Goal: Task Accomplishment & Management: Complete application form

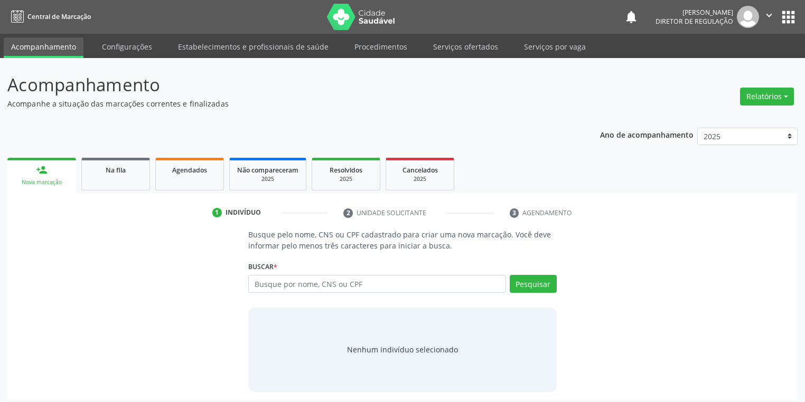
click at [275, 291] on input "text" at bounding box center [377, 284] width 258 height 18
type input "analandia"
click at [525, 280] on button "Pesquisar" at bounding box center [533, 284] width 47 height 18
type input "analandia"
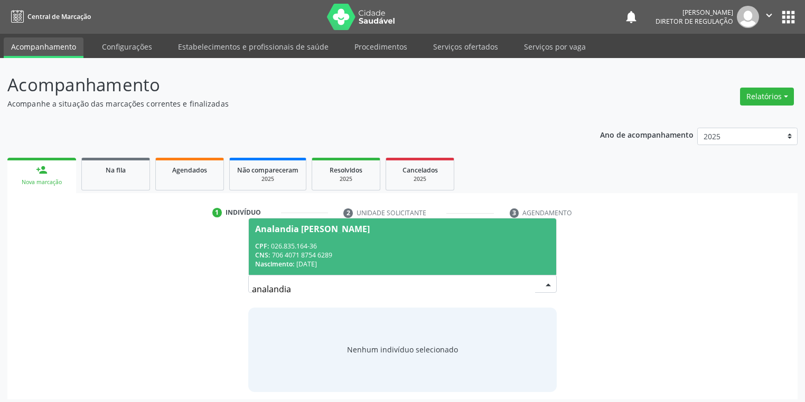
click at [315, 253] on div "CNS: 706 4071 8754 6289" at bounding box center [402, 255] width 295 height 9
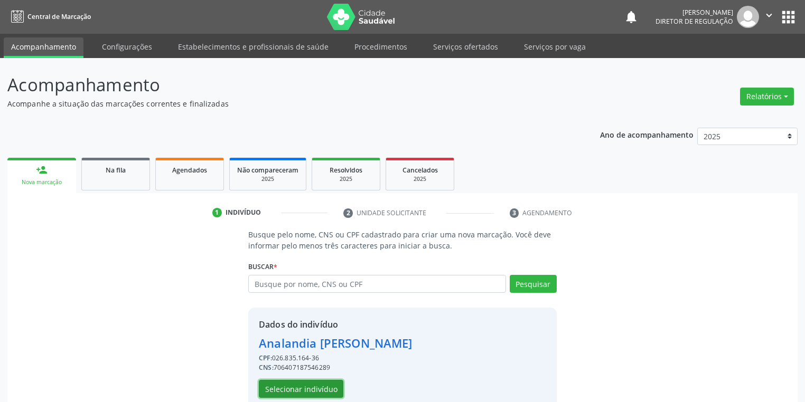
click at [279, 387] on button "Selecionar indivíduo" at bounding box center [301, 389] width 84 height 18
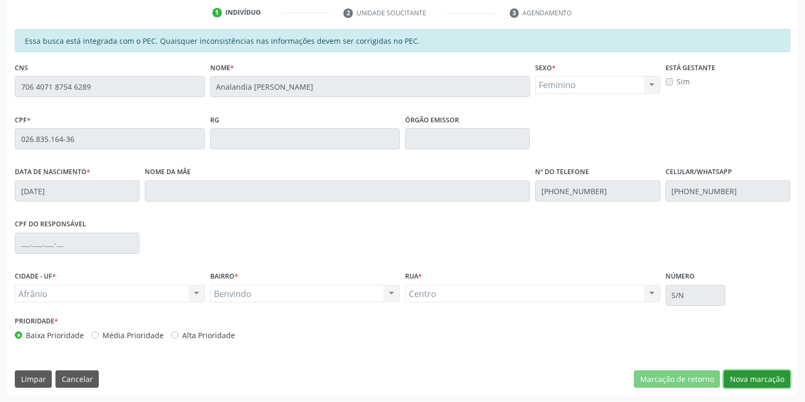
click at [738, 380] on button "Nova marcação" at bounding box center [756, 380] width 67 height 18
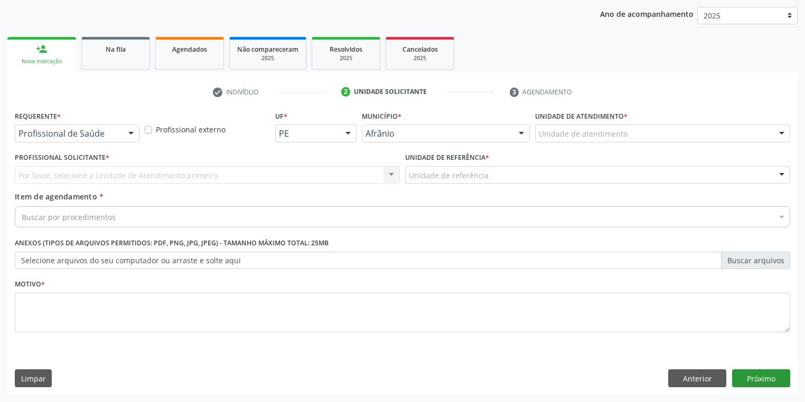
scroll to position [120, 0]
drag, startPoint x: 544, startPoint y: 136, endPoint x: 550, endPoint y: 151, distance: 16.2
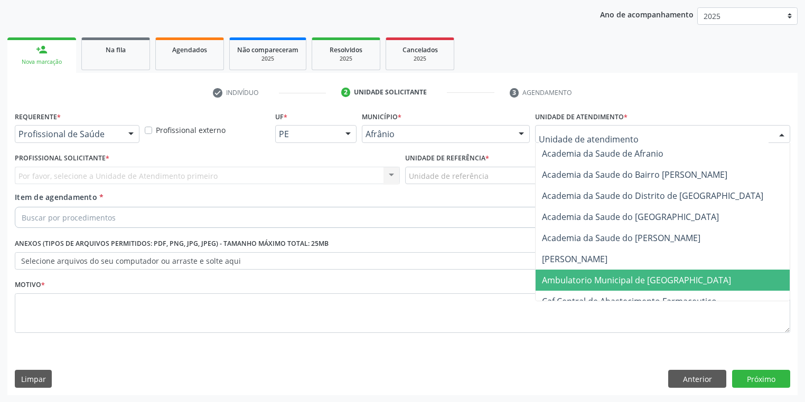
click at [562, 281] on span "Ambulatorio Municipal de [GEOGRAPHIC_DATA]" at bounding box center [636, 281] width 189 height 12
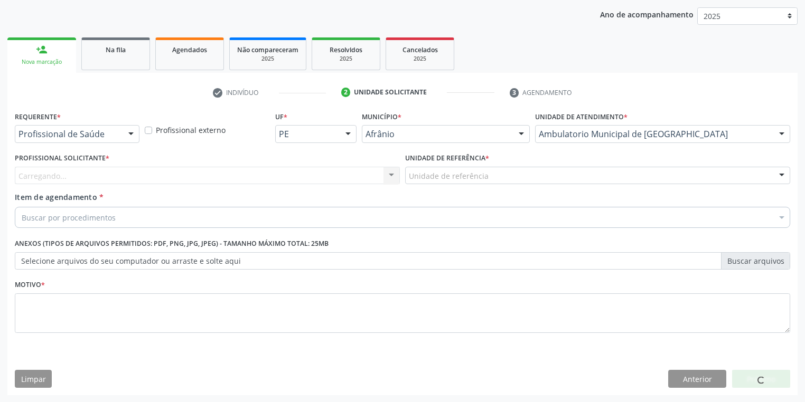
drag, startPoint x: 416, startPoint y: 175, endPoint x: 416, endPoint y: 213, distance: 37.5
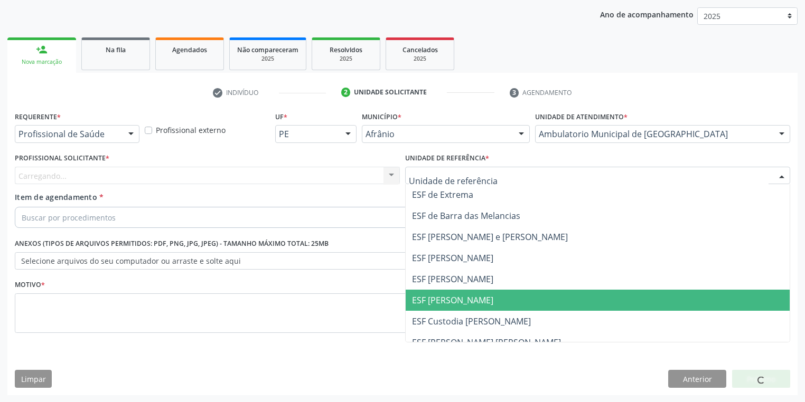
click at [427, 301] on span "ESF [PERSON_NAME]" at bounding box center [452, 301] width 81 height 12
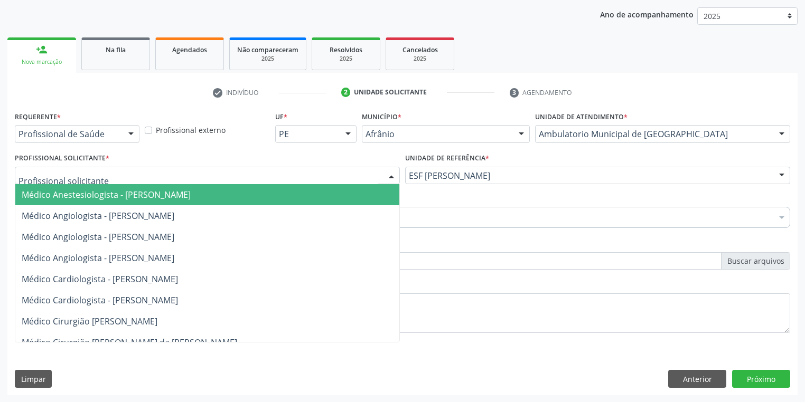
drag, startPoint x: 63, startPoint y: 180, endPoint x: 63, endPoint y: 192, distance: 12.1
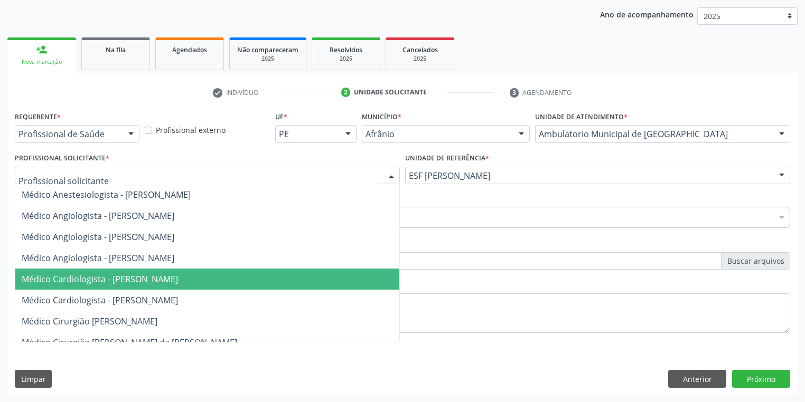
click at [85, 275] on span "Médico Cardiologista - [PERSON_NAME]" at bounding box center [100, 280] width 156 height 12
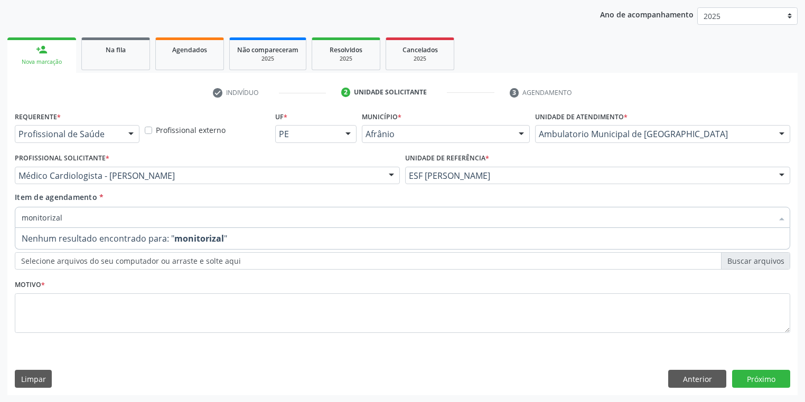
type input "monitoriza"
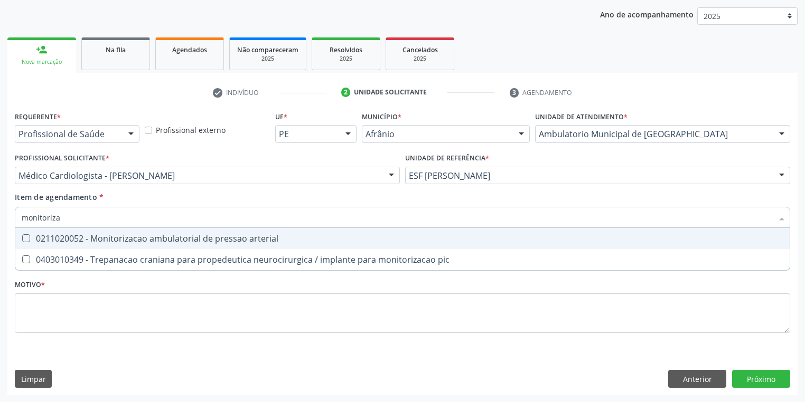
click at [59, 237] on div "0211020052 - Monitorizacao ambulatorial de pressao arterial" at bounding box center [402, 238] width 761 height 8
checkbox arterial "true"
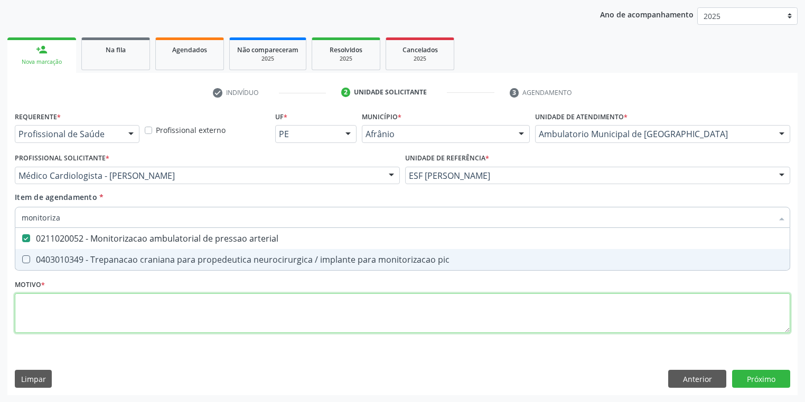
click at [54, 315] on div "Requerente * Profissional de Saúde Profissional de Saúde Paciente Nenhum result…" at bounding box center [402, 228] width 775 height 239
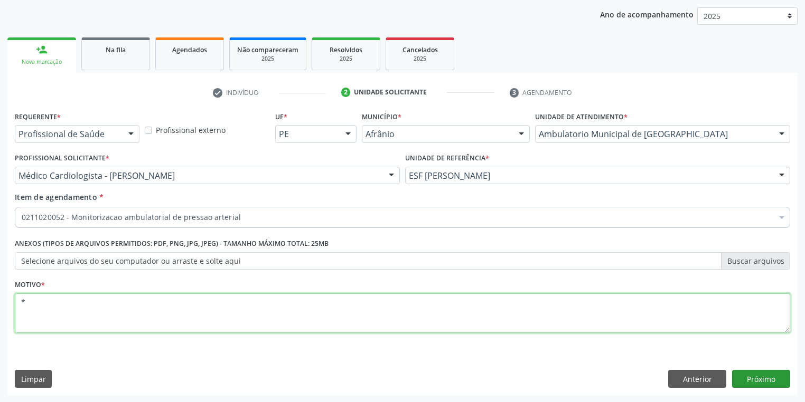
type textarea "*"
click at [736, 376] on button "Próximo" at bounding box center [761, 379] width 58 height 18
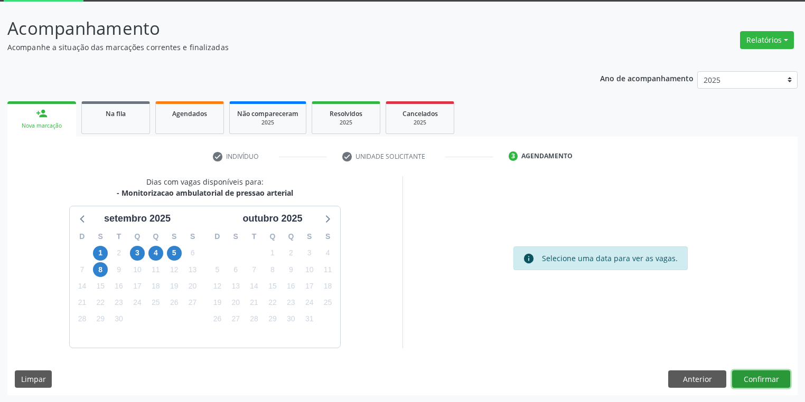
click at [757, 378] on button "Confirmar" at bounding box center [761, 380] width 58 height 18
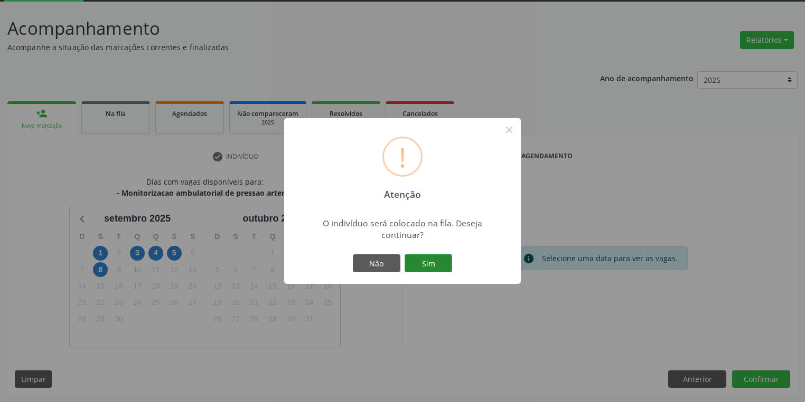
click at [425, 264] on button "Sim" at bounding box center [428, 264] width 48 height 18
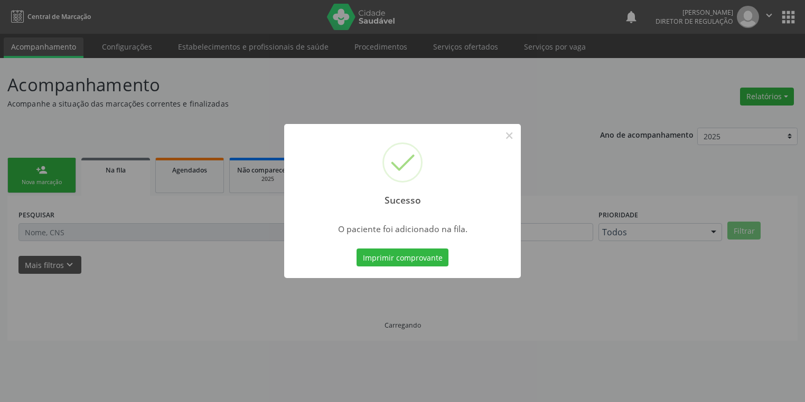
scroll to position [0, 0]
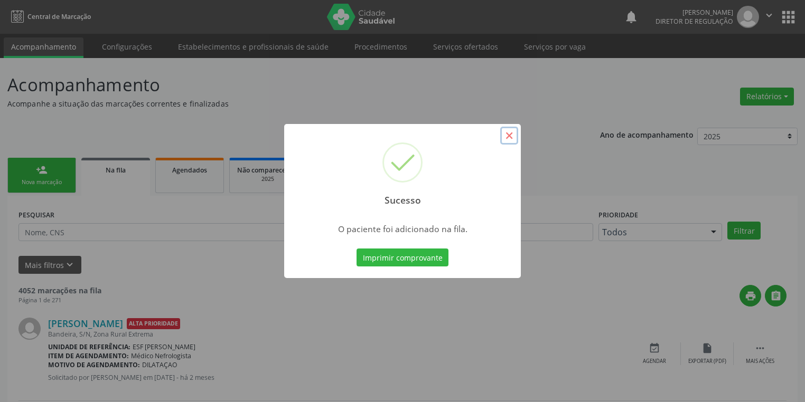
click at [512, 138] on button "×" at bounding box center [509, 136] width 18 height 18
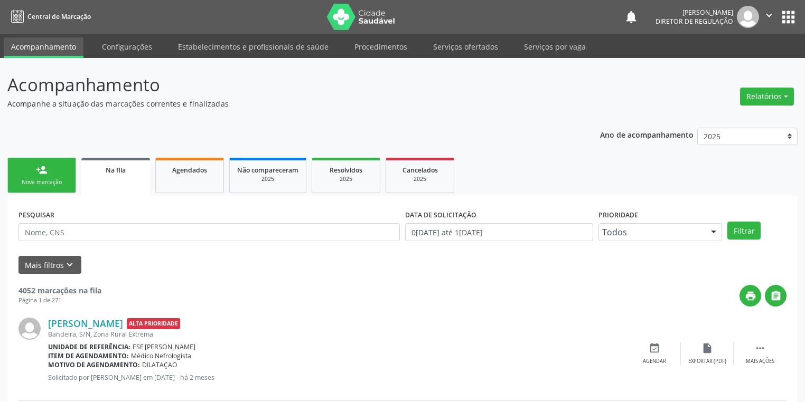
click at [46, 169] on div "person_add" at bounding box center [42, 170] width 12 height 12
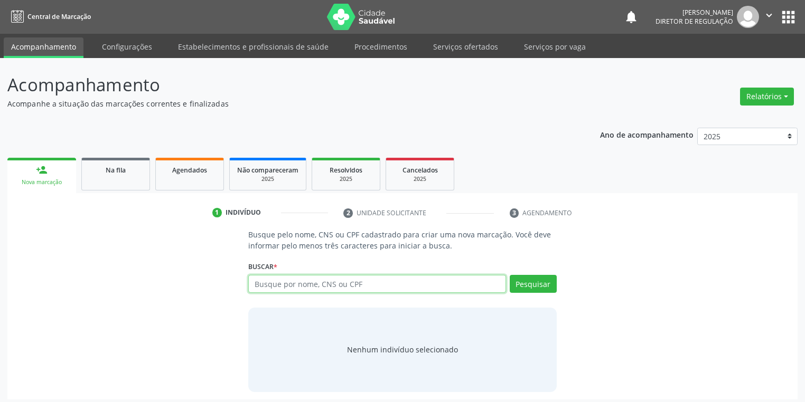
click at [274, 289] on input "text" at bounding box center [377, 284] width 258 height 18
type input "52603121472"
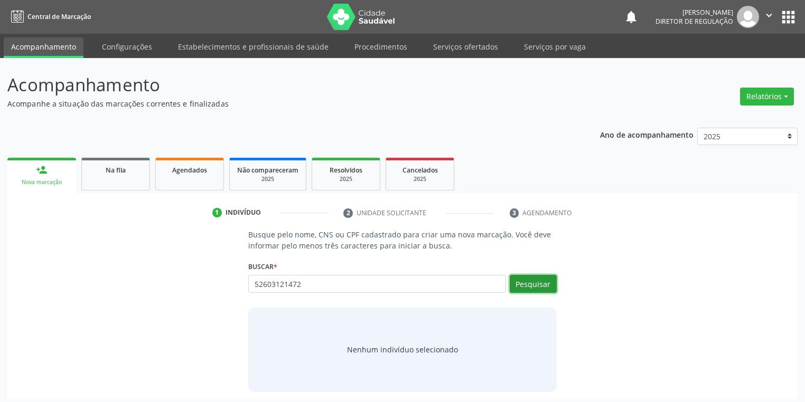
click at [526, 285] on button "Pesquisar" at bounding box center [533, 284] width 47 height 18
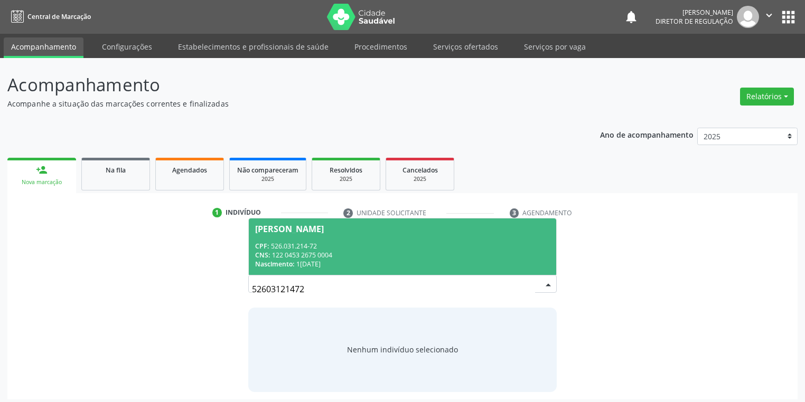
click at [321, 241] on span "Josivaldo Gomes Rodrigues CPF: 526.031.214-72 CNS: 122 0453 2675 0004 Nasciment…" at bounding box center [402, 247] width 307 height 56
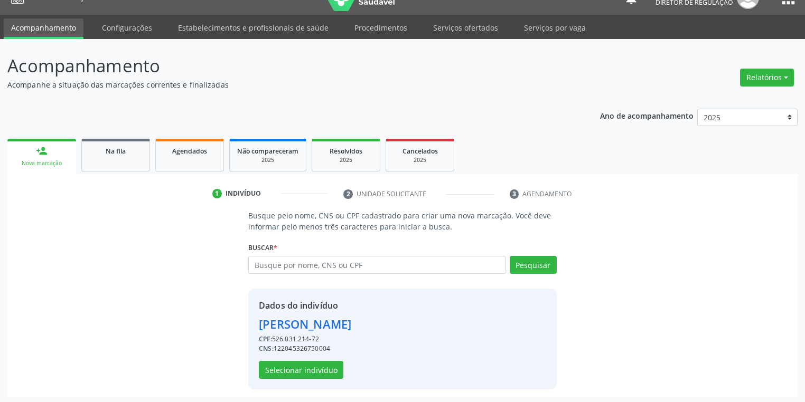
scroll to position [20, 0]
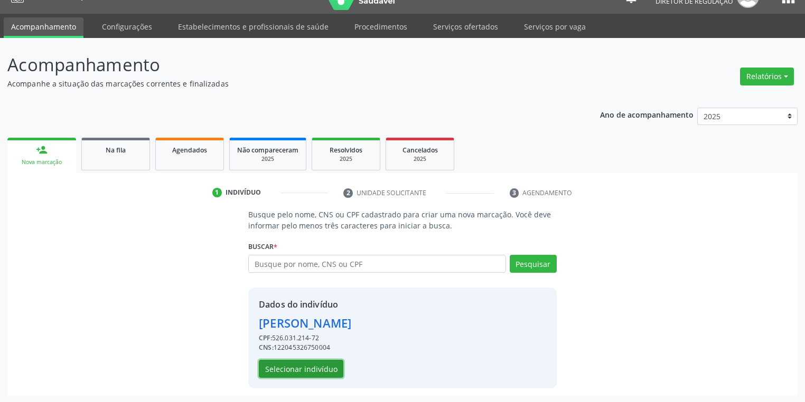
click at [271, 365] on button "Selecionar indivíduo" at bounding box center [301, 369] width 84 height 18
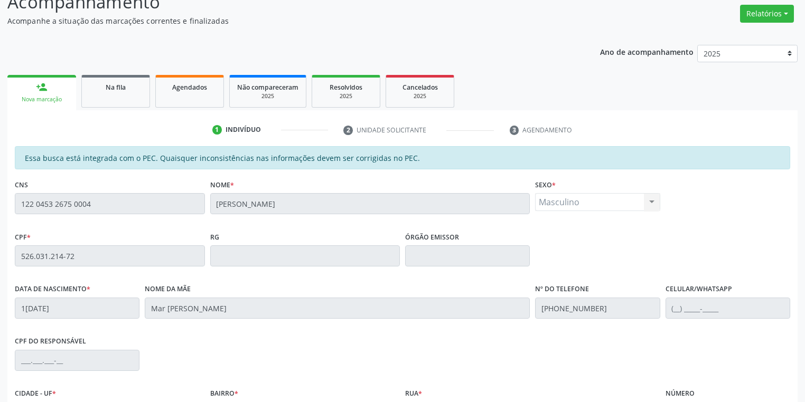
scroll to position [200, 0]
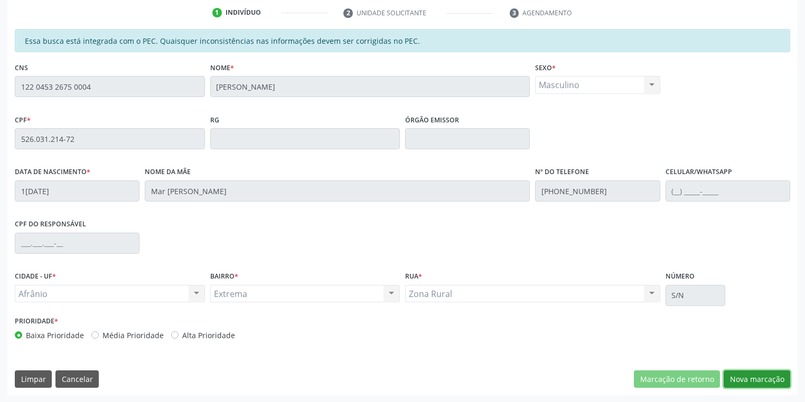
click at [743, 377] on button "Nova marcação" at bounding box center [756, 380] width 67 height 18
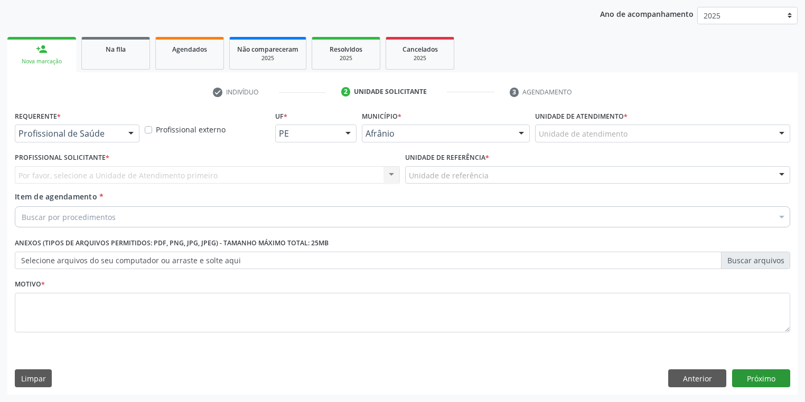
scroll to position [120, 0]
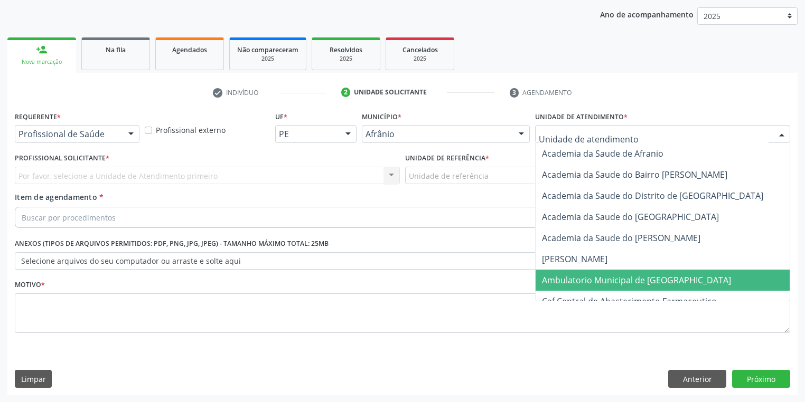
click at [552, 285] on span "Ambulatorio Municipal de [GEOGRAPHIC_DATA]" at bounding box center [636, 281] width 189 height 12
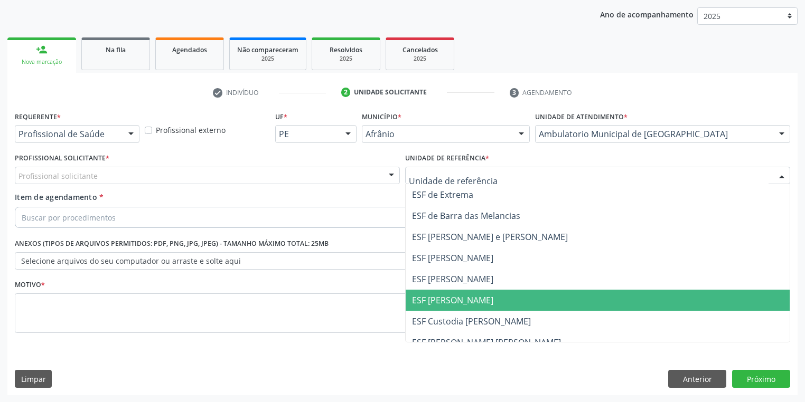
click at [457, 297] on span "ESF [PERSON_NAME]" at bounding box center [452, 301] width 81 height 12
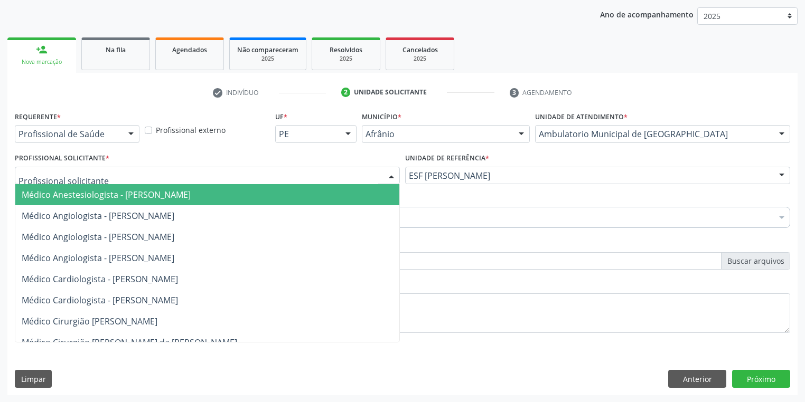
drag, startPoint x: 98, startPoint y: 173, endPoint x: 97, endPoint y: 199, distance: 25.4
click at [97, 174] on div at bounding box center [207, 176] width 385 height 18
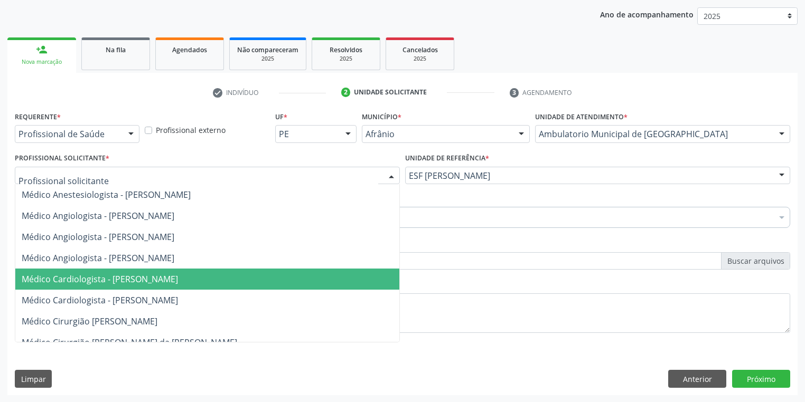
click at [101, 277] on span "Médico Cardiologista - [PERSON_NAME]" at bounding box center [100, 280] width 156 height 12
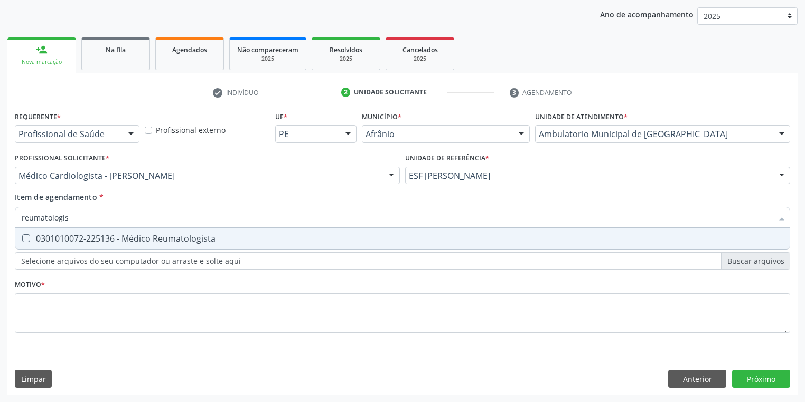
type input "reumatologist"
drag, startPoint x: 42, startPoint y: 244, endPoint x: 38, endPoint y: 268, distance: 23.5
click at [42, 244] on span "0301010072-225136 - Médico Reumatologista" at bounding box center [402, 238] width 774 height 21
checkbox Reumatologista "true"
click at [35, 304] on div "Requerente * Profissional de Saúde Profissional de Saúde Paciente Nenhum result…" at bounding box center [402, 228] width 775 height 239
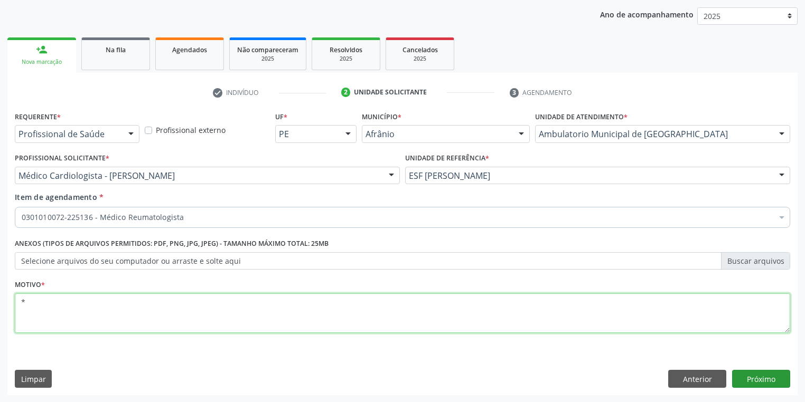
type textarea "*"
click at [763, 376] on button "Próximo" at bounding box center [761, 379] width 58 height 18
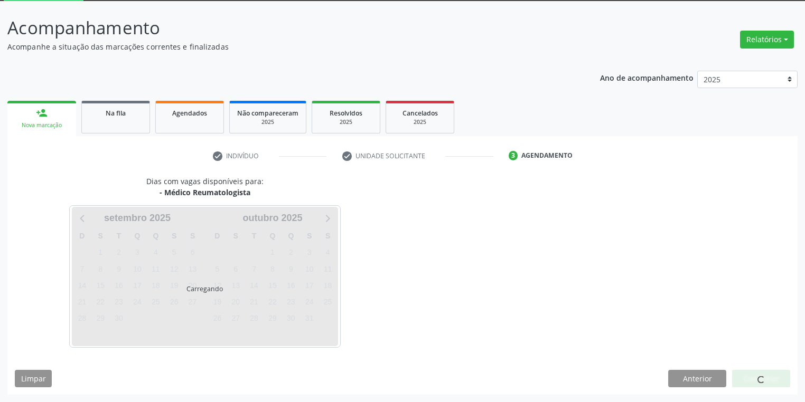
scroll to position [56, 0]
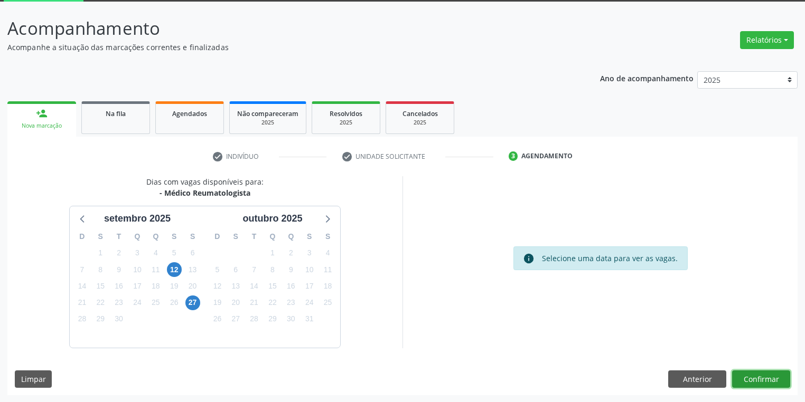
click at [749, 381] on button "Confirmar" at bounding box center [761, 380] width 58 height 18
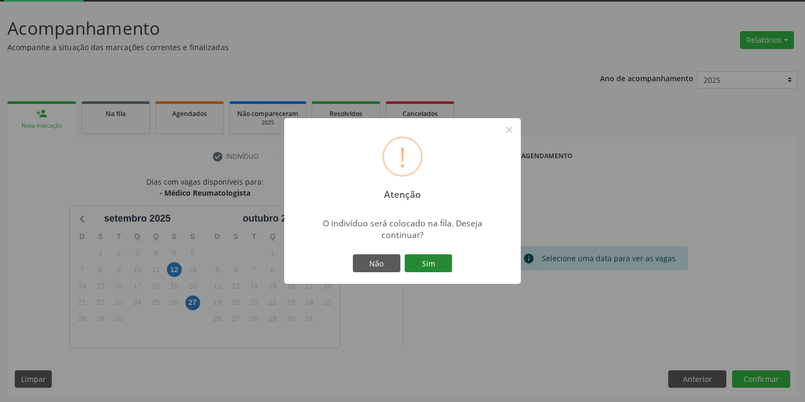
click at [437, 264] on button "Sim" at bounding box center [428, 264] width 48 height 18
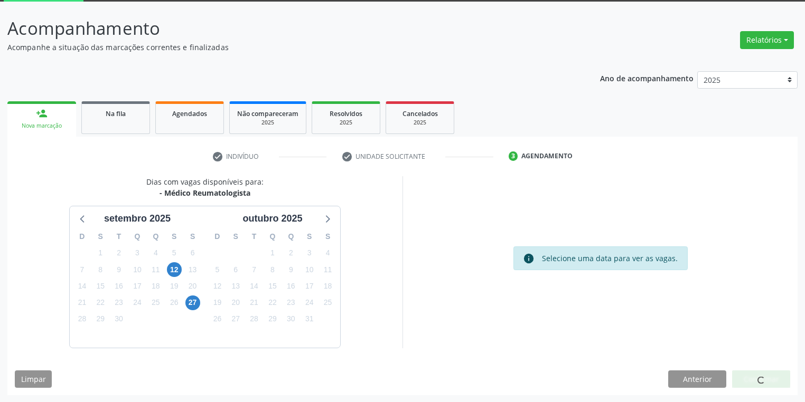
scroll to position [0, 0]
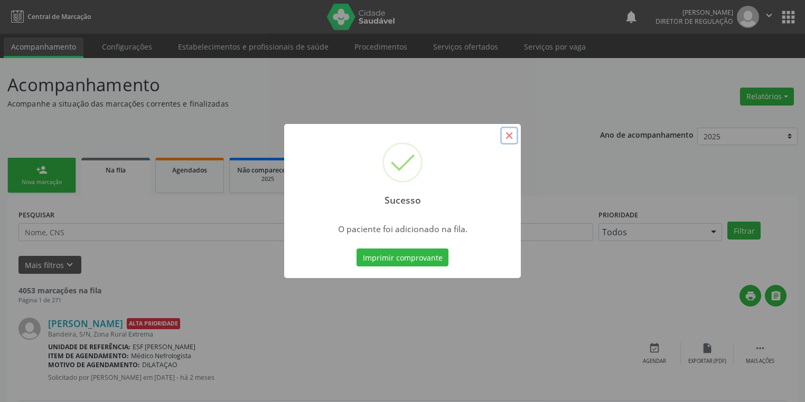
click at [506, 136] on button "×" at bounding box center [509, 136] width 18 height 18
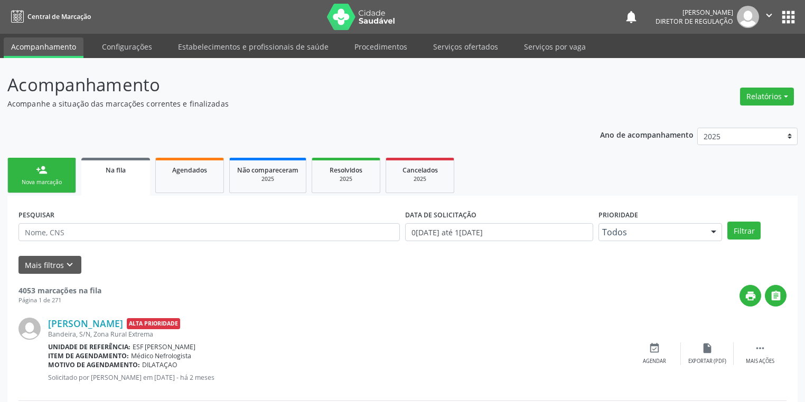
click at [42, 182] on div "Nova marcação" at bounding box center [41, 182] width 53 height 8
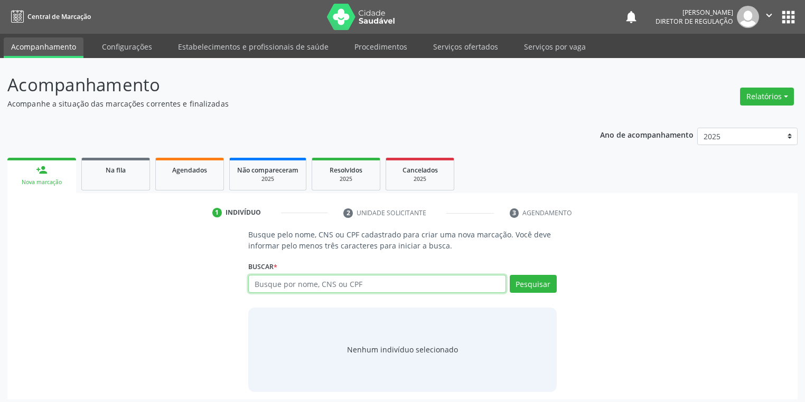
click at [273, 287] on input "text" at bounding box center [377, 284] width 258 height 18
type input "12003084407"
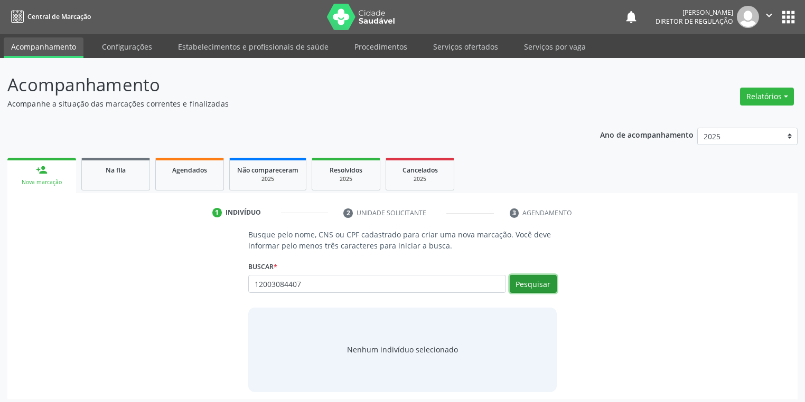
click at [529, 283] on button "Pesquisar" at bounding box center [533, 284] width 47 height 18
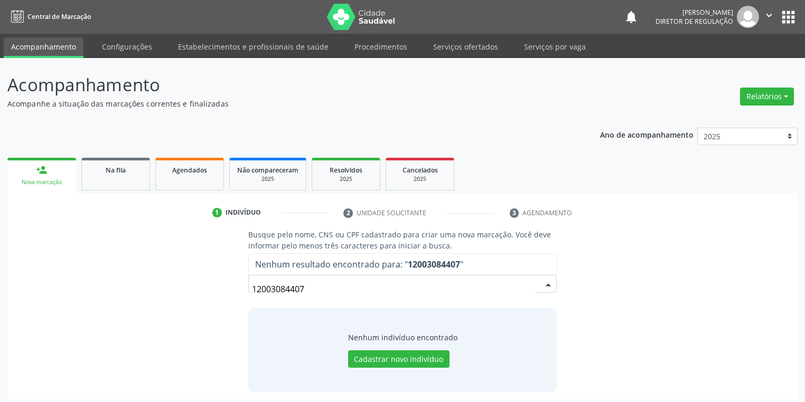
click at [314, 293] on input "12003084407" at bounding box center [393, 289] width 283 height 21
type input "1"
type input "12003084402"
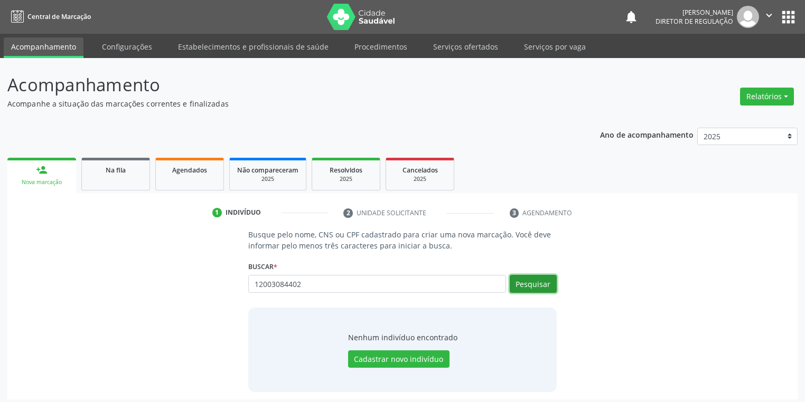
click at [528, 284] on button "Pesquisar" at bounding box center [533, 284] width 47 height 18
click at [400, 357] on button "Cadastrar novo indivíduo" at bounding box center [398, 360] width 101 height 18
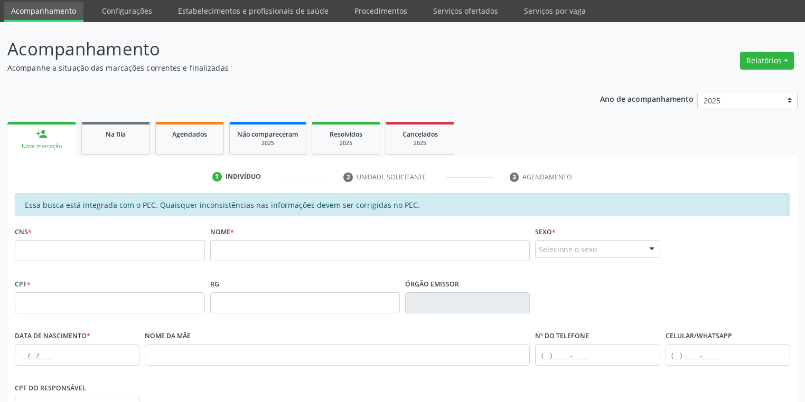
scroll to position [31, 0]
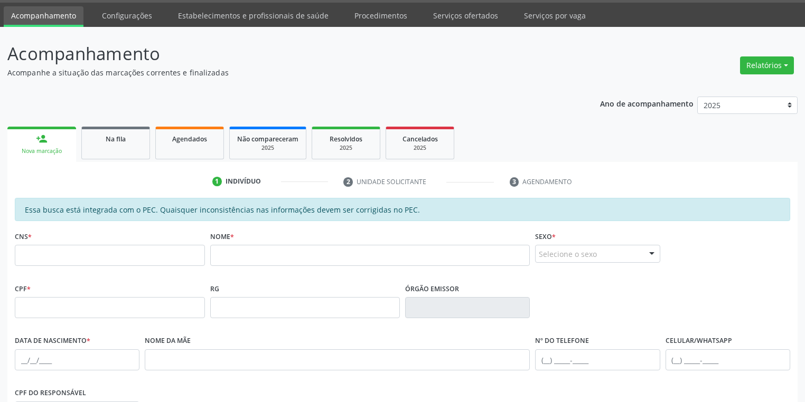
click at [52, 144] on link "person_add Nova marcação" at bounding box center [41, 144] width 69 height 35
click at [64, 147] on div "Nova marcação" at bounding box center [42, 151] width 54 height 8
click at [118, 142] on span "Na fila" at bounding box center [116, 139] width 20 height 9
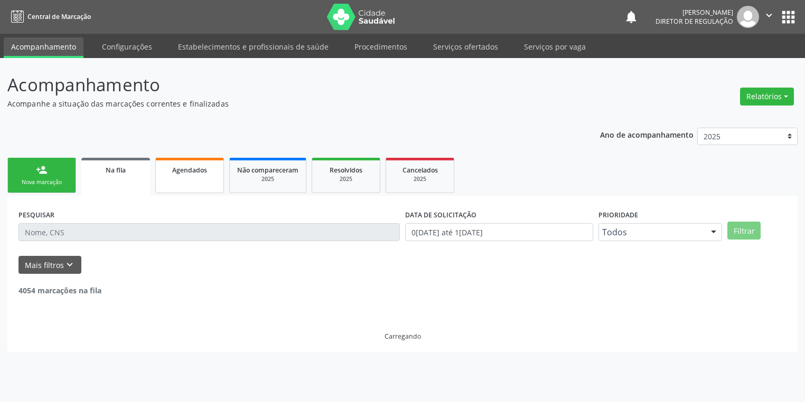
scroll to position [0, 0]
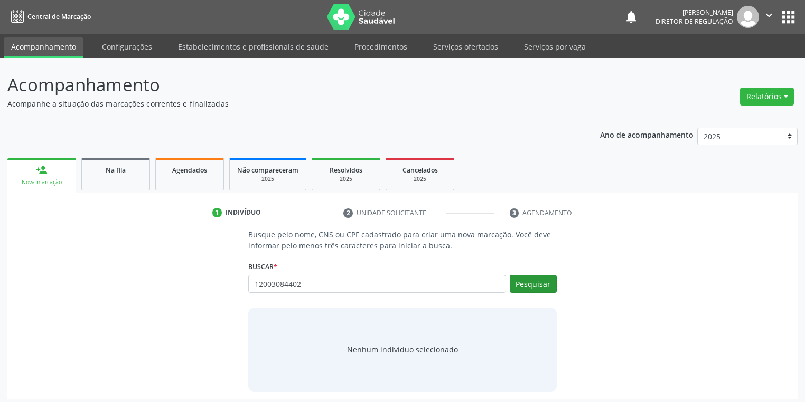
type input "12003084402"
click at [530, 282] on button "Pesquisar" at bounding box center [533, 284] width 47 height 18
type input "12003084402"
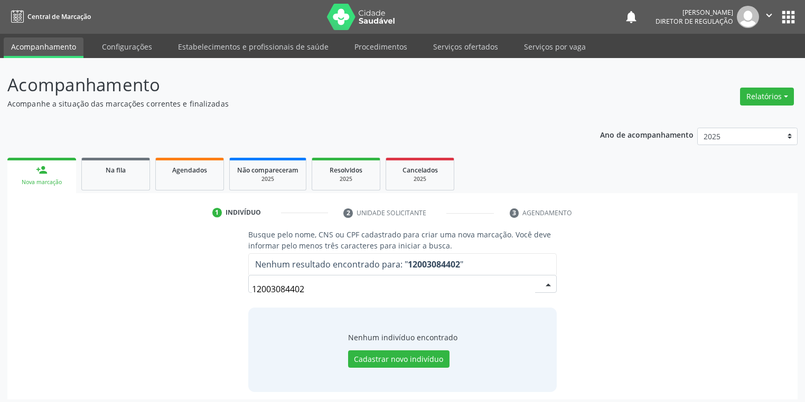
click at [530, 282] on input "12003084402" at bounding box center [393, 289] width 283 height 21
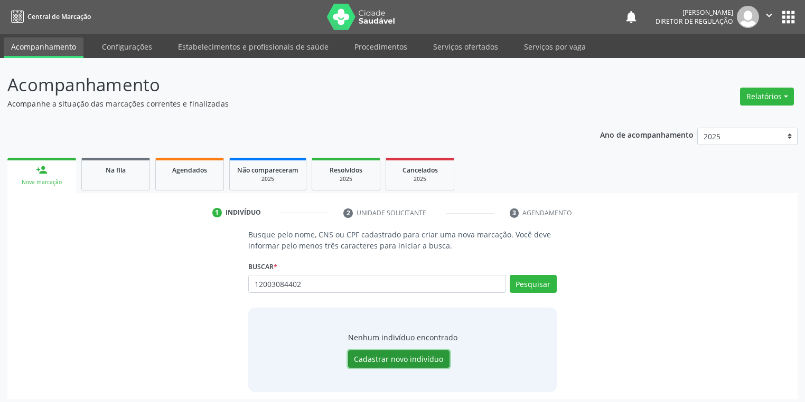
click at [369, 355] on button "Cadastrar novo indivíduo" at bounding box center [398, 360] width 101 height 18
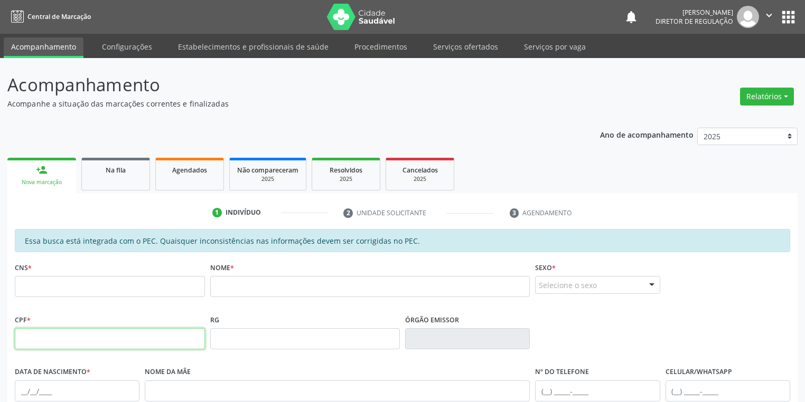
click at [100, 333] on input "text" at bounding box center [110, 338] width 190 height 21
type input "120.030.844-02"
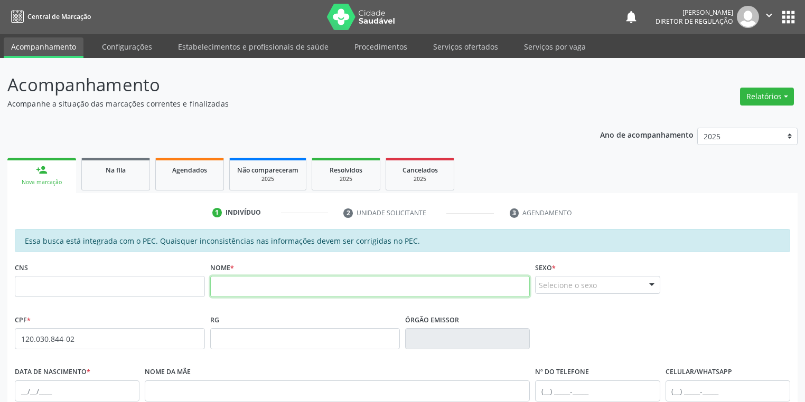
click at [270, 289] on input "text" at bounding box center [370, 286] width 320 height 21
type input "r"
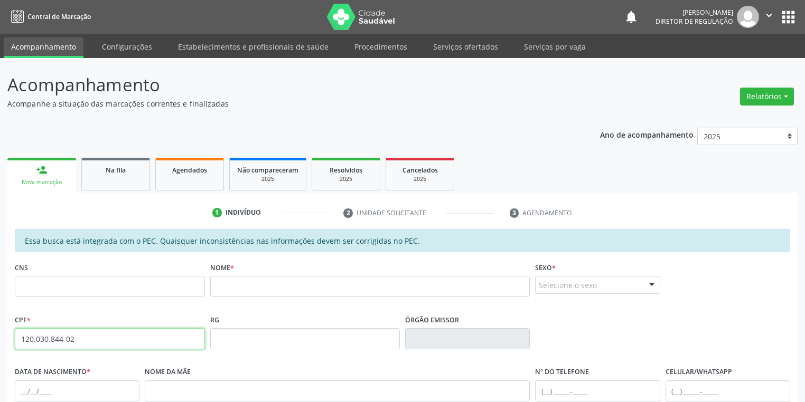
click at [111, 348] on input "120.030.844-02" at bounding box center [110, 338] width 190 height 21
type input "1"
click at [99, 170] on div "Na fila" at bounding box center [115, 169] width 53 height 11
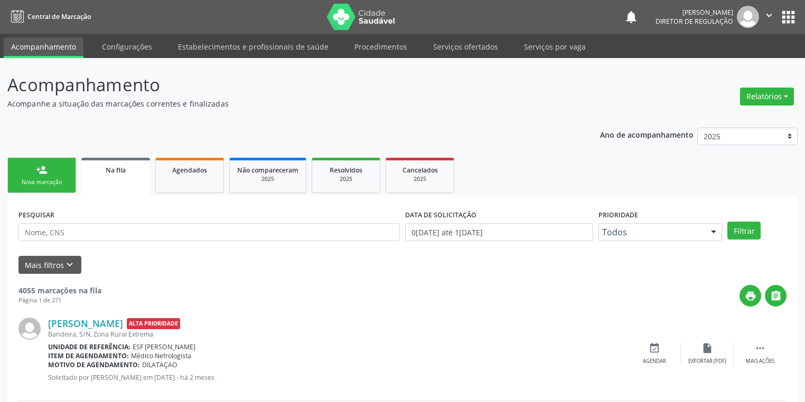
click at [44, 180] on div "Nova marcação" at bounding box center [41, 182] width 53 height 8
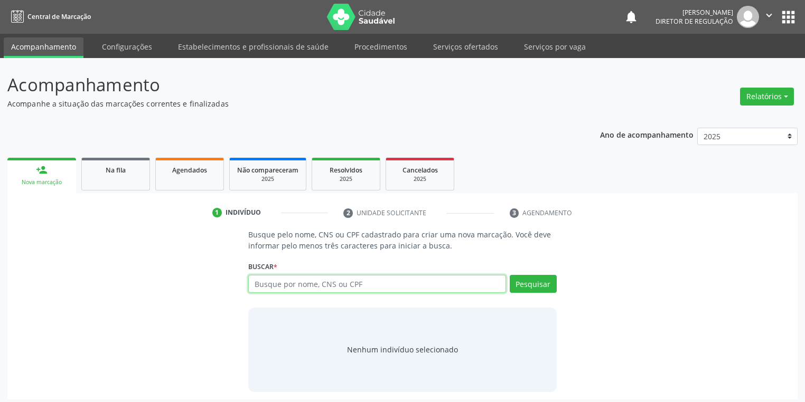
click at [269, 280] on input "text" at bounding box center [377, 284] width 258 height 18
type input "regina maria rodrigues"
click at [536, 280] on button "Pesquisar" at bounding box center [533, 284] width 47 height 18
type input "regina maria rodrigues"
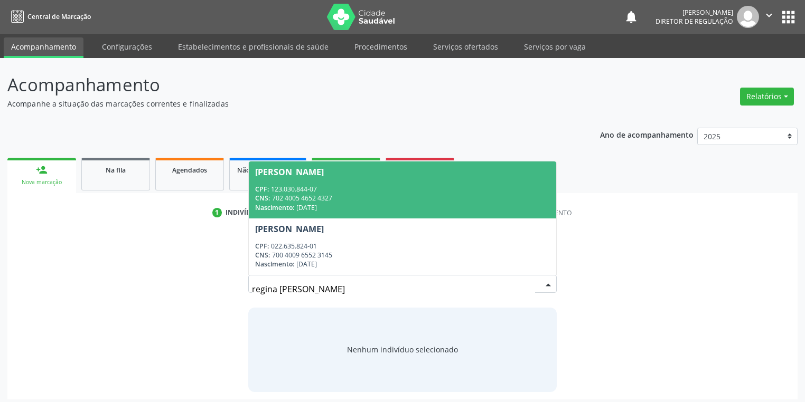
click at [302, 196] on div "CNS: 702 4005 4652 4327" at bounding box center [402, 198] width 295 height 9
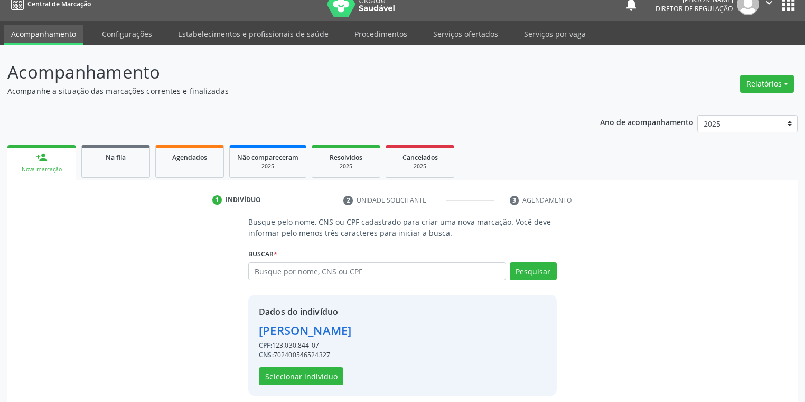
scroll to position [20, 0]
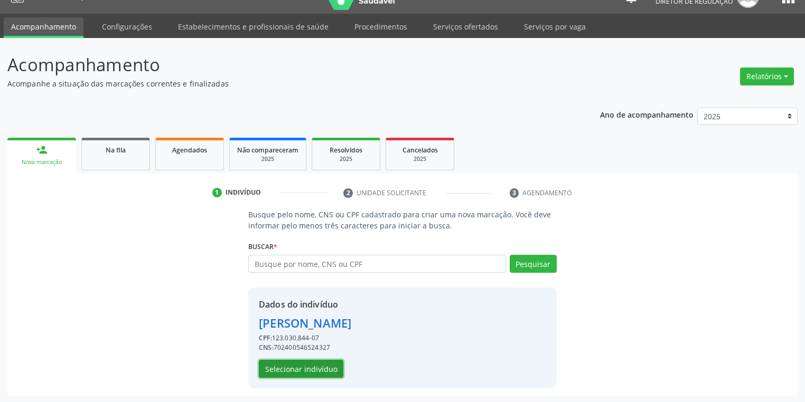
click at [291, 369] on button "Selecionar indivíduo" at bounding box center [301, 369] width 84 height 18
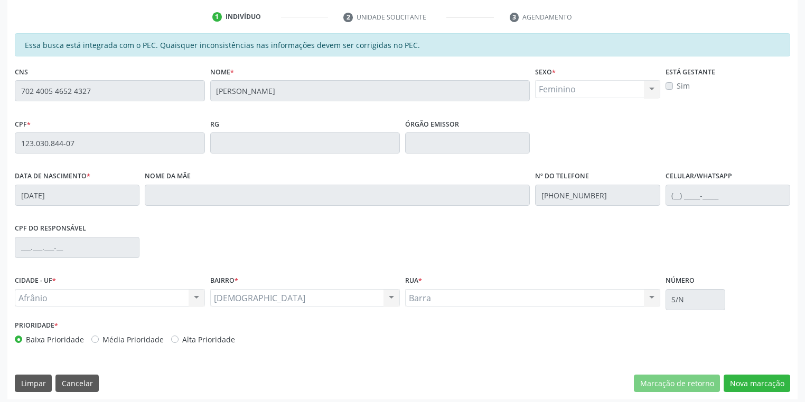
scroll to position [200, 0]
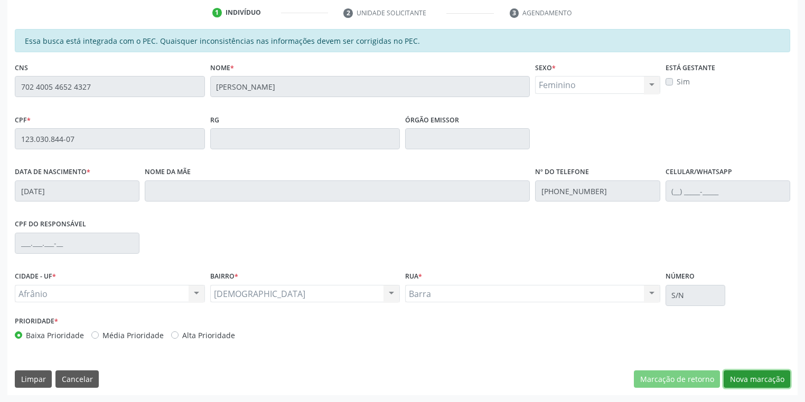
click at [746, 382] on button "Nova marcação" at bounding box center [756, 380] width 67 height 18
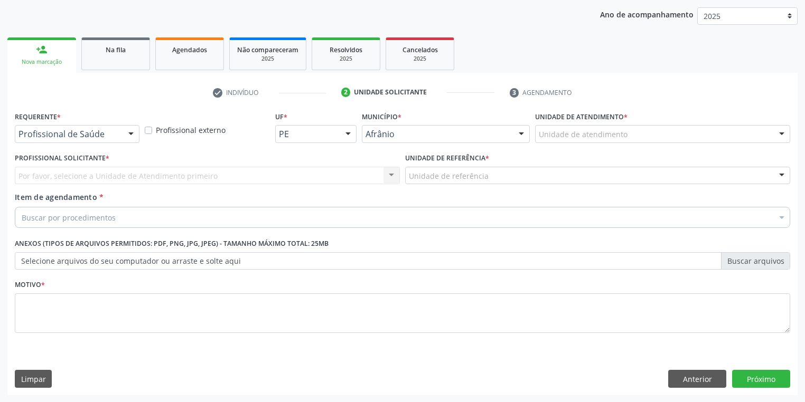
drag, startPoint x: 545, startPoint y: 139, endPoint x: 552, endPoint y: 178, distance: 39.6
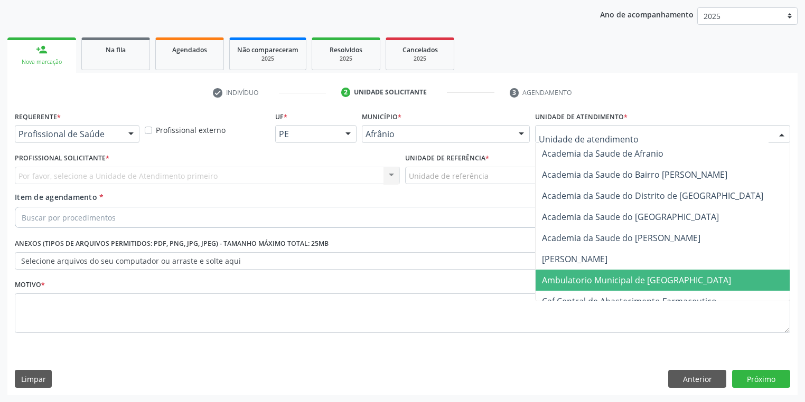
click at [570, 283] on span "Ambulatorio Municipal de [GEOGRAPHIC_DATA]" at bounding box center [636, 281] width 189 height 12
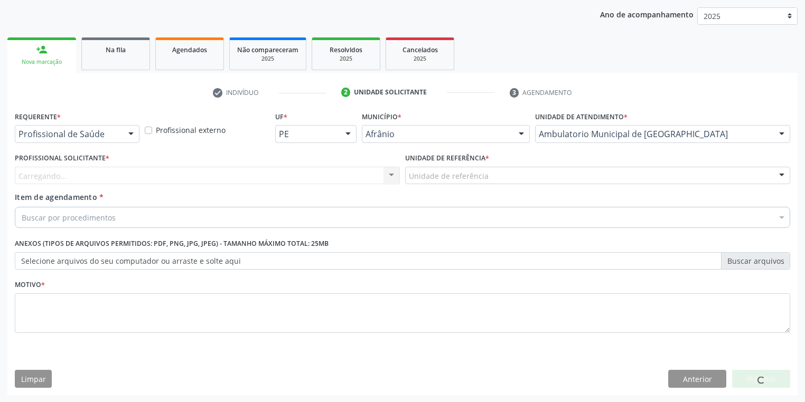
drag, startPoint x: 422, startPoint y: 178, endPoint x: 427, endPoint y: 235, distance: 56.7
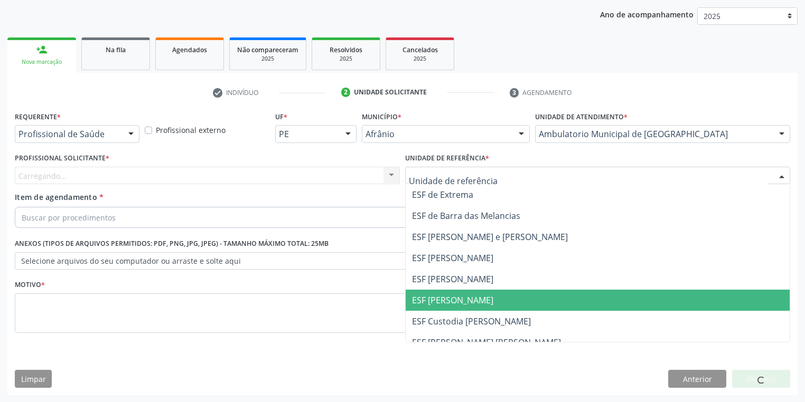
click at [430, 296] on span "ESF [PERSON_NAME]" at bounding box center [452, 301] width 81 height 12
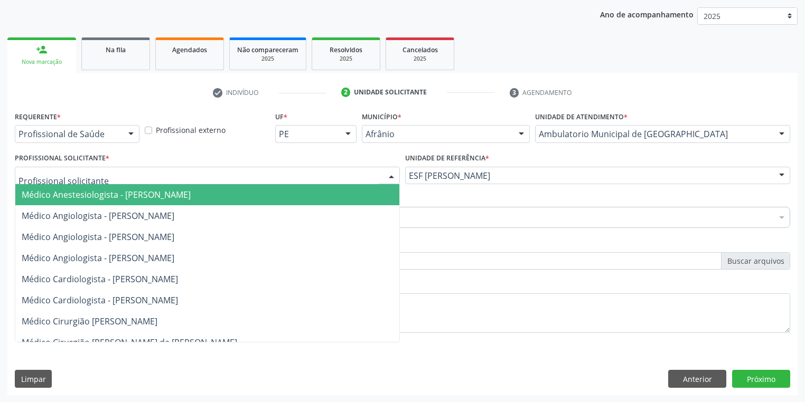
click at [53, 181] on div at bounding box center [207, 176] width 385 height 18
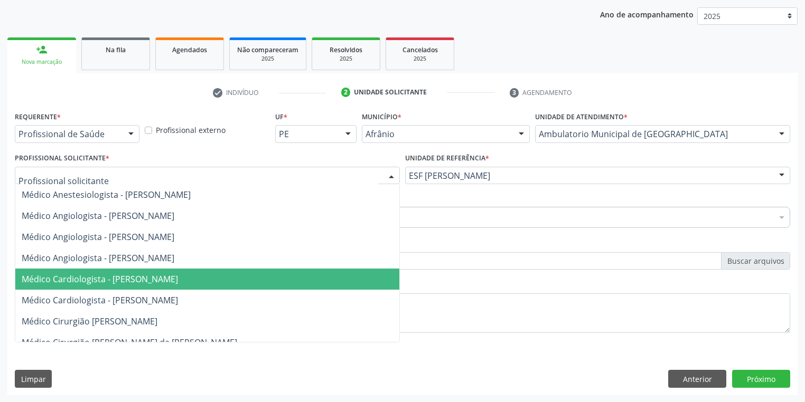
click at [82, 271] on span "Médico Cardiologista - [PERSON_NAME]" at bounding box center [207, 279] width 384 height 21
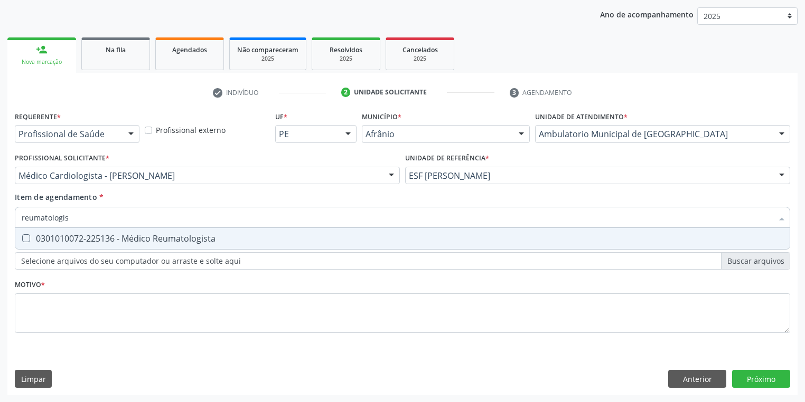
type input "reumatologist"
click at [132, 236] on div "0301010072-225136 - Médico Reumatologista" at bounding box center [402, 238] width 761 height 8
checkbox Reumatologista "true"
click at [86, 303] on div "Requerente * Profissional de Saúde Profissional de Saúde Paciente Nenhum result…" at bounding box center [402, 228] width 775 height 239
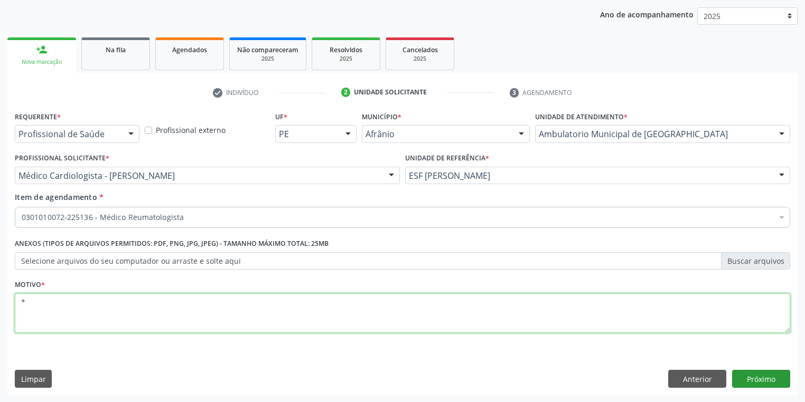
type textarea "*"
click at [746, 378] on button "Próximo" at bounding box center [761, 379] width 58 height 18
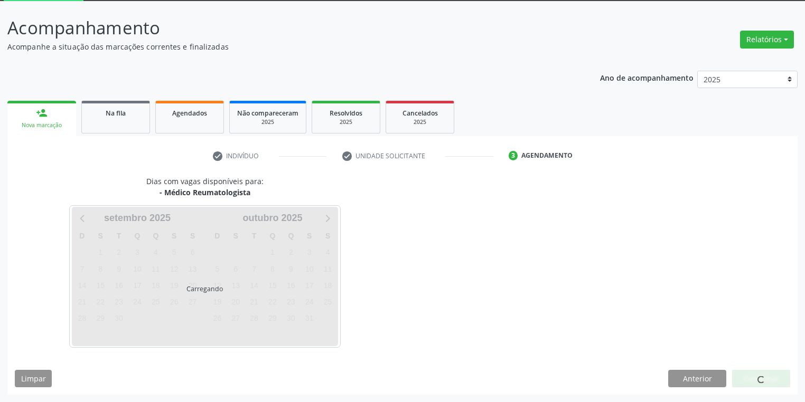
scroll to position [56, 0]
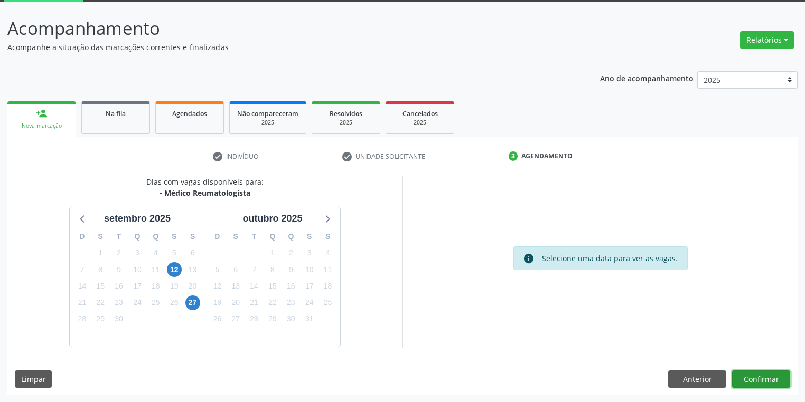
click at [745, 380] on button "Confirmar" at bounding box center [761, 380] width 58 height 18
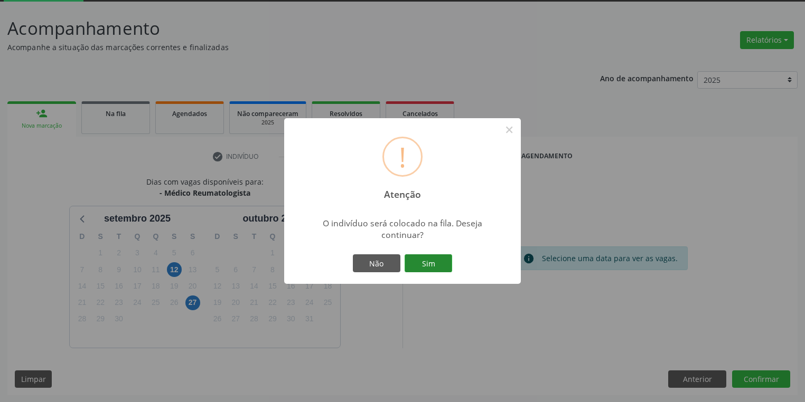
click at [435, 263] on button "Sim" at bounding box center [428, 264] width 48 height 18
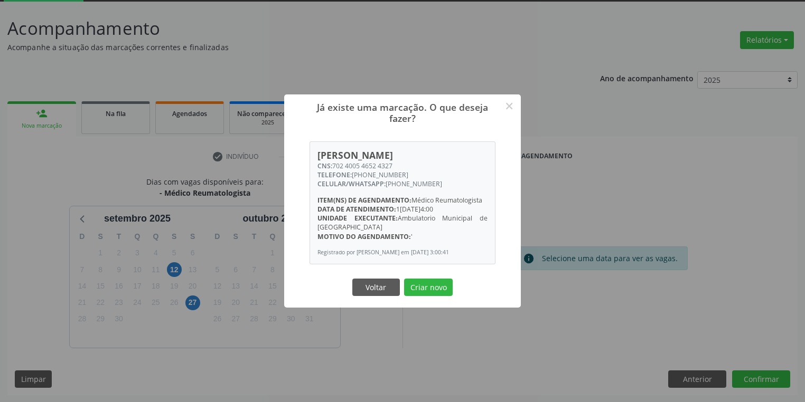
drag, startPoint x: 423, startPoint y: 288, endPoint x: 431, endPoint y: 282, distance: 9.5
click at [424, 287] on button "Criar novo" at bounding box center [428, 288] width 49 height 18
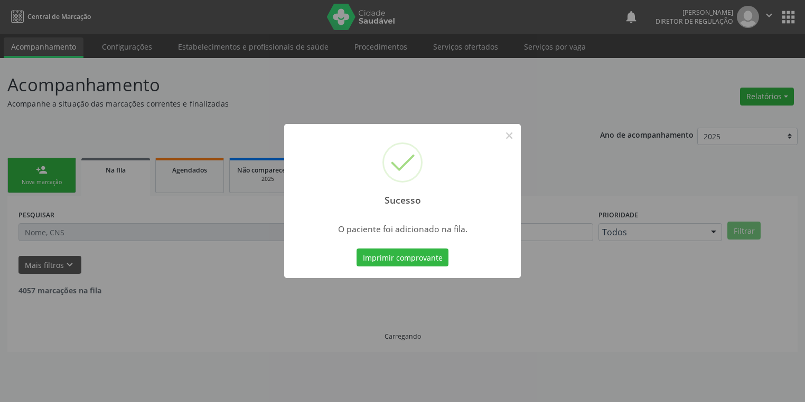
scroll to position [0, 0]
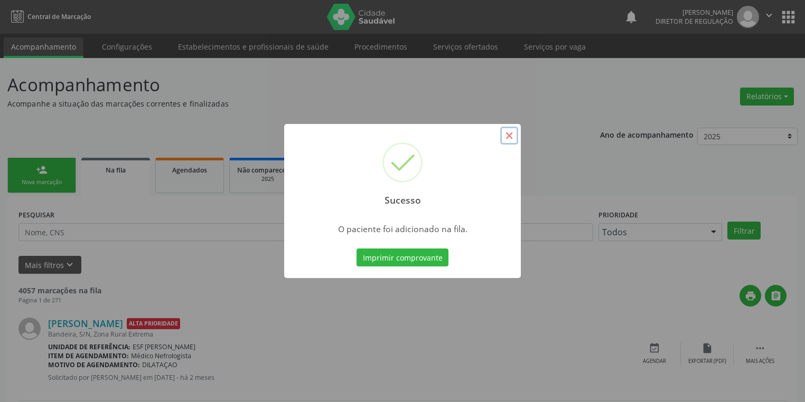
click at [505, 135] on button "×" at bounding box center [509, 136] width 18 height 18
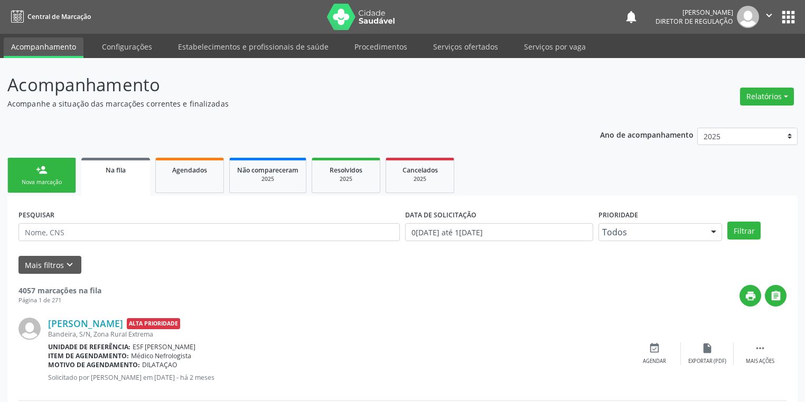
click at [61, 180] on div "Nova marcação" at bounding box center [41, 182] width 53 height 8
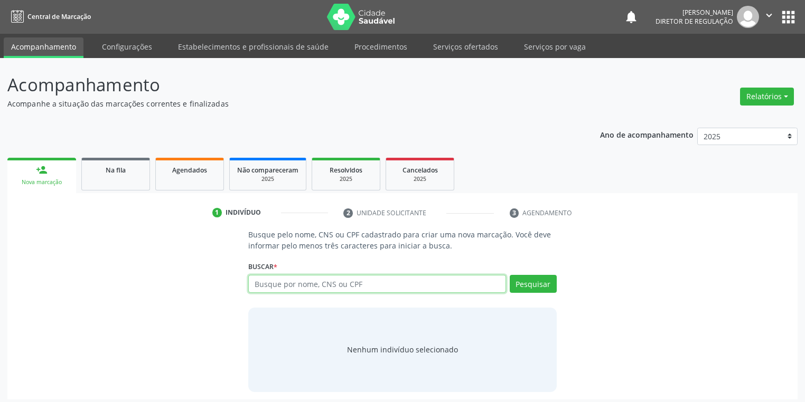
click at [276, 291] on input "text" at bounding box center [377, 284] width 258 height 18
type input "709005887588312"
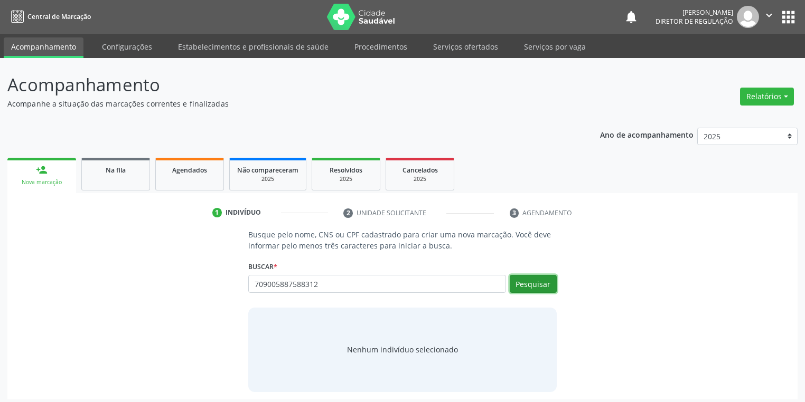
click at [543, 280] on button "Pesquisar" at bounding box center [533, 284] width 47 height 18
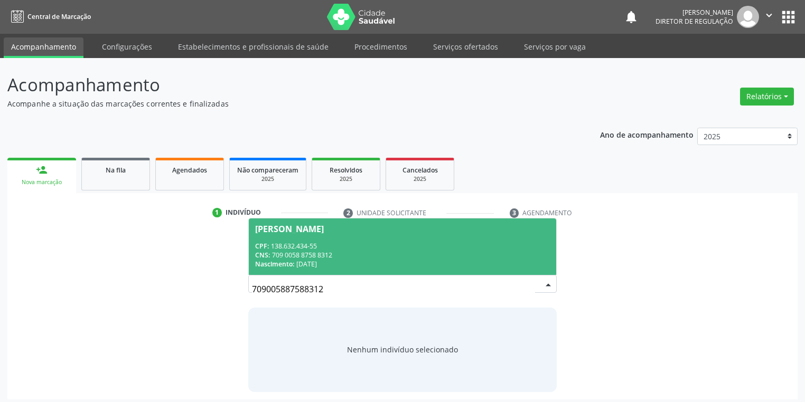
click at [335, 257] on div "CNS: 709 0058 8758 8312" at bounding box center [402, 255] width 295 height 9
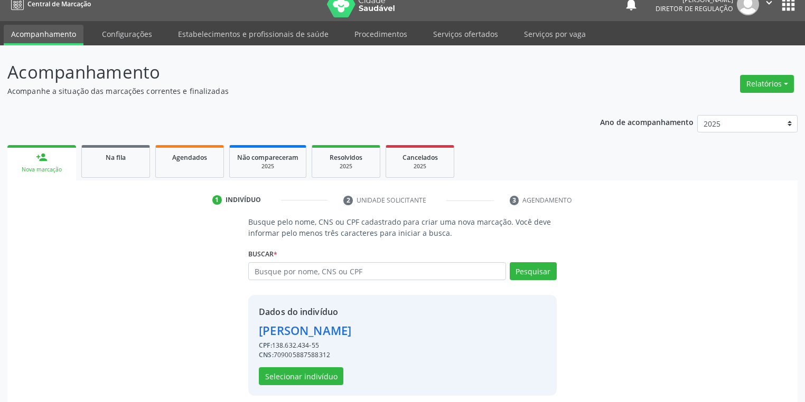
scroll to position [20, 0]
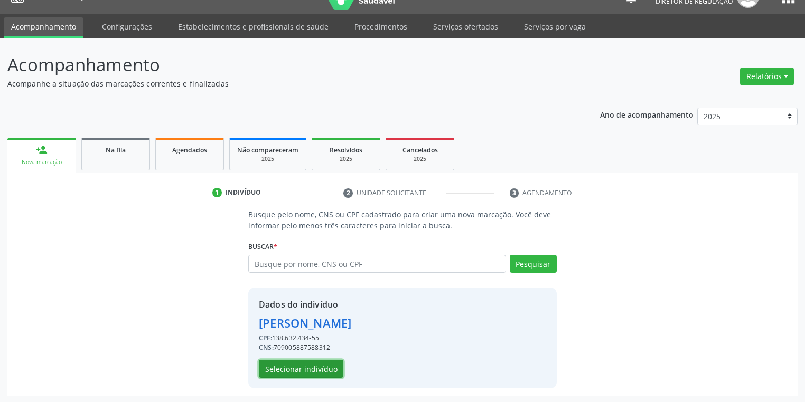
click at [309, 361] on button "Selecionar indivíduo" at bounding box center [301, 369] width 84 height 18
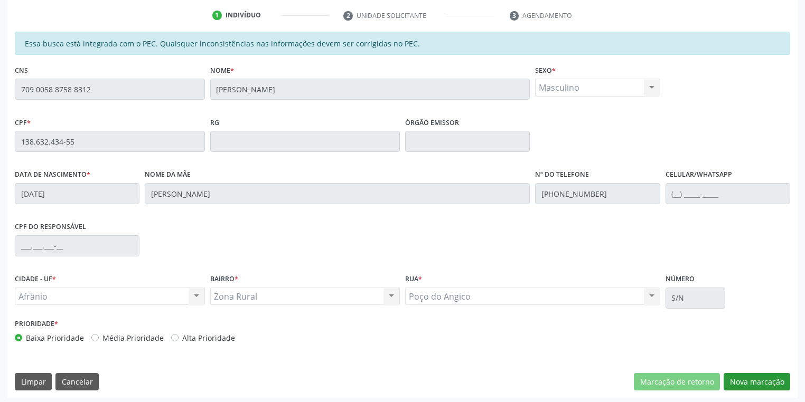
scroll to position [200, 0]
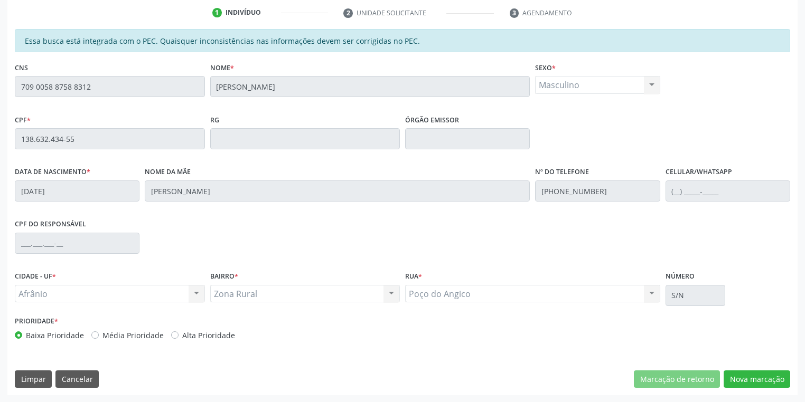
click at [744, 369] on div "Essa busca está integrada com o PEC. Quaisquer inconsistências nas informações …" at bounding box center [402, 212] width 790 height 366
click at [743, 376] on button "Nova marcação" at bounding box center [756, 380] width 67 height 18
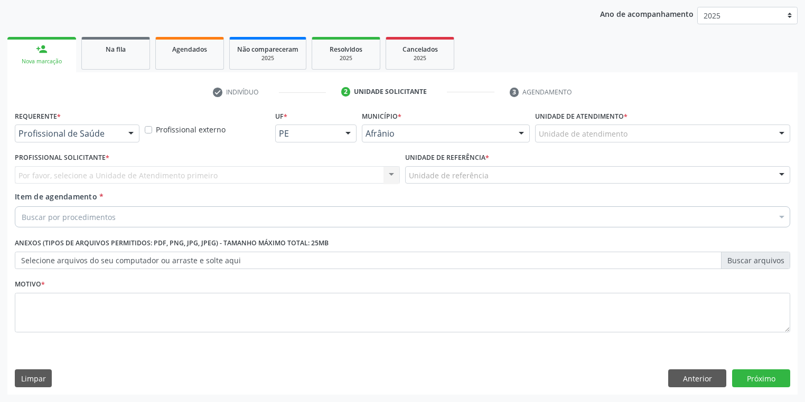
scroll to position [120, 0]
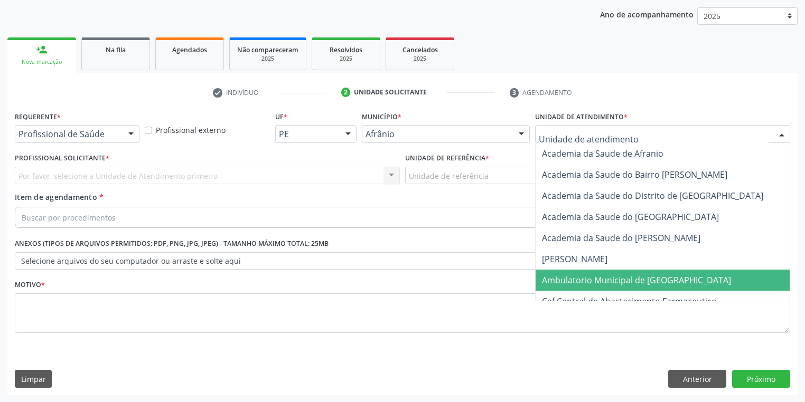
click at [552, 281] on span "Ambulatorio Municipal de [GEOGRAPHIC_DATA]" at bounding box center [636, 281] width 189 height 12
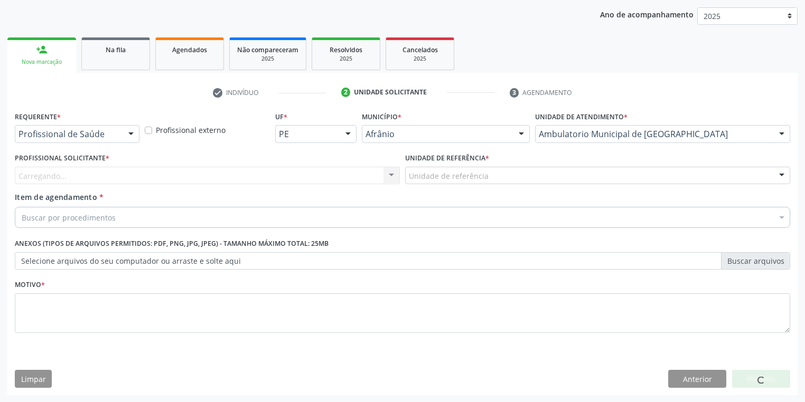
drag, startPoint x: 441, startPoint y: 180, endPoint x: 445, endPoint y: 237, distance: 57.7
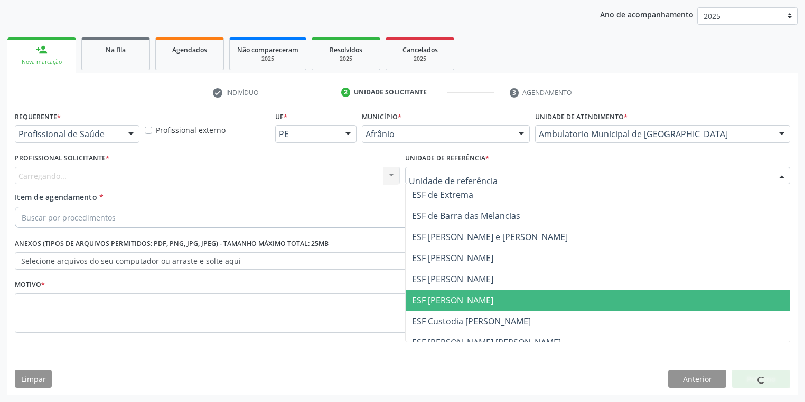
click at [448, 300] on span "ESF [PERSON_NAME]" at bounding box center [452, 301] width 81 height 12
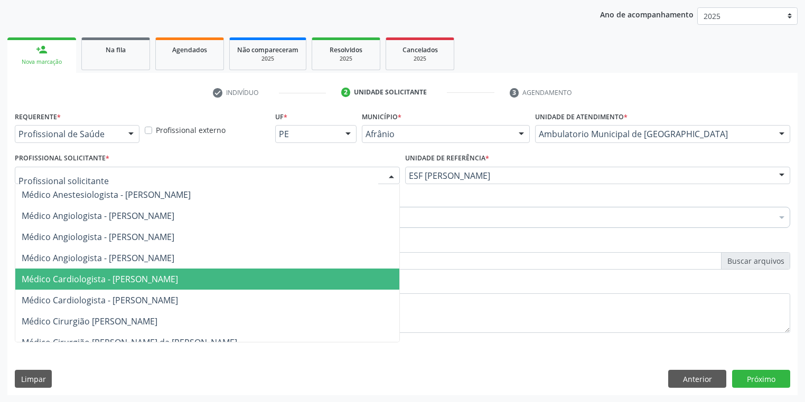
click at [82, 270] on span "Médico Cardiologista - [PERSON_NAME]" at bounding box center [207, 279] width 384 height 21
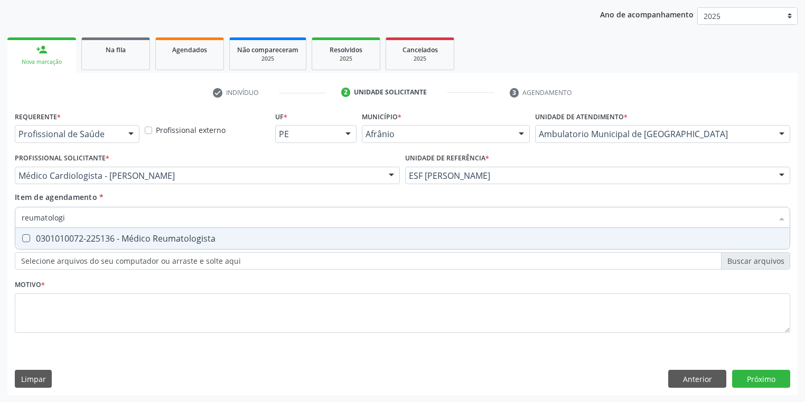
type input "reumatologis"
click at [32, 243] on span "0301010072-225136 - Médico Reumatologista" at bounding box center [402, 238] width 774 height 21
checkbox Reumatologista "true"
click at [48, 305] on div "Requerente * Profissional de Saúde Profissional de Saúde Paciente Nenhum result…" at bounding box center [402, 228] width 775 height 239
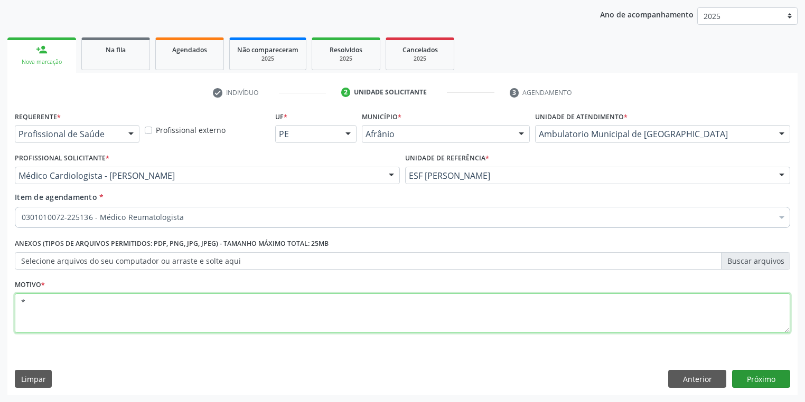
type textarea "*"
click at [752, 378] on button "Próximo" at bounding box center [761, 379] width 58 height 18
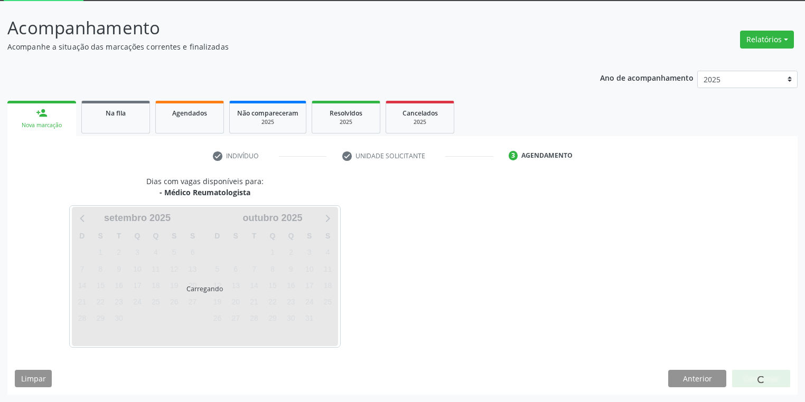
scroll to position [56, 0]
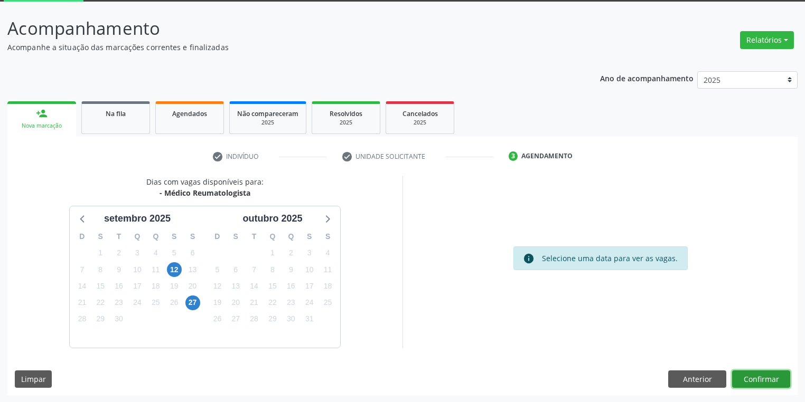
click at [758, 379] on button "Confirmar" at bounding box center [761, 380] width 58 height 18
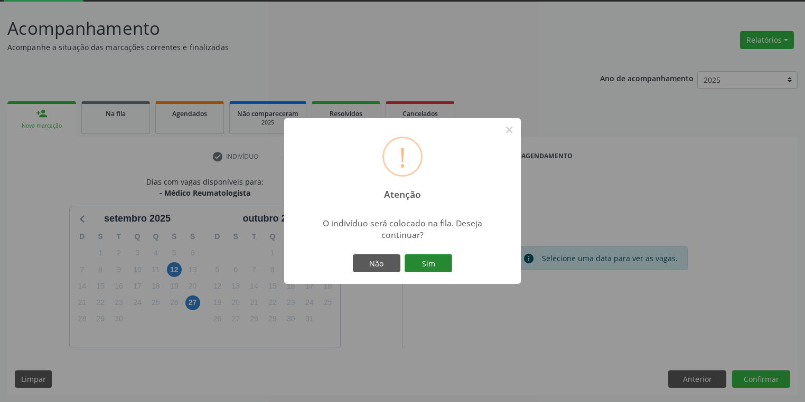
click at [437, 268] on button "Sim" at bounding box center [428, 264] width 48 height 18
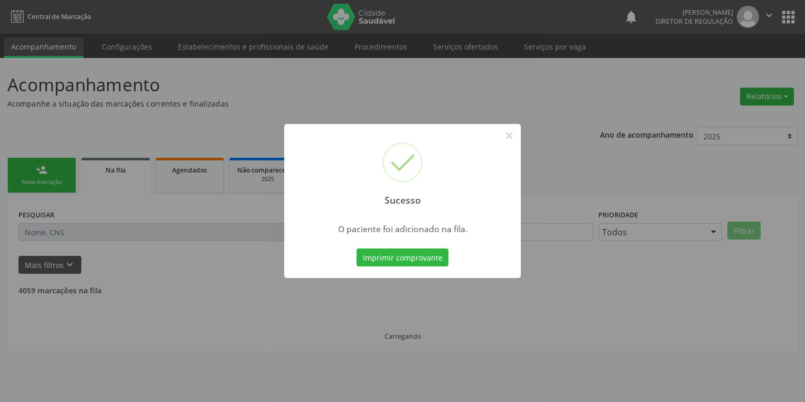
scroll to position [0, 0]
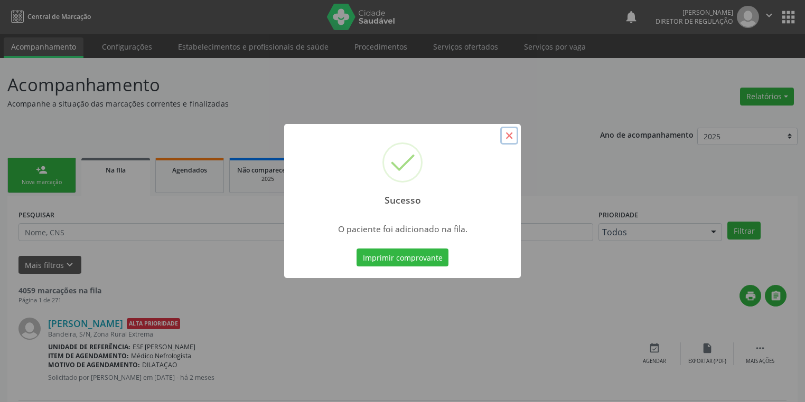
click at [507, 139] on button "×" at bounding box center [509, 136] width 18 height 18
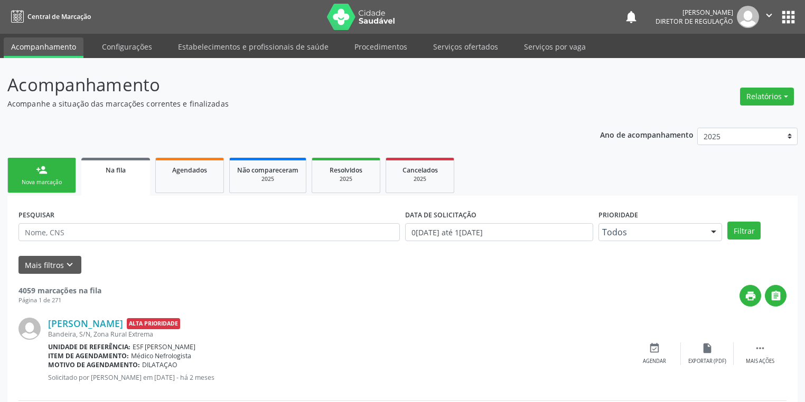
click at [40, 186] on link "person_add Nova marcação" at bounding box center [41, 175] width 69 height 35
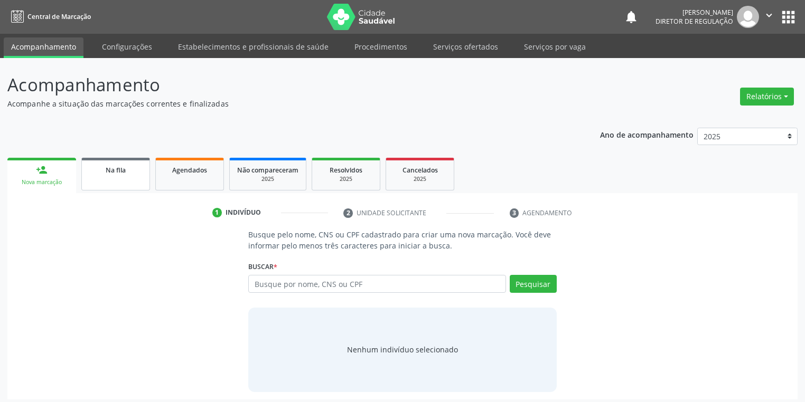
click at [112, 188] on link "Na fila" at bounding box center [115, 174] width 69 height 33
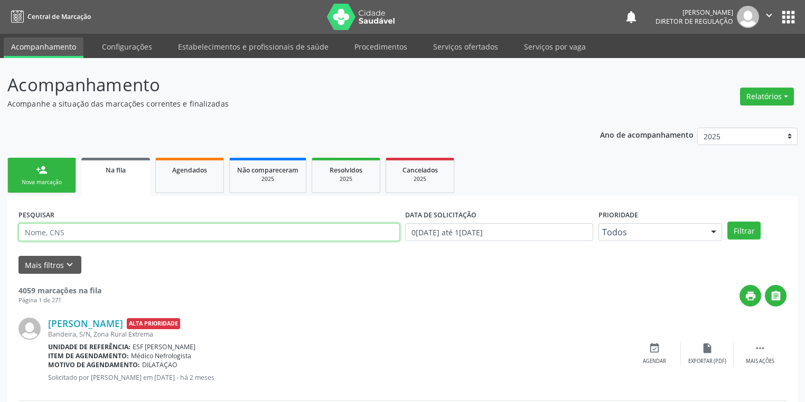
click at [73, 236] on input "text" at bounding box center [208, 232] width 381 height 18
type input "[PERSON_NAME]"
click at [751, 233] on button "Filtrar" at bounding box center [743, 231] width 33 height 18
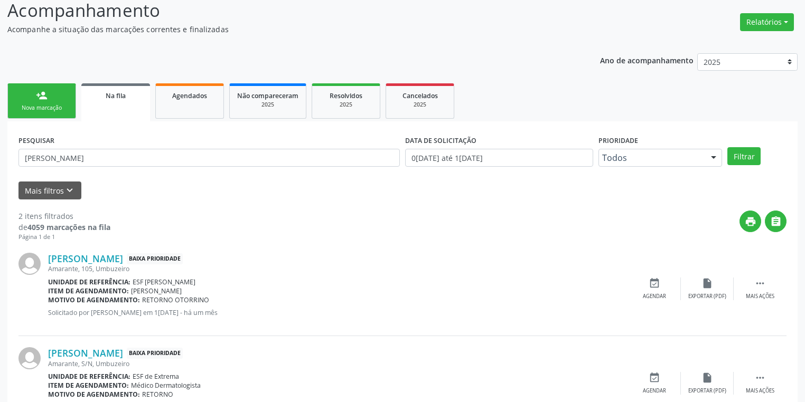
scroll to position [120, 0]
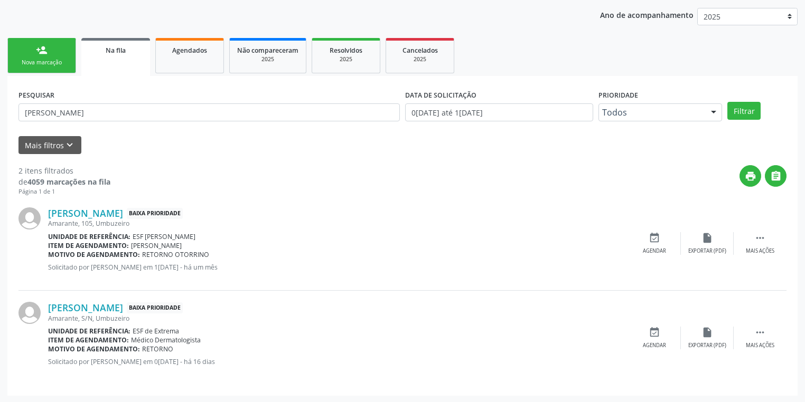
drag, startPoint x: 0, startPoint y: 187, endPoint x: 305, endPoint y: 347, distance: 344.6
click at [268, 365] on div "Acompanhamento Acompanhe a situação das marcações correntes e finalizadas Relat…" at bounding box center [402, 170] width 805 height 465
click at [336, 319] on div "Amarante, S/N, Umbuzeiro" at bounding box center [338, 318] width 580 height 9
click at [54, 53] on link "person_add Nova marcação" at bounding box center [41, 55] width 69 height 35
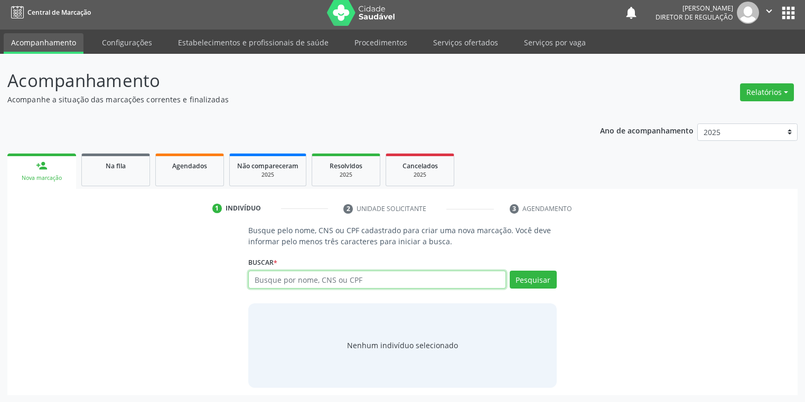
click at [271, 279] on input "text" at bounding box center [377, 280] width 258 height 18
type input "708204167771940"
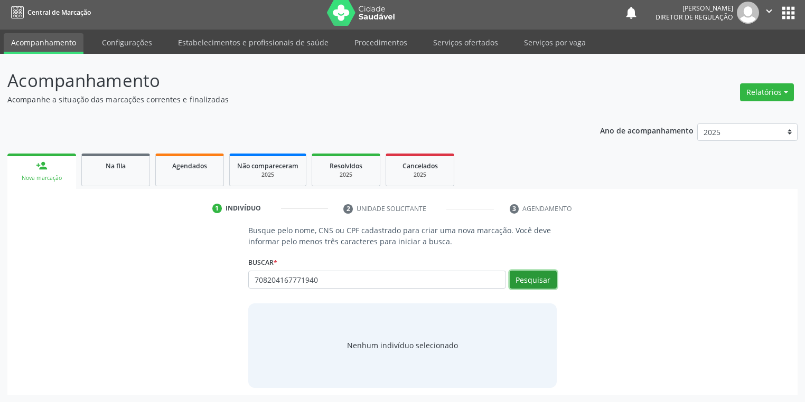
click at [541, 275] on button "Pesquisar" at bounding box center [533, 280] width 47 height 18
type input "708204167771940"
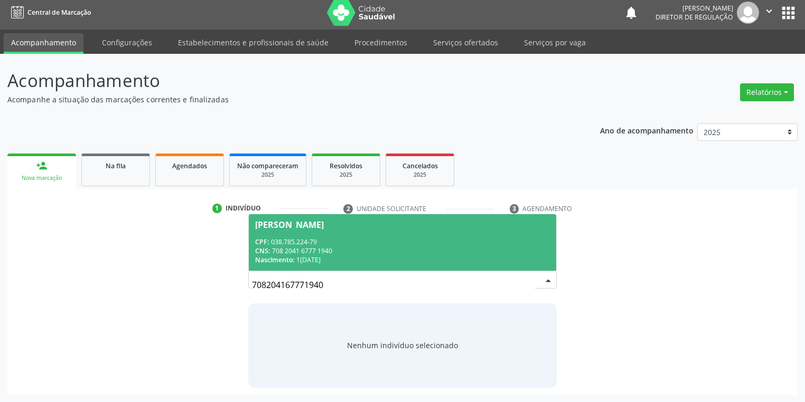
click at [330, 242] on div "CPF: 038.785.224-79" at bounding box center [402, 242] width 295 height 9
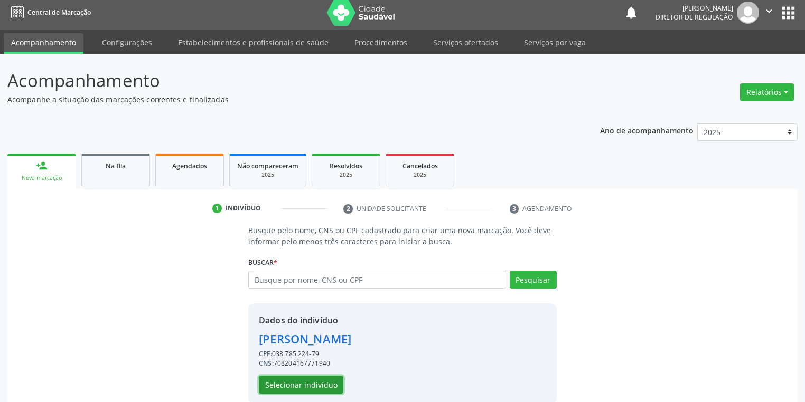
click at [308, 380] on button "Selecionar indivíduo" at bounding box center [301, 385] width 84 height 18
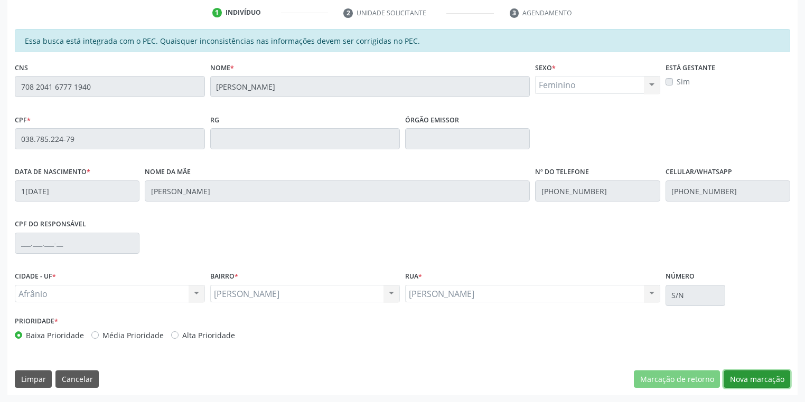
click at [742, 378] on button "Nova marcação" at bounding box center [756, 380] width 67 height 18
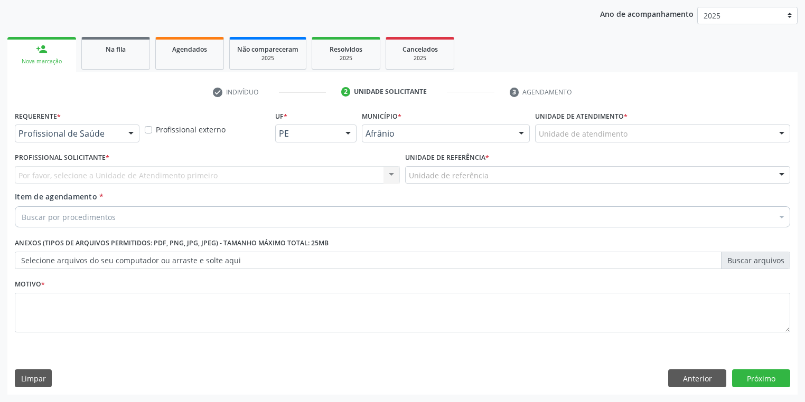
scroll to position [120, 0]
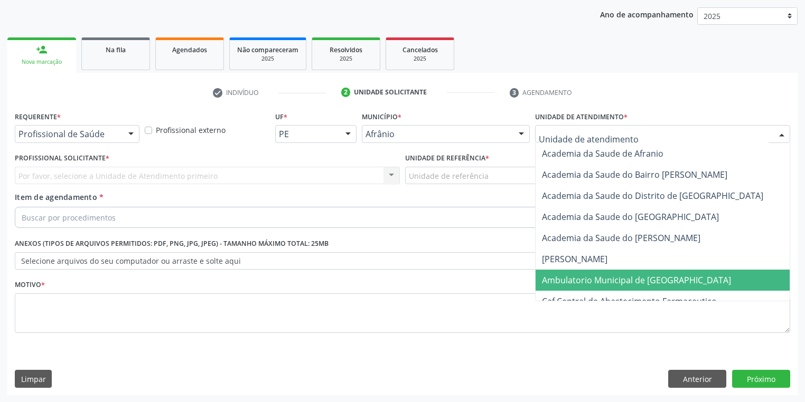
click at [562, 277] on span "Ambulatorio Municipal de [GEOGRAPHIC_DATA]" at bounding box center [636, 281] width 189 height 12
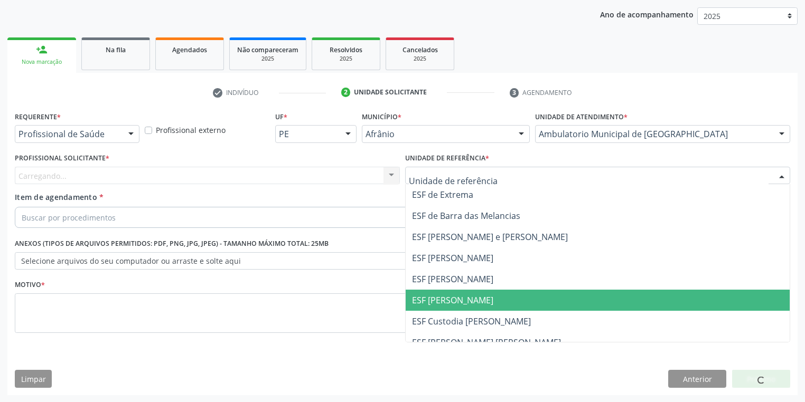
click at [429, 302] on span "ESF [PERSON_NAME]" at bounding box center [452, 301] width 81 height 12
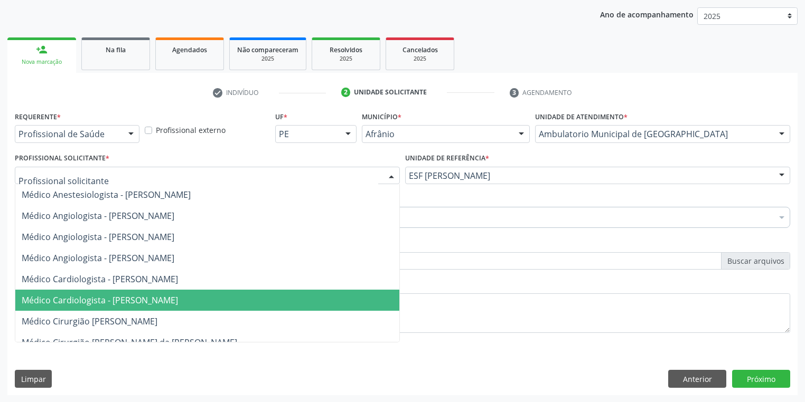
click at [74, 300] on span "Médico Cardiologista - [PERSON_NAME]" at bounding box center [100, 301] width 156 height 12
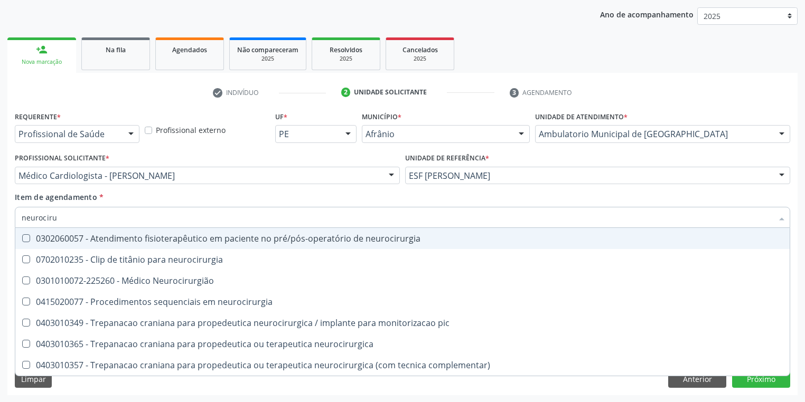
type input "neurocirur"
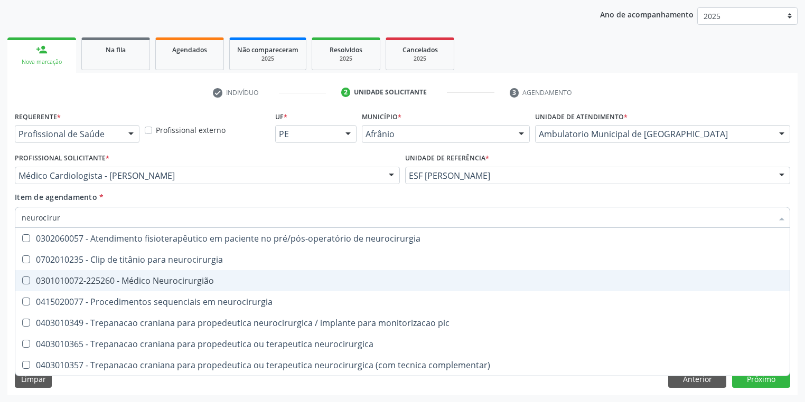
click at [81, 284] on div "0301010072-225260 - Médico Neurocirurgião" at bounding box center [402, 281] width 761 height 8
checkbox Neurocirurgião "true"
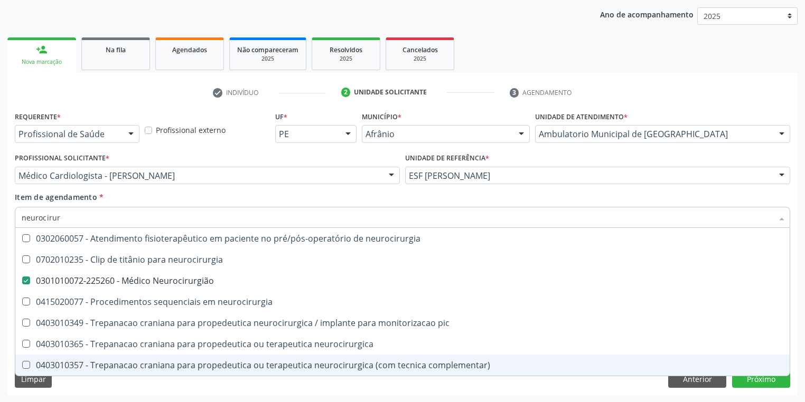
click at [73, 384] on div "Requerente * Profissional de Saúde Profissional de Saúde Paciente Nenhum result…" at bounding box center [402, 252] width 790 height 287
checkbox neurocirurgia "true"
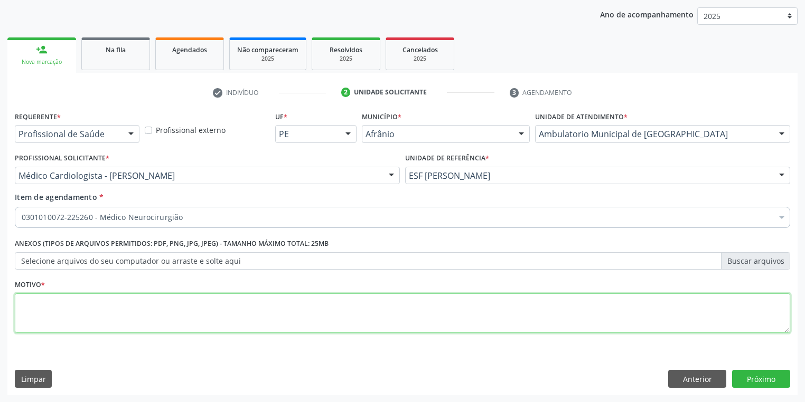
click at [27, 303] on textarea at bounding box center [402, 314] width 775 height 40
type textarea "*"
click at [744, 377] on button "Próximo" at bounding box center [761, 379] width 58 height 18
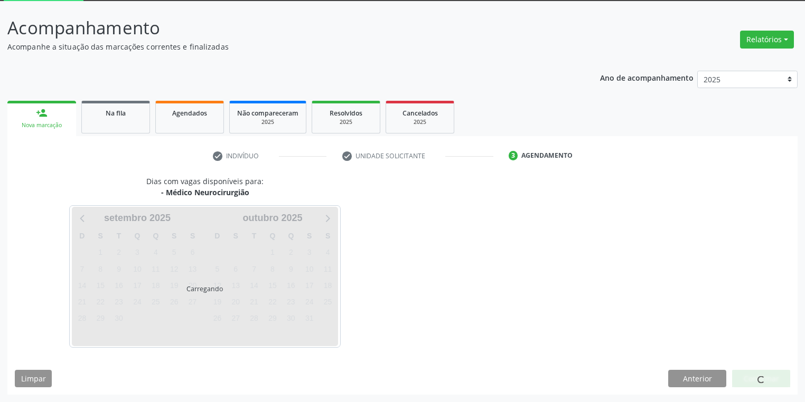
scroll to position [56, 0]
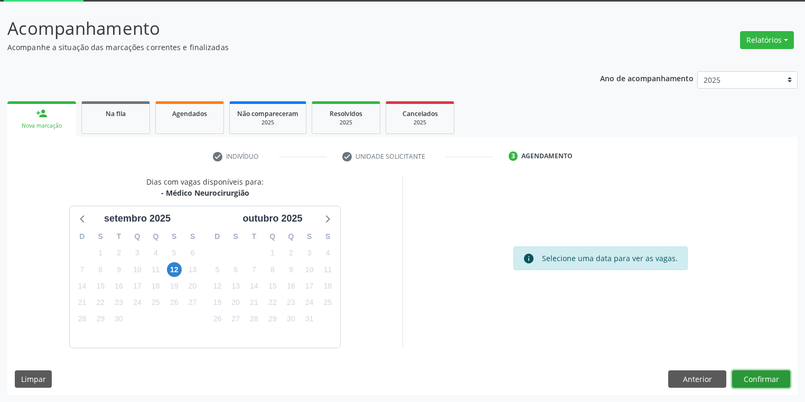
click at [746, 380] on button "Confirmar" at bounding box center [761, 380] width 58 height 18
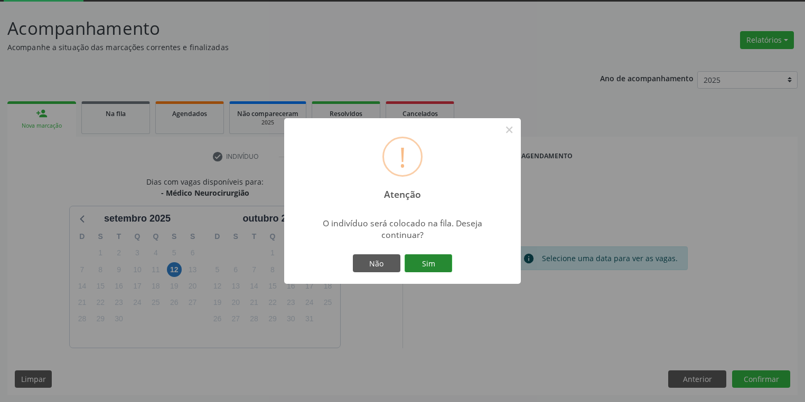
click at [425, 261] on button "Sim" at bounding box center [428, 264] width 48 height 18
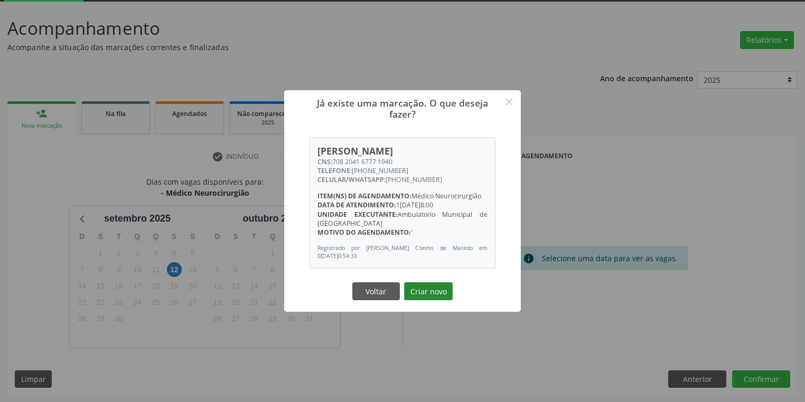
click at [418, 285] on button "Criar novo" at bounding box center [428, 291] width 49 height 18
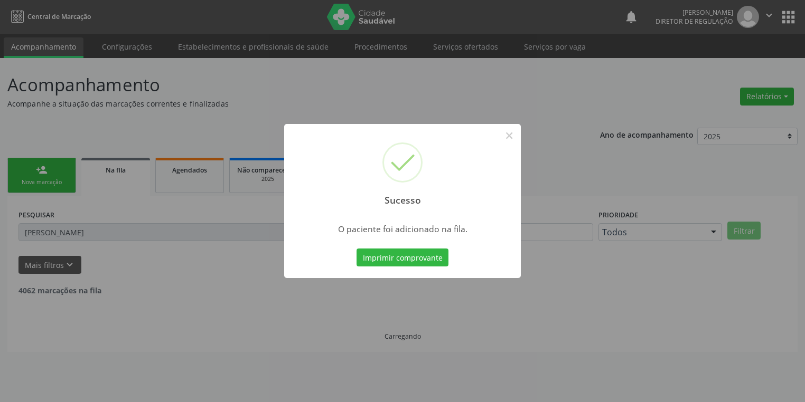
scroll to position [0, 0]
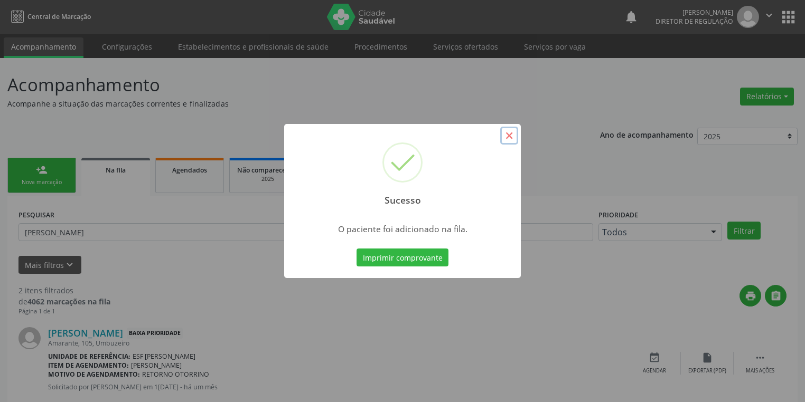
click at [507, 136] on button "×" at bounding box center [509, 136] width 18 height 18
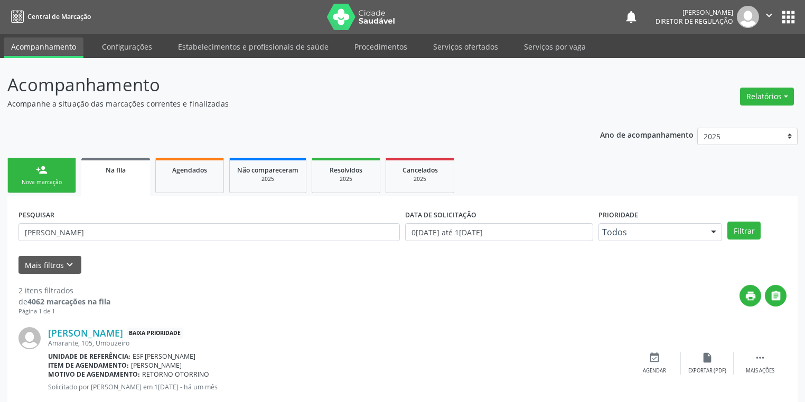
click at [41, 167] on div "person_add" at bounding box center [42, 170] width 12 height 12
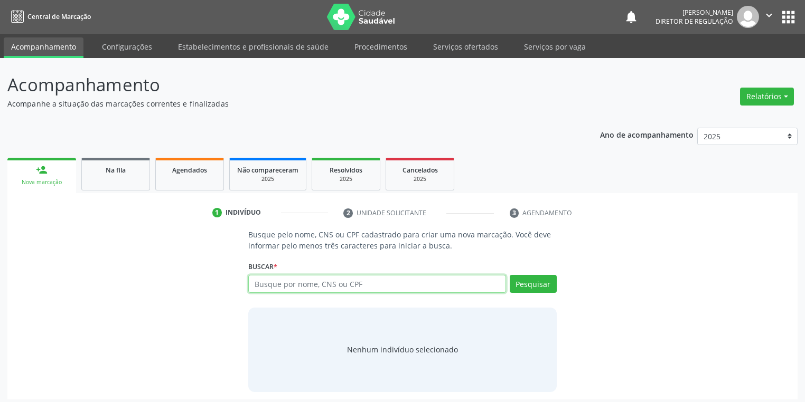
click at [266, 283] on input "text" at bounding box center [377, 284] width 258 height 18
type input "04640389442"
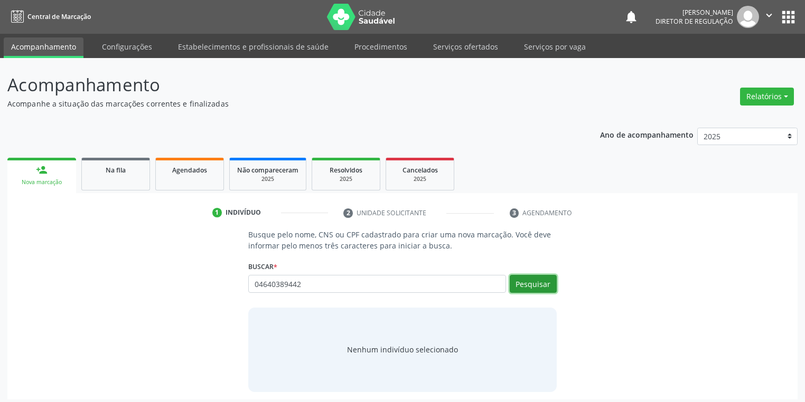
click at [535, 283] on button "Pesquisar" at bounding box center [533, 284] width 47 height 18
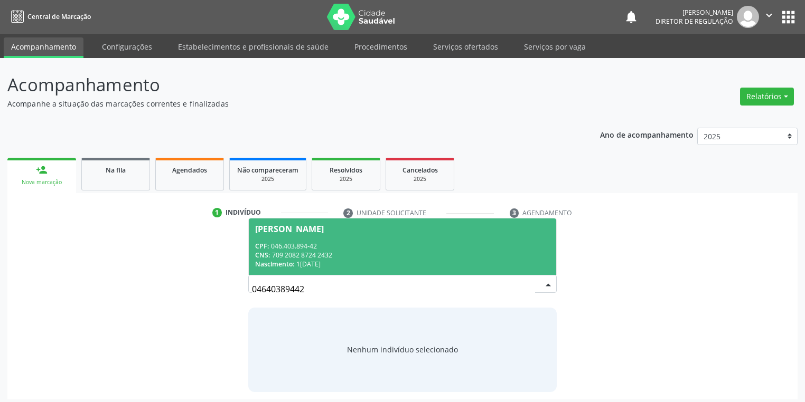
click at [332, 260] on div "Nascimento: 13/10/1952" at bounding box center [402, 264] width 295 height 9
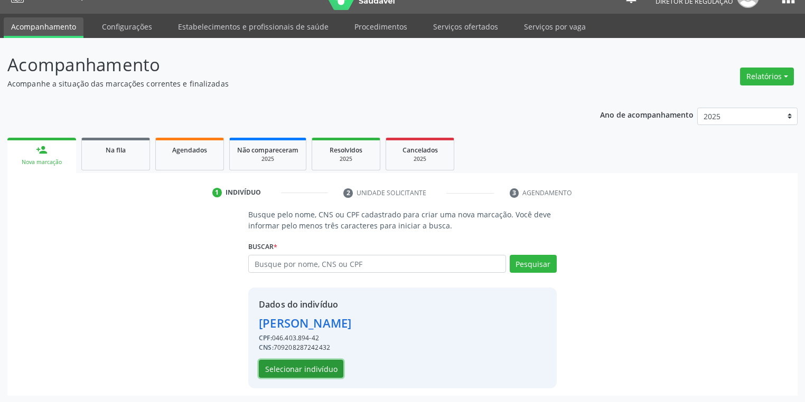
click at [310, 370] on button "Selecionar indivíduo" at bounding box center [301, 369] width 84 height 18
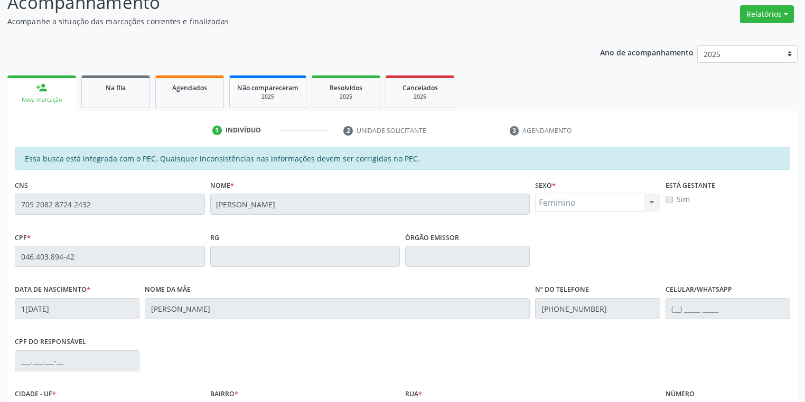
scroll to position [200, 0]
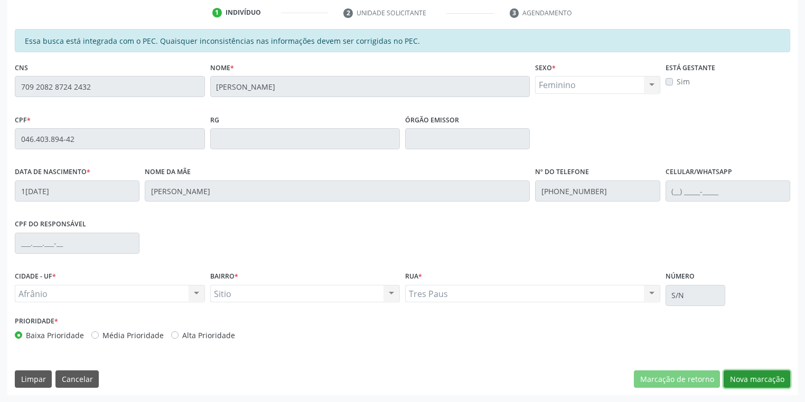
drag, startPoint x: 756, startPoint y: 380, endPoint x: 715, endPoint y: 367, distance: 43.1
click at [756, 380] on button "Nova marcação" at bounding box center [756, 380] width 67 height 18
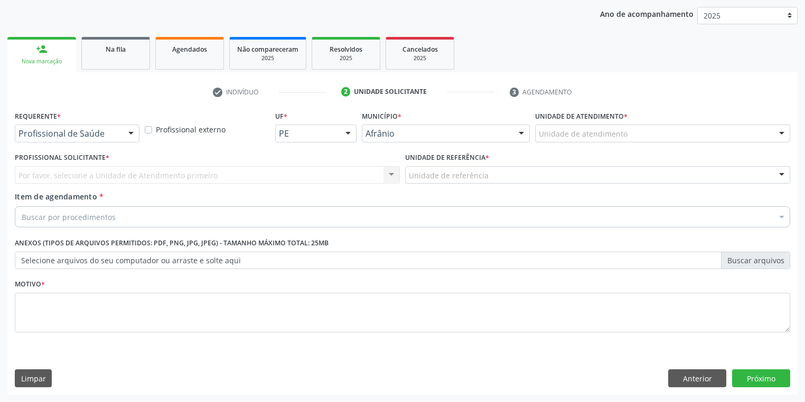
scroll to position [120, 0]
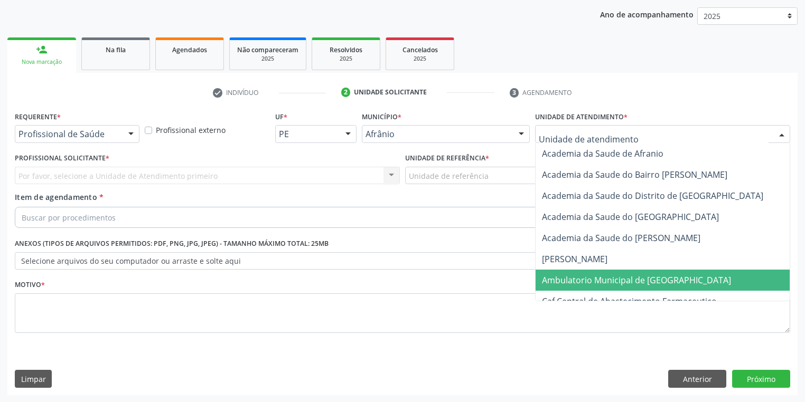
click at [551, 277] on span "Ambulatorio Municipal de [GEOGRAPHIC_DATA]" at bounding box center [636, 281] width 189 height 12
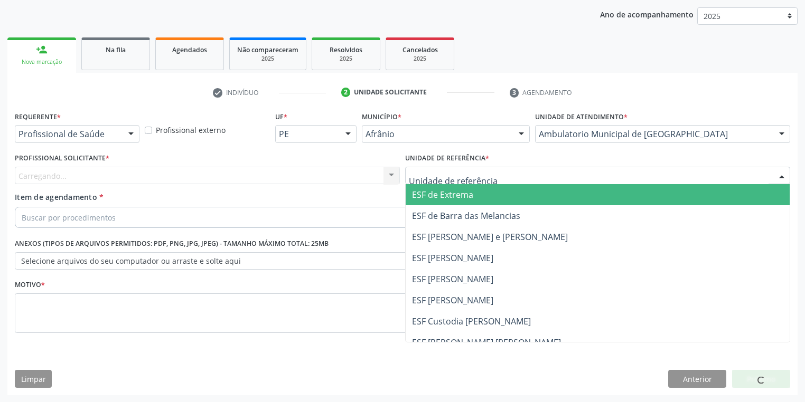
drag, startPoint x: 426, startPoint y: 169, endPoint x: 441, endPoint y: 239, distance: 71.0
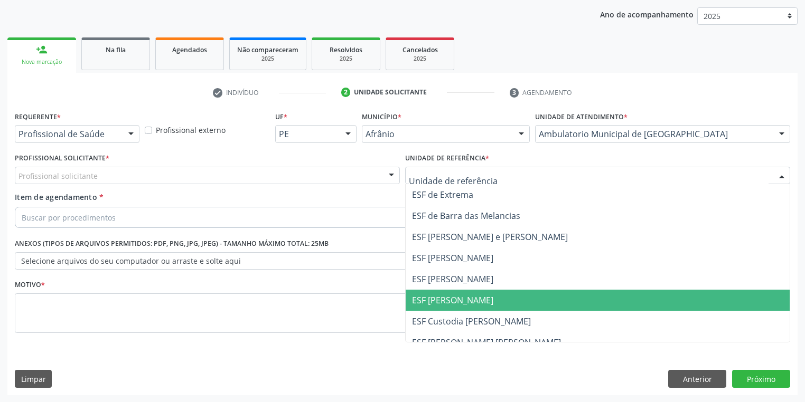
drag, startPoint x: 449, startPoint y: 302, endPoint x: 262, endPoint y: 235, distance: 198.4
click at [446, 300] on span "ESF [PERSON_NAME]" at bounding box center [452, 301] width 81 height 12
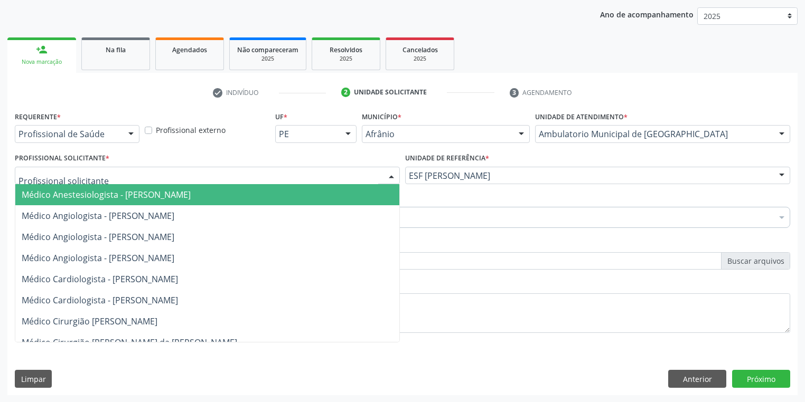
drag, startPoint x: 59, startPoint y: 178, endPoint x: 58, endPoint y: 197, distance: 19.6
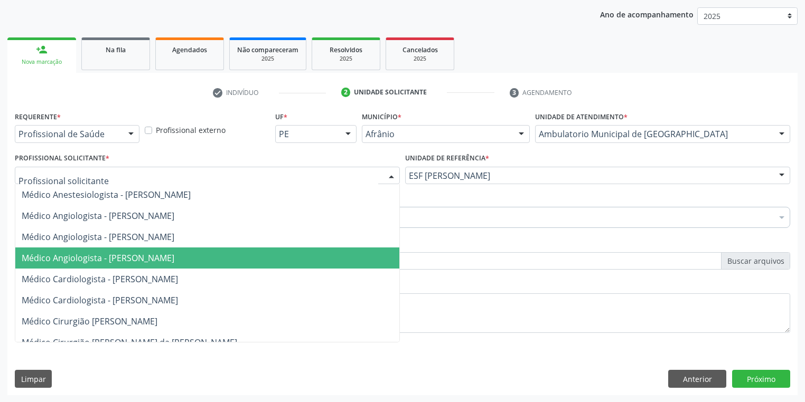
click at [73, 260] on span "Médico Angiologista - [PERSON_NAME]" at bounding box center [98, 258] width 153 height 12
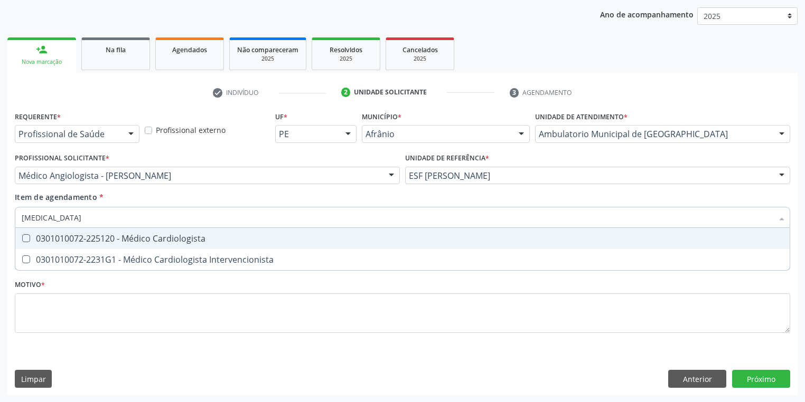
type input "cardiologista"
click at [44, 242] on div "0301010072-225120 - Médico Cardiologista" at bounding box center [402, 238] width 761 height 8
checkbox Cardiologista "true"
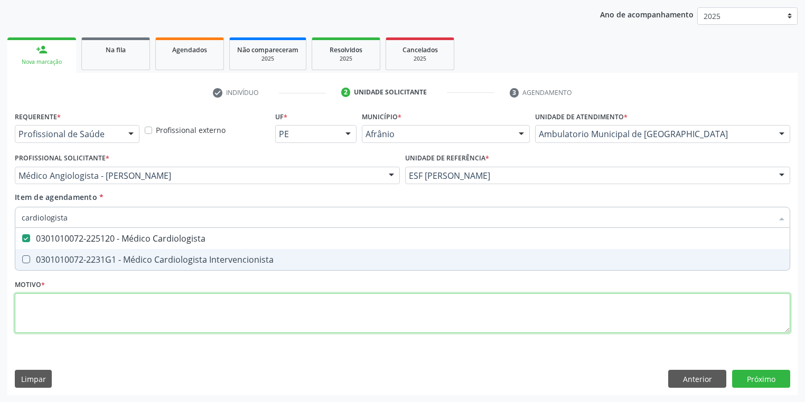
click at [68, 310] on div "Requerente * Profissional de Saúde Profissional de Saúde Paciente Nenhum result…" at bounding box center [402, 228] width 775 height 239
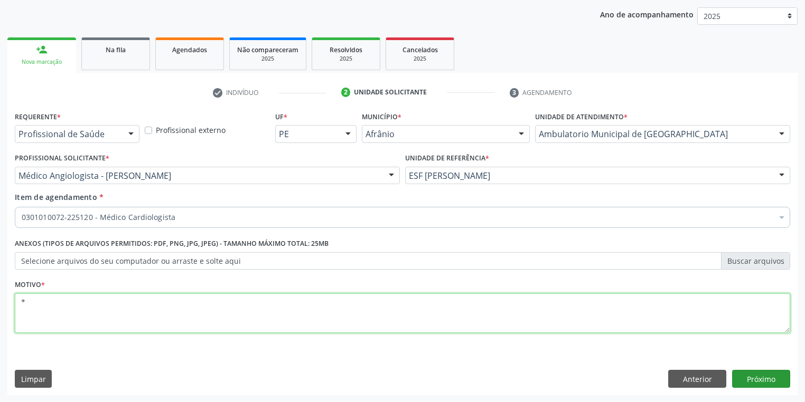
type textarea "*"
click at [745, 375] on button "Próximo" at bounding box center [761, 379] width 58 height 18
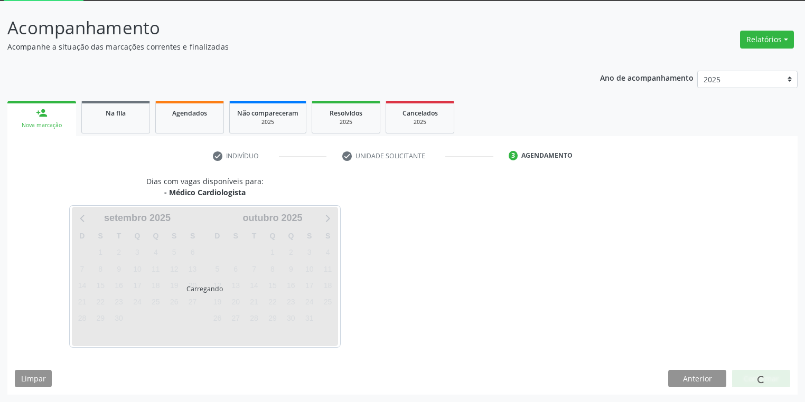
scroll to position [56, 0]
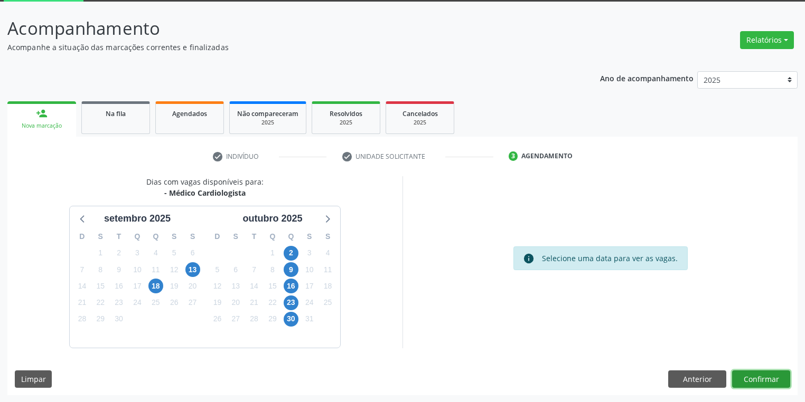
click at [749, 381] on button "Confirmar" at bounding box center [761, 380] width 58 height 18
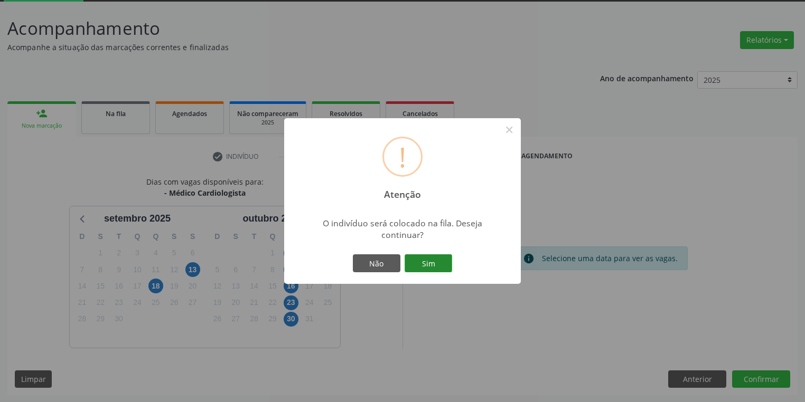
click at [434, 266] on button "Sim" at bounding box center [428, 264] width 48 height 18
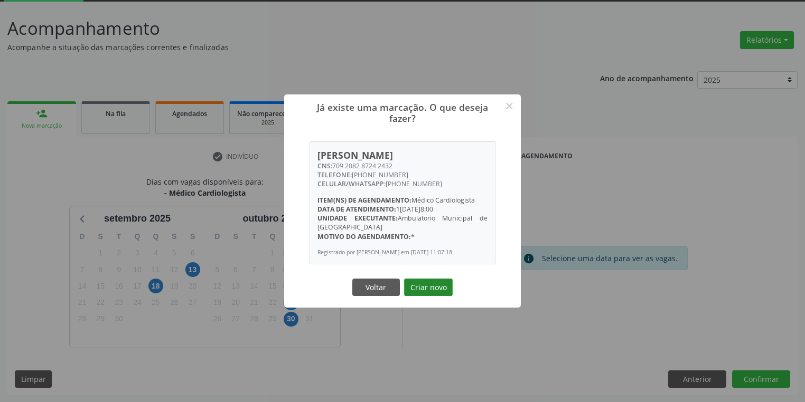
click at [436, 291] on button "Criar novo" at bounding box center [428, 288] width 49 height 18
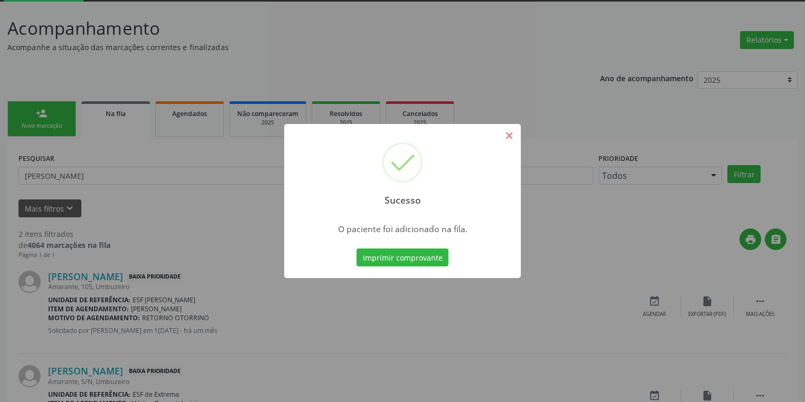
scroll to position [0, 0]
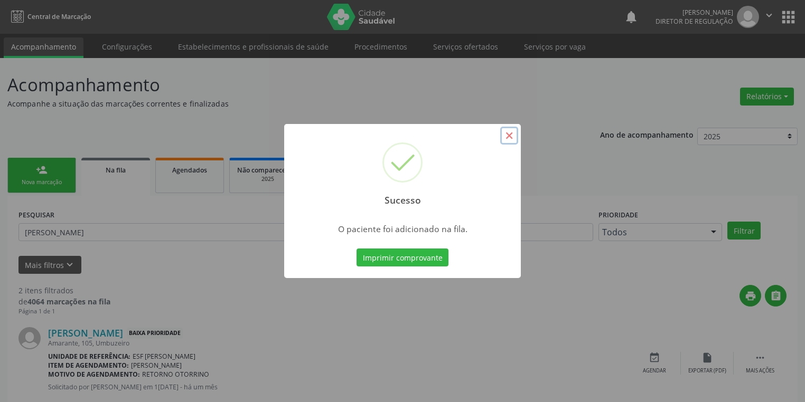
click at [504, 137] on button "×" at bounding box center [509, 136] width 18 height 18
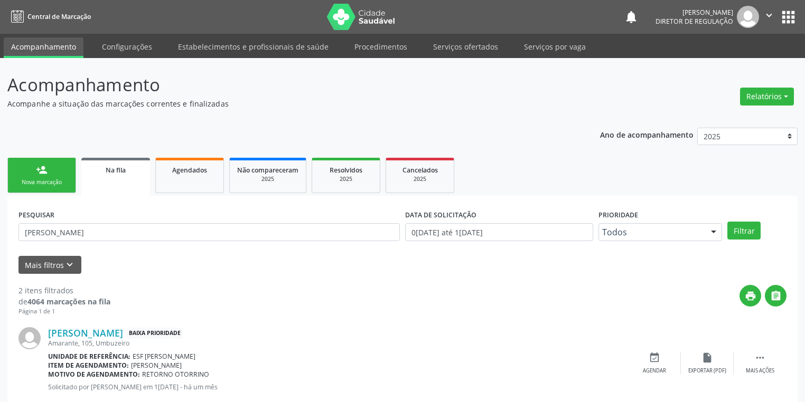
click at [22, 173] on link "person_add Nova marcação" at bounding box center [41, 175] width 69 height 35
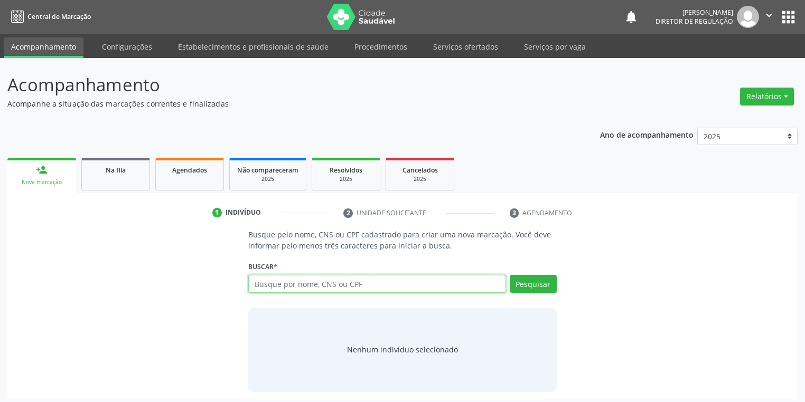
click at [342, 281] on input "text" at bounding box center [377, 284] width 258 height 18
type input "700004636991103"
click at [520, 290] on button "Pesquisar" at bounding box center [533, 284] width 47 height 18
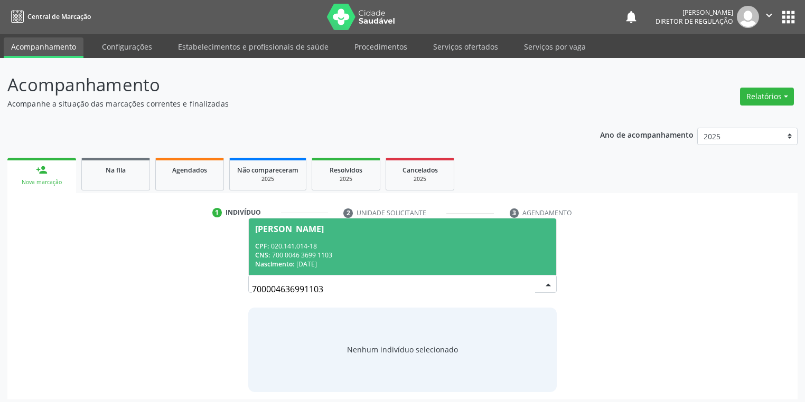
click at [335, 253] on div "CNS: 700 0046 3699 1103" at bounding box center [402, 255] width 295 height 9
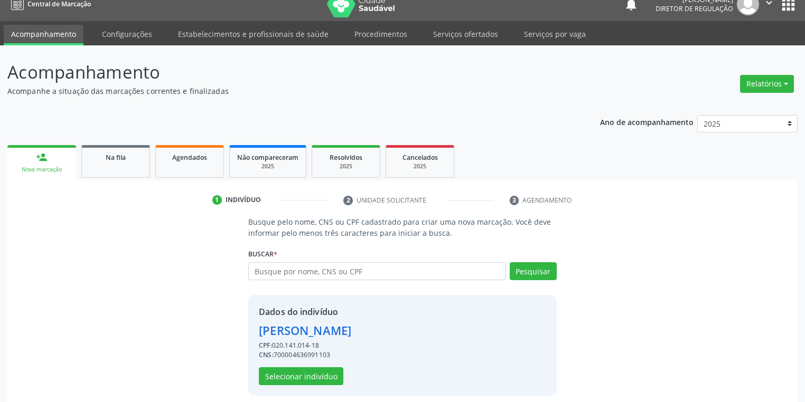
scroll to position [20, 0]
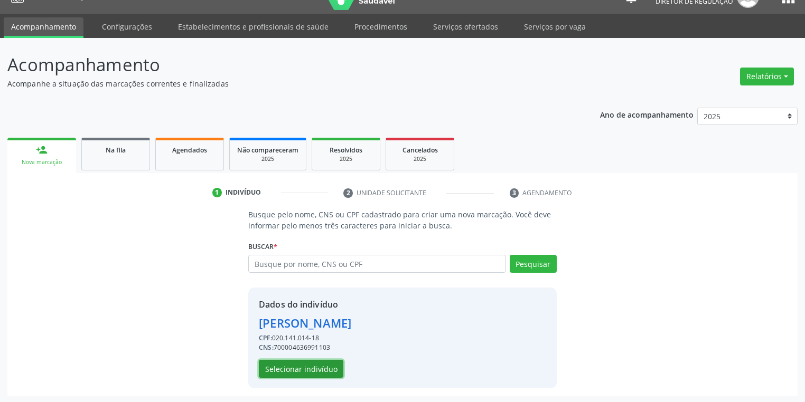
click at [316, 368] on button "Selecionar indivíduo" at bounding box center [301, 369] width 84 height 18
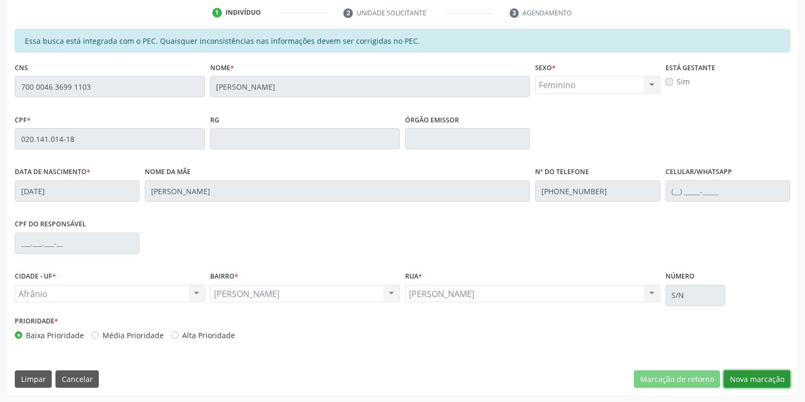
drag, startPoint x: 735, startPoint y: 380, endPoint x: 657, endPoint y: 272, distance: 133.5
click at [734, 379] on button "Nova marcação" at bounding box center [756, 380] width 67 height 18
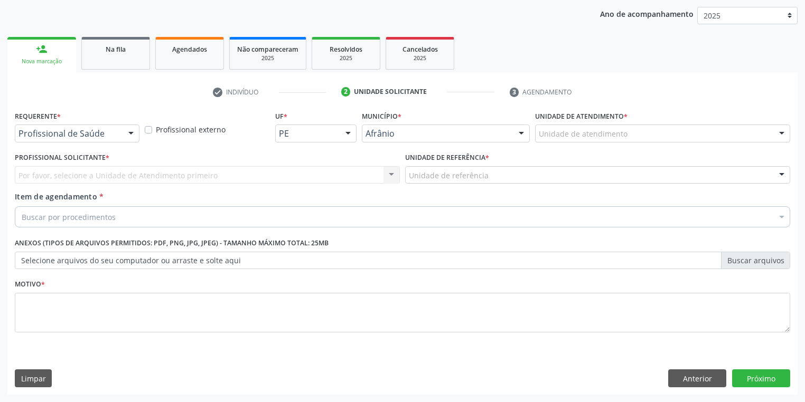
scroll to position [120, 0]
drag, startPoint x: 562, startPoint y: 133, endPoint x: 561, endPoint y: 166, distance: 33.8
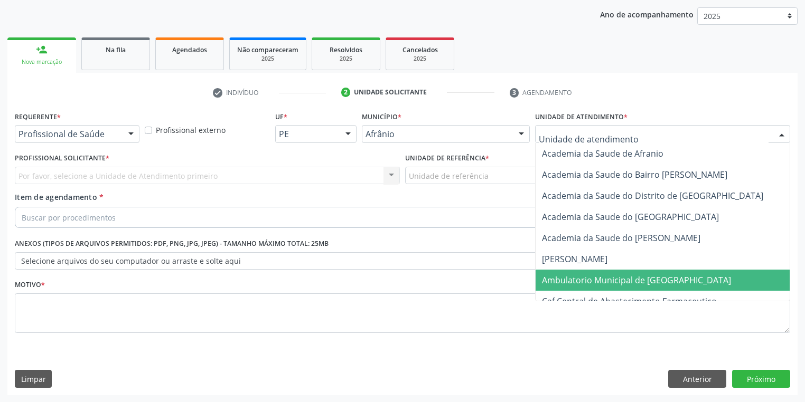
click at [562, 278] on span "Ambulatorio Municipal de [GEOGRAPHIC_DATA]" at bounding box center [636, 281] width 189 height 12
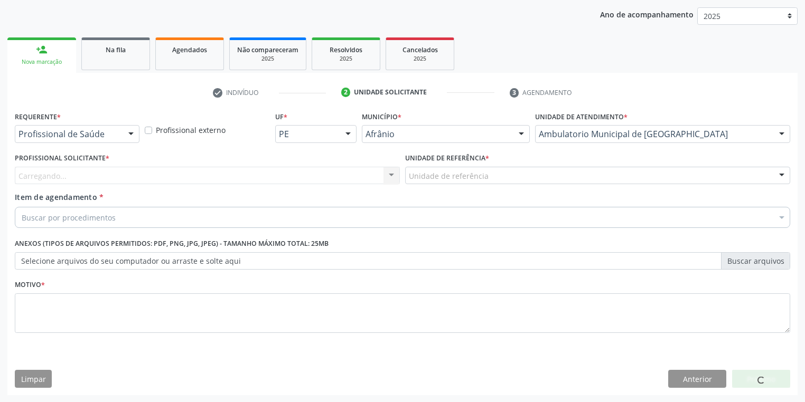
drag, startPoint x: 434, startPoint y: 171, endPoint x: 433, endPoint y: 182, distance: 11.1
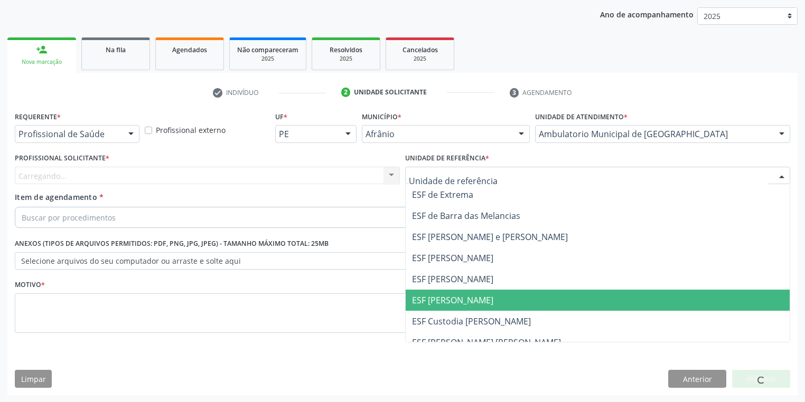
click at [425, 291] on span "ESF [PERSON_NAME]" at bounding box center [598, 300] width 384 height 21
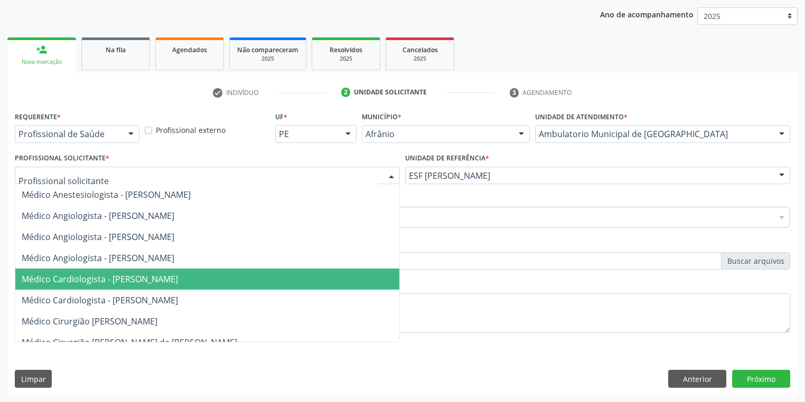
click at [94, 280] on span "Médico Cardiologista - [PERSON_NAME]" at bounding box center [100, 280] width 156 height 12
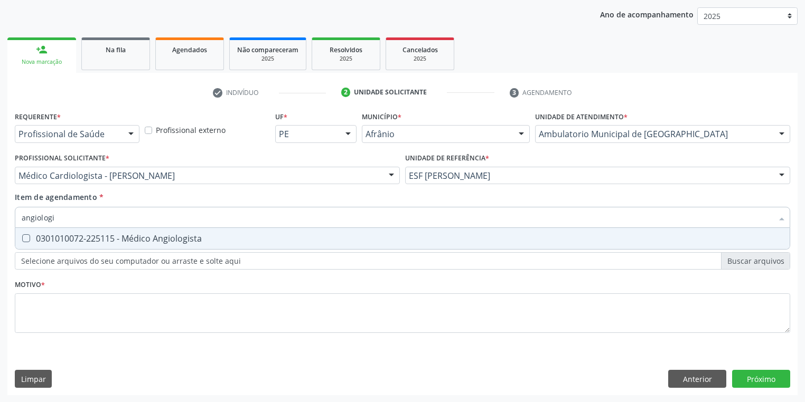
type input "angiologis"
click at [61, 243] on div "0301010072-225115 - Médico Angiologista" at bounding box center [402, 238] width 761 height 8
checkbox Angiologista "true"
click at [46, 307] on div "Requerente * Profissional de Saúde Profissional de Saúde Paciente Nenhum result…" at bounding box center [402, 228] width 775 height 239
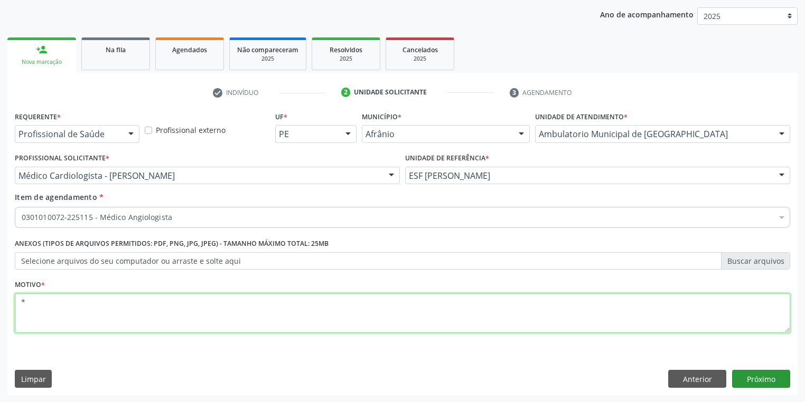
type textarea "*"
click at [762, 376] on button "Próximo" at bounding box center [761, 379] width 58 height 18
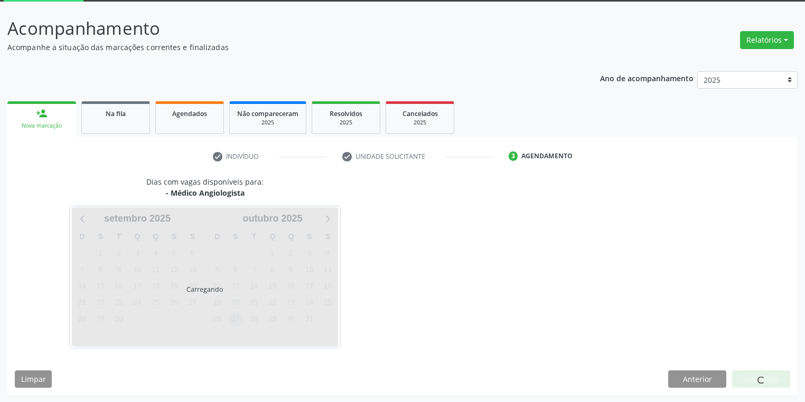
scroll to position [87, 0]
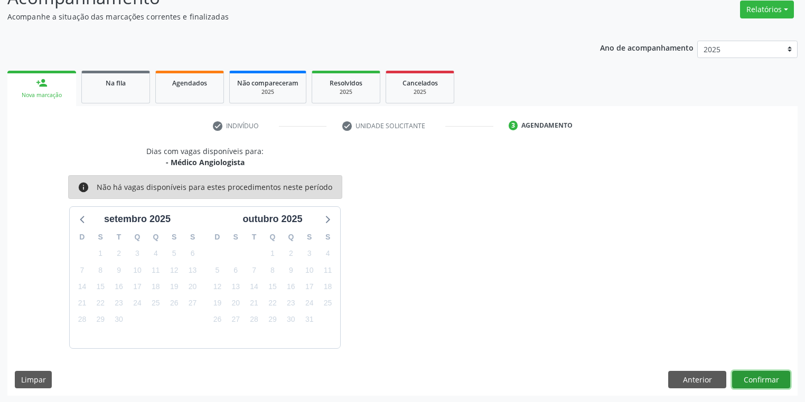
click at [741, 378] on button "Confirmar" at bounding box center [761, 380] width 58 height 18
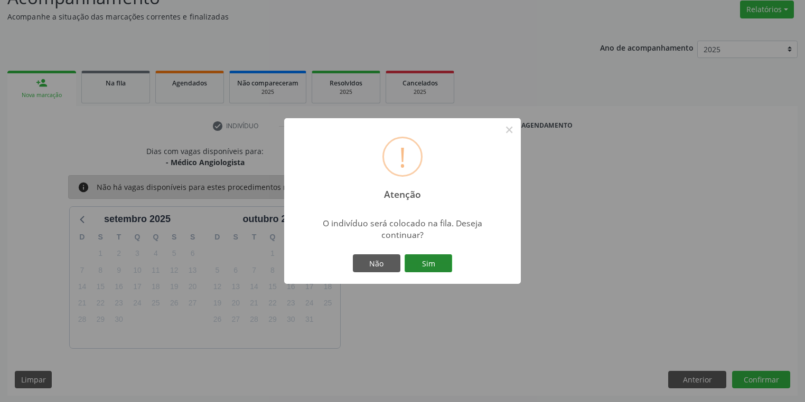
click at [429, 265] on button "Sim" at bounding box center [428, 264] width 48 height 18
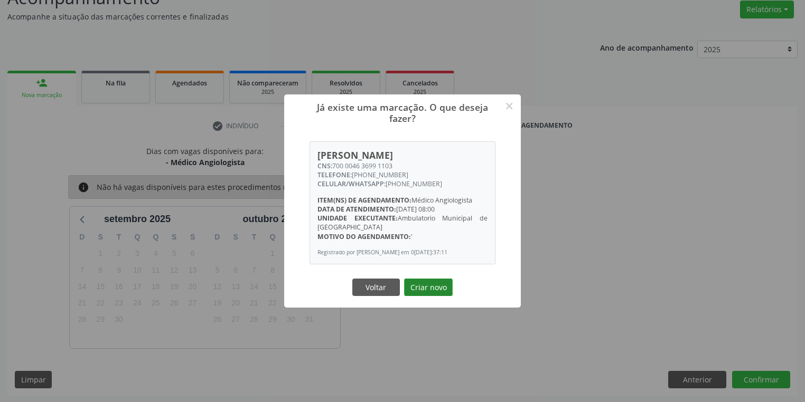
click at [430, 281] on button "Criar novo" at bounding box center [428, 288] width 49 height 18
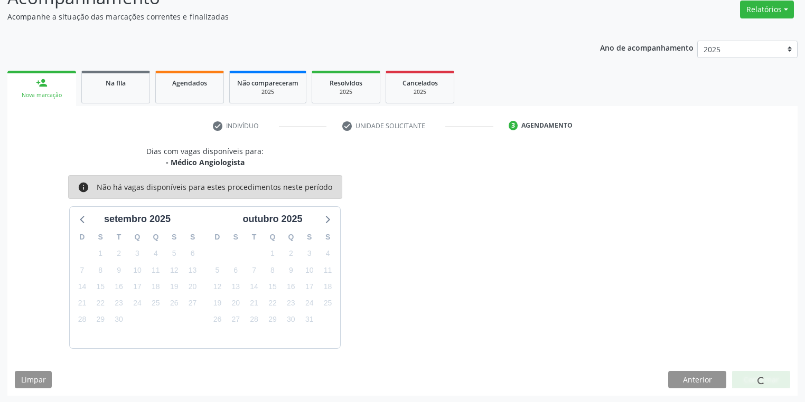
scroll to position [0, 0]
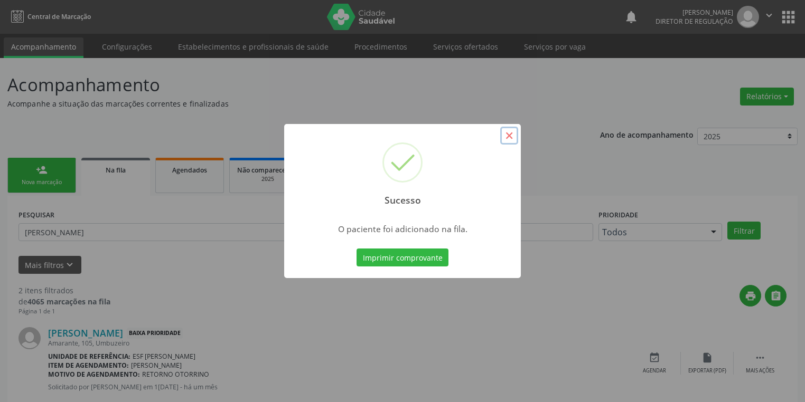
click at [509, 133] on button "×" at bounding box center [509, 136] width 18 height 18
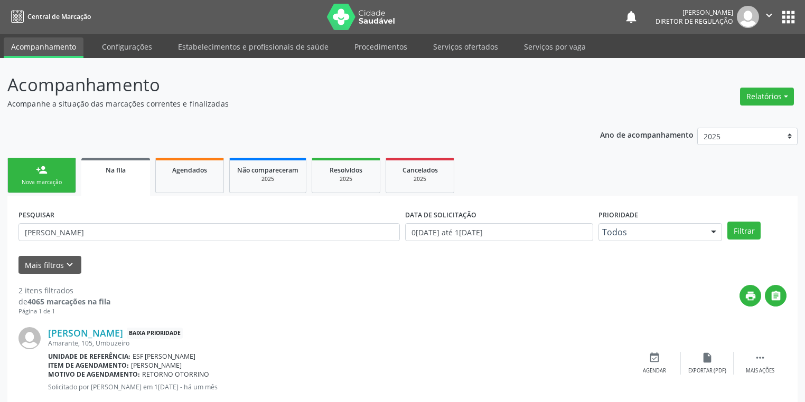
click at [53, 174] on link "person_add Nova marcação" at bounding box center [41, 175] width 69 height 35
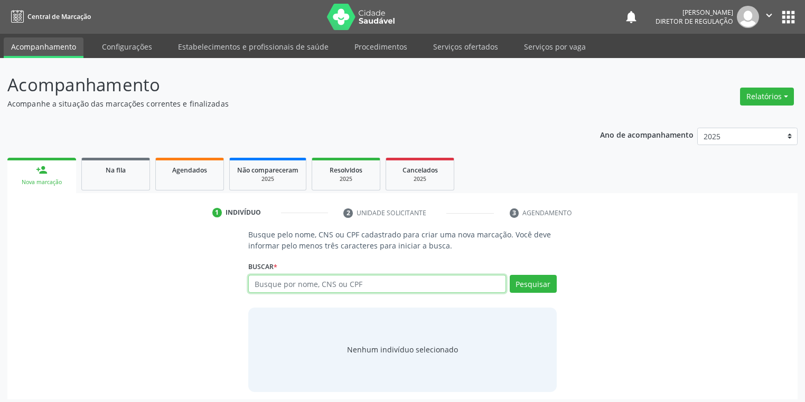
click at [264, 283] on input "text" at bounding box center [377, 284] width 258 height 18
type input "706909106667339"
click at [535, 287] on button "Pesquisar" at bounding box center [533, 284] width 47 height 18
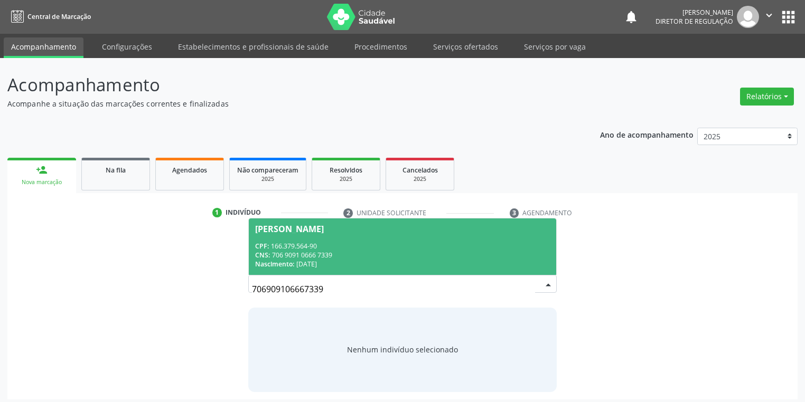
click at [400, 253] on div "CNS: 706 9091 0666 7339" at bounding box center [402, 255] width 295 height 9
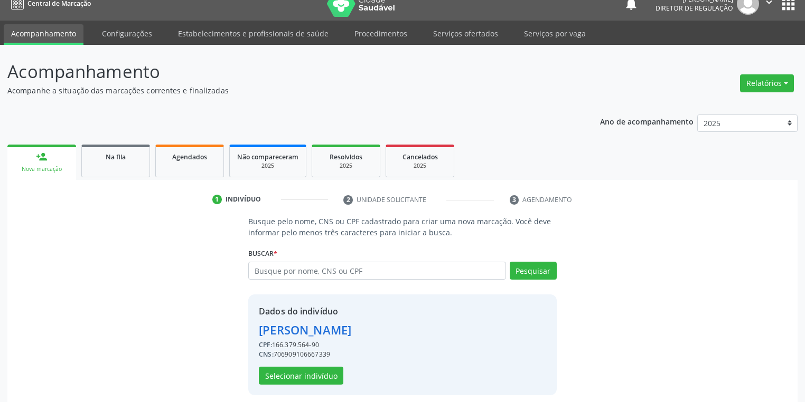
scroll to position [20, 0]
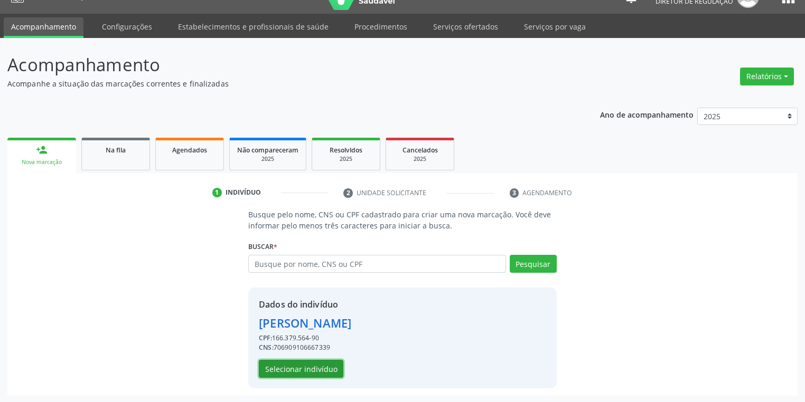
click at [327, 367] on button "Selecionar indivíduo" at bounding box center [301, 369] width 84 height 18
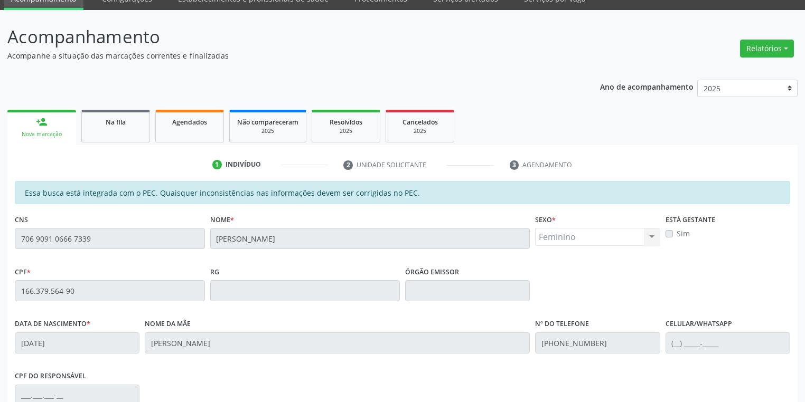
scroll to position [200, 0]
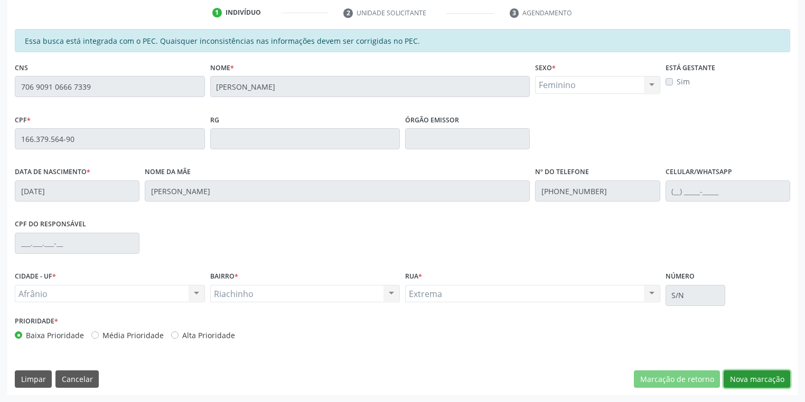
click at [741, 376] on button "Nova marcação" at bounding box center [756, 380] width 67 height 18
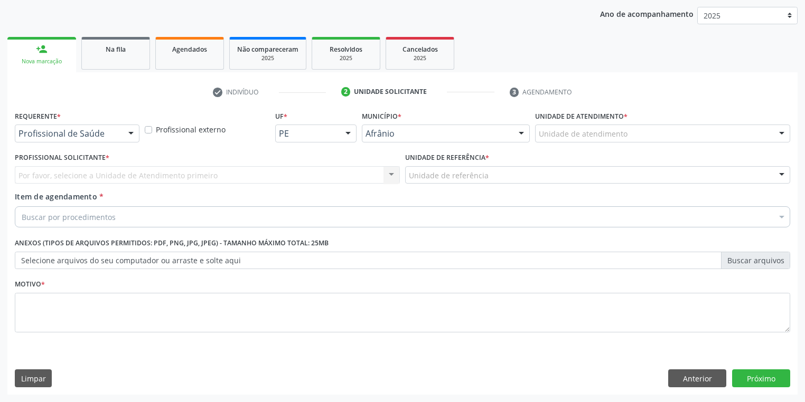
scroll to position [120, 0]
drag, startPoint x: 552, startPoint y: 126, endPoint x: 553, endPoint y: 167, distance: 41.2
click at [553, 127] on div "Unidade de atendimento" at bounding box center [662, 134] width 255 height 18
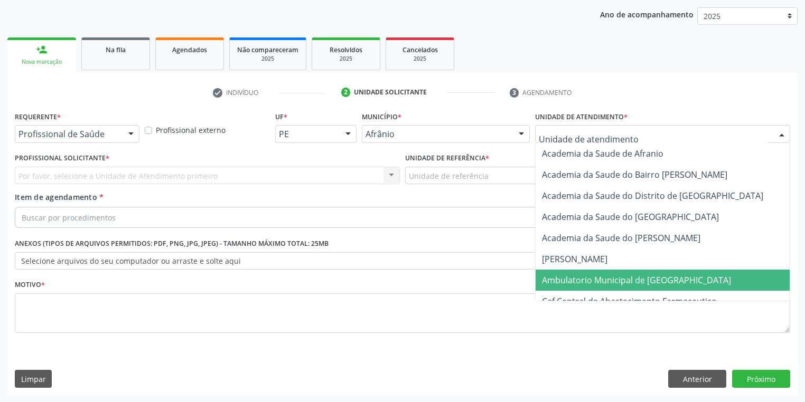
click at [555, 278] on span "Ambulatorio Municipal de [GEOGRAPHIC_DATA]" at bounding box center [636, 281] width 189 height 12
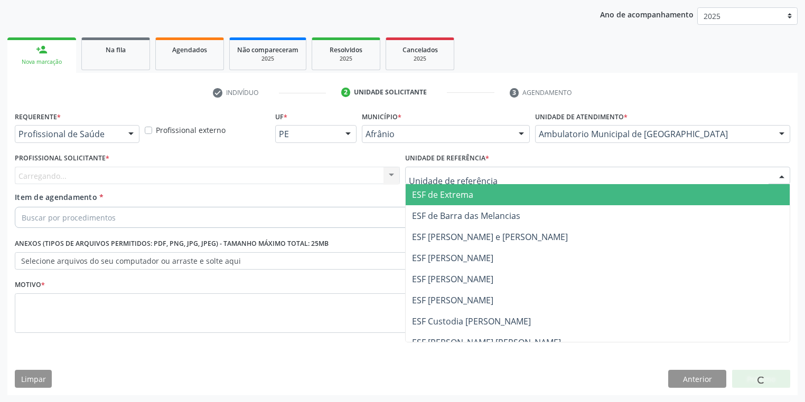
drag, startPoint x: 435, startPoint y: 180, endPoint x: 439, endPoint y: 224, distance: 45.1
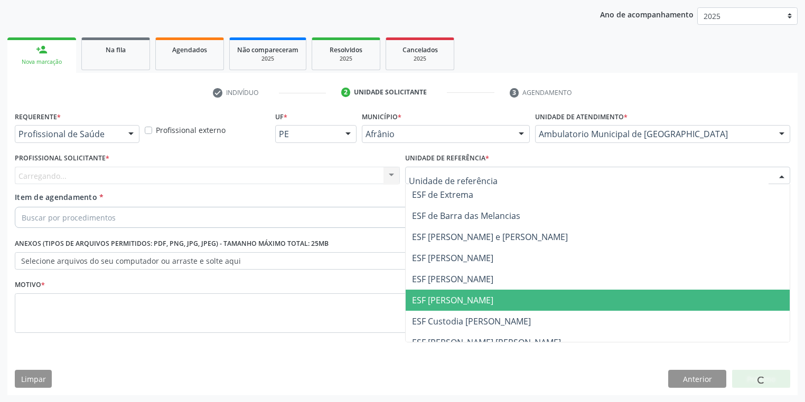
click at [446, 304] on span "ESF [PERSON_NAME]" at bounding box center [452, 301] width 81 height 12
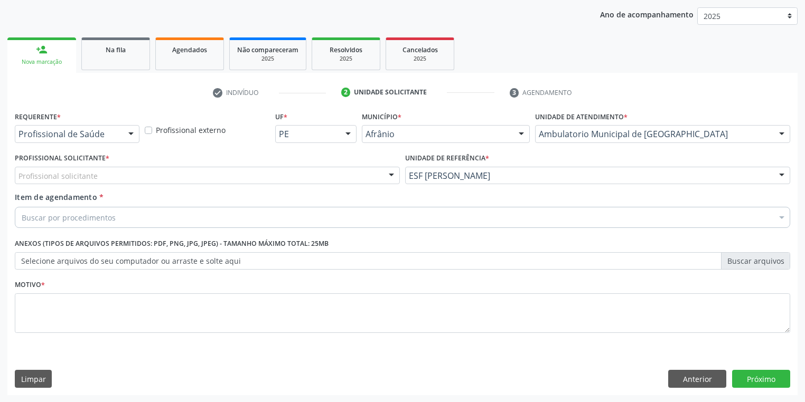
drag, startPoint x: 79, startPoint y: 173, endPoint x: 77, endPoint y: 180, distance: 7.0
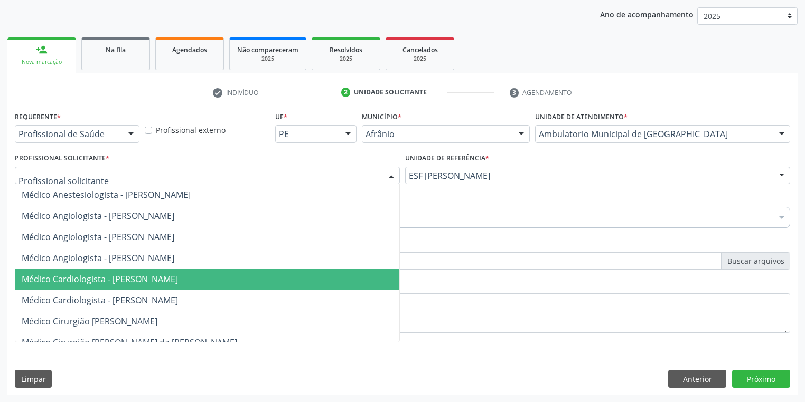
click at [99, 277] on span "Médico Cardiologista - [PERSON_NAME]" at bounding box center [100, 280] width 156 height 12
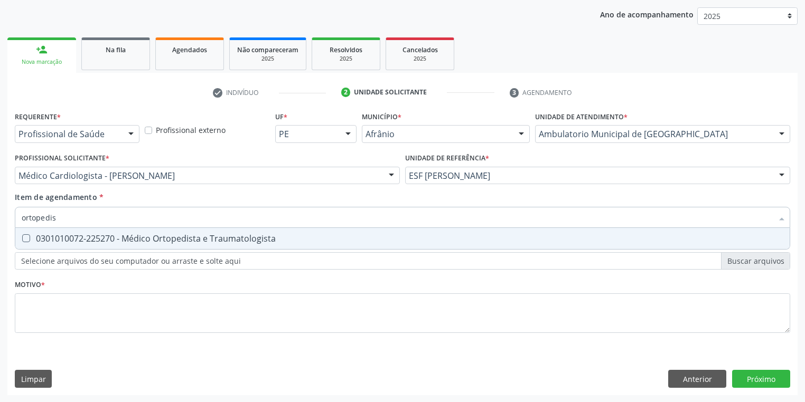
type input "ortopedist"
click at [36, 240] on div "0301010072-225270 - Médico Ortopedista e Traumatologista" at bounding box center [402, 238] width 761 height 8
checkbox Traumatologista "true"
click at [50, 300] on div "Requerente * Profissional de Saúde Profissional de Saúde Paciente Nenhum result…" at bounding box center [402, 228] width 775 height 239
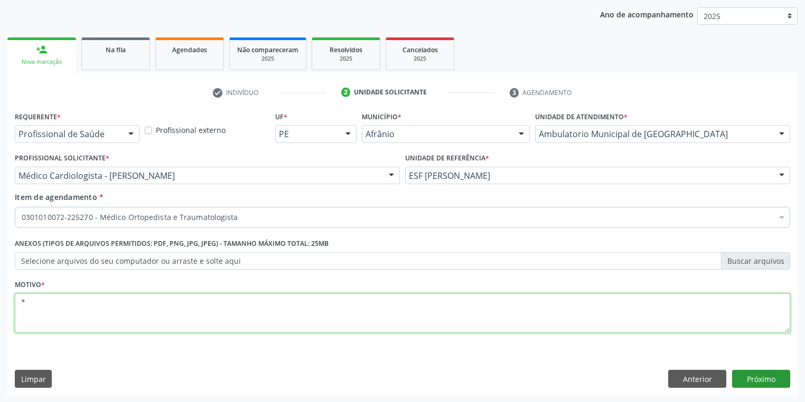
type textarea "*"
click at [757, 380] on button "Próximo" at bounding box center [761, 379] width 58 height 18
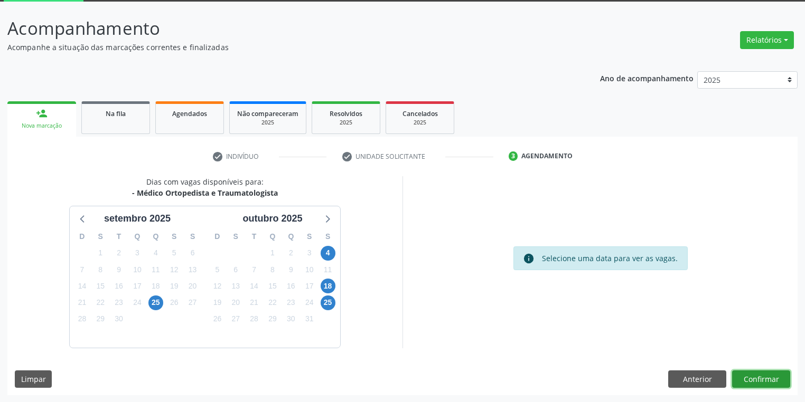
click at [758, 378] on button "Confirmar" at bounding box center [761, 380] width 58 height 18
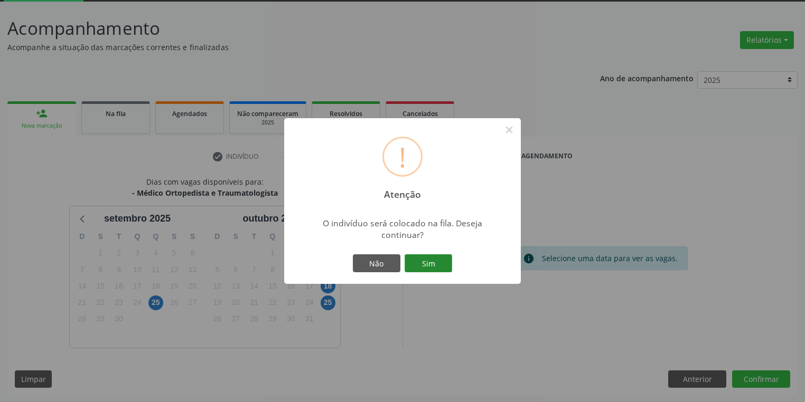
click at [425, 267] on button "Sim" at bounding box center [428, 264] width 48 height 18
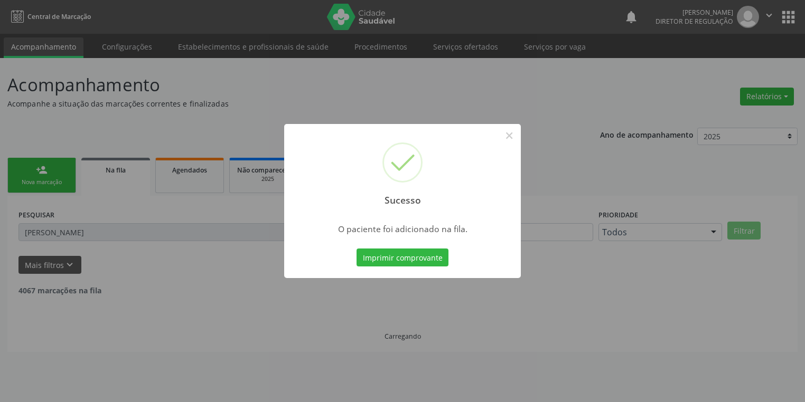
scroll to position [0, 0]
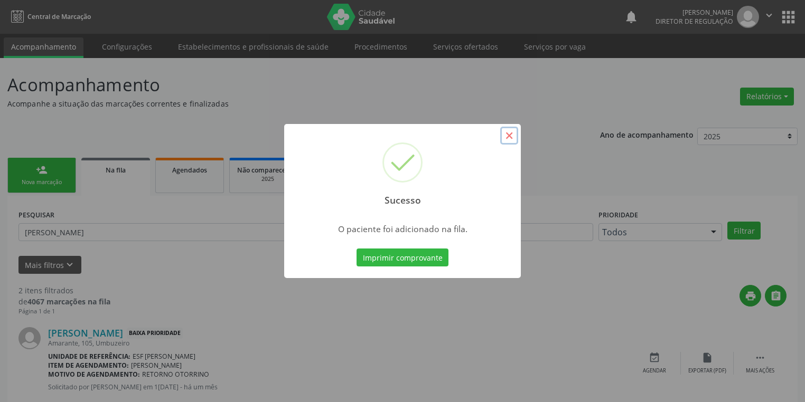
drag, startPoint x: 509, startPoint y: 138, endPoint x: 451, endPoint y: 148, distance: 58.9
click at [508, 138] on button "×" at bounding box center [509, 136] width 18 height 18
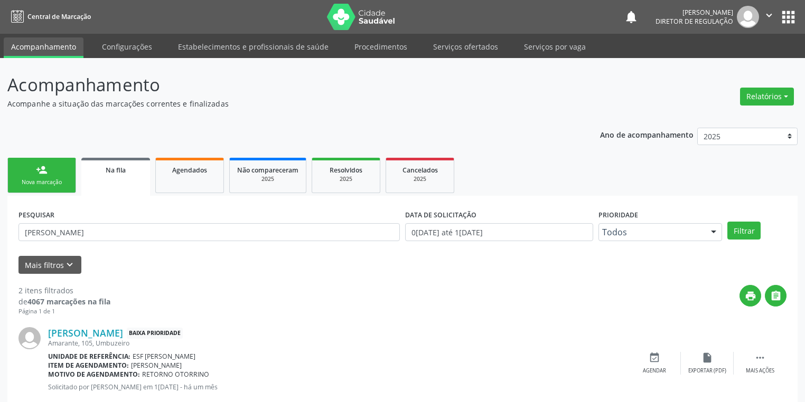
click at [60, 180] on div "Nova marcação" at bounding box center [41, 182] width 53 height 8
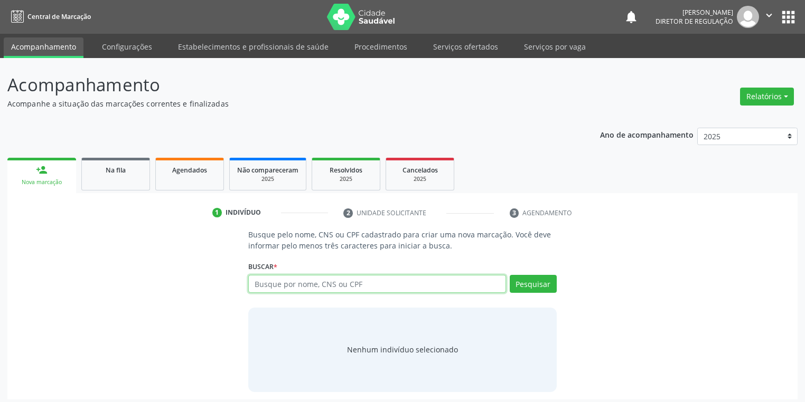
click at [260, 287] on input "text" at bounding box center [377, 284] width 258 height 18
type input "55022987449"
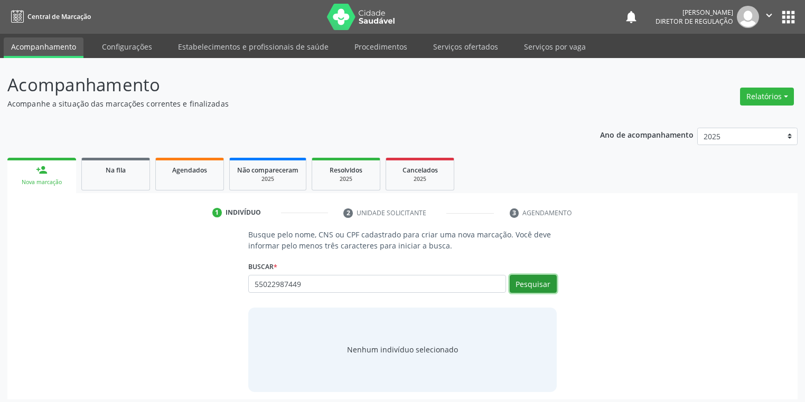
click at [538, 283] on button "Pesquisar" at bounding box center [533, 284] width 47 height 18
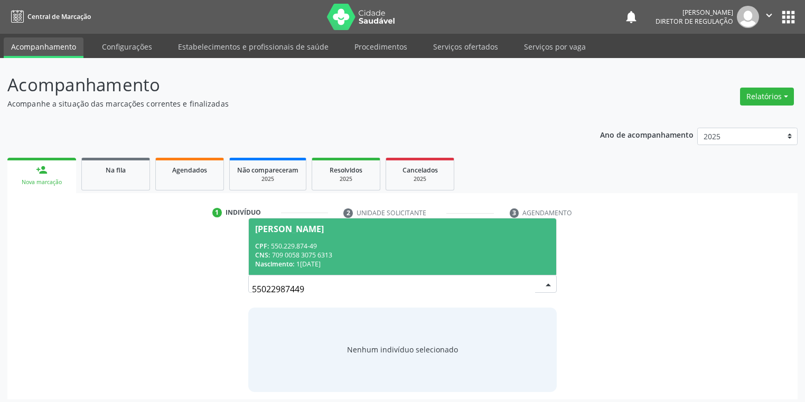
click at [335, 262] on div "Nascimento: 15/01/1948" at bounding box center [402, 264] width 295 height 9
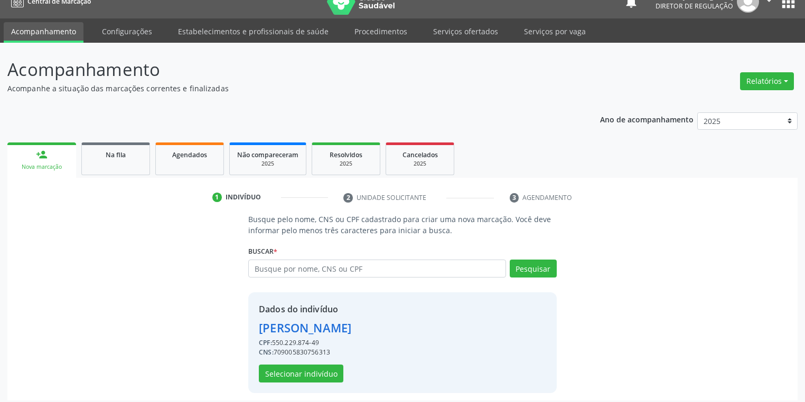
scroll to position [20, 0]
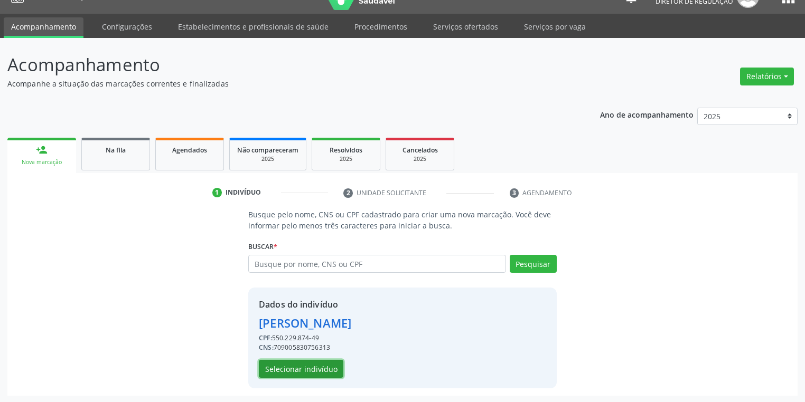
click at [316, 367] on button "Selecionar indivíduo" at bounding box center [301, 369] width 84 height 18
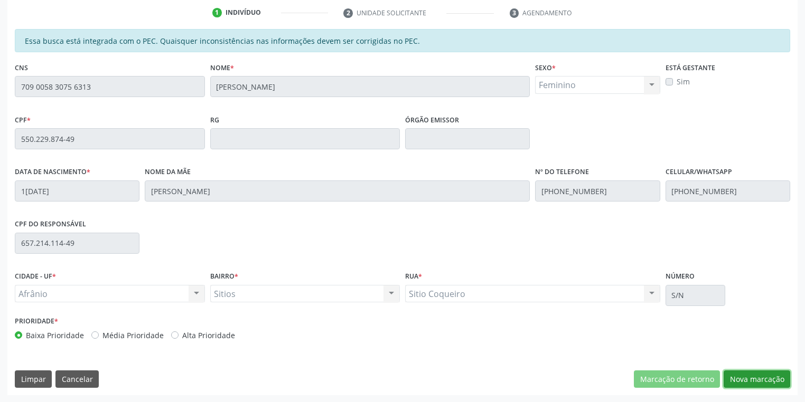
click at [752, 372] on button "Nova marcação" at bounding box center [756, 380] width 67 height 18
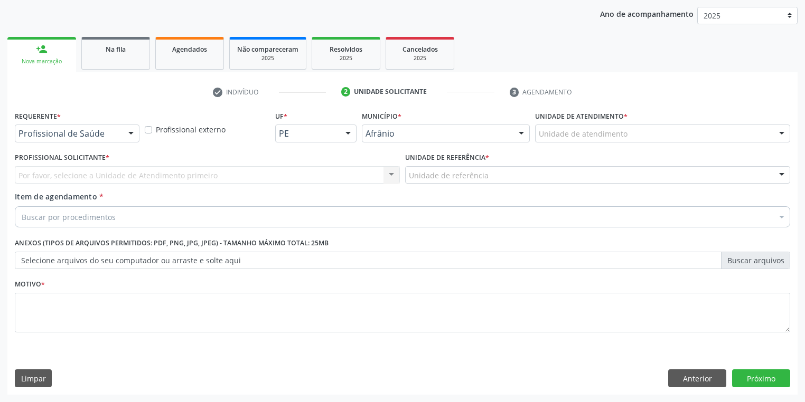
scroll to position [120, 0]
click at [534, 133] on div "Unidade de atendimento * Unidade de atendimento Academia da Saude de Afranio Ac…" at bounding box center [662, 129] width 260 height 41
click at [552, 142] on div "Unidade de atendimento" at bounding box center [662, 134] width 255 height 18
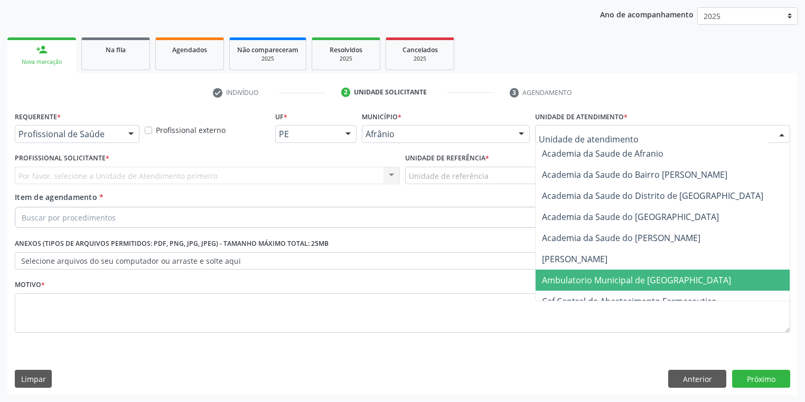
click at [564, 279] on span "Ambulatorio Municipal de [GEOGRAPHIC_DATA]" at bounding box center [636, 281] width 189 height 12
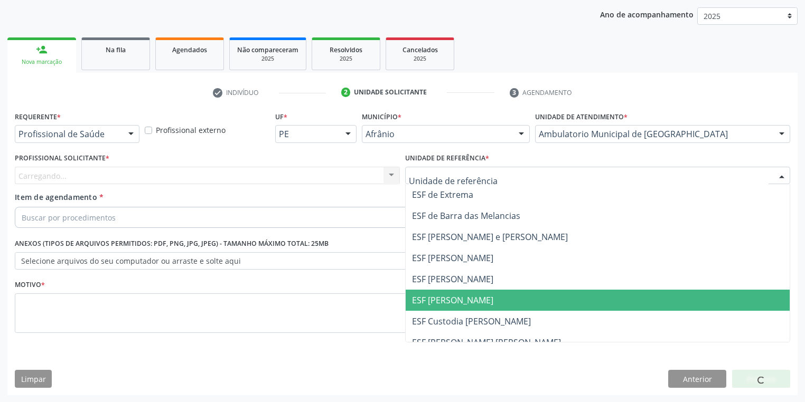
drag, startPoint x: 442, startPoint y: 297, endPoint x: 426, endPoint y: 290, distance: 17.6
click at [442, 297] on span "ESF [PERSON_NAME]" at bounding box center [452, 301] width 81 height 12
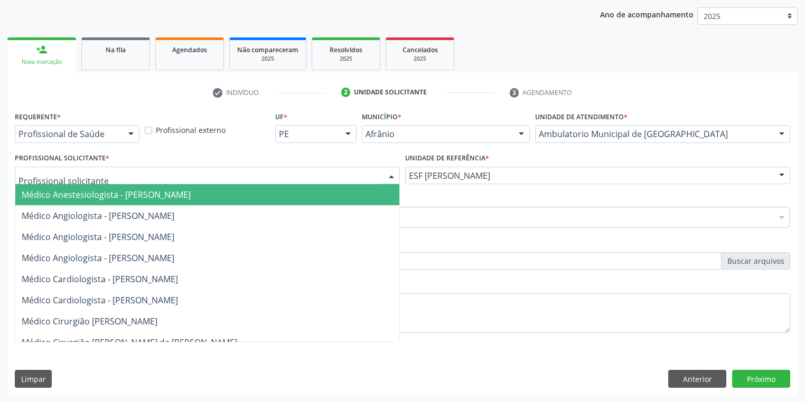
drag, startPoint x: 97, startPoint y: 177, endPoint x: 93, endPoint y: 207, distance: 29.8
click at [97, 178] on div at bounding box center [207, 176] width 385 height 18
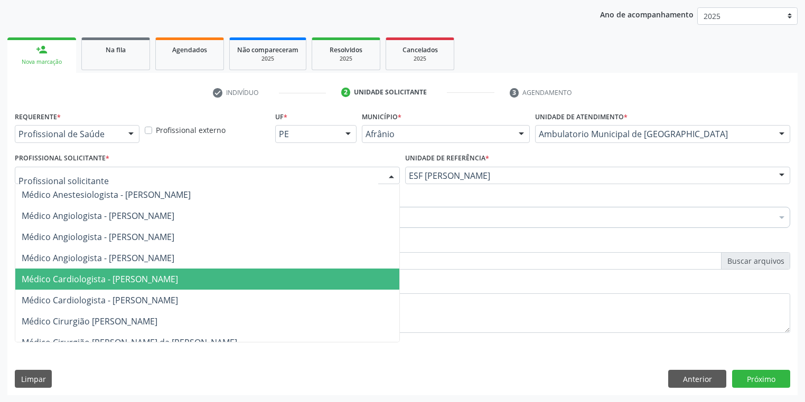
click at [103, 283] on span "Médico Cardiologista - [PERSON_NAME]" at bounding box center [100, 280] width 156 height 12
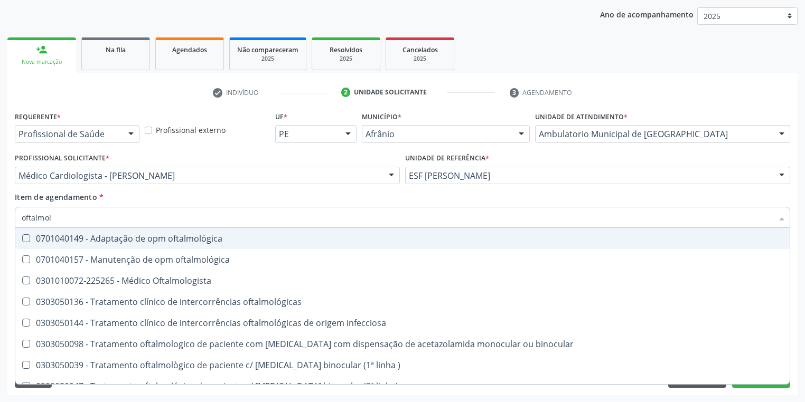
type input "oftalmolo"
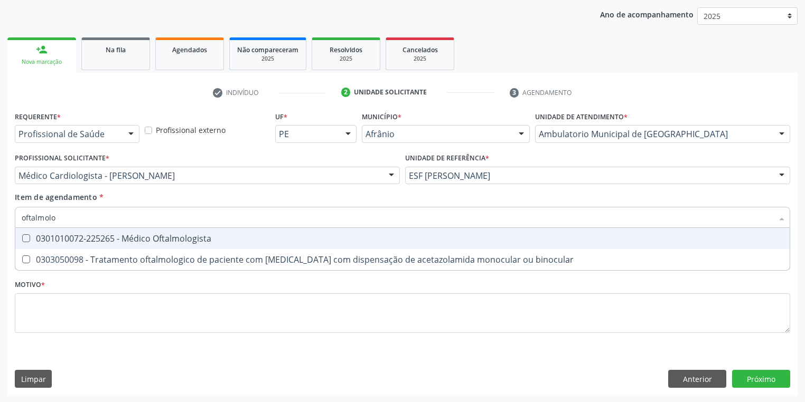
click at [74, 237] on div "0301010072-225265 - Médico Oftalmologista" at bounding box center [402, 238] width 761 height 8
checkbox Oftalmologista "true"
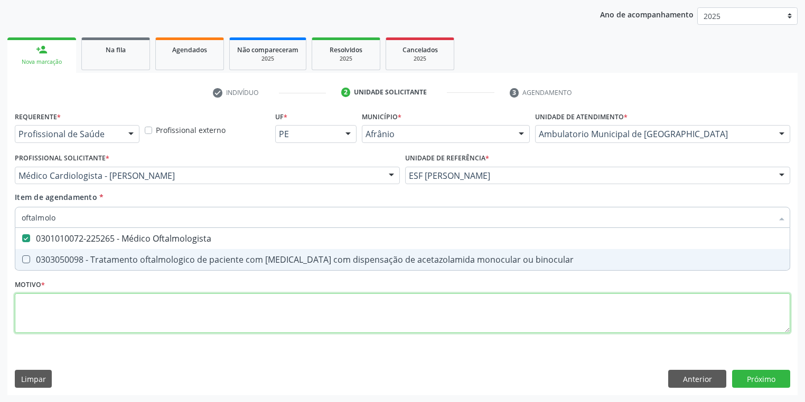
click at [73, 314] on div "Requerente * Profissional de Saúde Profissional de Saúde Paciente Nenhum result…" at bounding box center [402, 228] width 775 height 239
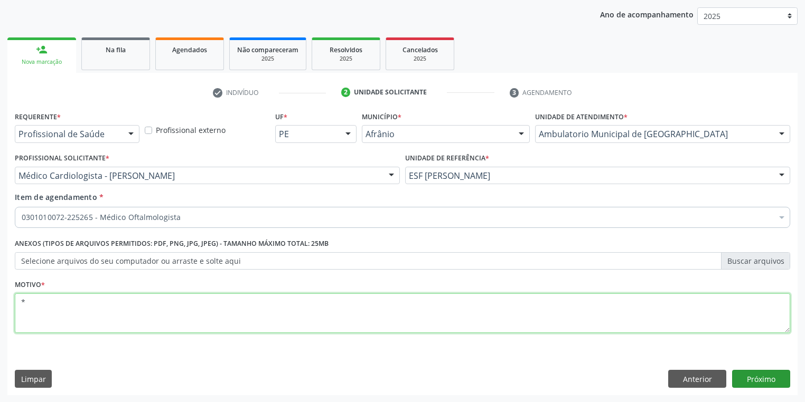
type textarea "*"
click at [753, 375] on button "Próximo" at bounding box center [761, 379] width 58 height 18
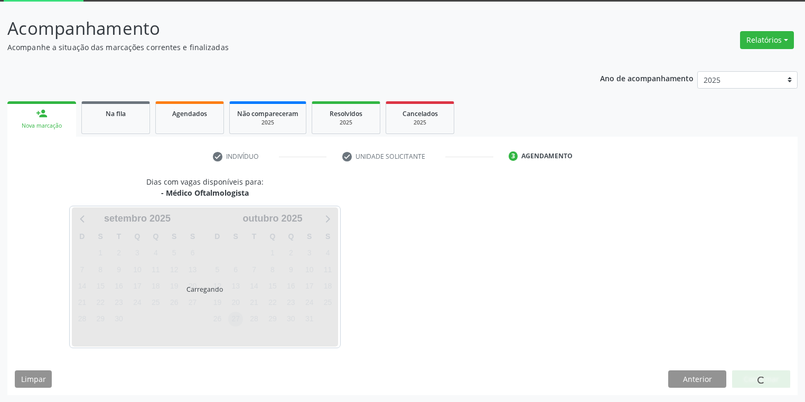
scroll to position [87, 0]
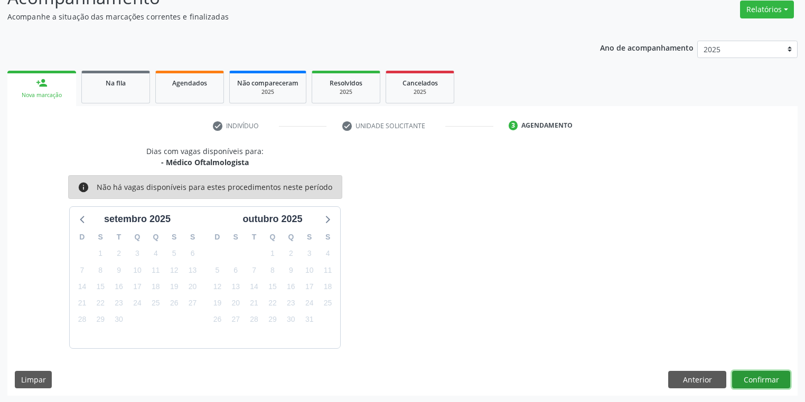
click at [752, 374] on button "Confirmar" at bounding box center [761, 380] width 58 height 18
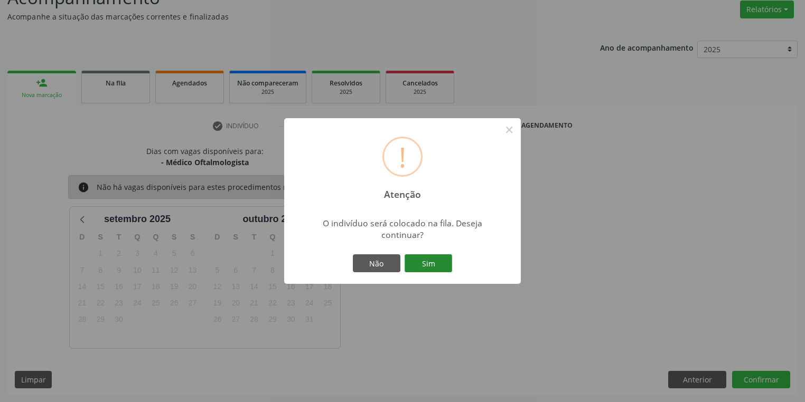
click at [422, 266] on button "Sim" at bounding box center [428, 264] width 48 height 18
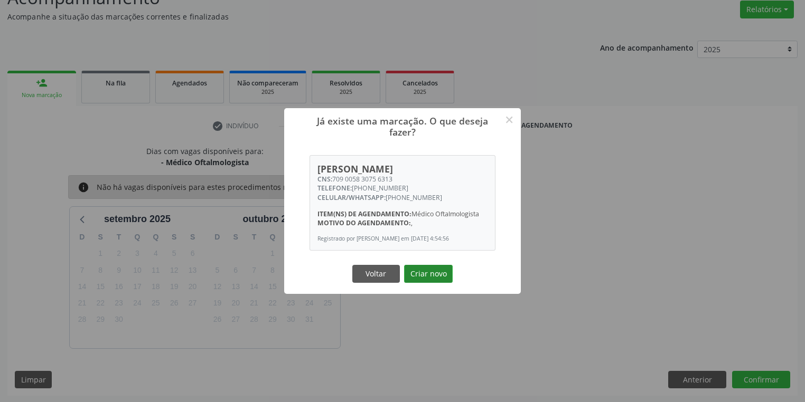
click at [429, 280] on button "Criar novo" at bounding box center [428, 274] width 49 height 18
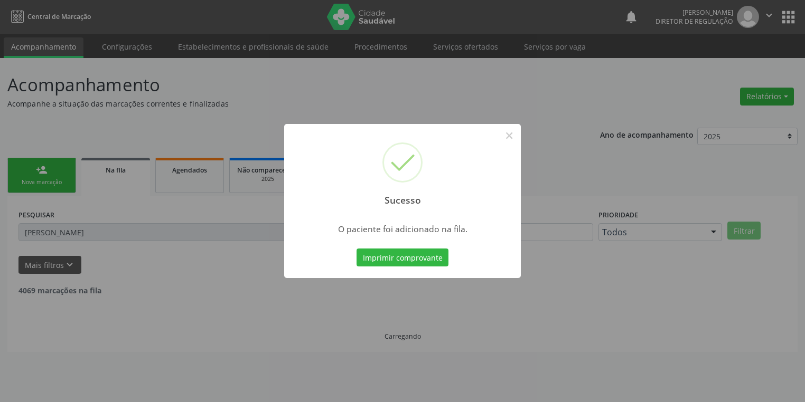
scroll to position [0, 0]
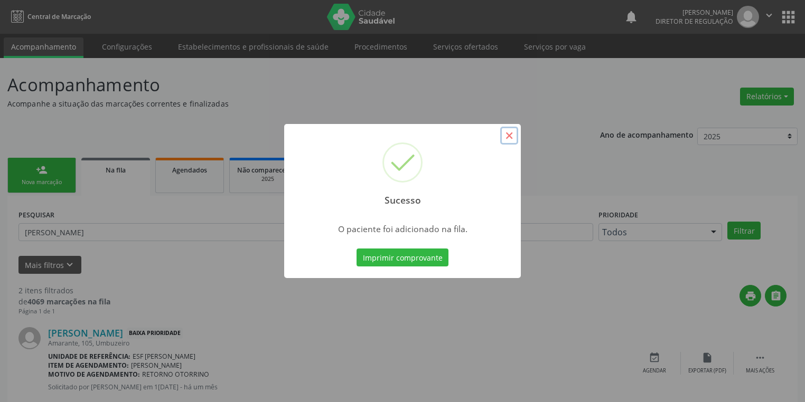
click at [507, 133] on button "×" at bounding box center [509, 136] width 18 height 18
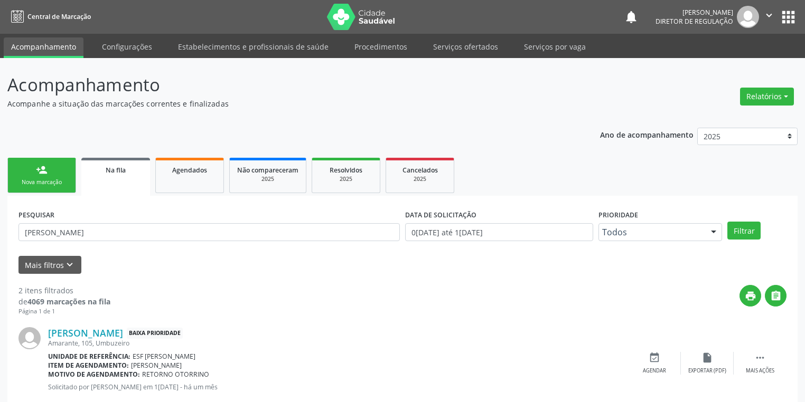
click at [53, 178] on div "Nova marcação" at bounding box center [41, 182] width 53 height 8
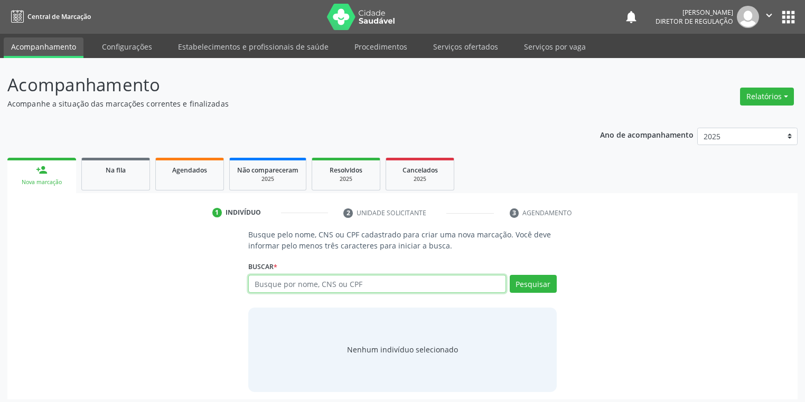
click at [285, 286] on input "text" at bounding box center [377, 284] width 258 height 18
type input "704703732157432"
click at [530, 285] on button "Pesquisar" at bounding box center [533, 284] width 47 height 18
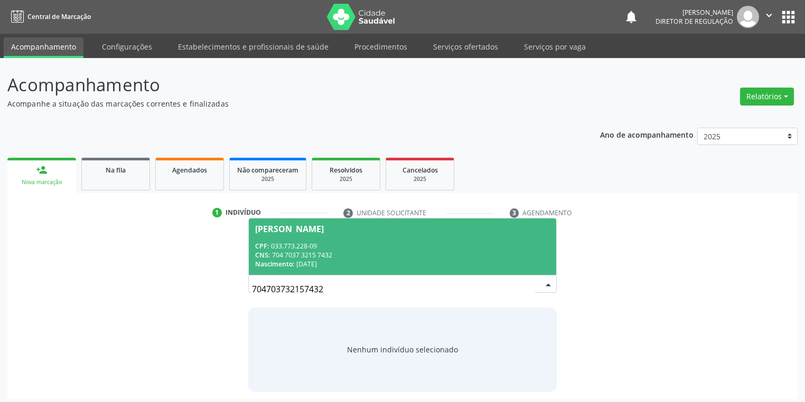
click at [280, 242] on div "CPF: 033.773.228-09" at bounding box center [402, 246] width 295 height 9
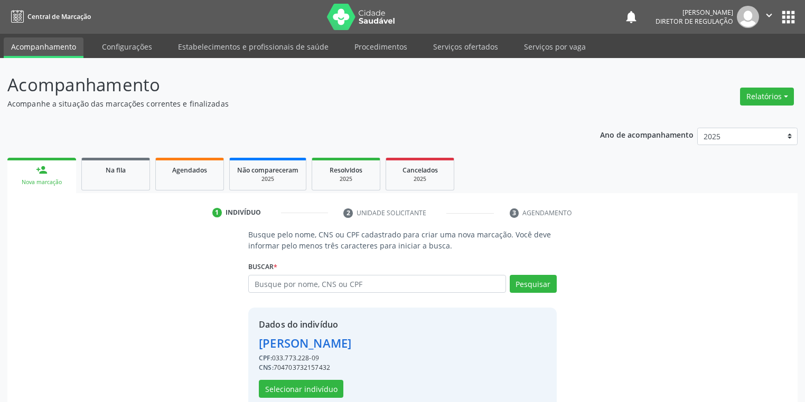
scroll to position [20, 0]
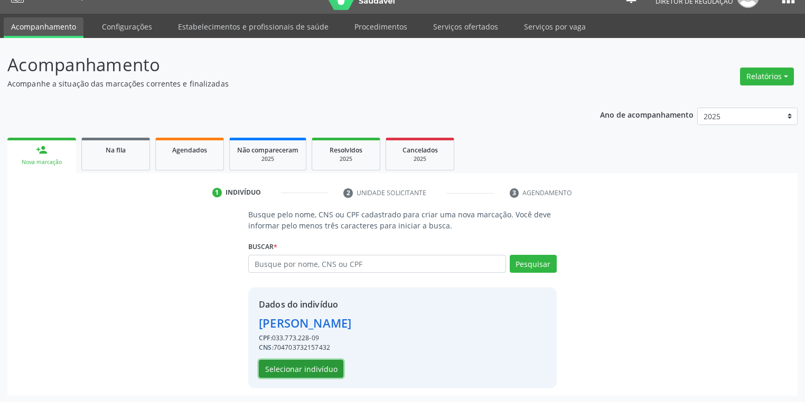
click at [298, 365] on button "Selecionar indivíduo" at bounding box center [301, 369] width 84 height 18
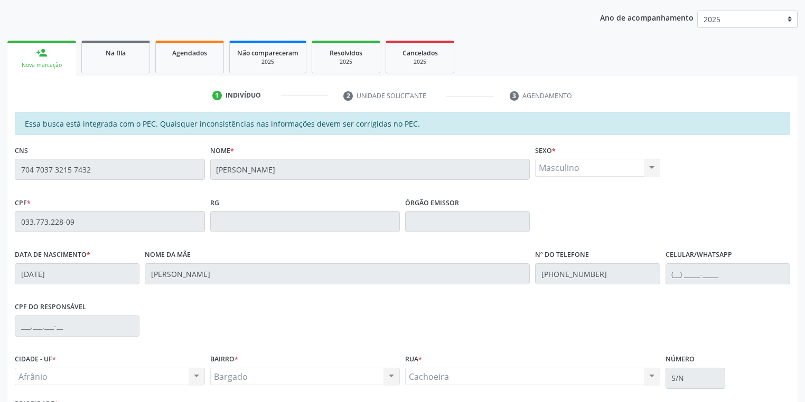
scroll to position [200, 0]
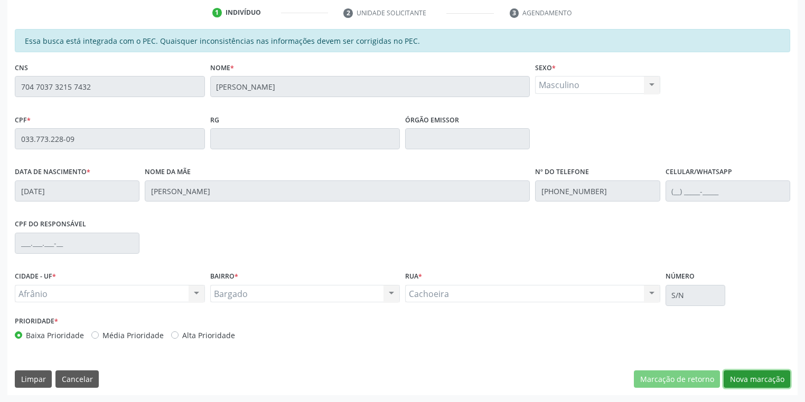
click at [758, 378] on button "Nova marcação" at bounding box center [756, 380] width 67 height 18
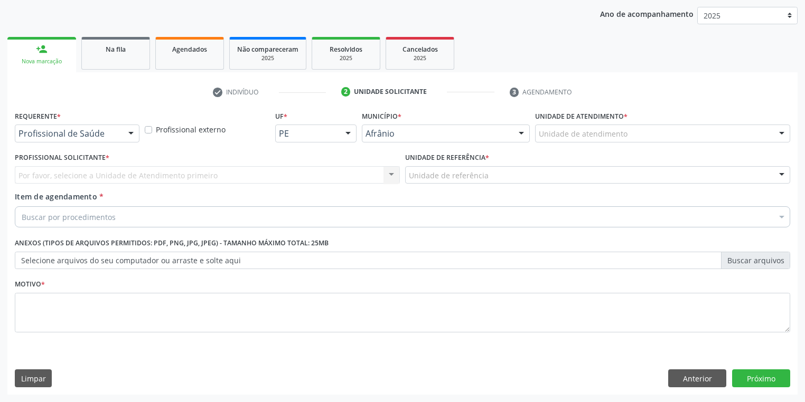
scroll to position [120, 0]
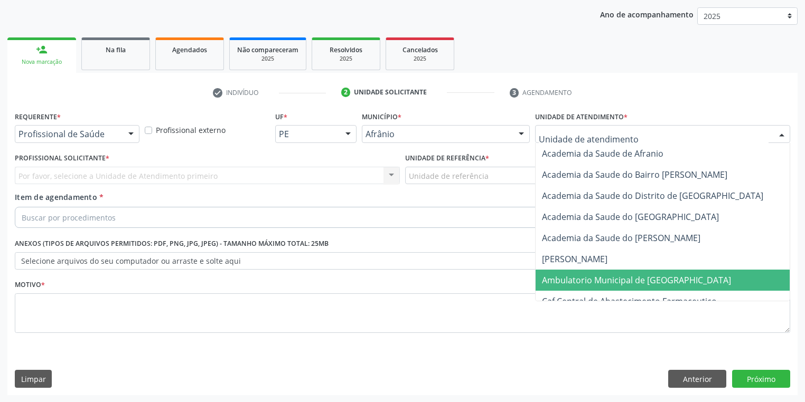
click at [571, 289] on span "Ambulatorio Municipal de [GEOGRAPHIC_DATA]" at bounding box center [664, 280] width 258 height 21
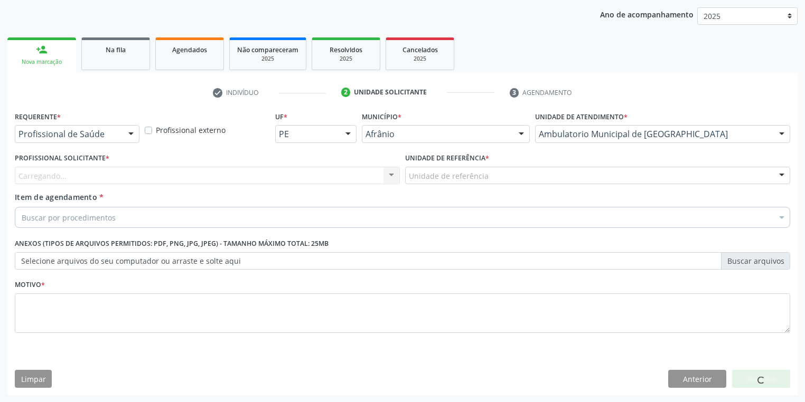
drag, startPoint x: 425, startPoint y: 175, endPoint x: 428, endPoint y: 208, distance: 32.4
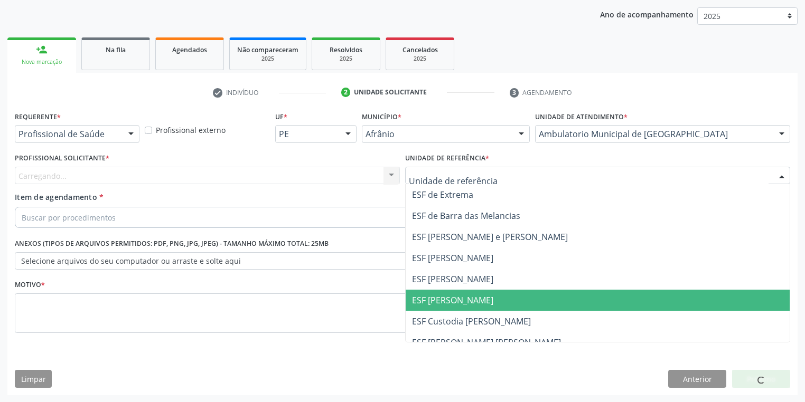
drag, startPoint x: 446, startPoint y: 302, endPoint x: 315, endPoint y: 180, distance: 179.3
click at [445, 300] on span "ESF [PERSON_NAME]" at bounding box center [452, 301] width 81 height 12
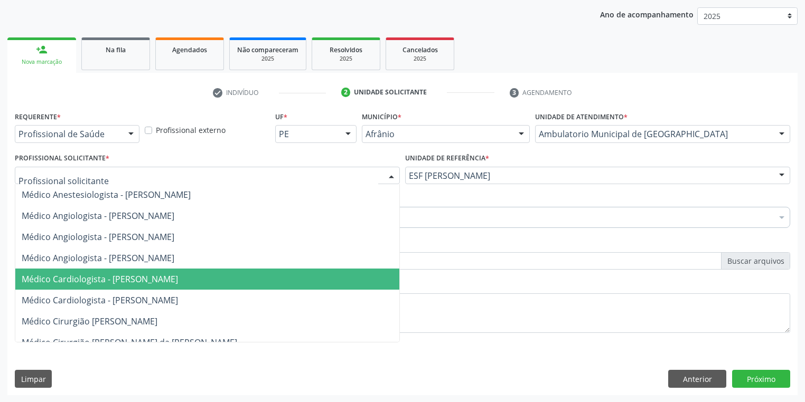
click at [141, 281] on span "Médico Cardiologista - [PERSON_NAME]" at bounding box center [100, 280] width 156 height 12
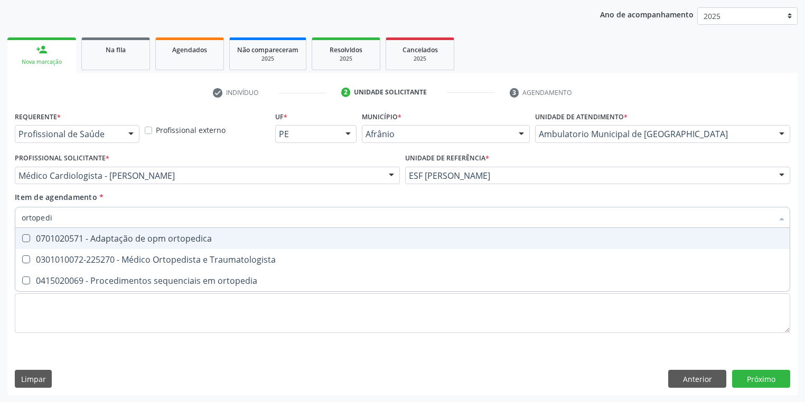
type input "ortopedis"
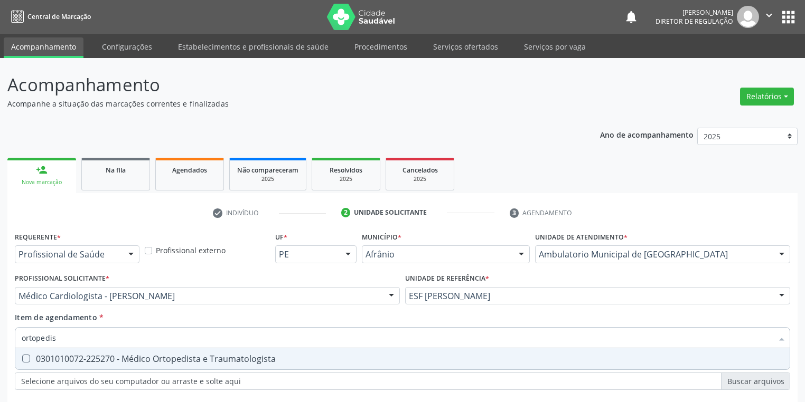
click at [110, 348] on div "Selecionar todos 0301010072-225270 - Médico Ortopedista e Traumatologista Nenhu…" at bounding box center [402, 359] width 775 height 22
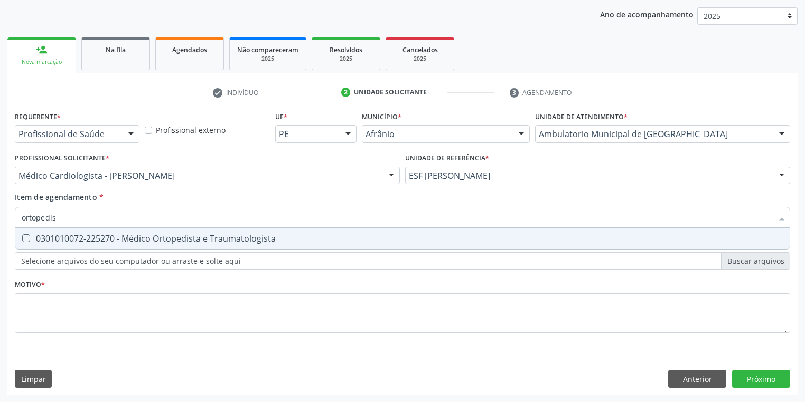
drag, startPoint x: 54, startPoint y: 240, endPoint x: 50, endPoint y: 273, distance: 33.0
click at [54, 240] on div "0301010072-225270 - Médico Ortopedista e Traumatologista" at bounding box center [402, 238] width 761 height 8
checkbox Traumatologista "true"
click at [46, 319] on div "Requerente * Profissional de Saúde Profissional de Saúde Paciente Nenhum result…" at bounding box center [402, 228] width 775 height 239
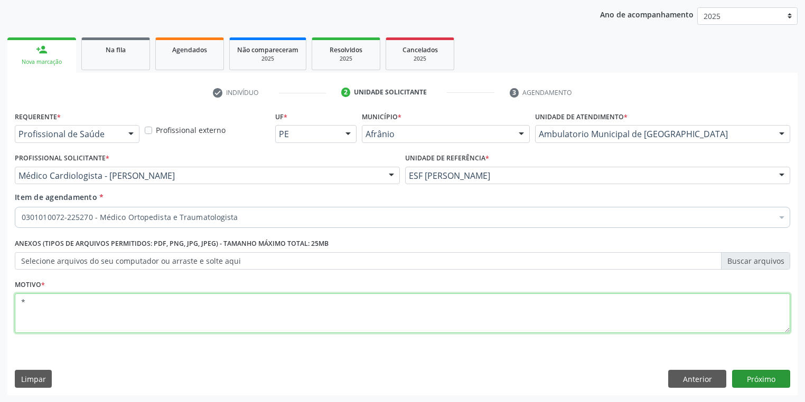
type textarea "*"
click at [751, 372] on button "Próximo" at bounding box center [761, 379] width 58 height 18
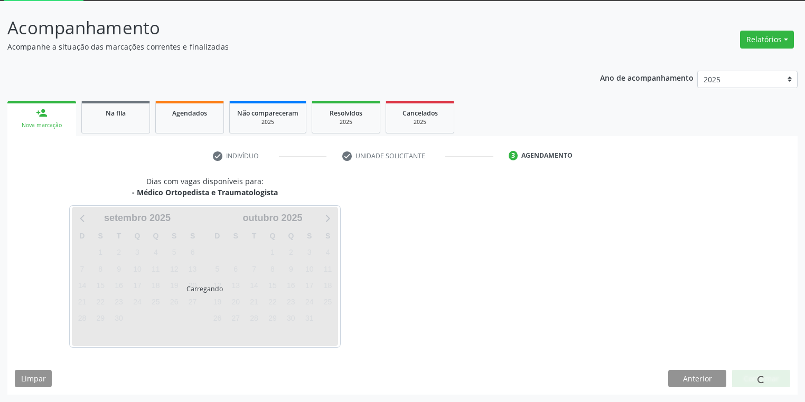
scroll to position [56, 0]
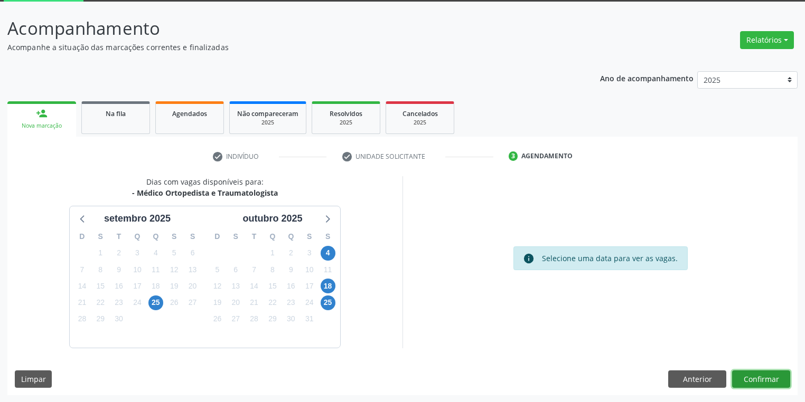
click at [749, 376] on button "Confirmar" at bounding box center [761, 380] width 58 height 18
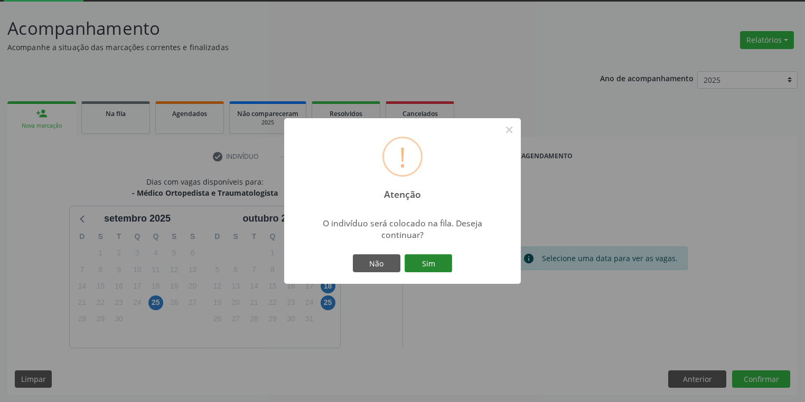
click at [435, 257] on button "Sim" at bounding box center [428, 264] width 48 height 18
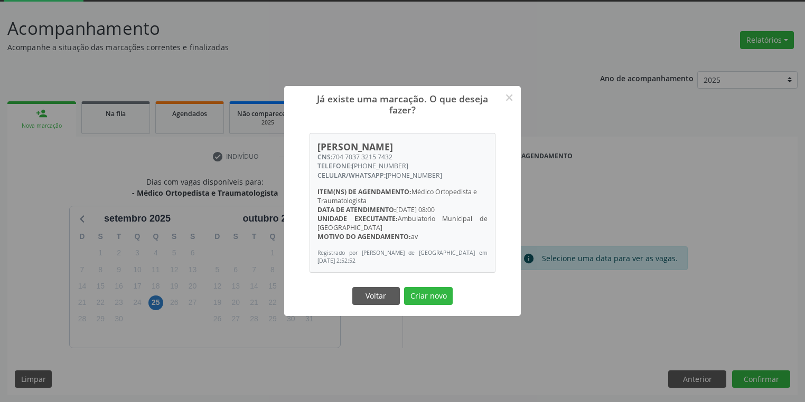
drag, startPoint x: 419, startPoint y: 298, endPoint x: 424, endPoint y: 297, distance: 5.4
click at [420, 297] on button "Criar novo" at bounding box center [428, 296] width 49 height 18
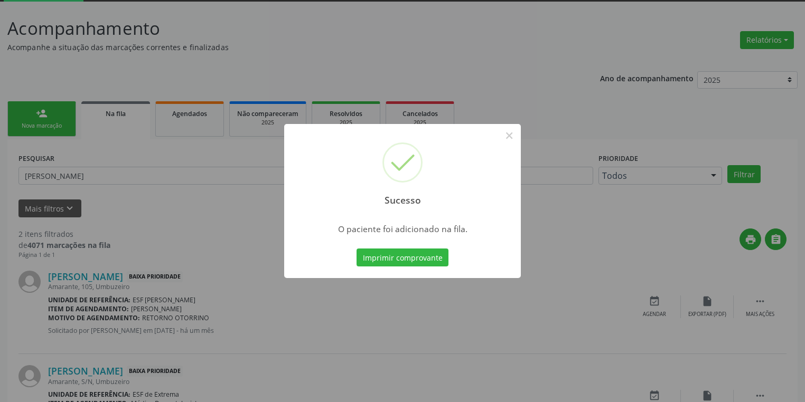
scroll to position [0, 0]
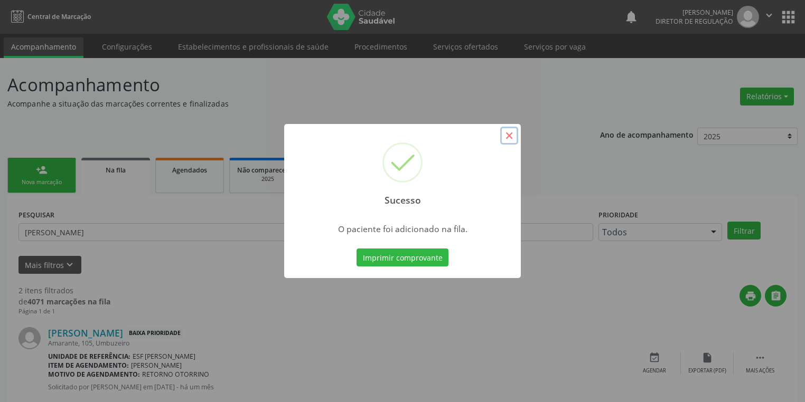
click at [505, 135] on button "×" at bounding box center [509, 136] width 18 height 18
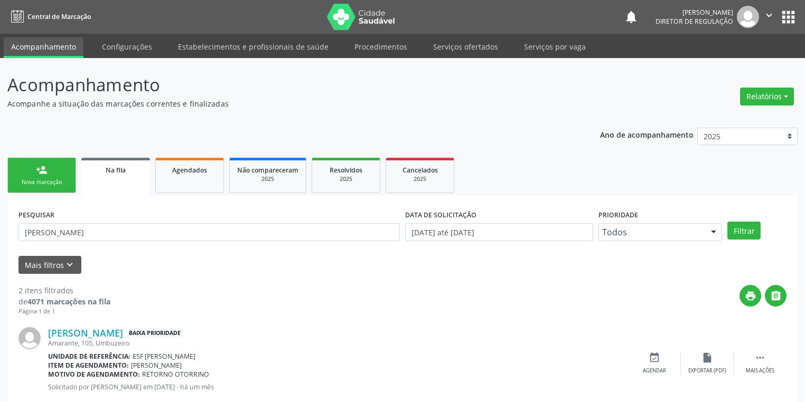
click at [41, 173] on div "person_add" at bounding box center [42, 170] width 12 height 12
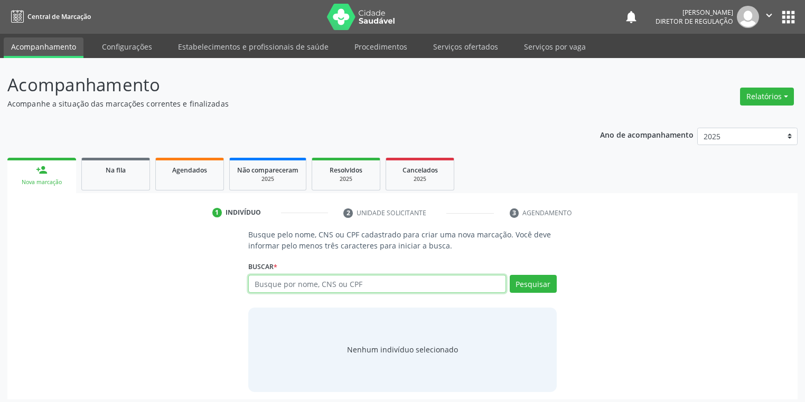
click at [271, 286] on input "text" at bounding box center [377, 284] width 258 height 18
type input "704703732157432"
click at [527, 283] on button "Pesquisar" at bounding box center [533, 284] width 47 height 18
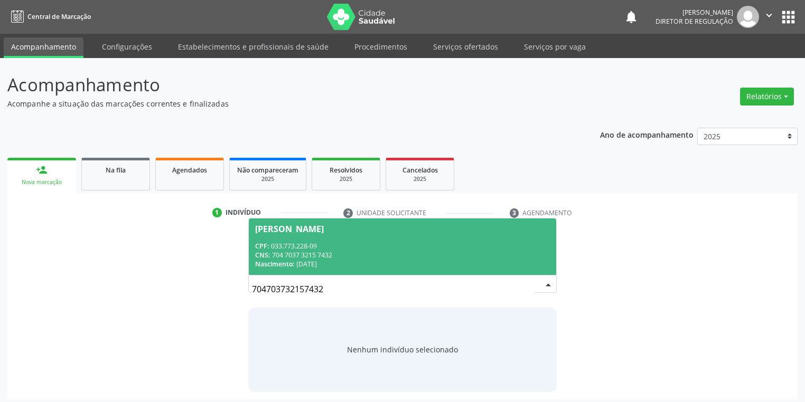
click at [303, 244] on div "CPF: 033.773.228-09" at bounding box center [402, 246] width 295 height 9
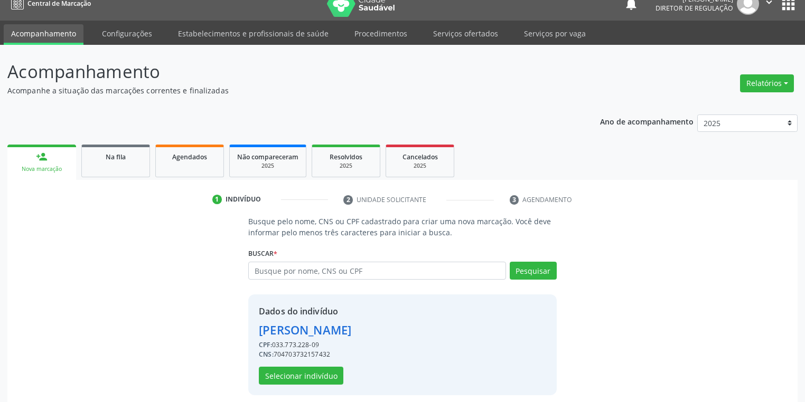
scroll to position [20, 0]
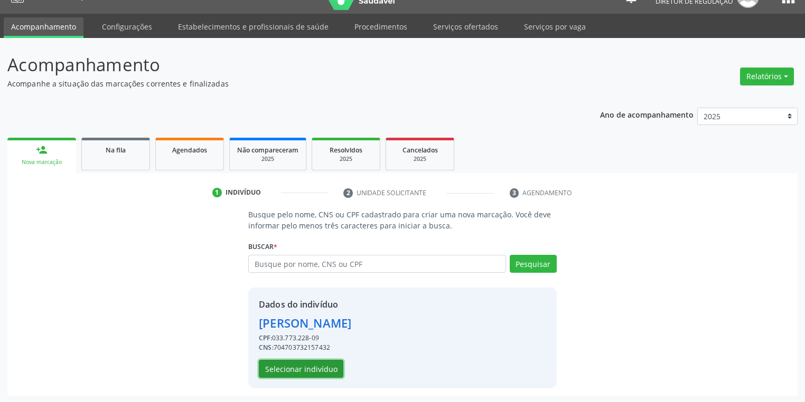
click at [306, 363] on button "Selecionar indivíduo" at bounding box center [301, 369] width 84 height 18
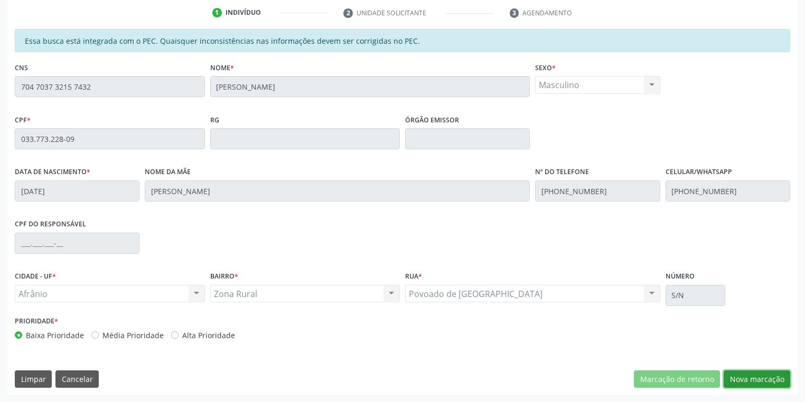
click at [750, 379] on button "Nova marcação" at bounding box center [756, 380] width 67 height 18
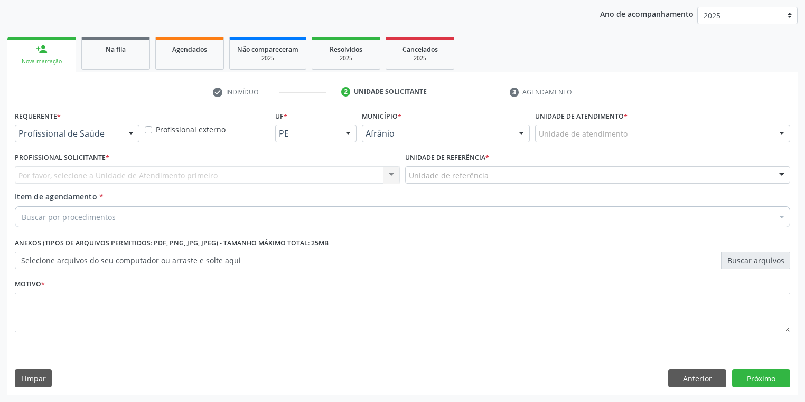
scroll to position [120, 0]
drag, startPoint x: 571, startPoint y: 134, endPoint x: 578, endPoint y: 196, distance: 62.7
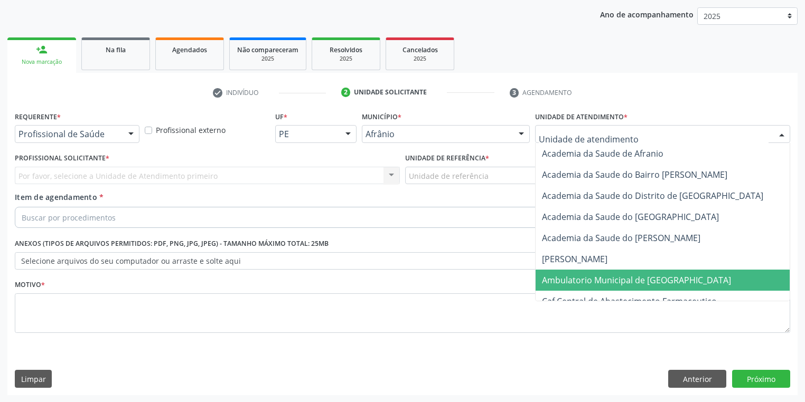
click at [578, 273] on span "Ambulatorio Municipal de [GEOGRAPHIC_DATA]" at bounding box center [664, 280] width 258 height 21
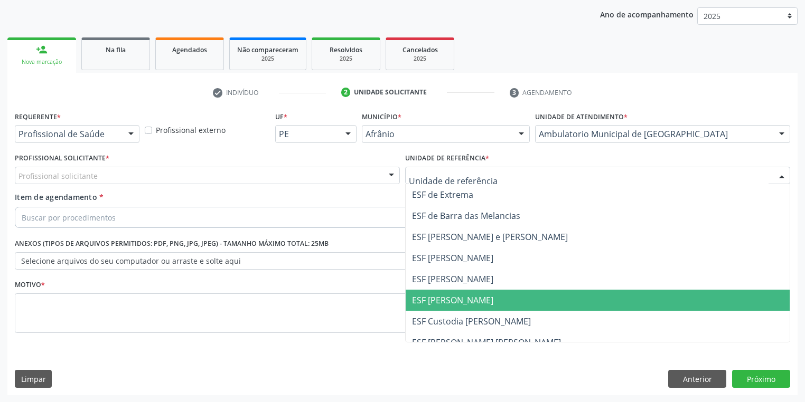
click at [442, 298] on span "ESF [PERSON_NAME]" at bounding box center [452, 301] width 81 height 12
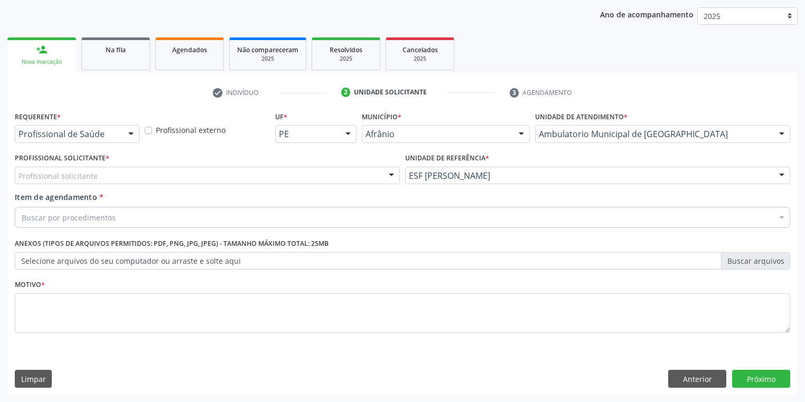
drag, startPoint x: 74, startPoint y: 177, endPoint x: 76, endPoint y: 194, distance: 17.0
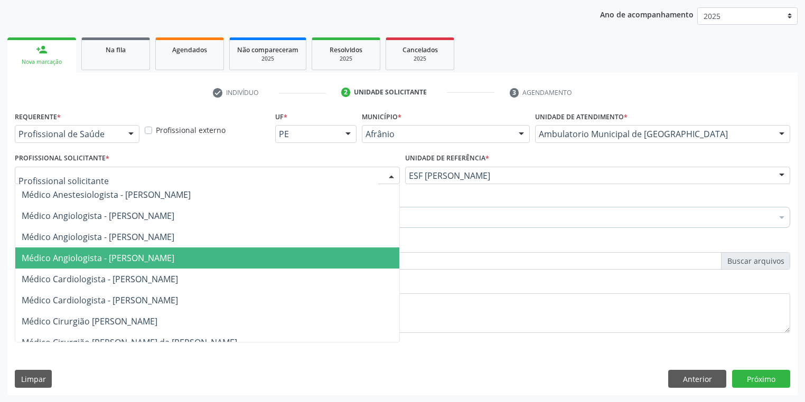
click at [94, 252] on span "Médico Angiologista - [PERSON_NAME]" at bounding box center [98, 258] width 153 height 12
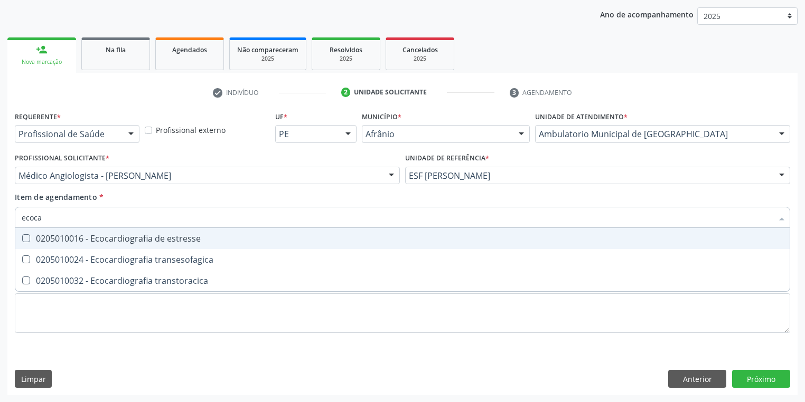
type input "ecocar"
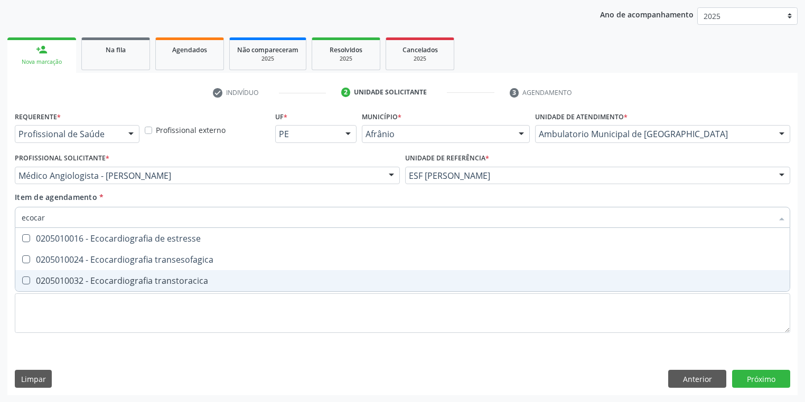
click at [44, 288] on span "0205010032 - Ecocardiografia transtoracica" at bounding box center [402, 280] width 774 height 21
checkbox transtoracica "true"
type input "ecocar"
click at [48, 302] on div "Requerente * Profissional de Saúde Profissional de Saúde Paciente Nenhum result…" at bounding box center [402, 228] width 775 height 239
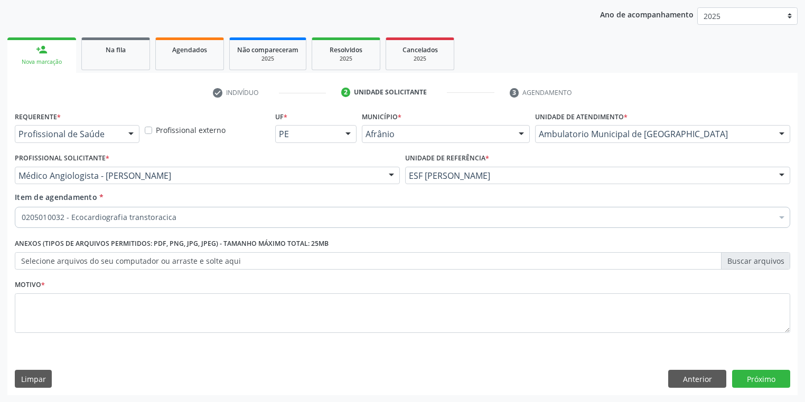
click at [106, 223] on div "0205010032 - Ecocardiografia transtoracica" at bounding box center [402, 217] width 775 height 21
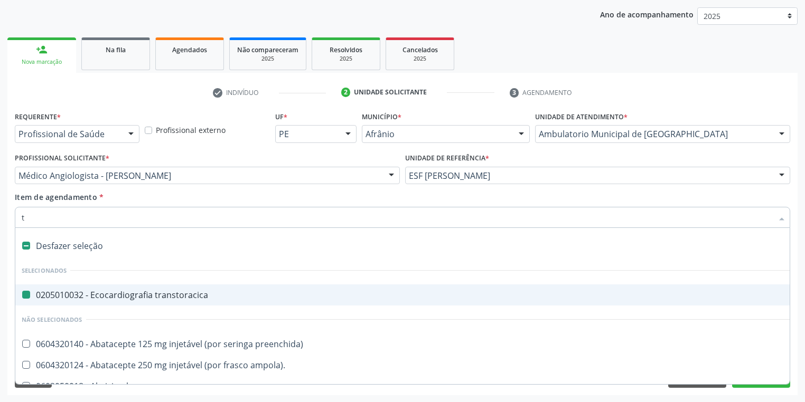
type input "te"
checkbox transtoracica "false"
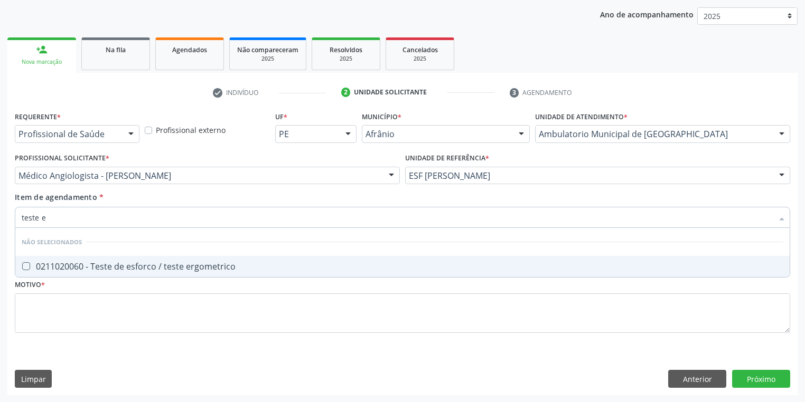
type input "teste er"
click at [43, 271] on div "0211020060 - Teste de esforco / teste ergometrico" at bounding box center [402, 266] width 761 height 8
checkbox ergometrico "true"
click at [41, 305] on div "Requerente * Profissional de Saúde Profissional de Saúde Paciente Nenhum result…" at bounding box center [402, 228] width 775 height 239
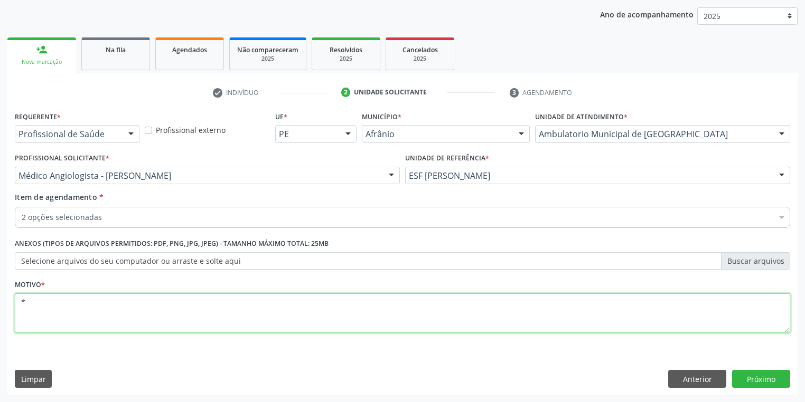
click at [49, 313] on textarea "*" at bounding box center [402, 314] width 775 height 40
type textarea "*"
click at [750, 380] on button "Próximo" at bounding box center [761, 379] width 58 height 18
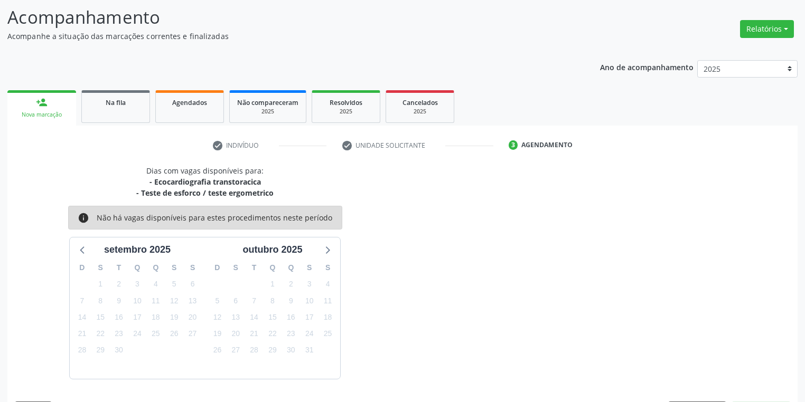
scroll to position [98, 0]
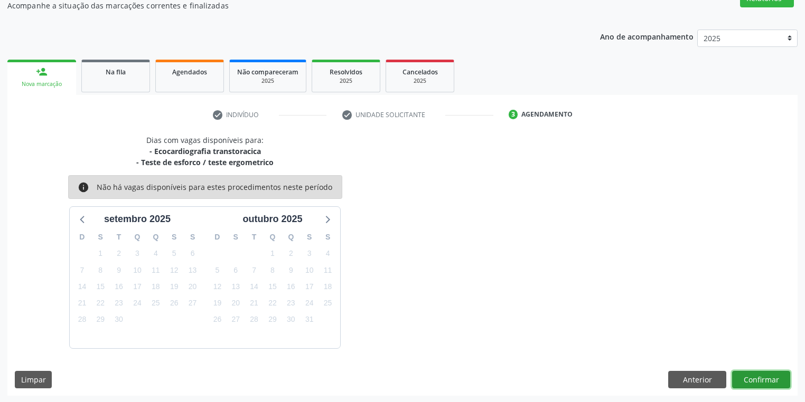
click at [739, 379] on button "Confirmar" at bounding box center [761, 380] width 58 height 18
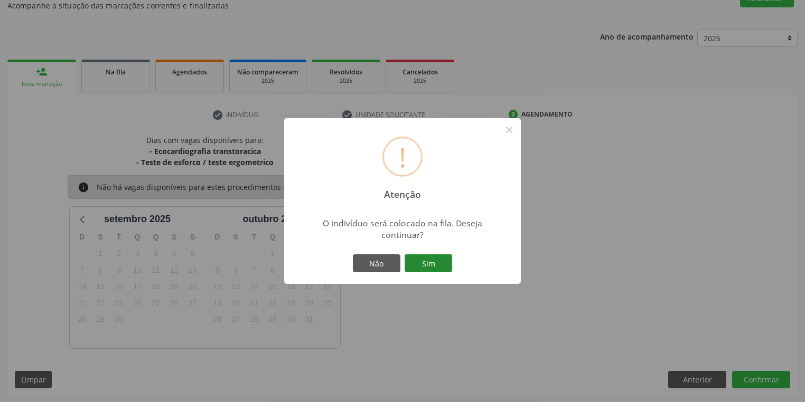
click at [435, 264] on button "Sim" at bounding box center [428, 264] width 48 height 18
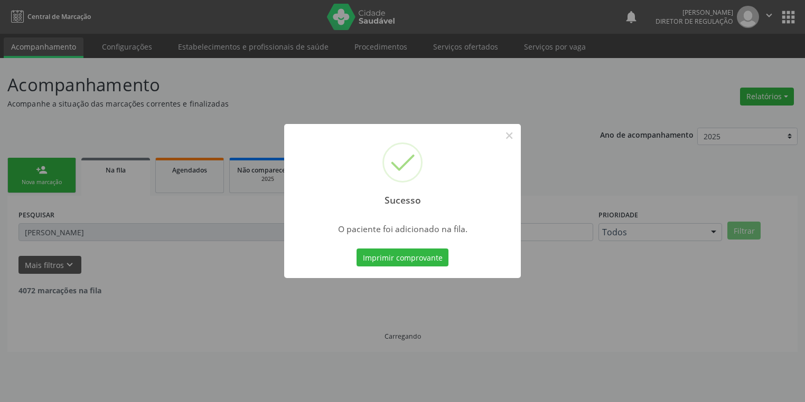
scroll to position [0, 0]
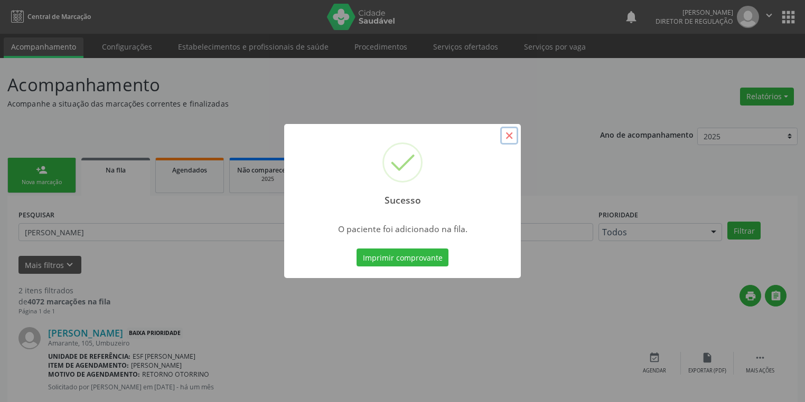
click at [506, 135] on button "×" at bounding box center [509, 136] width 18 height 18
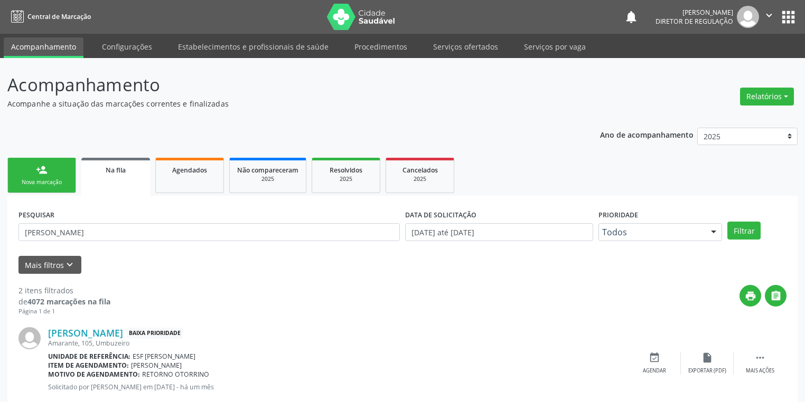
click at [54, 176] on link "person_add Nova marcação" at bounding box center [41, 175] width 69 height 35
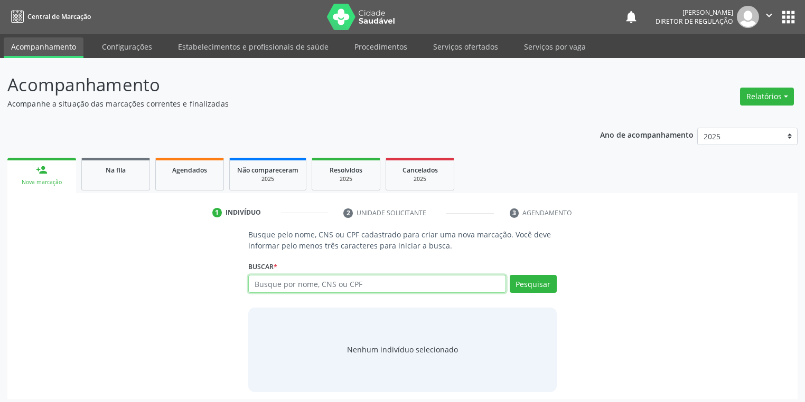
click at [287, 285] on input "text" at bounding box center [377, 284] width 258 height 18
type input "704703732157432"
click at [529, 286] on button "Pesquisar" at bounding box center [533, 284] width 47 height 18
type input "704703732157432"
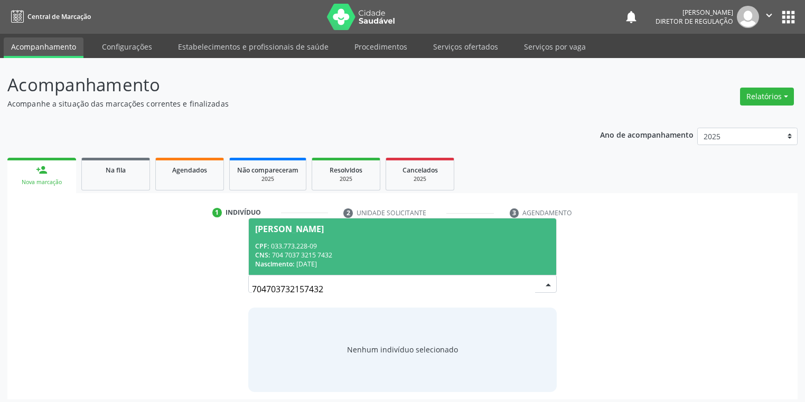
click at [317, 243] on div "CPF: 033.773.228-09" at bounding box center [402, 246] width 295 height 9
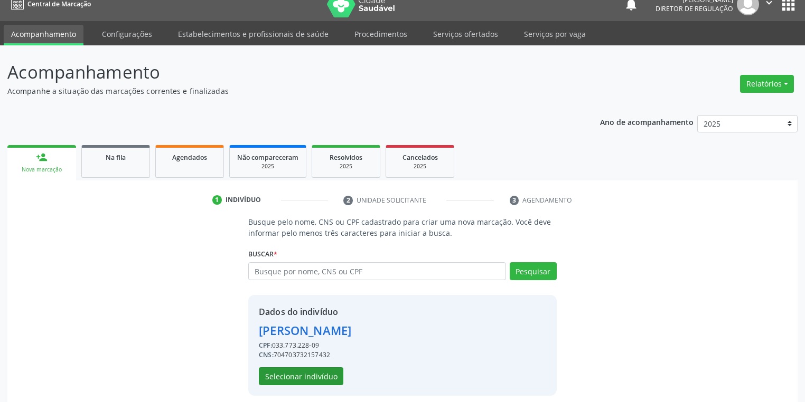
scroll to position [20, 0]
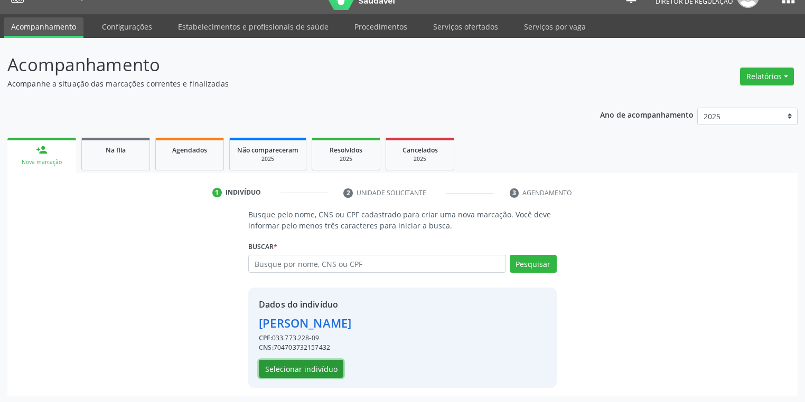
click at [311, 366] on button "Selecionar indivíduo" at bounding box center [301, 369] width 84 height 18
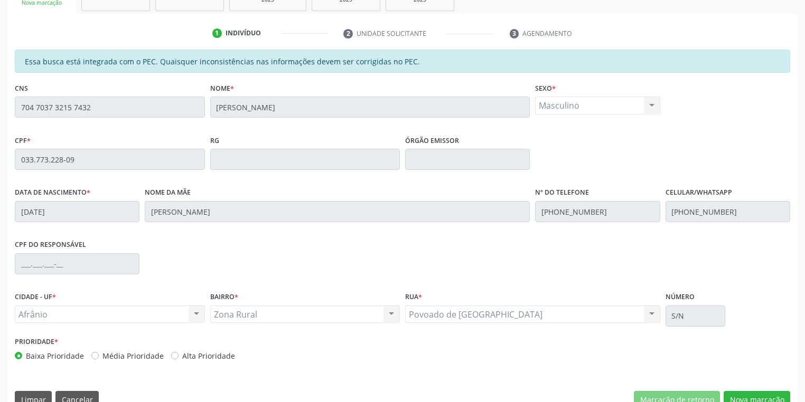
scroll to position [200, 0]
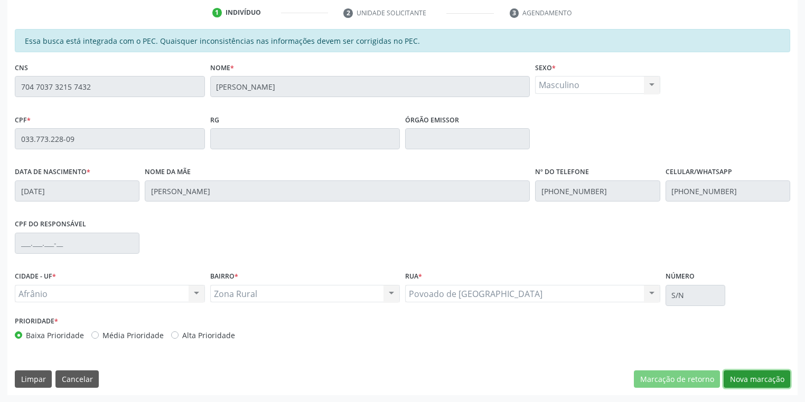
click at [740, 380] on button "Nova marcação" at bounding box center [756, 380] width 67 height 18
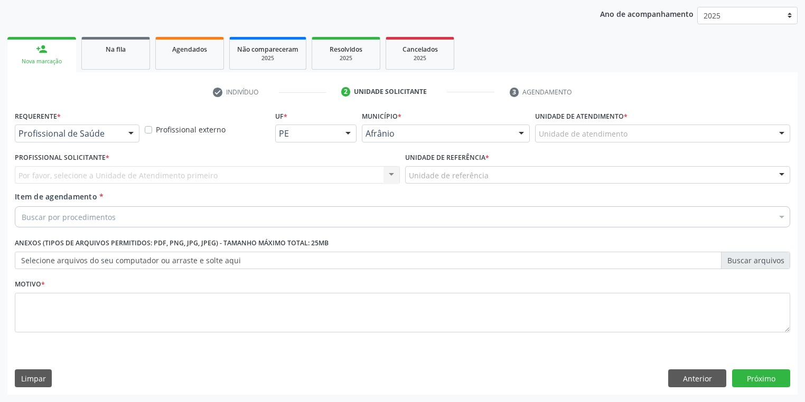
scroll to position [120, 0]
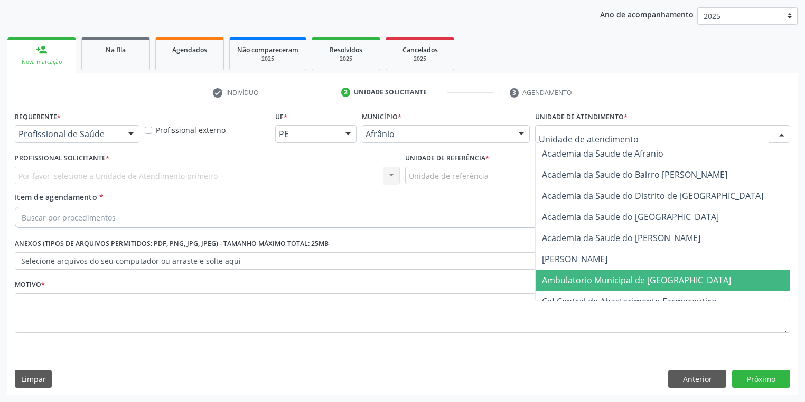
click at [571, 272] on span "Ambulatorio Municipal de [GEOGRAPHIC_DATA]" at bounding box center [664, 280] width 258 height 21
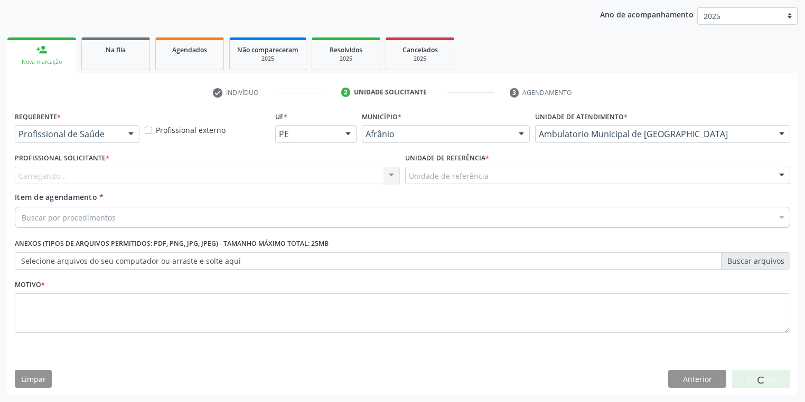
drag, startPoint x: 438, startPoint y: 172, endPoint x: 439, endPoint y: 184, distance: 11.7
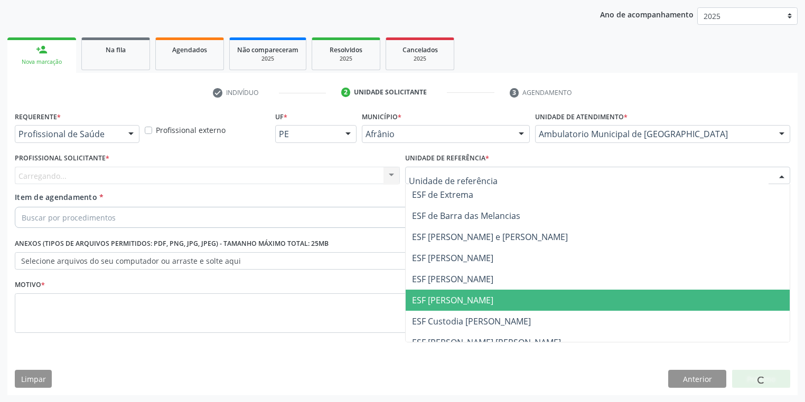
click at [450, 306] on span "ESF [PERSON_NAME]" at bounding box center [598, 300] width 384 height 21
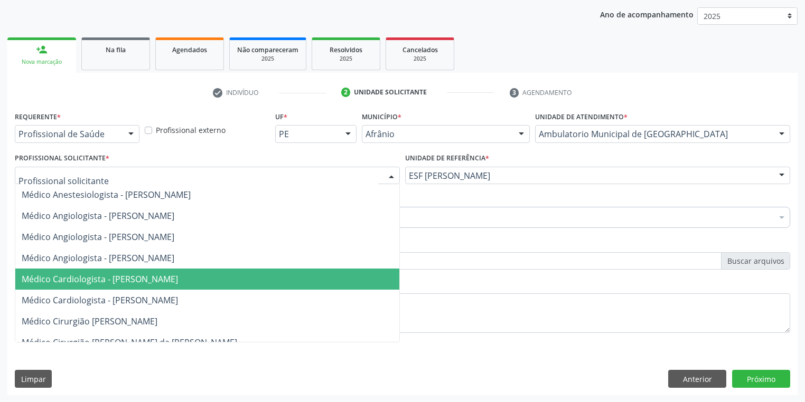
click at [77, 270] on span "Médico Cardiologista - [PERSON_NAME]" at bounding box center [207, 279] width 384 height 21
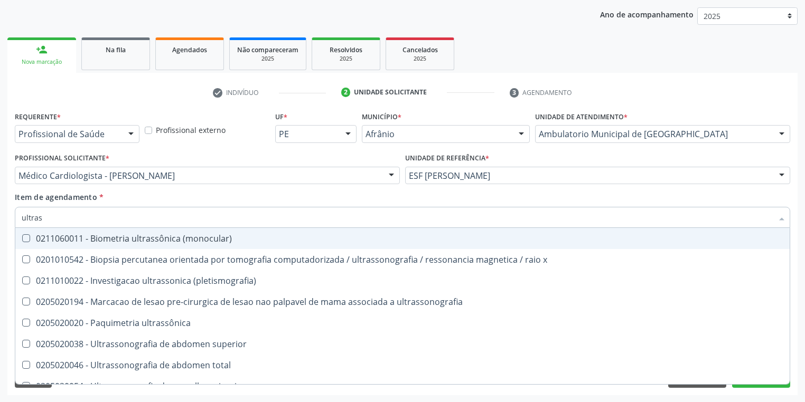
type input "ultrass"
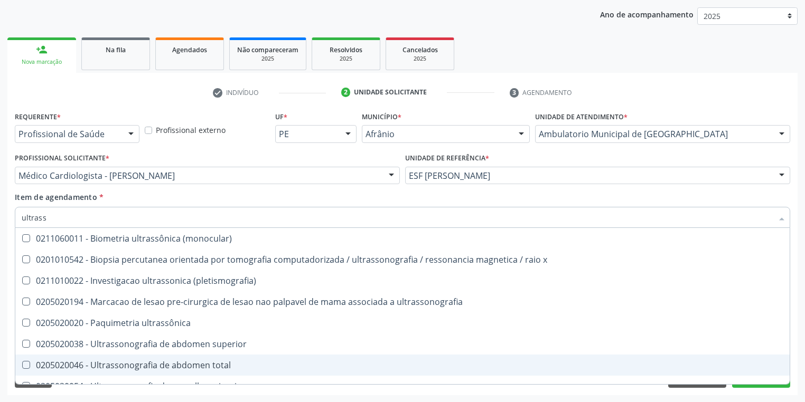
click at [127, 361] on div "0205020046 - Ultrassonografia de abdomen total" at bounding box center [402, 365] width 761 height 8
checkbox total "true"
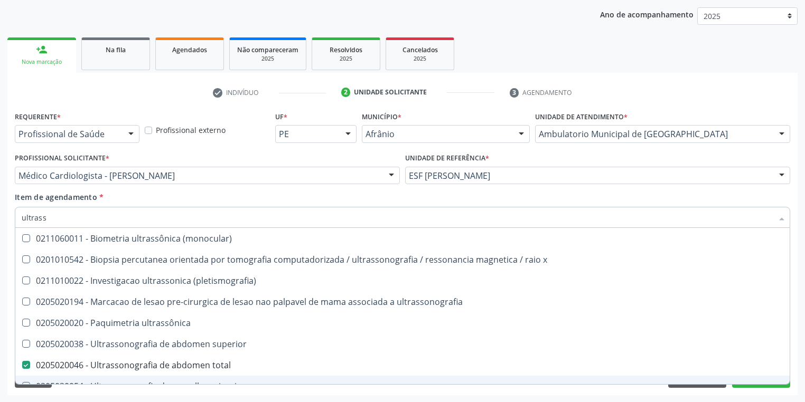
click at [86, 391] on div "Requerente * Profissional de Saúde Profissional de Saúde Paciente Nenhum result…" at bounding box center [402, 252] width 790 height 287
checkbox x "true"
checkbox total "false"
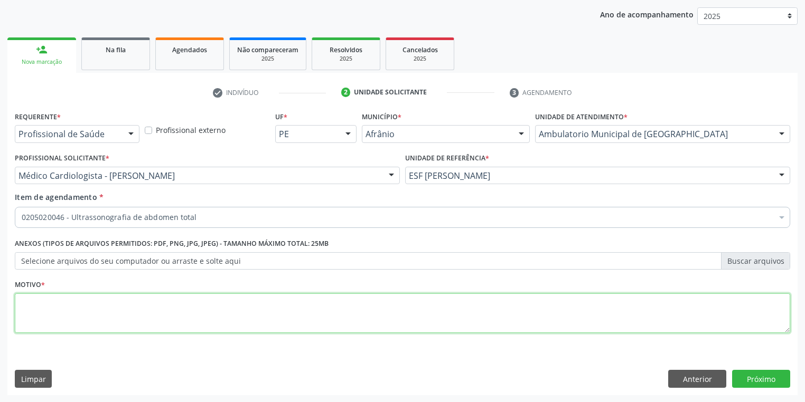
click at [53, 294] on textarea at bounding box center [402, 314] width 775 height 40
type textarea "*"
click at [766, 382] on button "Próximo" at bounding box center [761, 379] width 58 height 18
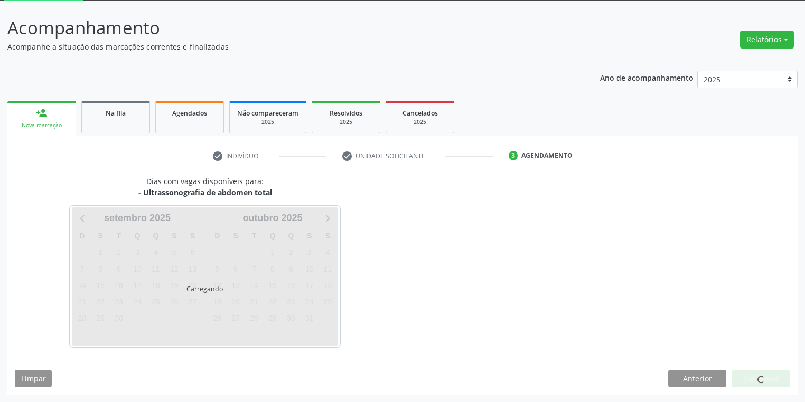
scroll to position [56, 0]
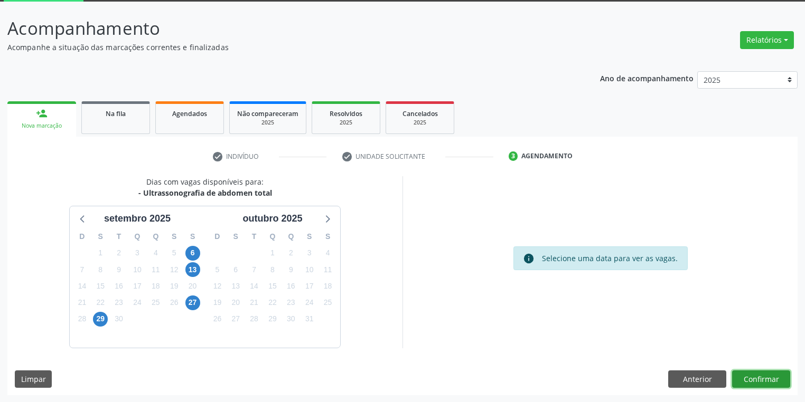
click at [760, 380] on button "Confirmar" at bounding box center [761, 380] width 58 height 18
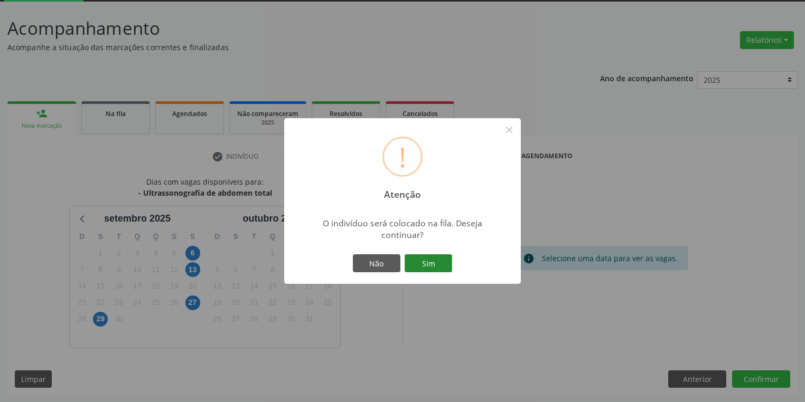
click at [438, 267] on button "Sim" at bounding box center [428, 264] width 48 height 18
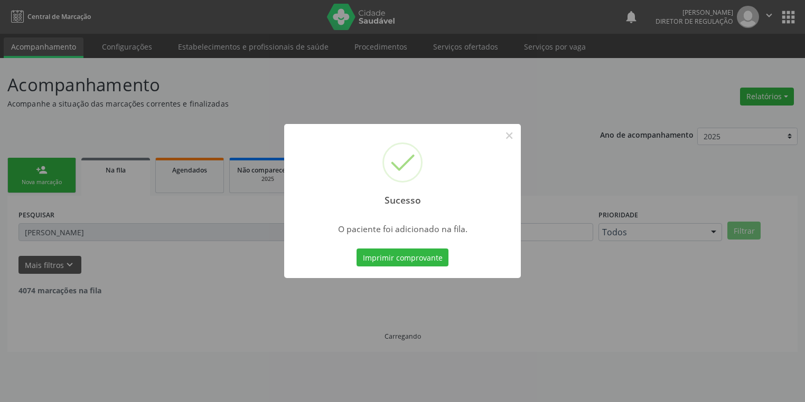
scroll to position [0, 0]
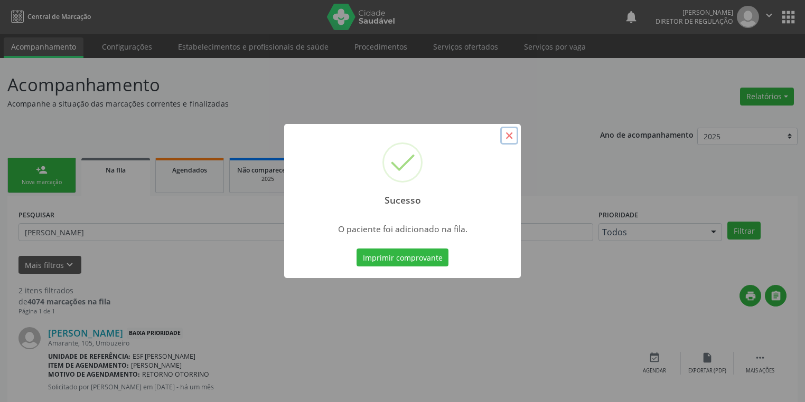
click at [509, 135] on button "×" at bounding box center [509, 136] width 18 height 18
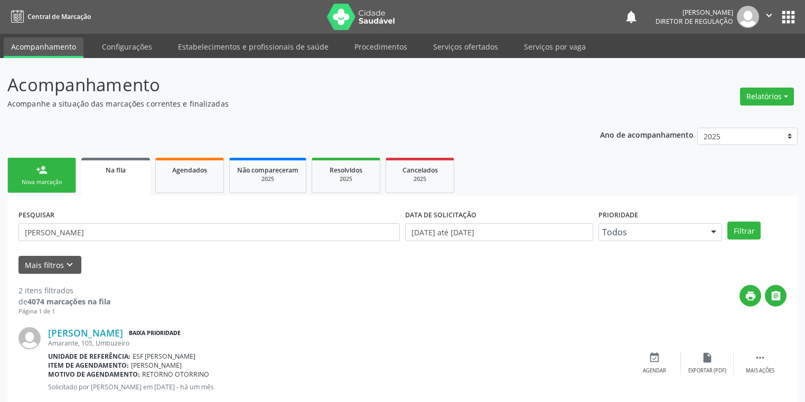
click at [61, 184] on div "Nova marcação" at bounding box center [41, 182] width 53 height 8
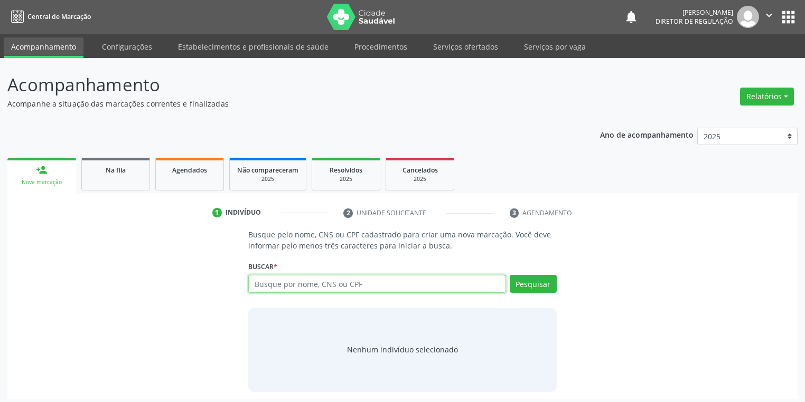
click at [262, 281] on input "text" at bounding box center [377, 284] width 258 height 18
type input "7"
type input "704703732157432"
click at [532, 276] on button "Pesquisar" at bounding box center [533, 284] width 47 height 18
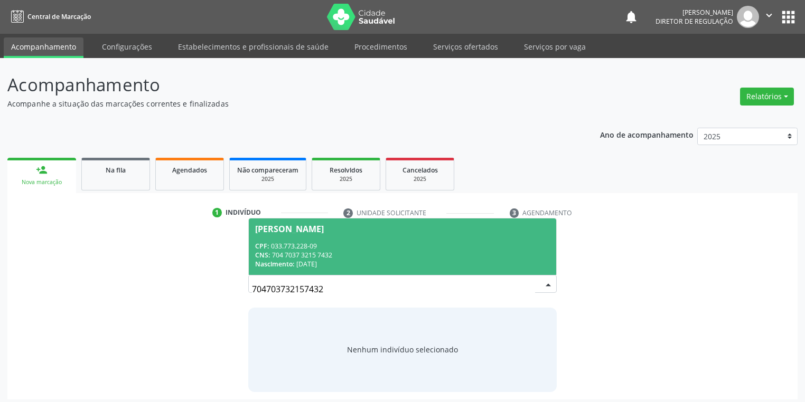
click at [373, 249] on div "CPF: 033.773.228-09" at bounding box center [402, 246] width 295 height 9
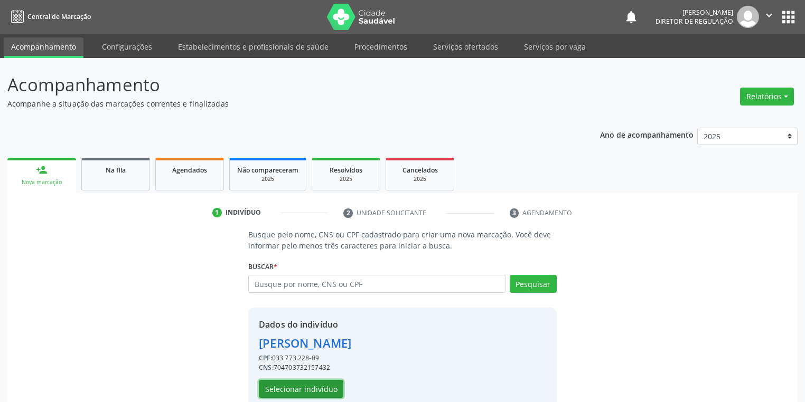
click at [306, 390] on button "Selecionar indivíduo" at bounding box center [301, 389] width 84 height 18
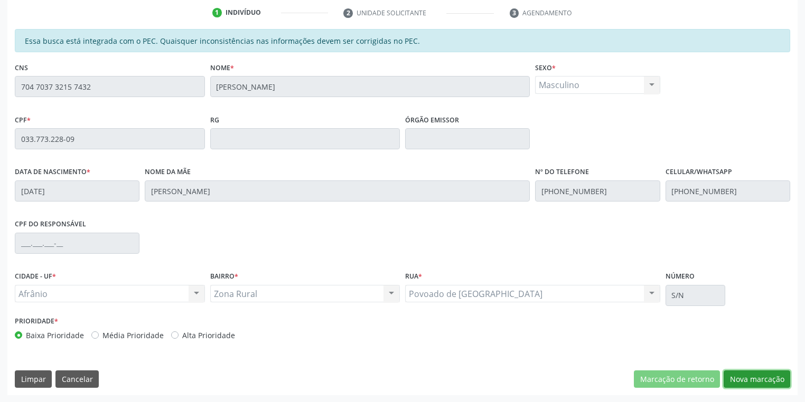
click at [736, 376] on button "Nova marcação" at bounding box center [756, 380] width 67 height 18
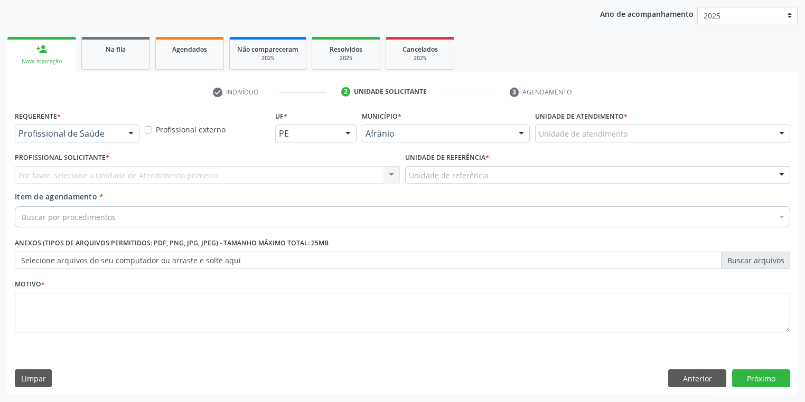
scroll to position [120, 0]
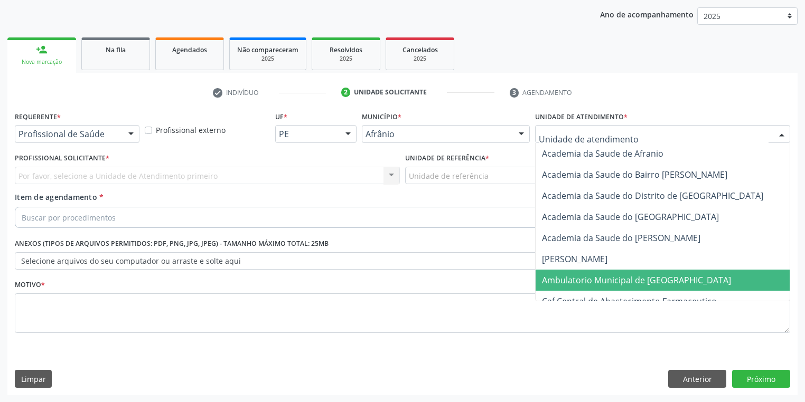
click at [573, 276] on span "Ambulatorio Municipal de [GEOGRAPHIC_DATA]" at bounding box center [636, 281] width 189 height 12
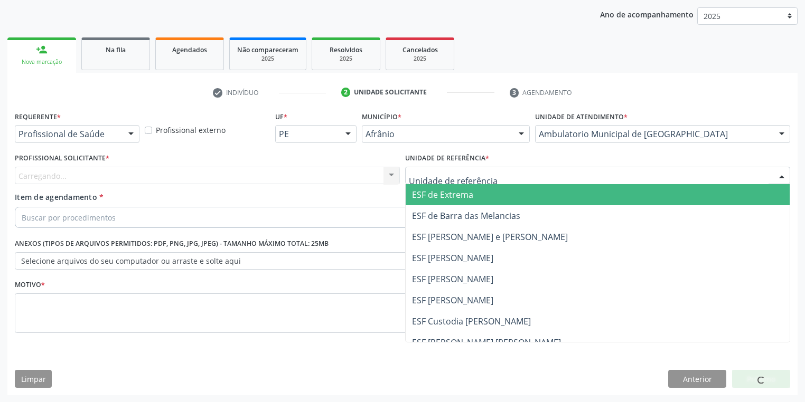
drag, startPoint x: 431, startPoint y: 180, endPoint x: 436, endPoint y: 216, distance: 37.3
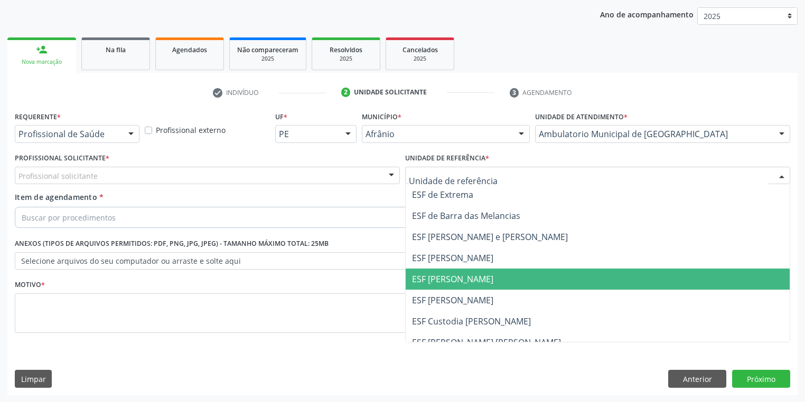
click at [445, 281] on span "ESF [PERSON_NAME]" at bounding box center [452, 280] width 81 height 12
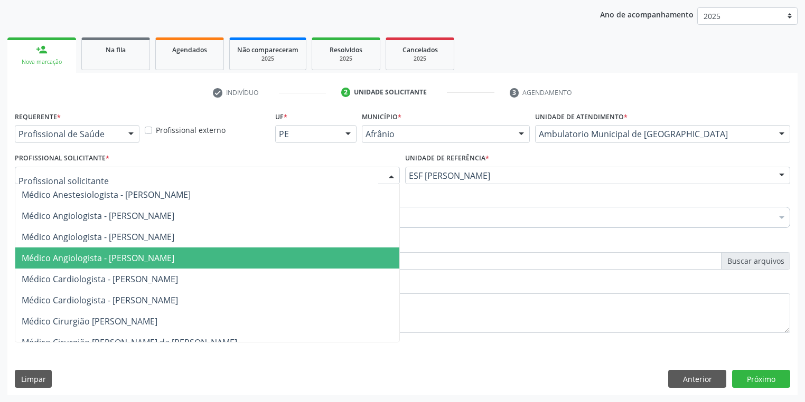
drag, startPoint x: 135, startPoint y: 258, endPoint x: 125, endPoint y: 255, distance: 10.9
click at [135, 258] on span "Médico Angiologista - [PERSON_NAME]" at bounding box center [98, 258] width 153 height 12
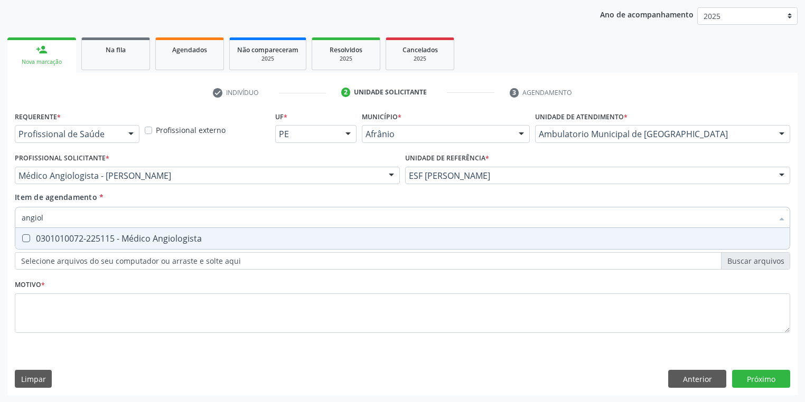
type input "angiolo"
click at [64, 235] on div "0301010072-225115 - Médico Angiologista" at bounding box center [402, 238] width 761 height 8
checkbox Angiologista "true"
click at [51, 323] on div "Requerente * Profissional de Saúde Profissional de Saúde Paciente Nenhum result…" at bounding box center [402, 228] width 775 height 239
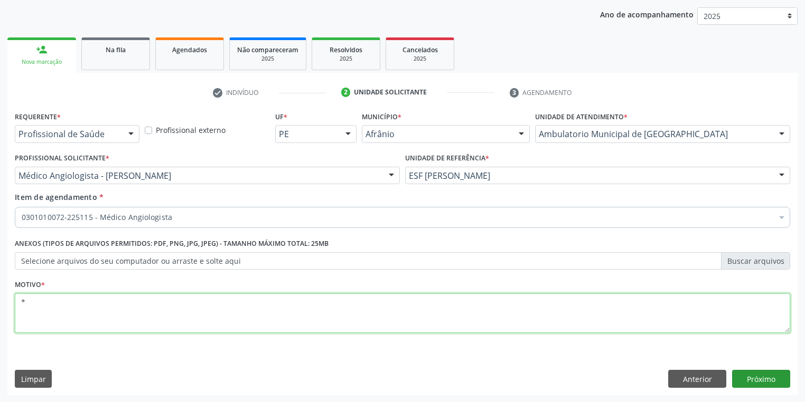
type textarea "*"
click at [746, 379] on button "Próximo" at bounding box center [761, 379] width 58 height 18
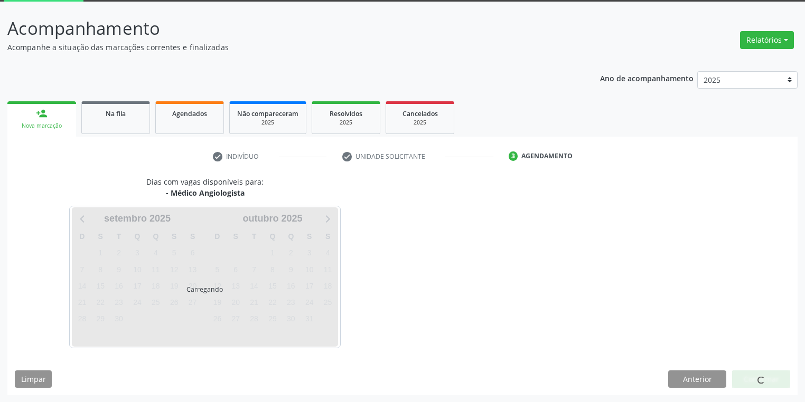
scroll to position [87, 0]
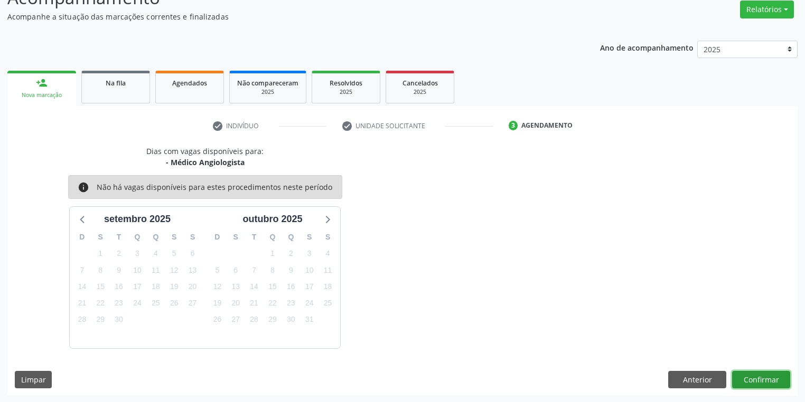
click at [740, 374] on button "Confirmar" at bounding box center [761, 380] width 58 height 18
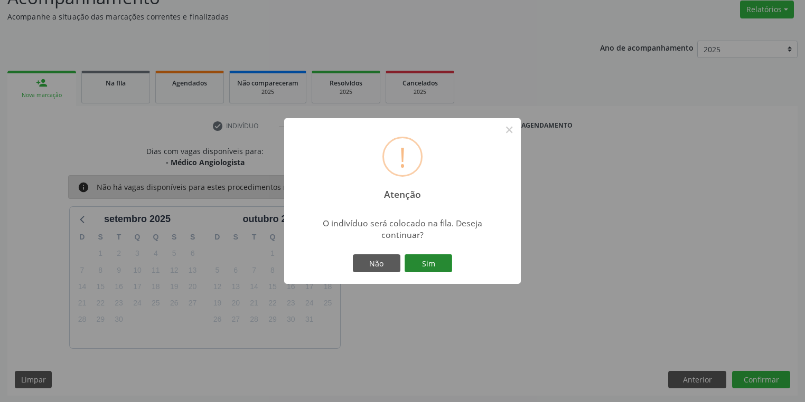
click at [416, 258] on button "Sim" at bounding box center [428, 264] width 48 height 18
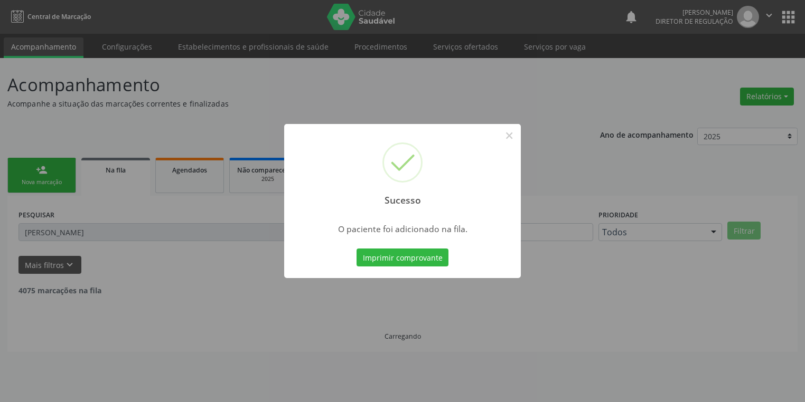
scroll to position [0, 0]
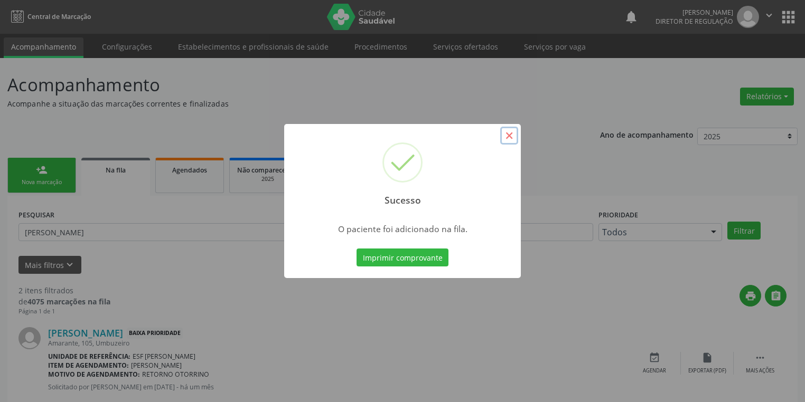
click at [510, 136] on button "×" at bounding box center [509, 136] width 18 height 18
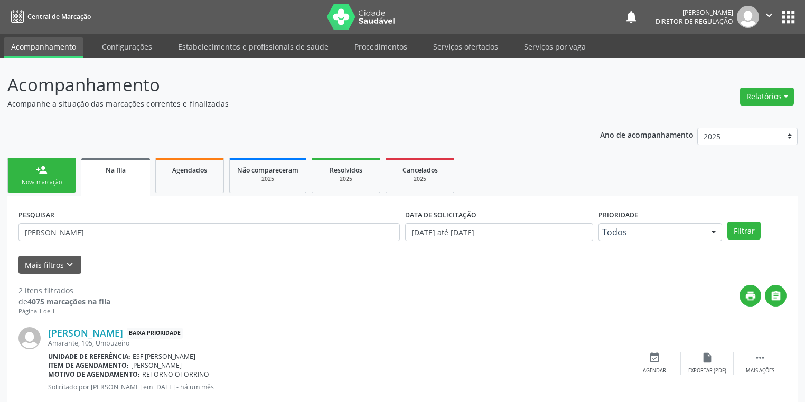
click at [36, 174] on div "person_add" at bounding box center [42, 170] width 12 height 12
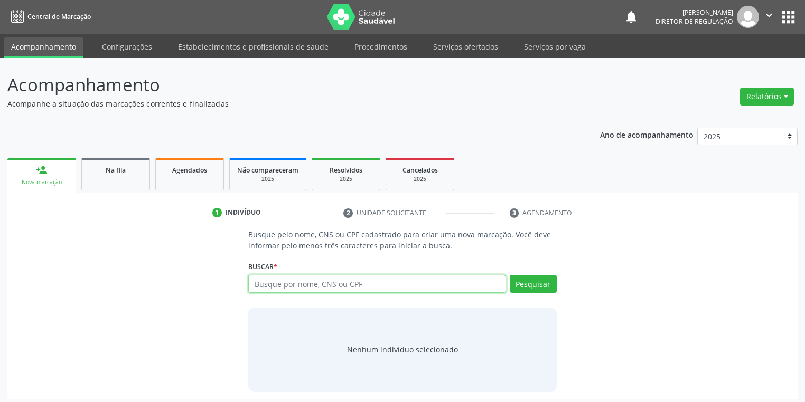
click at [265, 290] on input "text" at bounding box center [377, 284] width 258 height 18
type input "700009125748208"
click at [532, 291] on button "Pesquisar" at bounding box center [533, 284] width 47 height 18
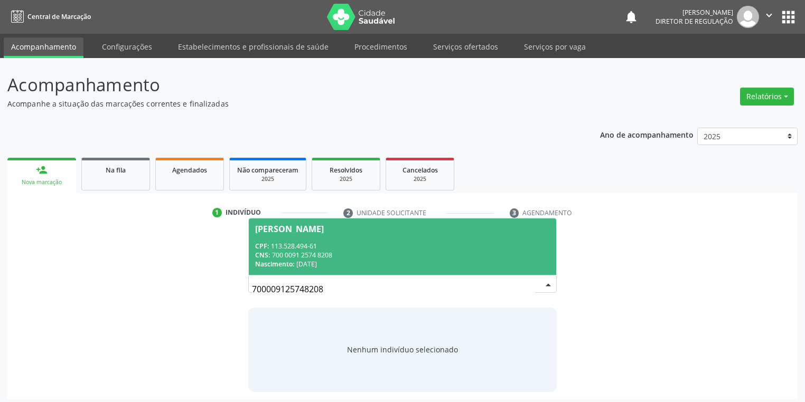
click at [371, 252] on div "CNS: 700 0091 2574 8208" at bounding box center [402, 255] width 295 height 9
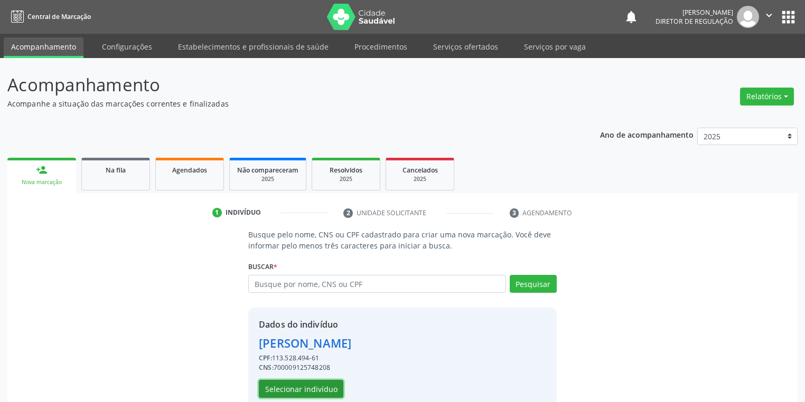
click at [309, 388] on button "Selecionar indivíduo" at bounding box center [301, 389] width 84 height 18
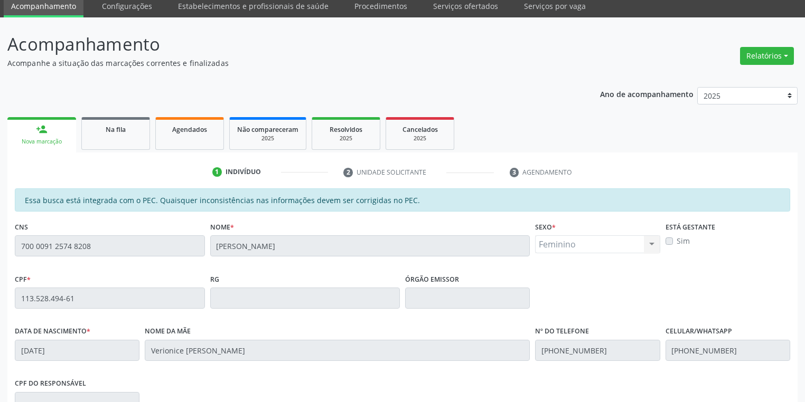
scroll to position [200, 0]
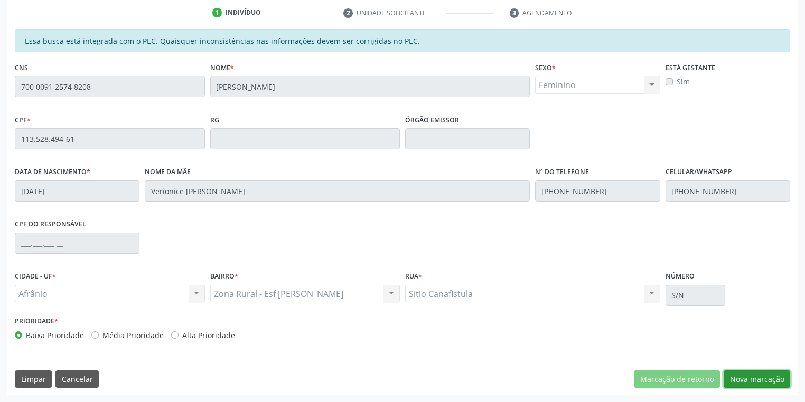
click at [741, 382] on button "Nova marcação" at bounding box center [756, 380] width 67 height 18
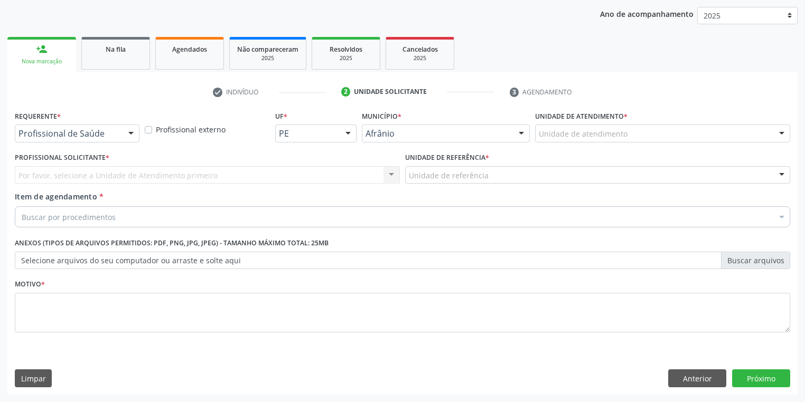
scroll to position [120, 0]
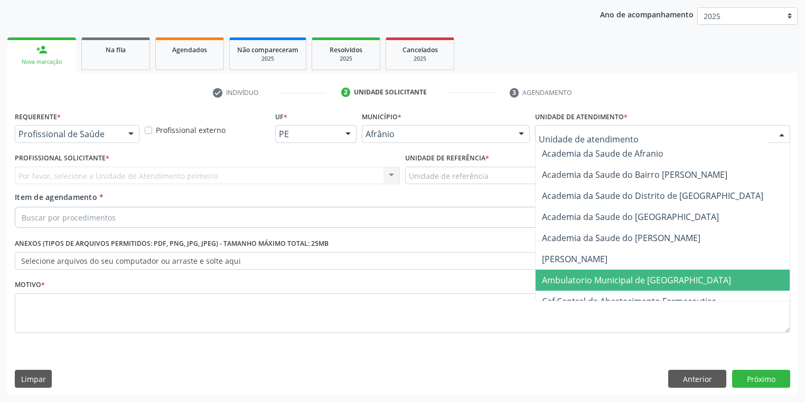
drag, startPoint x: 586, startPoint y: 276, endPoint x: 541, endPoint y: 251, distance: 51.5
click at [585, 273] on span "Ambulatorio Municipal de [GEOGRAPHIC_DATA]" at bounding box center [664, 280] width 258 height 21
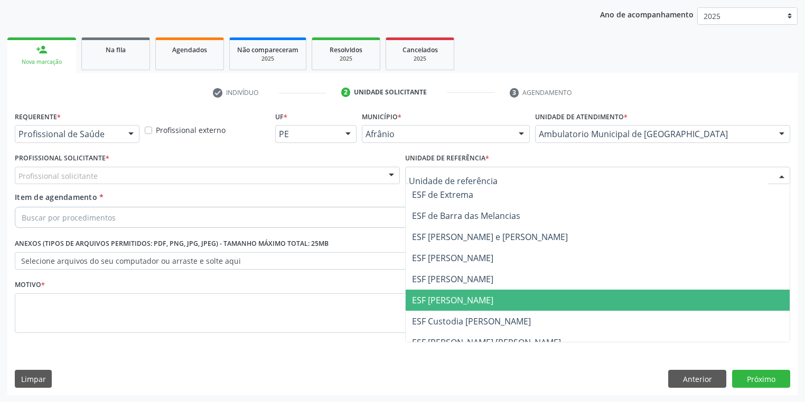
click at [448, 300] on span "ESF [PERSON_NAME]" at bounding box center [452, 301] width 81 height 12
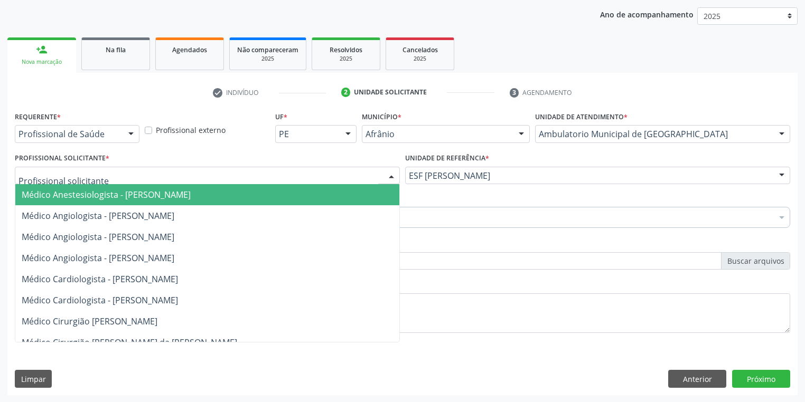
drag, startPoint x: 54, startPoint y: 179, endPoint x: 65, endPoint y: 200, distance: 23.6
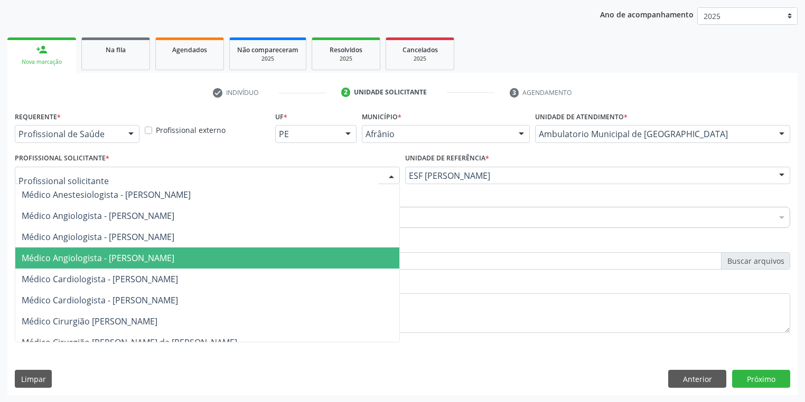
click at [85, 257] on span "Médico Angiologista - [PERSON_NAME]" at bounding box center [98, 258] width 153 height 12
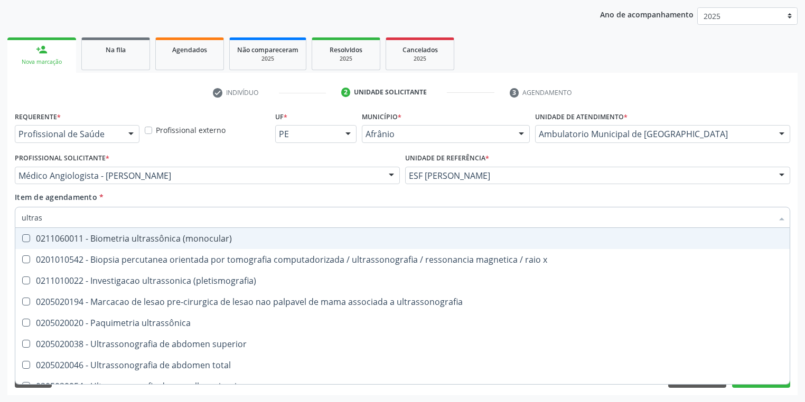
type input "ultrass"
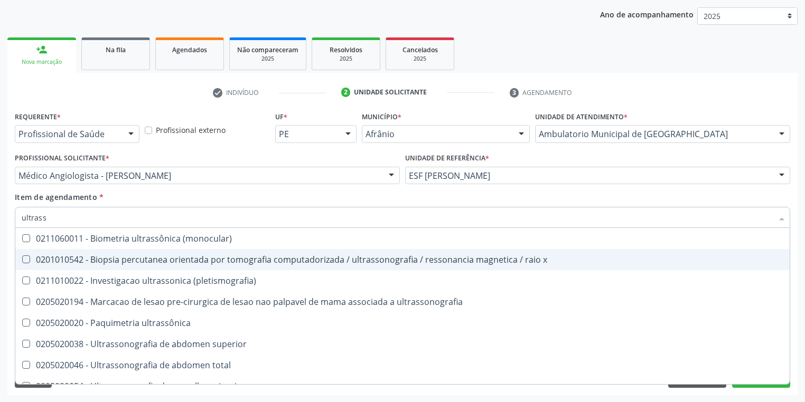
scroll to position [42, 0]
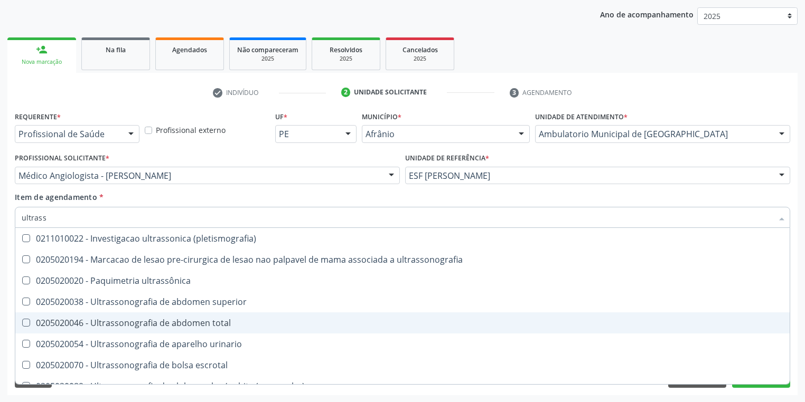
click at [135, 321] on div "0205020046 - Ultrassonografia de abdomen total" at bounding box center [402, 323] width 761 height 8
checkbox total "true"
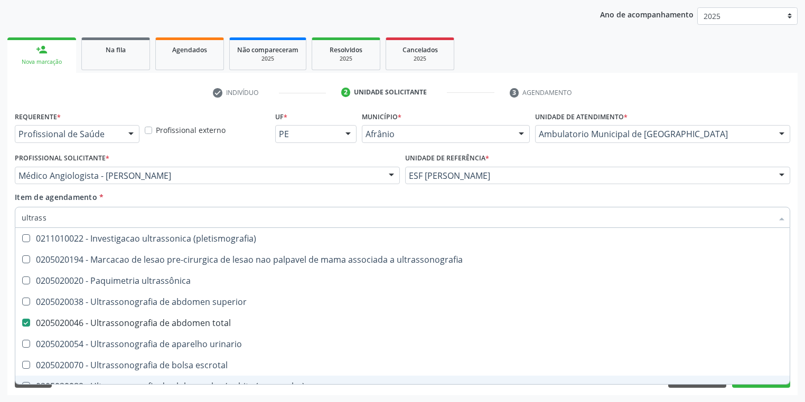
click at [131, 395] on div "Acompanhamento Acompanhe a situação das marcações correntes e finalizadas Relat…" at bounding box center [402, 170] width 805 height 465
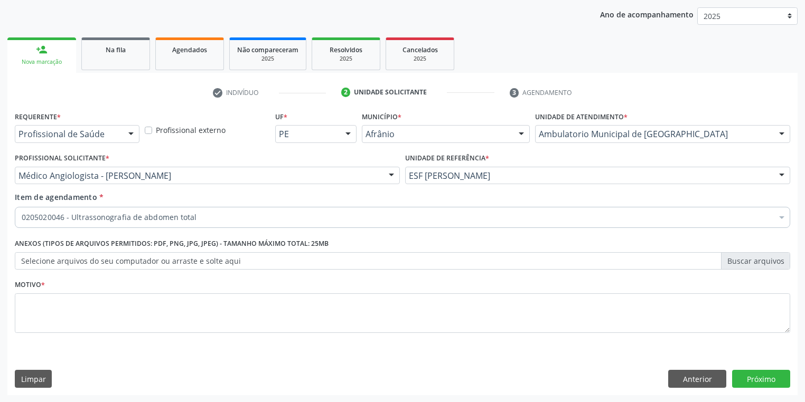
scroll to position [0, 0]
click at [41, 306] on textarea at bounding box center [402, 314] width 775 height 40
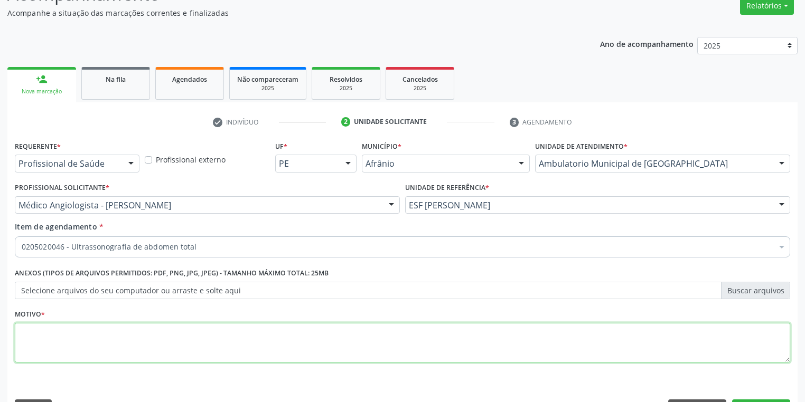
scroll to position [78, 0]
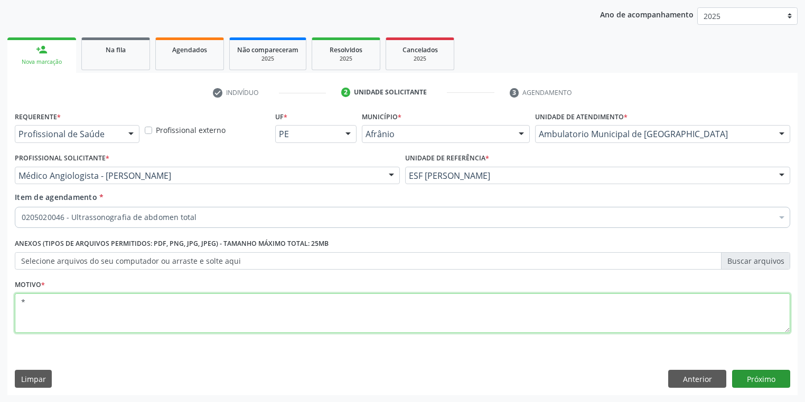
type textarea "*"
click at [757, 380] on button "Próximo" at bounding box center [761, 379] width 58 height 18
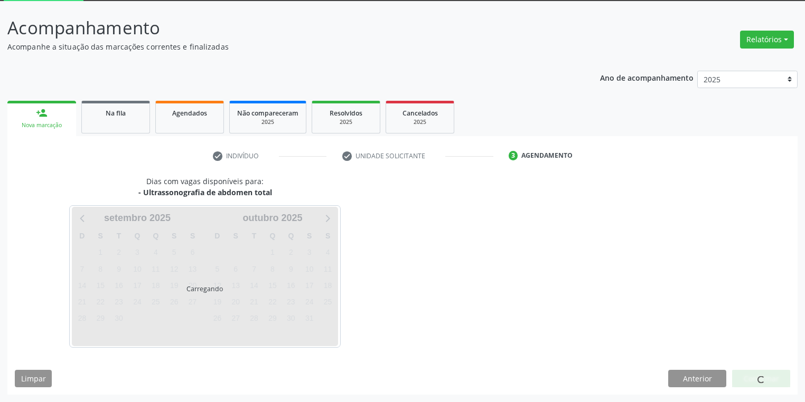
scroll to position [56, 0]
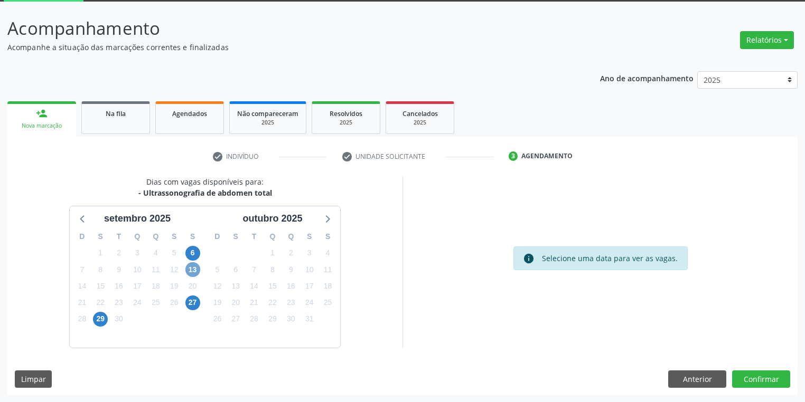
click at [192, 270] on span "13" at bounding box center [192, 269] width 15 height 15
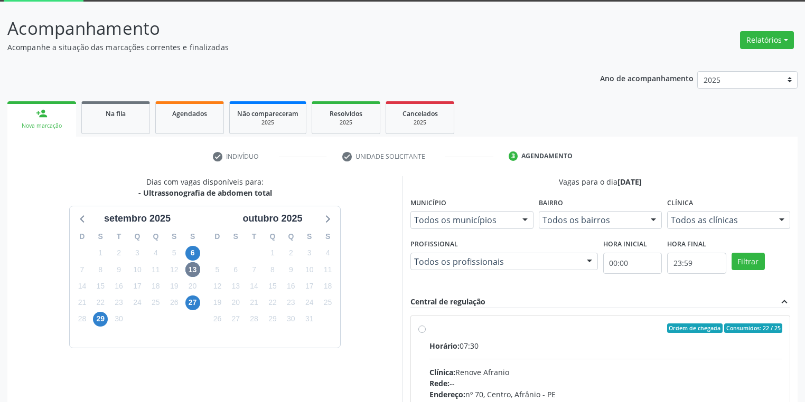
click at [677, 372] on div "Clínica: [PERSON_NAME]" at bounding box center [605, 372] width 353 height 11
click at [426, 333] on input "Ordem de chegada Consumidos: 22 / 25 Horário: 07:30 Clínica: Renove Afranio Red…" at bounding box center [421, 329] width 7 height 10
radio input "true"
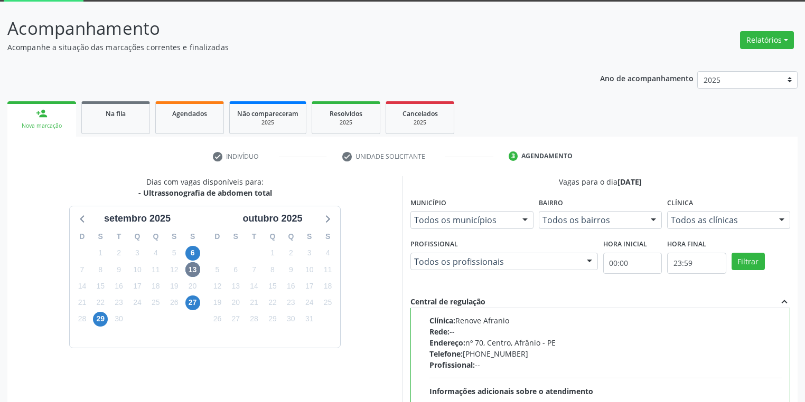
scroll to position [228, 0]
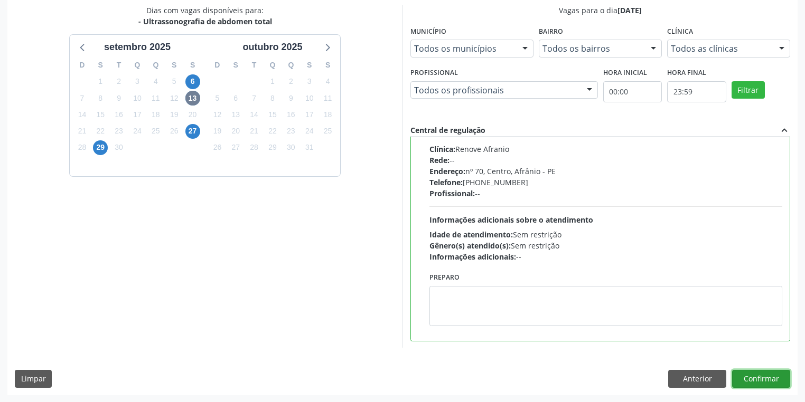
click at [757, 381] on button "Confirmar" at bounding box center [761, 379] width 58 height 18
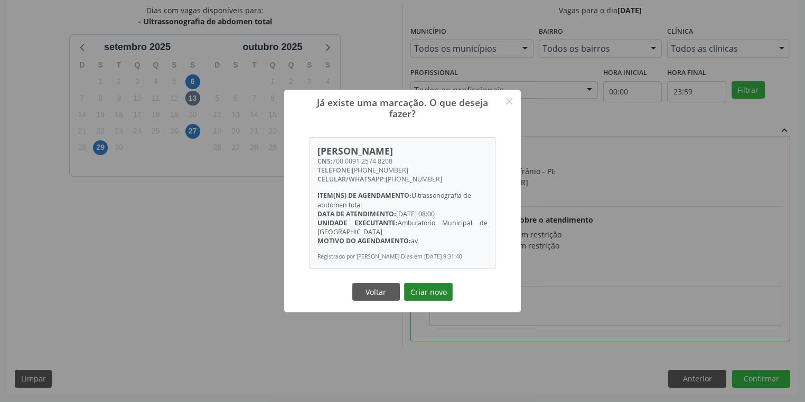
click at [433, 294] on button "Criar novo" at bounding box center [428, 292] width 49 height 18
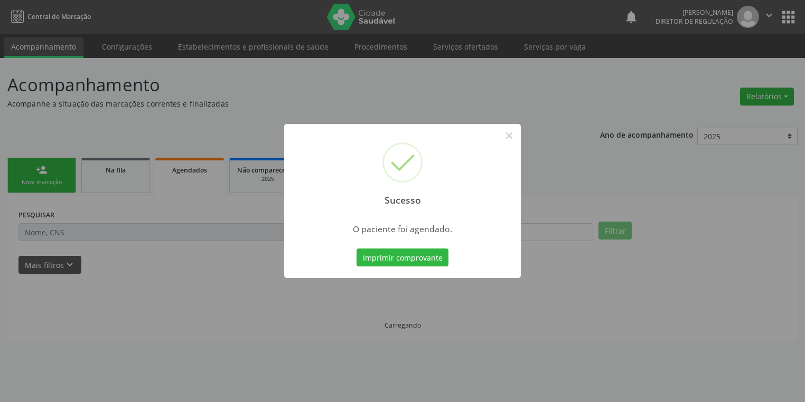
scroll to position [0, 0]
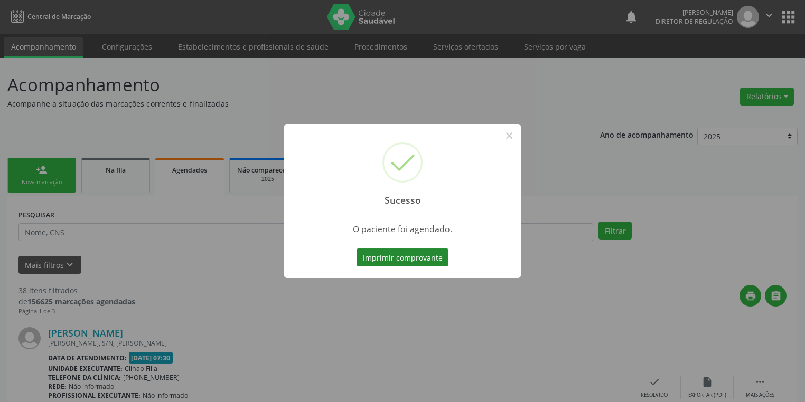
click at [407, 256] on button "Imprimir comprovante" at bounding box center [402, 258] width 92 height 18
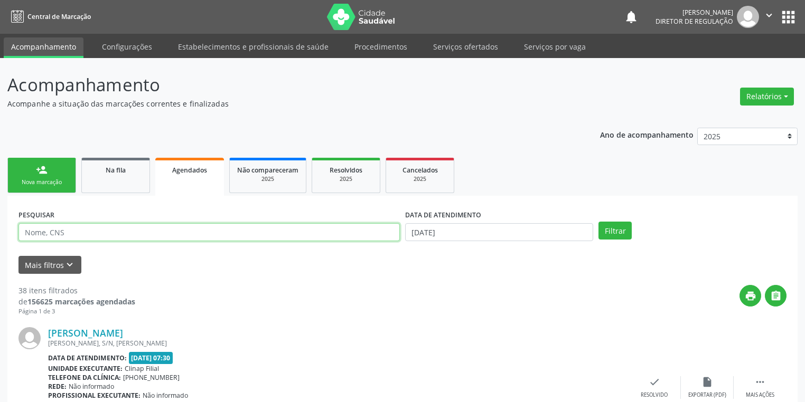
click at [80, 237] on input "text" at bounding box center [208, 232] width 381 height 18
type input "vitoria aparecida [PERSON_NAME]"
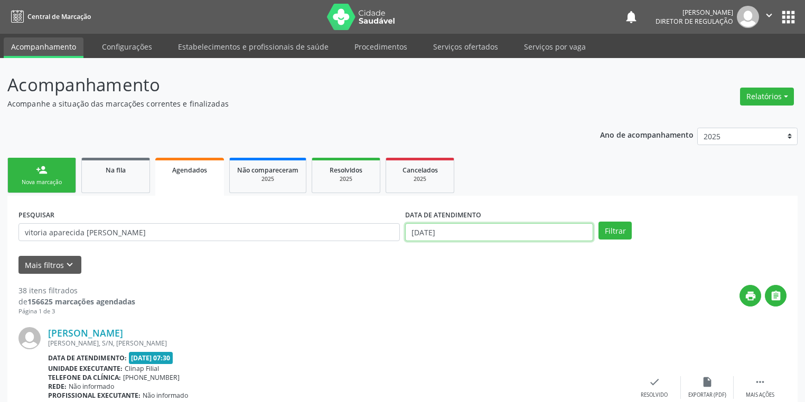
click at [467, 231] on input "[DATE]" at bounding box center [499, 232] width 188 height 18
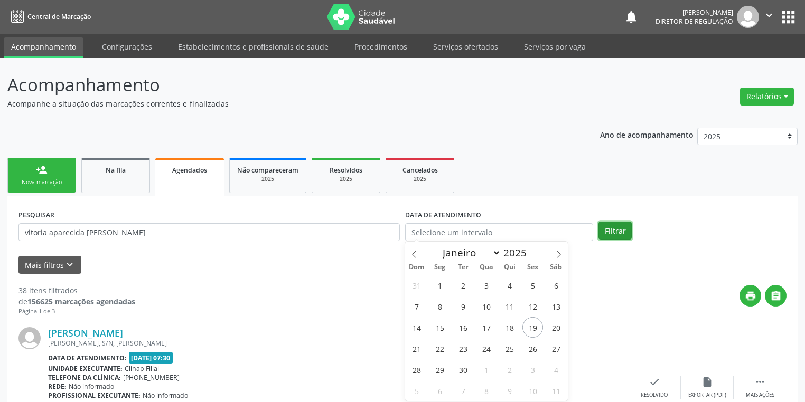
click at [612, 230] on button "Filtrar" at bounding box center [614, 231] width 33 height 18
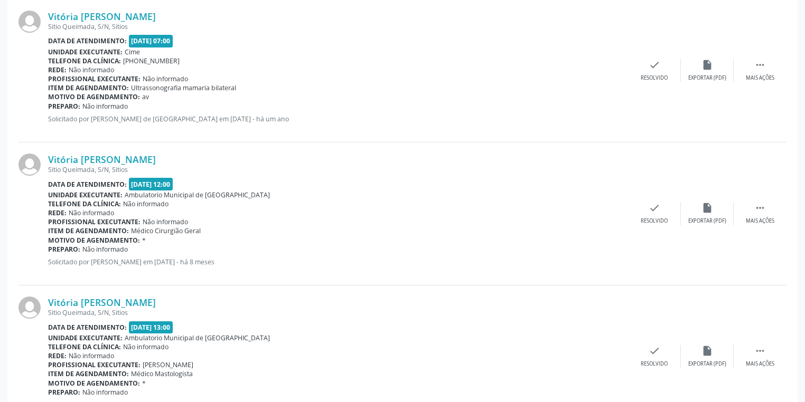
scroll to position [1227, 0]
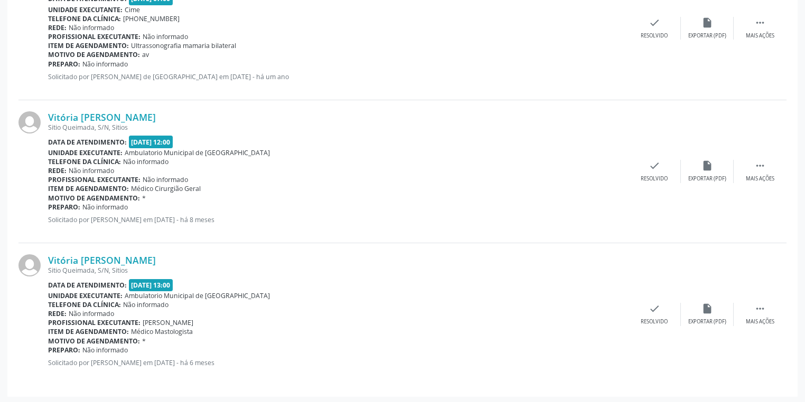
drag, startPoint x: 46, startPoint y: 256, endPoint x: 213, endPoint y: 256, distance: 166.9
click at [213, 256] on div "Vitória [PERSON_NAME] Sitio [GEOGRAPHIC_DATA], S/N, Sitios Data de atendimento:…" at bounding box center [402, 314] width 768 height 143
copy div "Vitória [PERSON_NAME]"
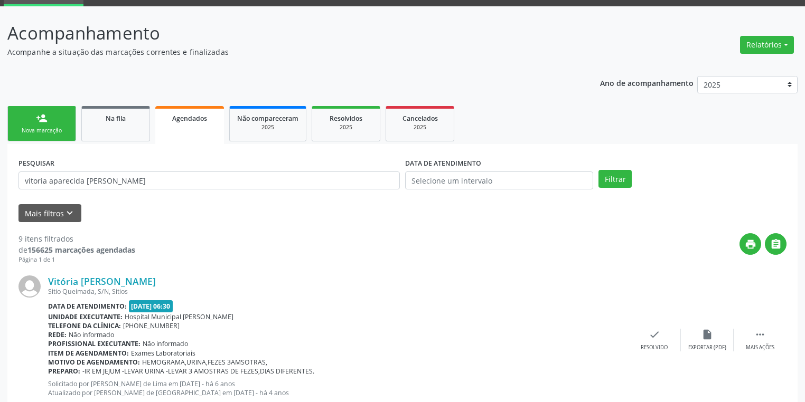
scroll to position [44, 0]
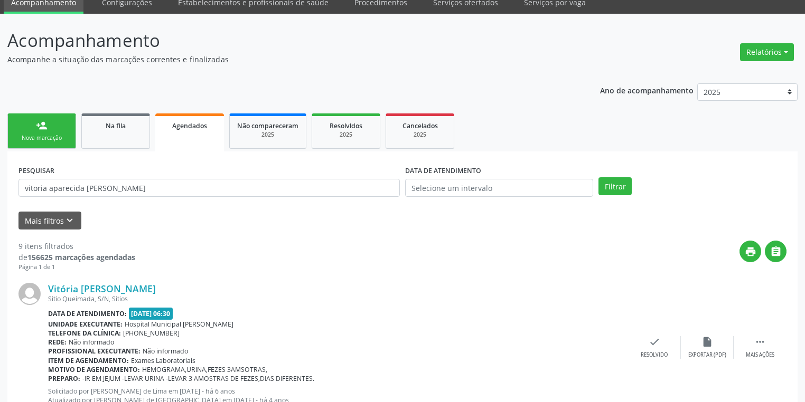
drag, startPoint x: 100, startPoint y: 132, endPoint x: 127, endPoint y: 143, distance: 29.6
click at [99, 131] on link "Na fila" at bounding box center [115, 131] width 69 height 35
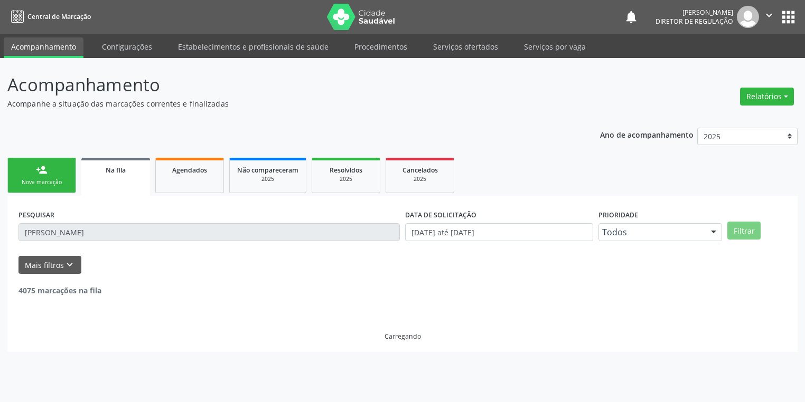
scroll to position [0, 0]
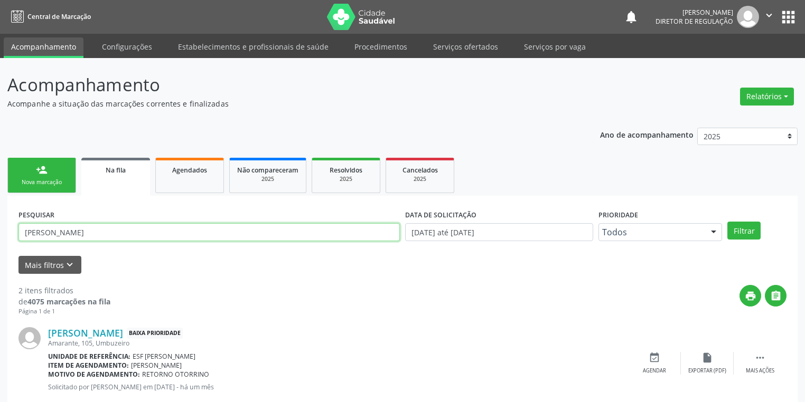
click at [113, 229] on input "[PERSON_NAME]" at bounding box center [208, 232] width 381 height 18
type input "l"
paste input "Vitória [PERSON_NAME]"
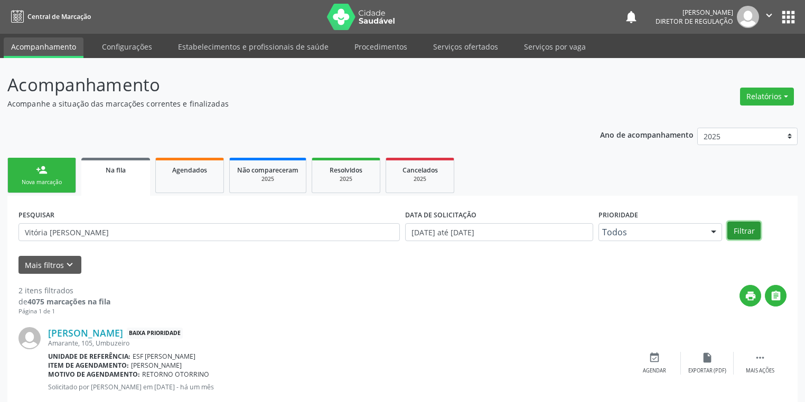
click at [743, 229] on button "Filtrar" at bounding box center [743, 231] width 33 height 18
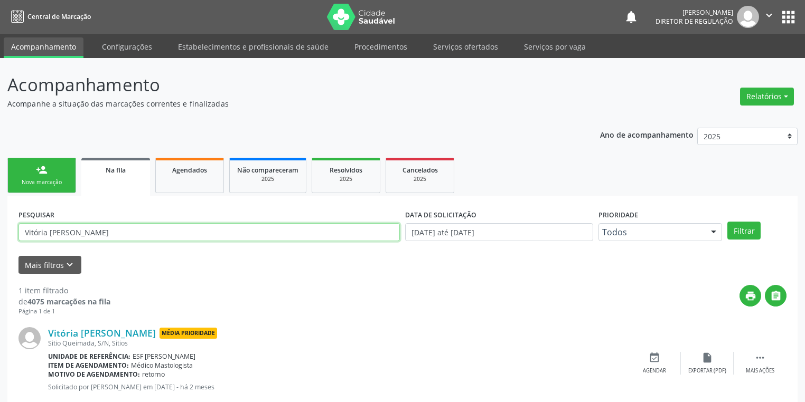
click at [156, 230] on input "Vitória [PERSON_NAME]" at bounding box center [208, 232] width 381 height 18
type input "V"
click at [739, 232] on button "Filtrar" at bounding box center [743, 231] width 33 height 18
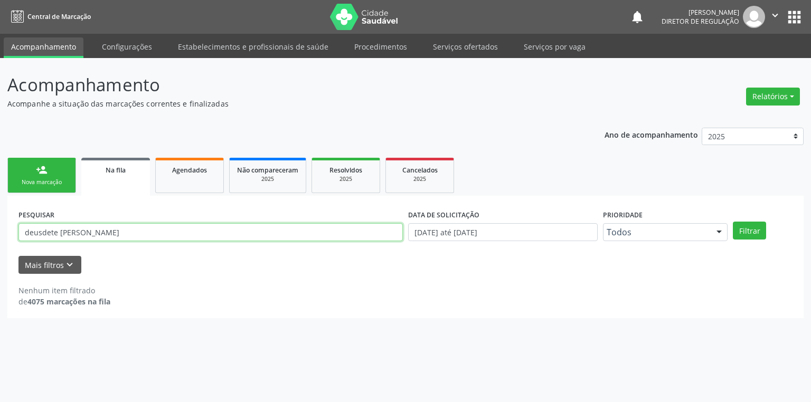
click at [86, 234] on input "deusdete [PERSON_NAME]" at bounding box center [210, 232] width 384 height 18
click at [750, 231] on button "Filtrar" at bounding box center [749, 231] width 33 height 18
click at [57, 234] on input "deusdete [PERSON_NAME]" at bounding box center [210, 232] width 384 height 18
click at [742, 226] on button "Filtrar" at bounding box center [749, 231] width 33 height 18
click at [55, 234] on input "deusdite [PERSON_NAME]" at bounding box center [210, 232] width 384 height 18
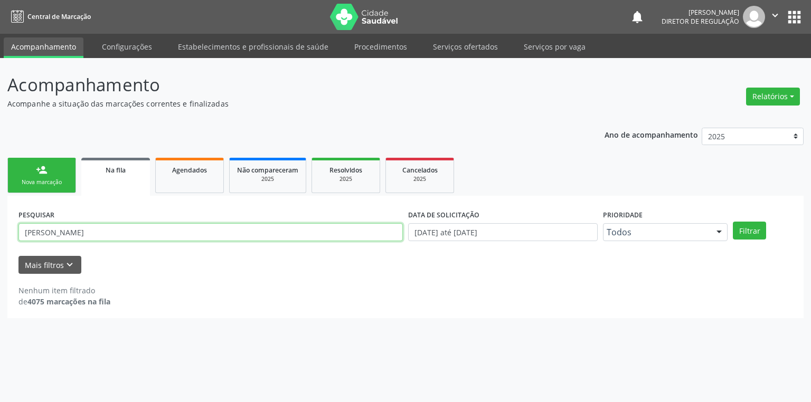
drag, startPoint x: 51, startPoint y: 232, endPoint x: 42, endPoint y: 232, distance: 9.0
click at [50, 233] on input "[PERSON_NAME]" at bounding box center [210, 232] width 384 height 18
type input "[PERSON_NAME]"
click at [750, 230] on button "Filtrar" at bounding box center [749, 231] width 33 height 18
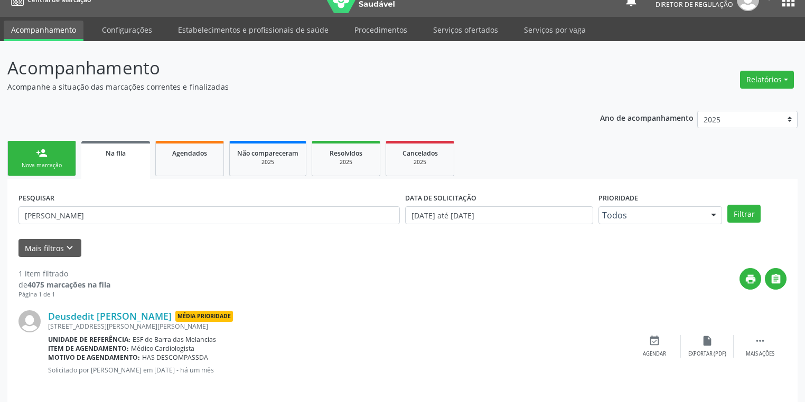
scroll to position [25, 0]
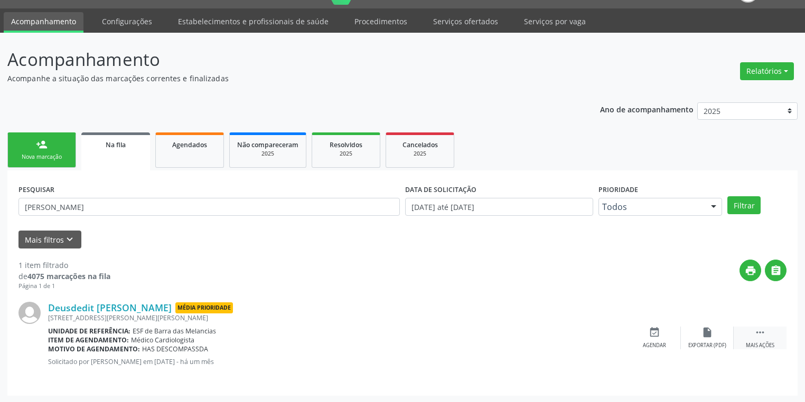
click at [758, 329] on icon "" at bounding box center [760, 333] width 12 height 12
click at [493, 344] on div "Agendar" at bounding box center [495, 345] width 23 height 7
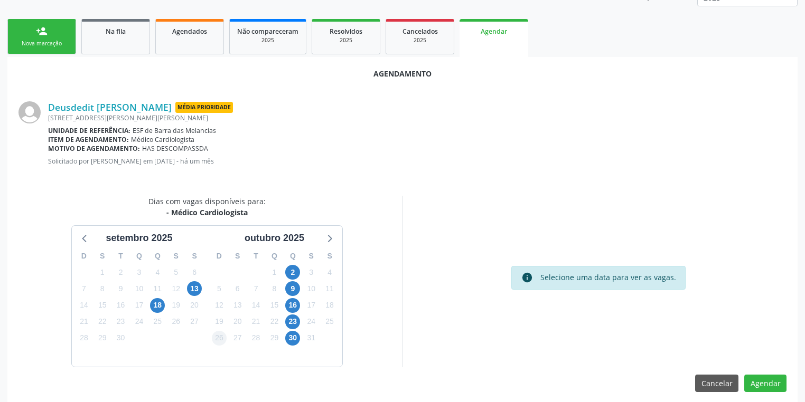
scroll to position [146, 0]
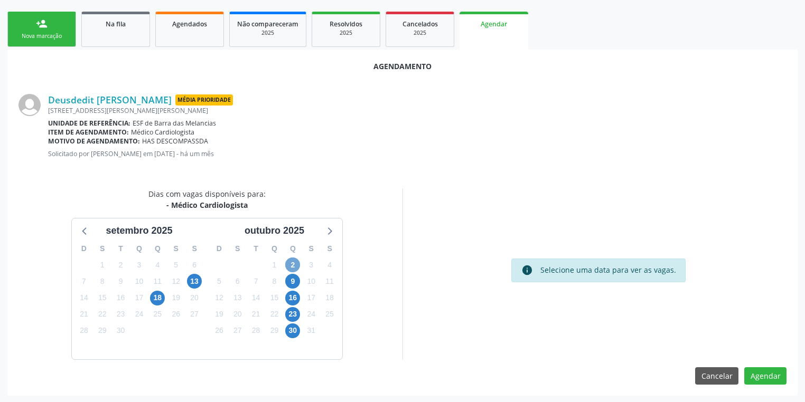
click at [292, 265] on span "2" at bounding box center [292, 265] width 15 height 15
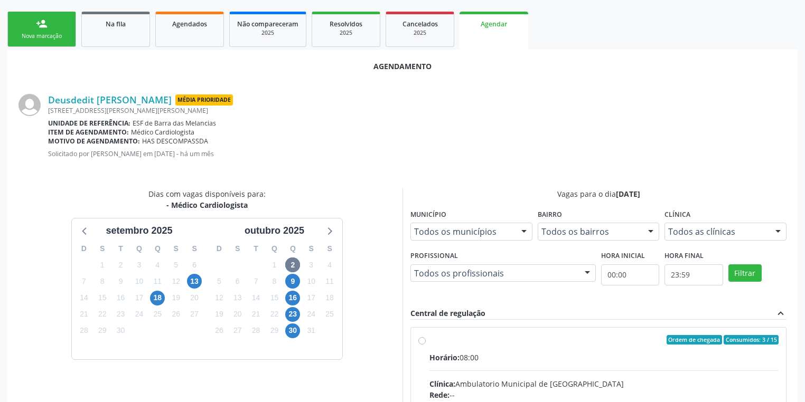
click at [426, 345] on input "Ordem de chegada Consumidos: 3 / 15 Horário: 08:00 Clínica: Ambulatorio Municip…" at bounding box center [421, 340] width 7 height 10
radio input "true"
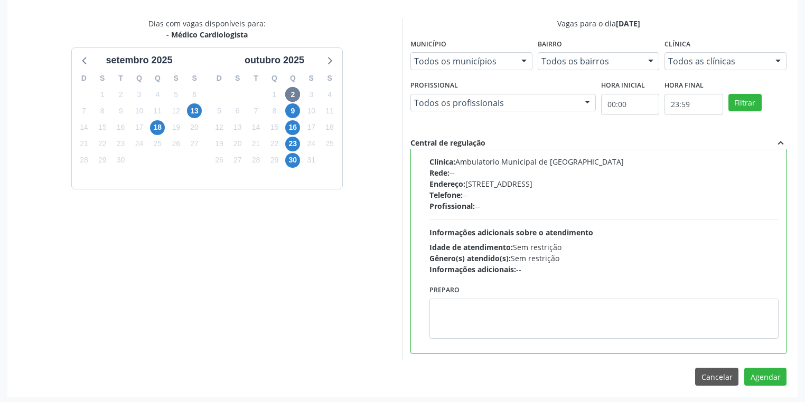
scroll to position [318, 0]
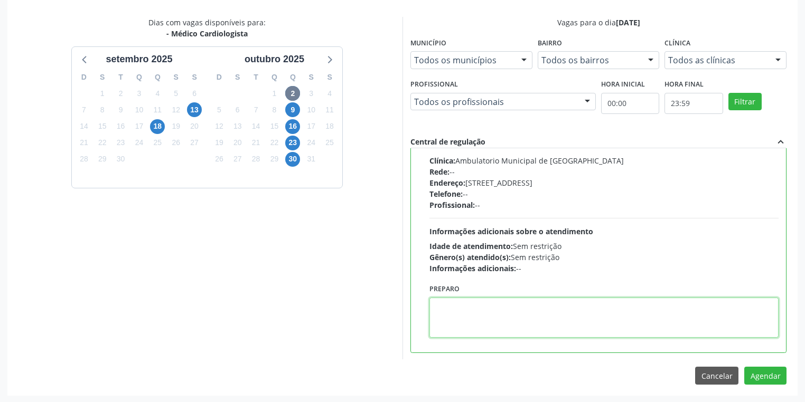
drag, startPoint x: 533, startPoint y: 314, endPoint x: 541, endPoint y: 314, distance: 8.5
click at [532, 314] on textarea at bounding box center [603, 318] width 349 height 40
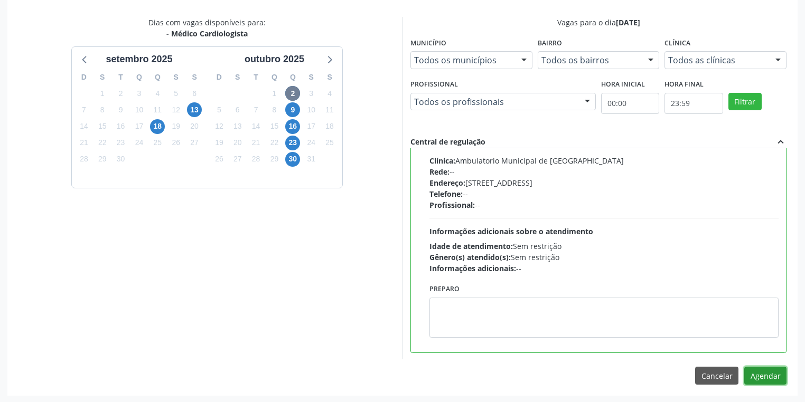
click at [765, 370] on button "Agendar" at bounding box center [765, 376] width 42 height 18
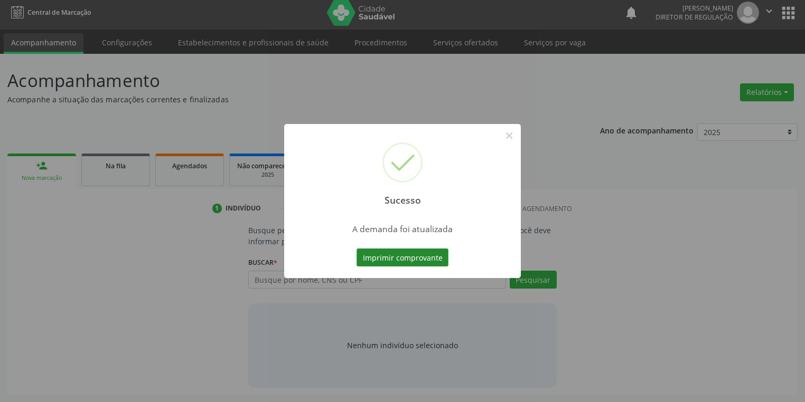
click at [414, 259] on button "Imprimir comprovante" at bounding box center [402, 258] width 92 height 18
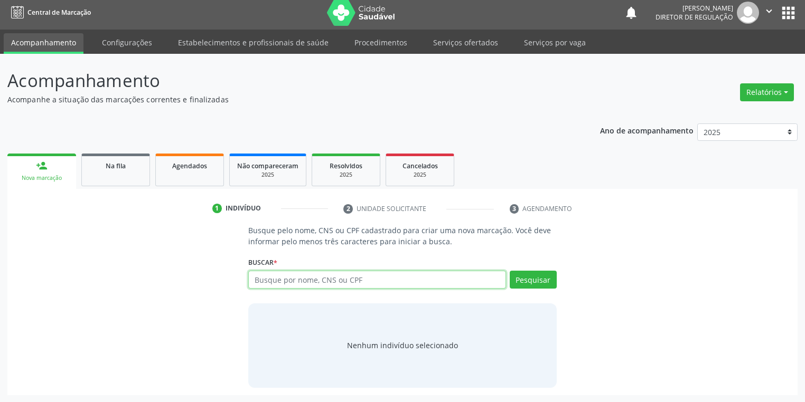
click at [285, 281] on input "text" at bounding box center [377, 280] width 258 height 18
drag, startPoint x: 317, startPoint y: 281, endPoint x: 327, endPoint y: 276, distance: 11.1
click at [317, 280] on input "[PERSON_NAME]" at bounding box center [377, 280] width 258 height 18
type input "a"
type input "07832076461"
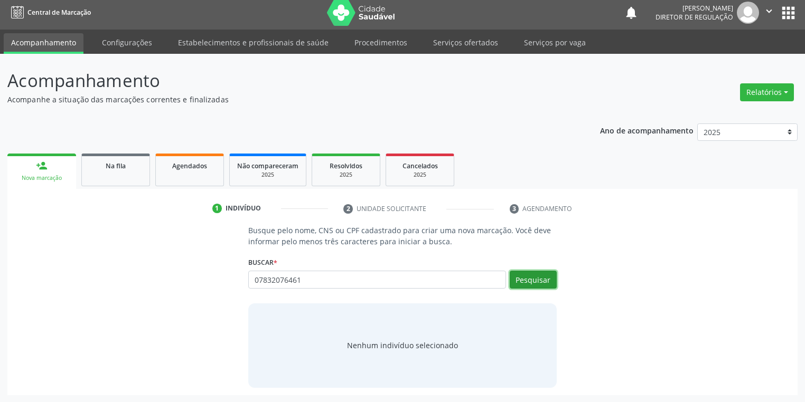
click at [539, 279] on button "Pesquisar" at bounding box center [533, 280] width 47 height 18
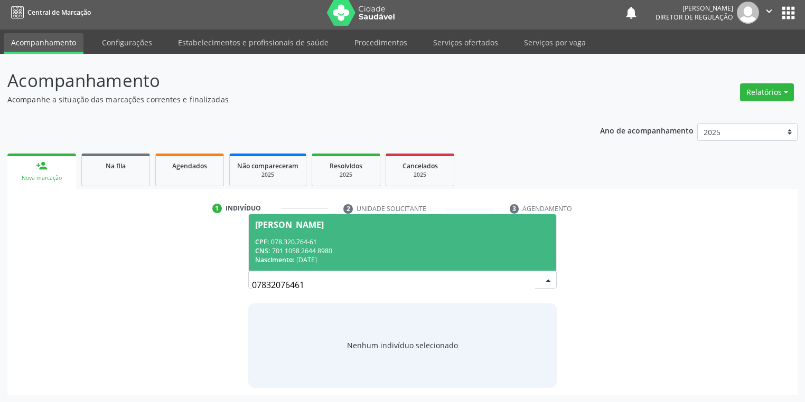
click at [334, 242] on div "CPF: 078.320.764-61" at bounding box center [402, 242] width 295 height 9
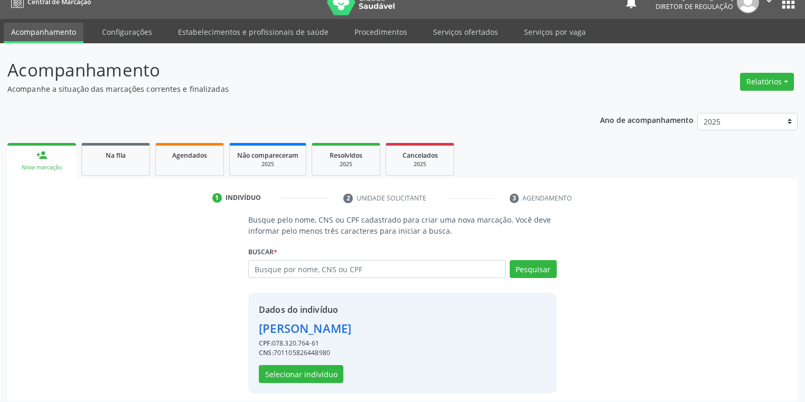
scroll to position [20, 0]
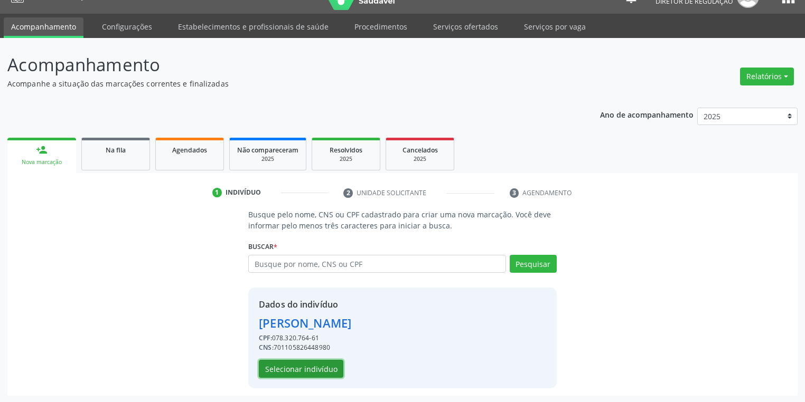
click at [274, 367] on button "Selecionar indivíduo" at bounding box center [301, 369] width 84 height 18
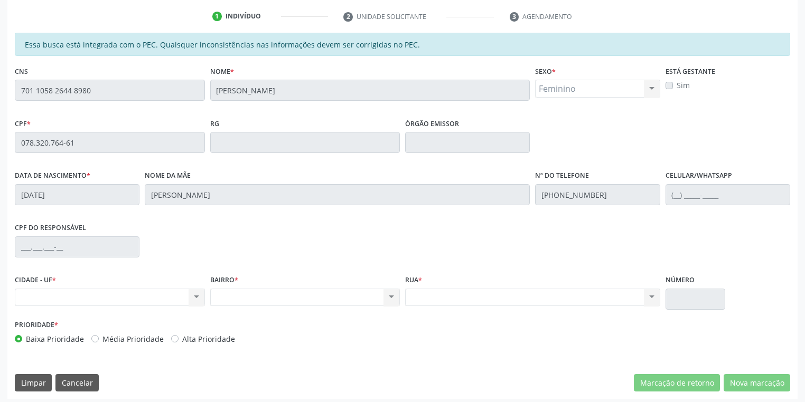
scroll to position [200, 0]
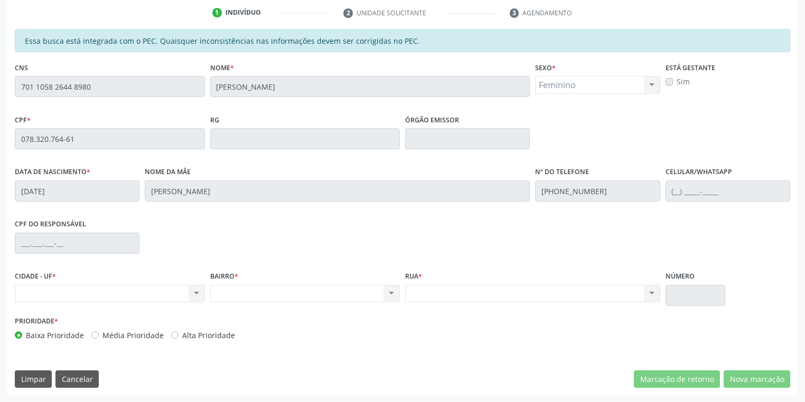
click at [0, 91] on div "Acompanhamento Acompanhe a situação das marcações correntes e finalizadas Relat…" at bounding box center [402, 130] width 805 height 545
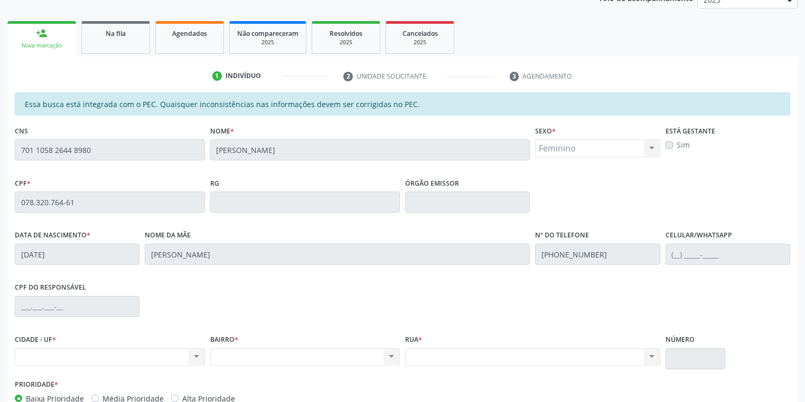
scroll to position [31, 0]
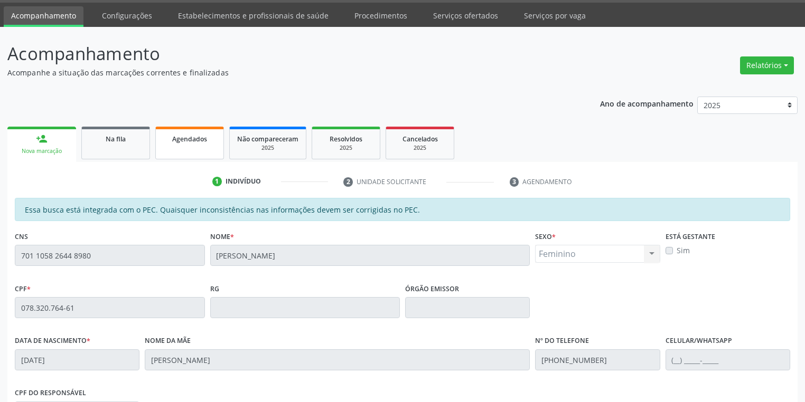
click at [179, 153] on link "Agendados" at bounding box center [189, 143] width 69 height 33
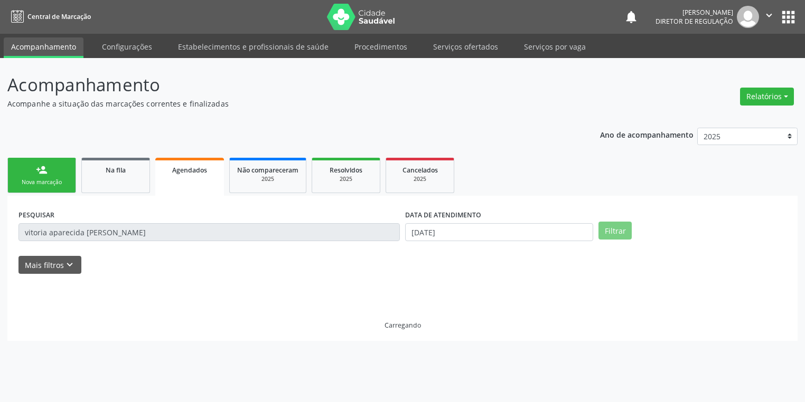
scroll to position [0, 0]
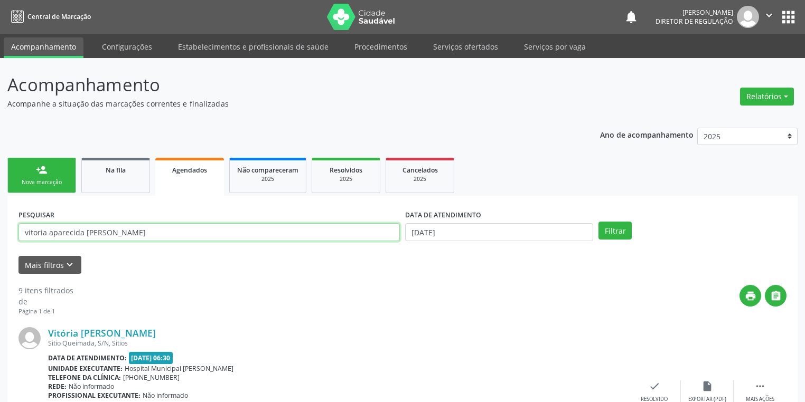
click at [149, 239] on input "vitoria aparecida [PERSON_NAME]" at bounding box center [208, 232] width 381 height 18
click at [145, 233] on input "vitoria aparecida [PERSON_NAME]" at bounding box center [208, 232] width 381 height 18
type input "v"
type input "dalva adeliane"
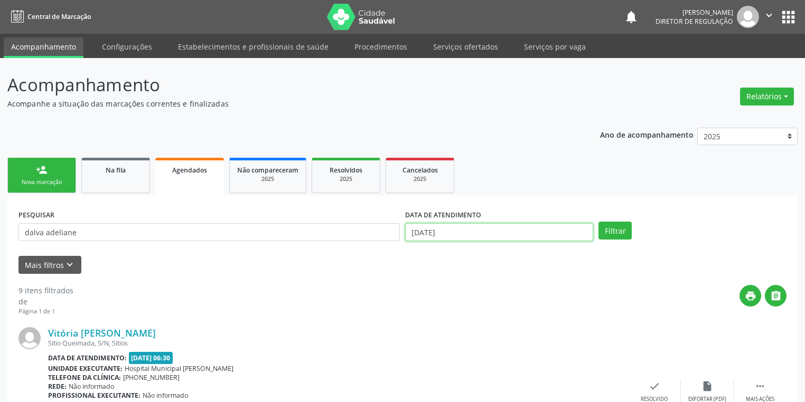
click at [436, 234] on input "[DATE]" at bounding box center [499, 232] width 188 height 18
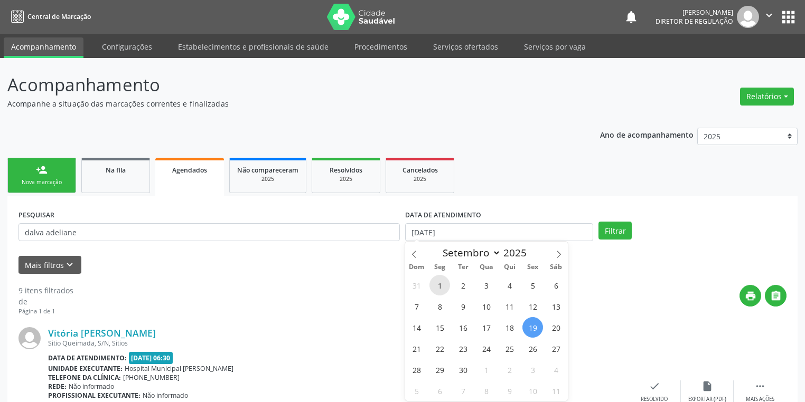
click at [439, 284] on span "1" at bounding box center [439, 285] width 21 height 21
type input "[DATE]"
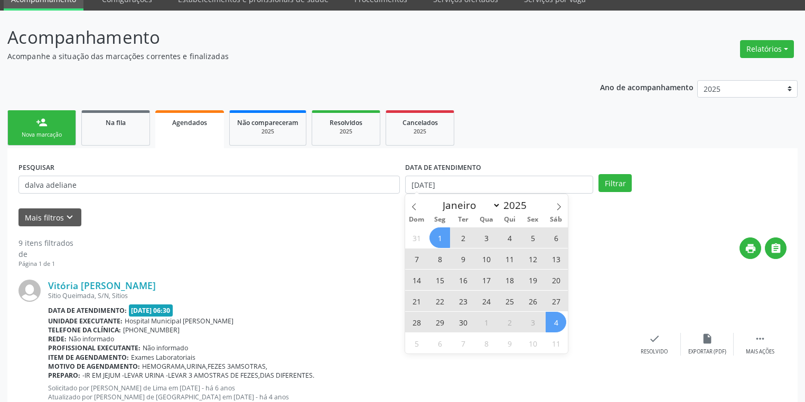
scroll to position [84, 0]
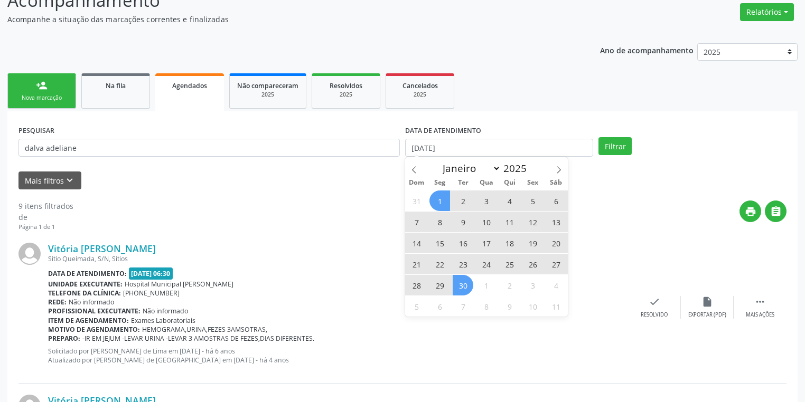
click at [468, 286] on span "30" at bounding box center [463, 285] width 21 height 21
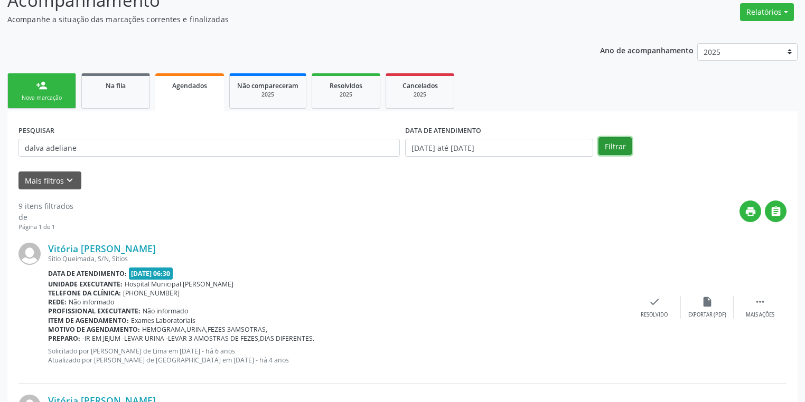
click at [607, 142] on button "Filtrar" at bounding box center [614, 146] width 33 height 18
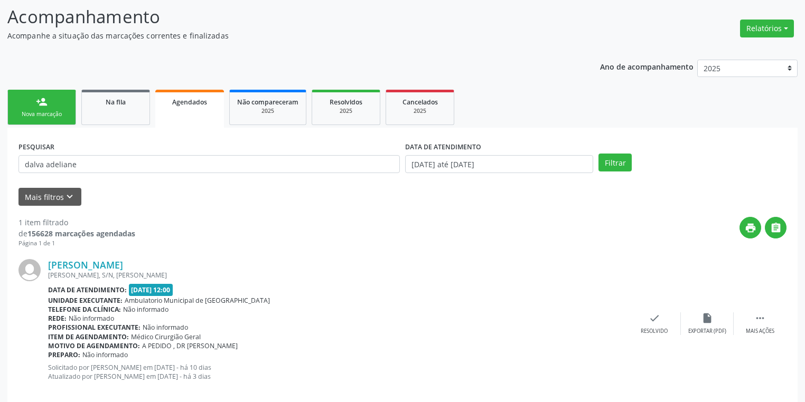
scroll to position [83, 0]
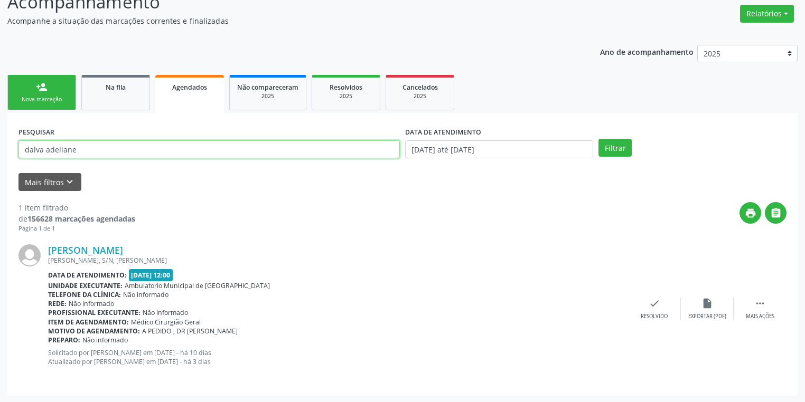
click at [87, 156] on input "dalva adeliane" at bounding box center [208, 149] width 381 height 18
type input "d"
drag, startPoint x: 122, startPoint y: 146, endPoint x: 21, endPoint y: 153, distance: 101.6
click at [23, 152] on input "[PERSON_NAME]" at bounding box center [208, 149] width 381 height 18
type input "[PERSON_NAME]"
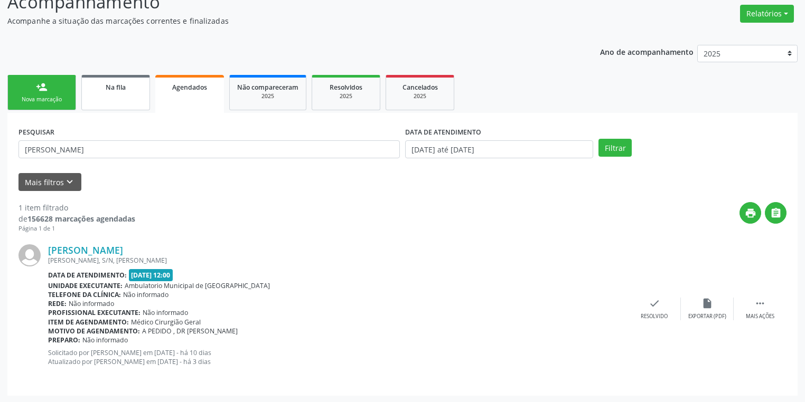
click at [108, 91] on span "Na fila" at bounding box center [116, 87] width 20 height 9
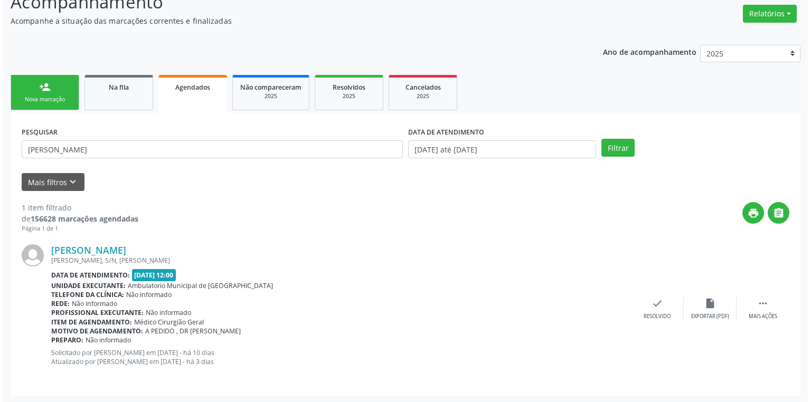
scroll to position [0, 0]
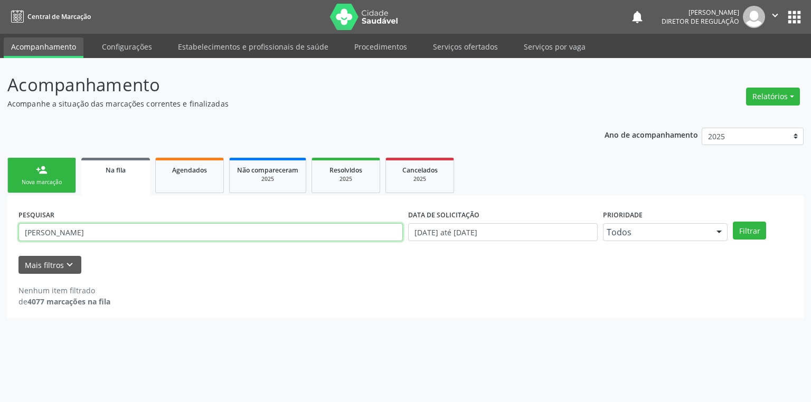
click at [103, 234] on input "[PERSON_NAME]" at bounding box center [210, 232] width 384 height 18
type input "m"
click at [742, 226] on button "Filtrar" at bounding box center [749, 231] width 33 height 18
click at [56, 233] on input "daniel da conceiçao carvalho" at bounding box center [210, 232] width 384 height 18
type input "conceiçao carvalho"
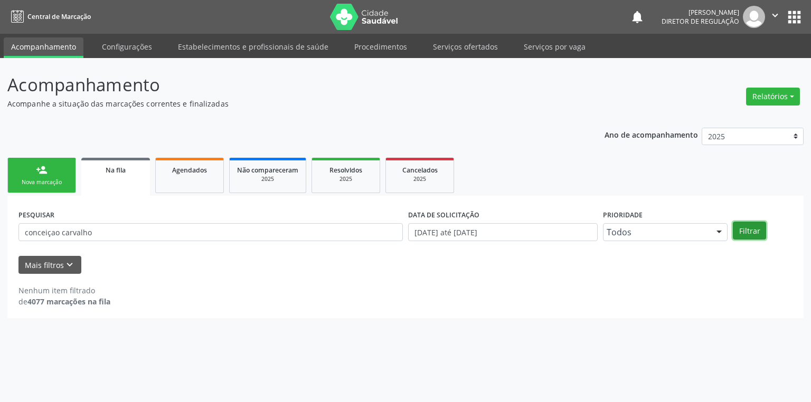
click at [738, 229] on button "Filtrar" at bounding box center [749, 231] width 33 height 18
click at [479, 45] on link "Serviços ofertados" at bounding box center [466, 46] width 80 height 18
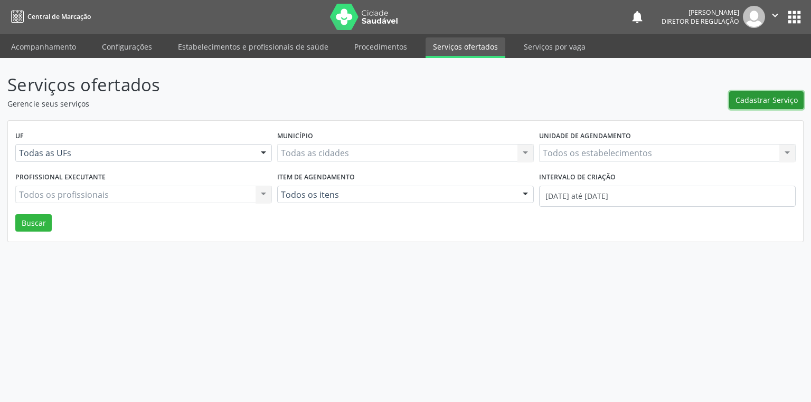
click at [752, 106] on button "Cadastrar Serviço" at bounding box center [766, 100] width 74 height 18
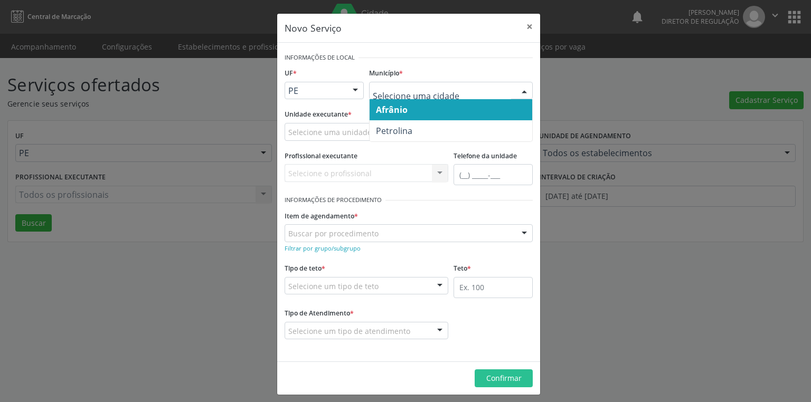
click at [399, 110] on span "Afrânio" at bounding box center [392, 110] width 32 height 12
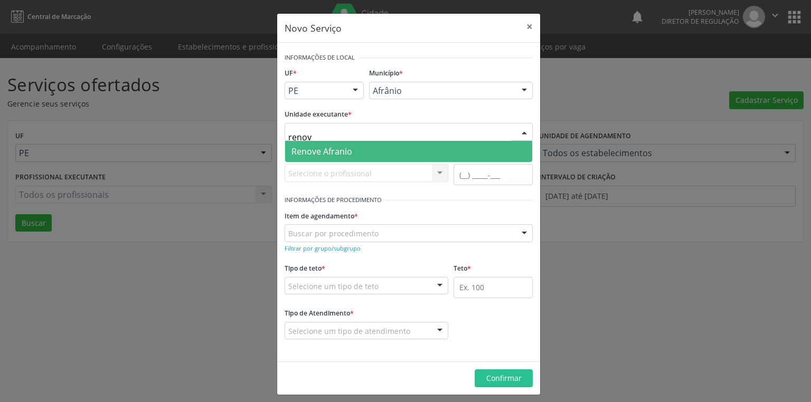
type input "renove"
click at [321, 147] on span "Renove Afranio" at bounding box center [321, 152] width 61 height 12
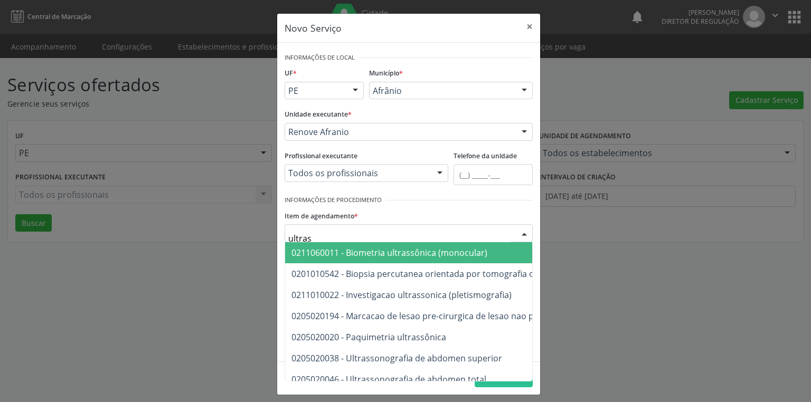
type input "ultrass"
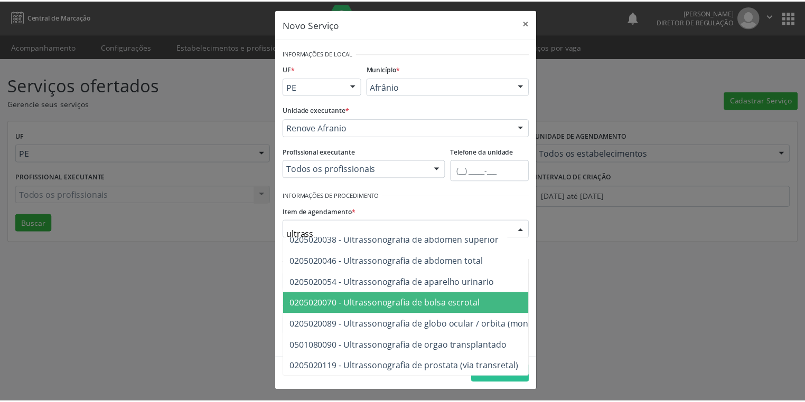
scroll to position [127, 0]
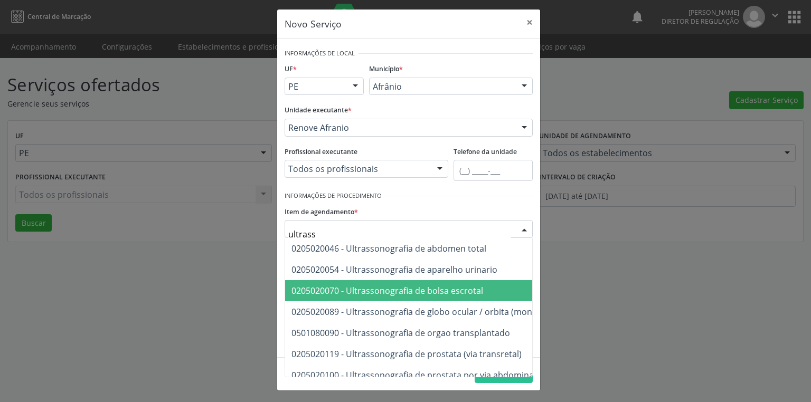
click at [421, 296] on span "0205020070 - Ultrassonografia de bolsa escrotal" at bounding box center [547, 290] width 524 height 21
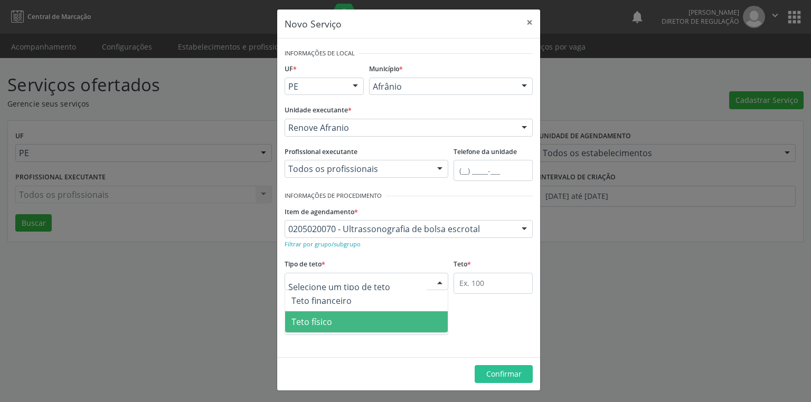
drag, startPoint x: 326, startPoint y: 325, endPoint x: 356, endPoint y: 324, distance: 30.1
click at [332, 325] on span "Teto físico" at bounding box center [366, 322] width 163 height 21
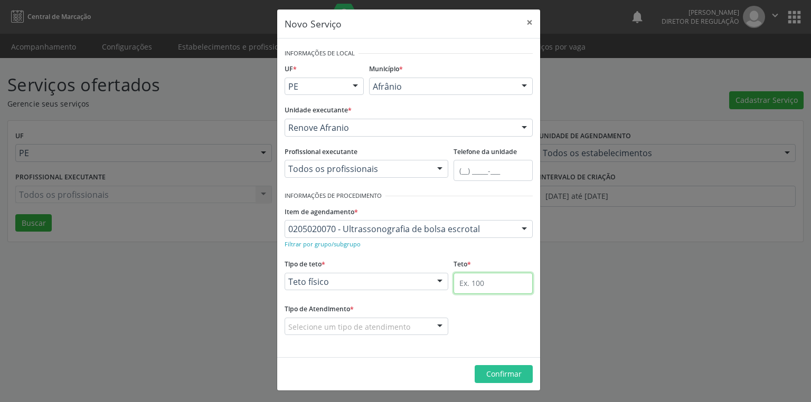
click at [472, 283] on input "text" at bounding box center [493, 283] width 79 height 21
type input "1"
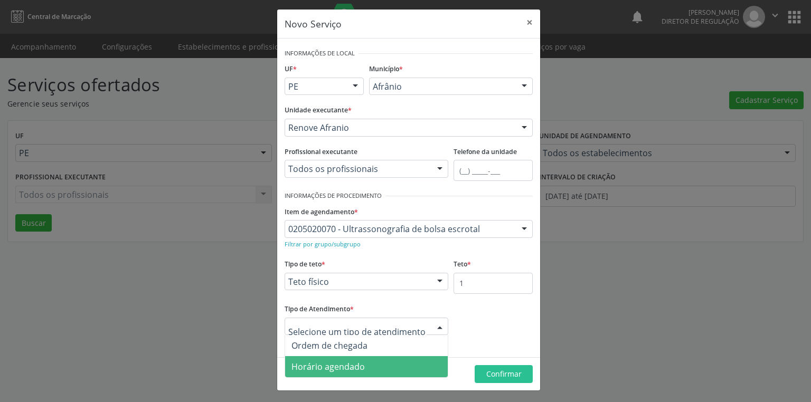
drag, startPoint x: 332, startPoint y: 367, endPoint x: 434, endPoint y: 365, distance: 102.5
click at [332, 367] on span "Horário agendado" at bounding box center [327, 367] width 73 height 12
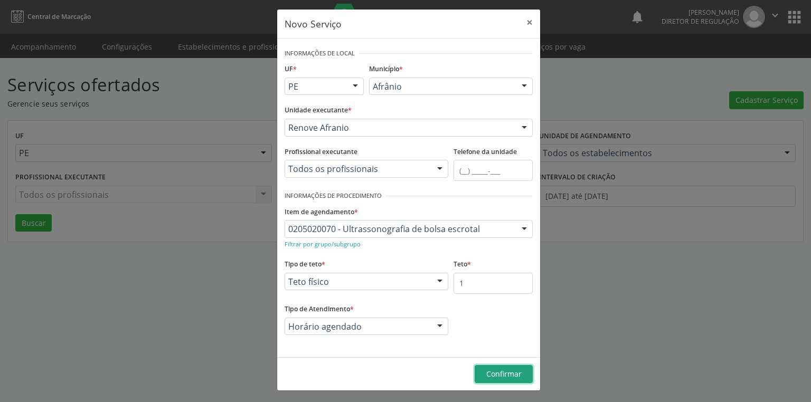
click at [490, 365] on button "Confirmar" at bounding box center [504, 374] width 58 height 18
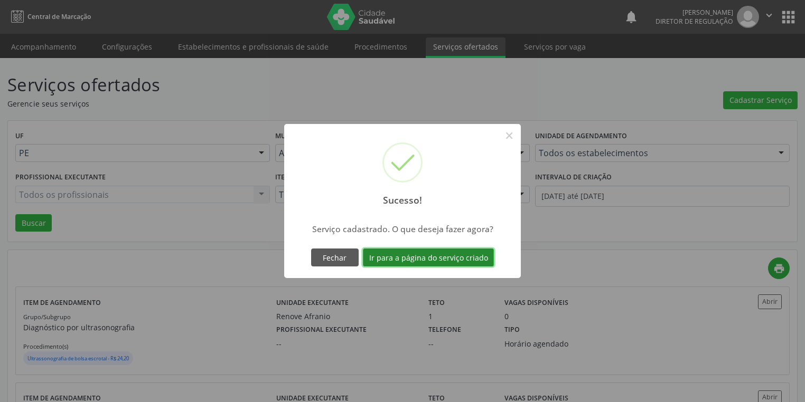
click at [411, 257] on button "Ir para a página do serviço criado" at bounding box center [428, 258] width 131 height 18
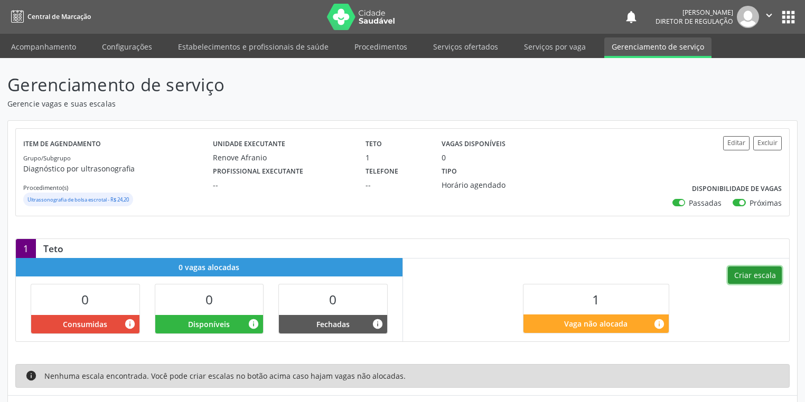
click at [752, 272] on button "Criar escala" at bounding box center [755, 276] width 54 height 18
select select "8"
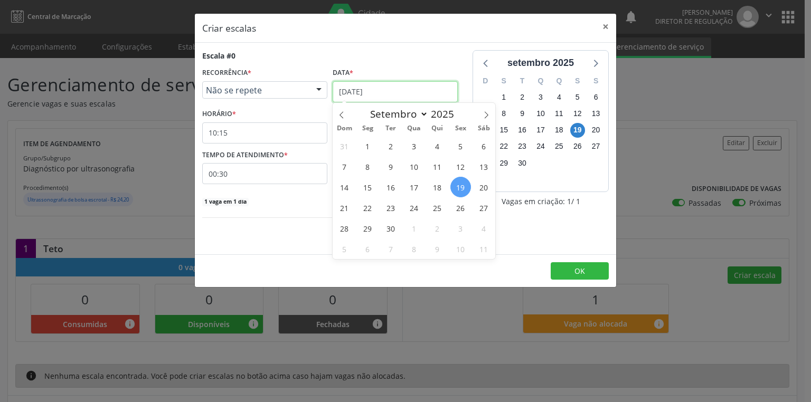
click at [357, 93] on input "[DATE]" at bounding box center [395, 91] width 125 height 21
click at [482, 187] on span "20" at bounding box center [483, 187] width 21 height 21
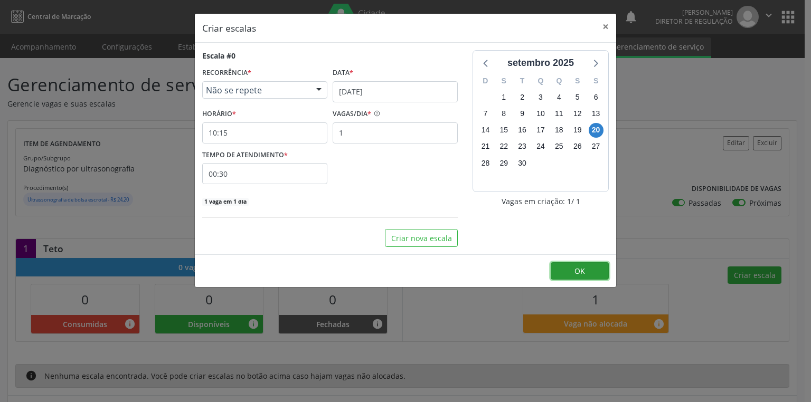
click at [574, 268] on span "OK" at bounding box center [579, 271] width 11 height 10
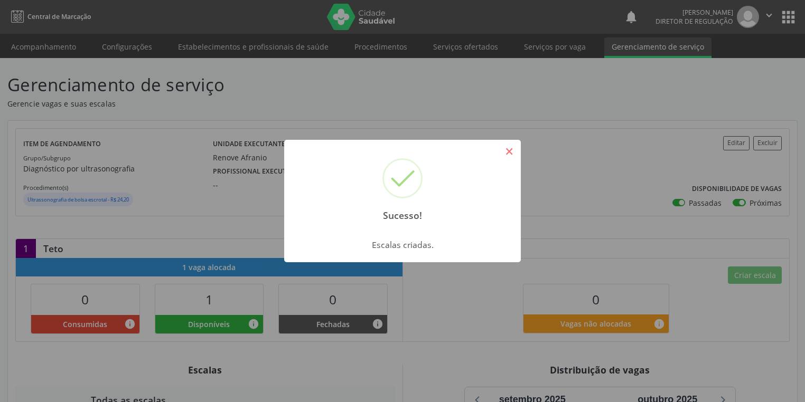
click at [508, 150] on button "×" at bounding box center [509, 152] width 18 height 18
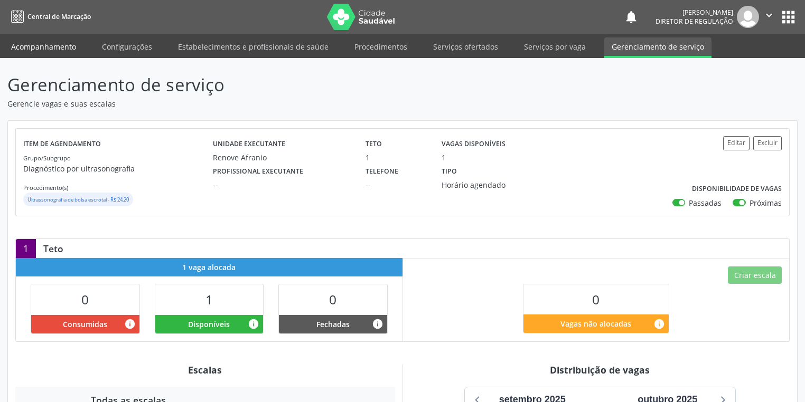
click at [46, 48] on link "Acompanhamento" at bounding box center [44, 46] width 80 height 18
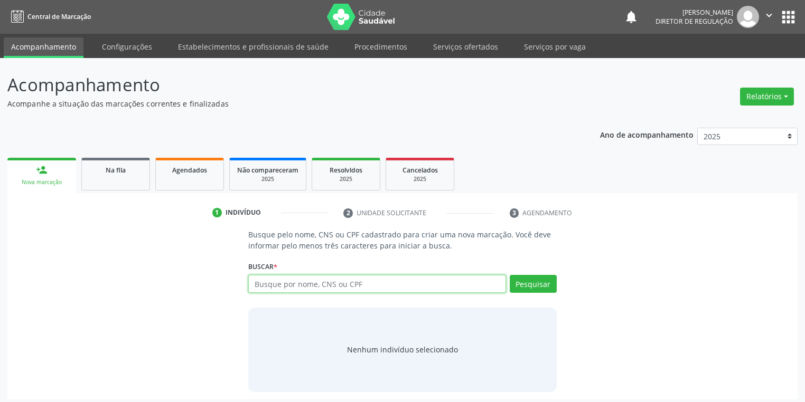
click at [283, 280] on input "text" at bounding box center [377, 284] width 258 height 18
type input "898005966677966"
click at [519, 282] on button "Pesquisar" at bounding box center [533, 284] width 47 height 18
click at [395, 353] on div "Nenhum indivíduo selecionado" at bounding box center [402, 349] width 111 height 11
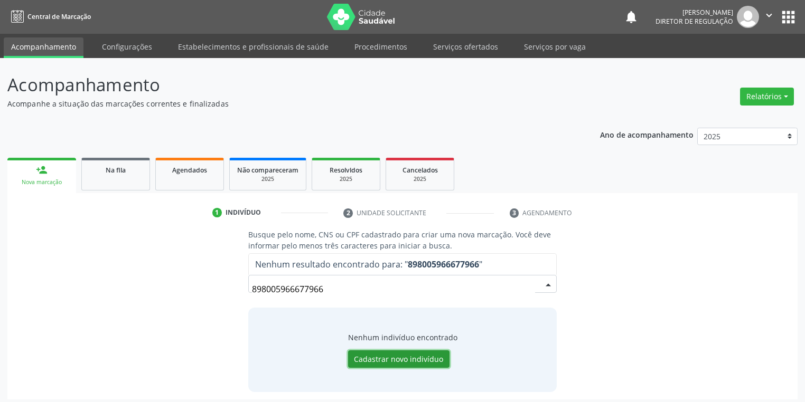
click at [377, 359] on button "Cadastrar novo indivíduo" at bounding box center [398, 360] width 101 height 18
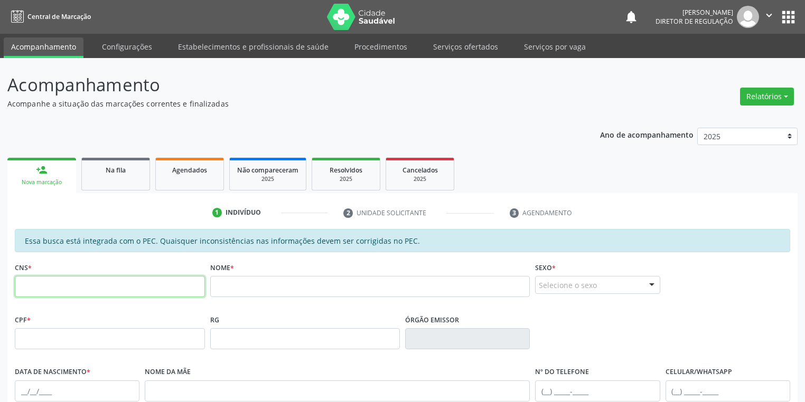
click at [122, 291] on input "text" at bounding box center [110, 286] width 190 height 21
type input "898 0059 6667 7966"
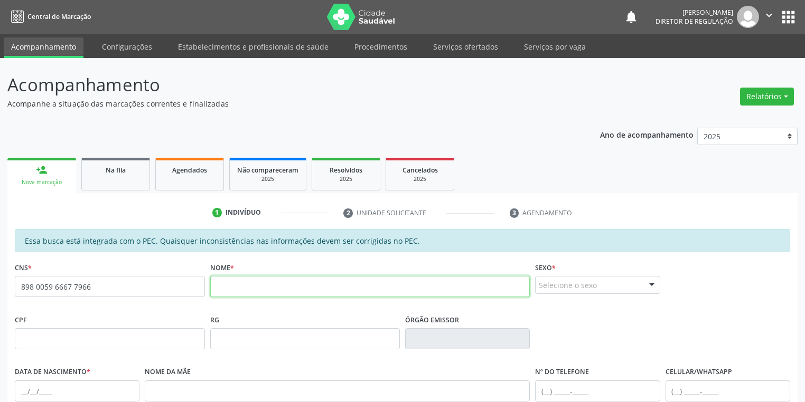
click at [258, 287] on input "text" at bounding box center [370, 286] width 320 height 21
type input "[PERSON_NAME]"
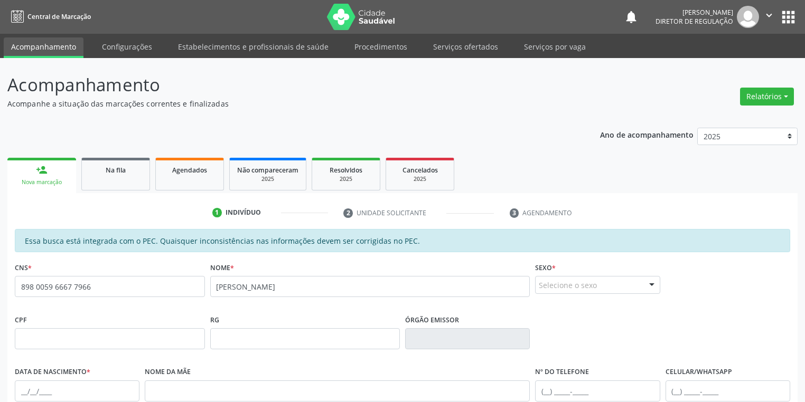
click at [560, 286] on div "Selecione o sexo" at bounding box center [597, 285] width 125 height 18
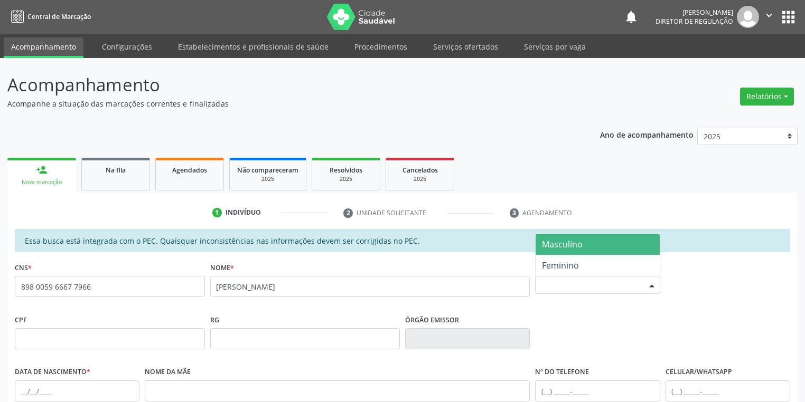
drag, startPoint x: 562, startPoint y: 241, endPoint x: 622, endPoint y: 258, distance: 61.9
click at [563, 241] on span "Masculino" at bounding box center [562, 245] width 41 height 12
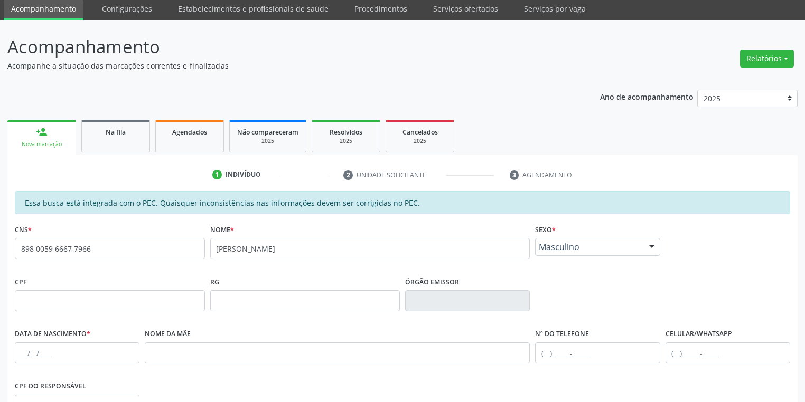
scroll to position [169, 0]
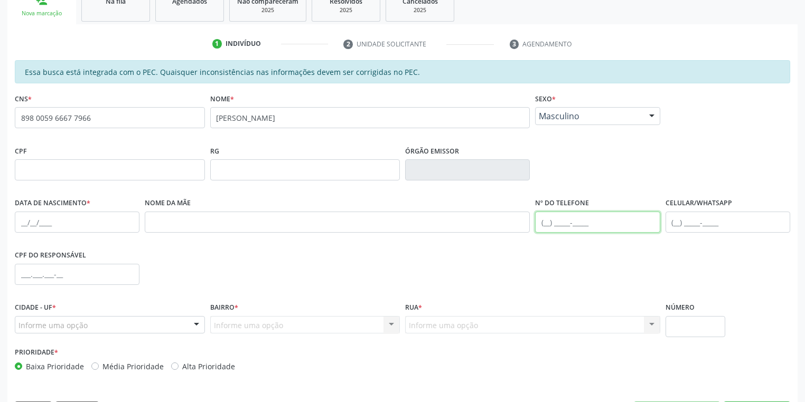
click at [550, 226] on input "text" at bounding box center [597, 222] width 125 height 21
type input "(87) 8844-7167"
click at [21, 221] on input "text" at bounding box center [77, 222] width 125 height 21
type input "22/03/2002"
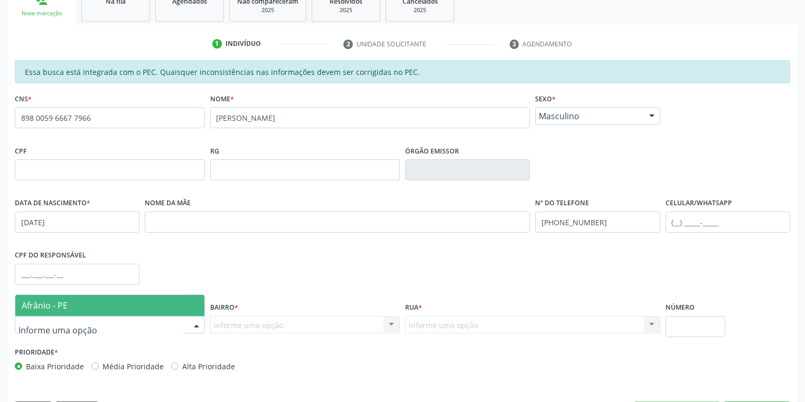
click at [64, 304] on span "Afrânio - PE" at bounding box center [45, 306] width 46 height 12
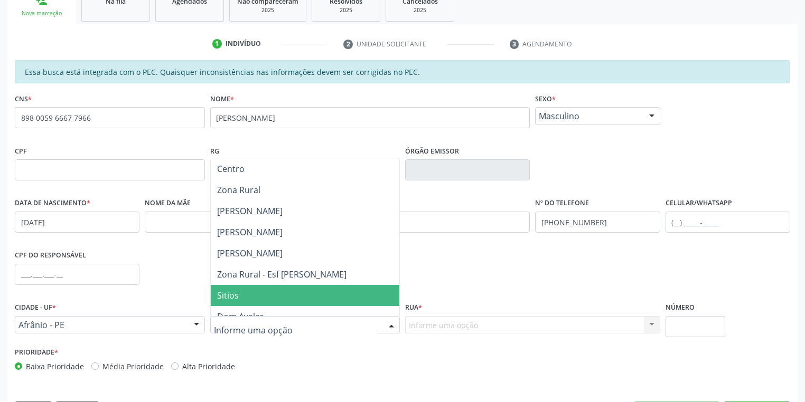
click at [232, 295] on span "Sitios" at bounding box center [228, 296] width 22 height 12
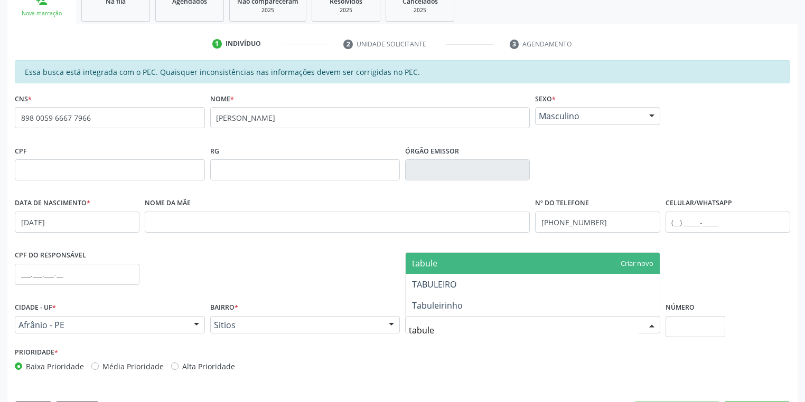
type input "tabulei"
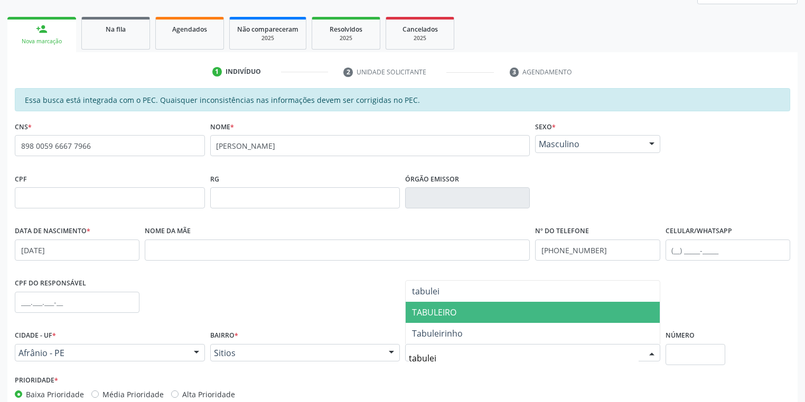
scroll to position [127, 0]
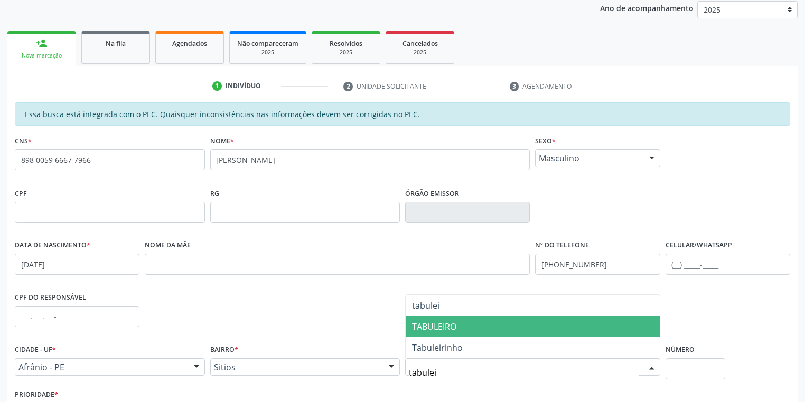
click at [448, 327] on span "TABULEIRO" at bounding box center [434, 327] width 44 height 12
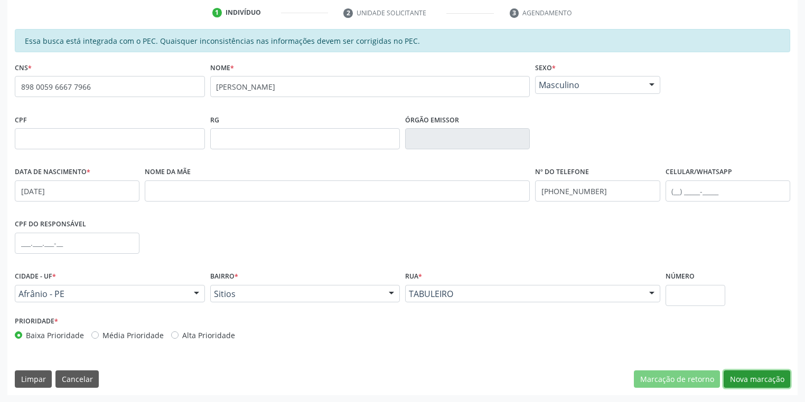
click at [742, 380] on button "Nova marcação" at bounding box center [756, 380] width 67 height 18
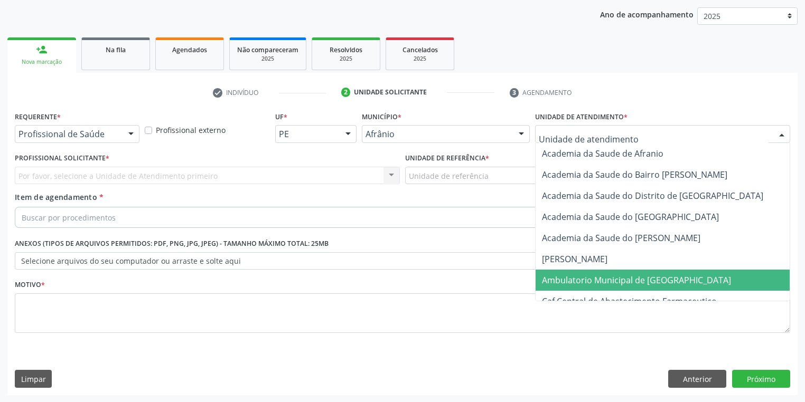
drag, startPoint x: 560, startPoint y: 280, endPoint x: 487, endPoint y: 226, distance: 90.9
click at [557, 279] on span "Ambulatorio Municipal de [GEOGRAPHIC_DATA]" at bounding box center [636, 281] width 189 height 12
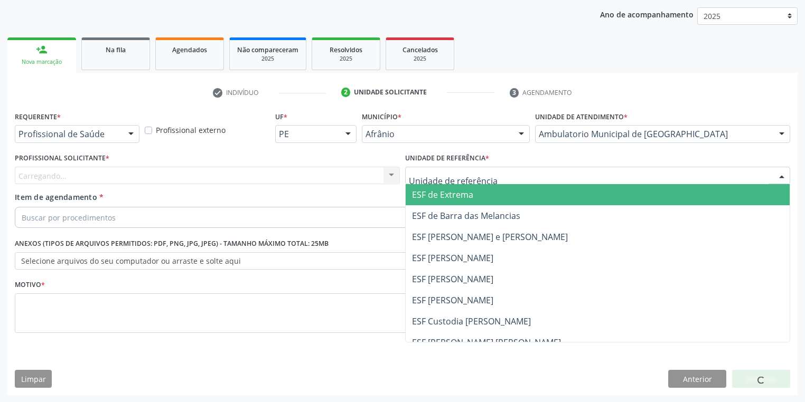
drag, startPoint x: 425, startPoint y: 176, endPoint x: 434, endPoint y: 237, distance: 61.5
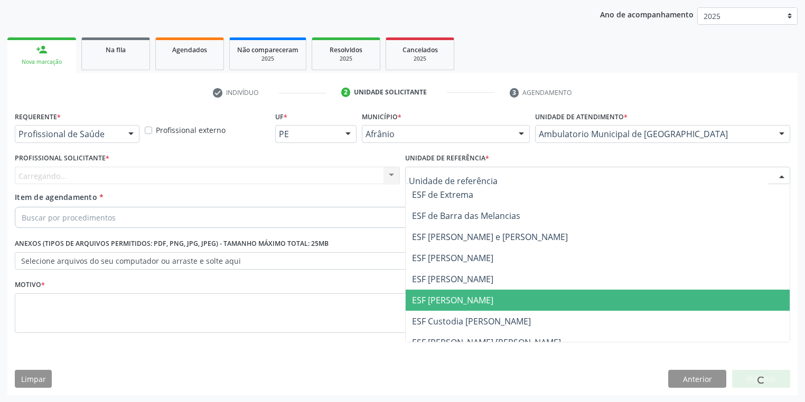
click at [444, 306] on span "ESF [PERSON_NAME]" at bounding box center [598, 300] width 384 height 21
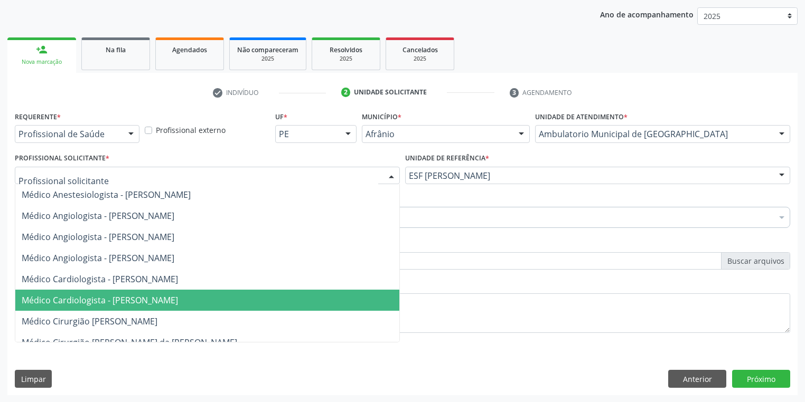
drag, startPoint x: 111, startPoint y: 296, endPoint x: 105, endPoint y: 289, distance: 9.0
click at [111, 296] on span "Médico Cardiologista - [PERSON_NAME]" at bounding box center [100, 301] width 156 height 12
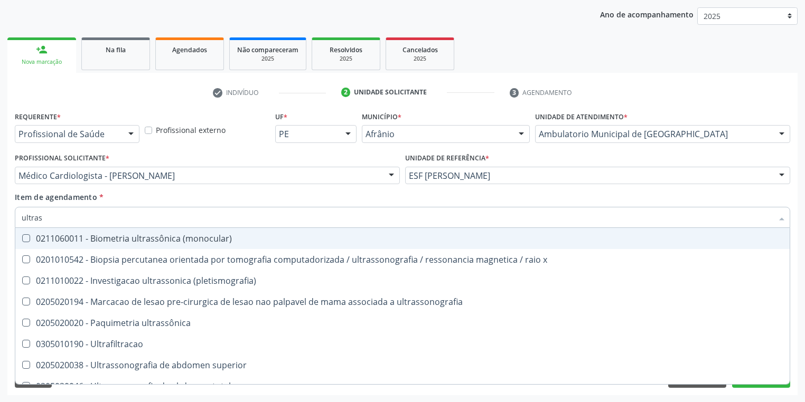
type input "ultrass"
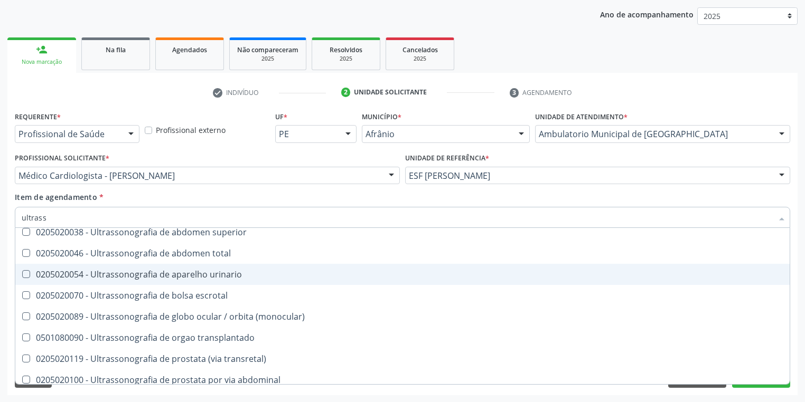
scroll to position [127, 0]
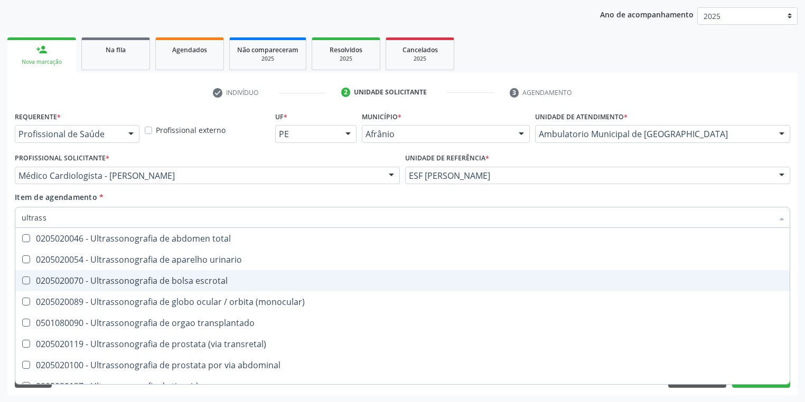
click at [168, 283] on div "0205020070 - Ultrassonografia de bolsa escrotal" at bounding box center [402, 281] width 761 height 8
checkbox escrotal "true"
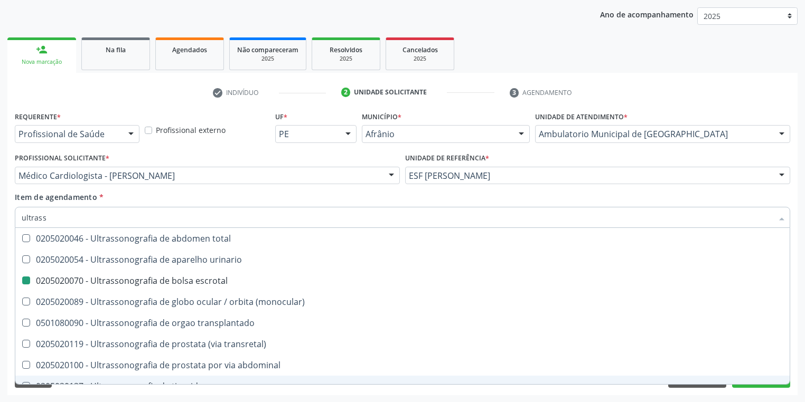
click at [60, 393] on div "Requerente * Profissional de Saúde Profissional de Saúde Paciente Nenhum result…" at bounding box center [402, 252] width 790 height 287
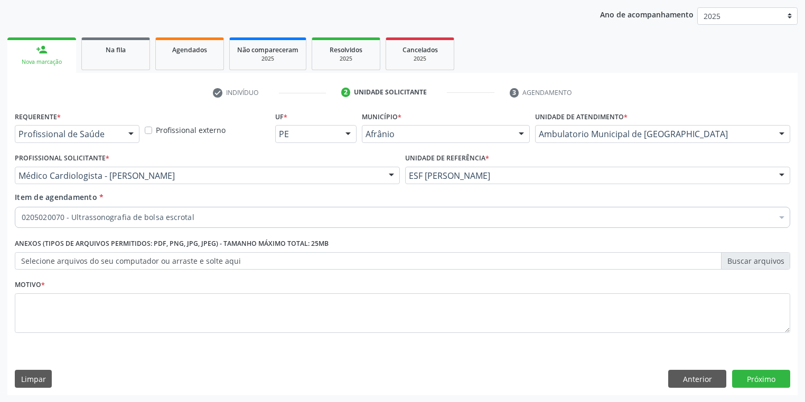
scroll to position [0, 0]
click at [29, 306] on textarea at bounding box center [402, 314] width 775 height 40
type textarea "*"
click at [742, 375] on button "Próximo" at bounding box center [761, 379] width 58 height 18
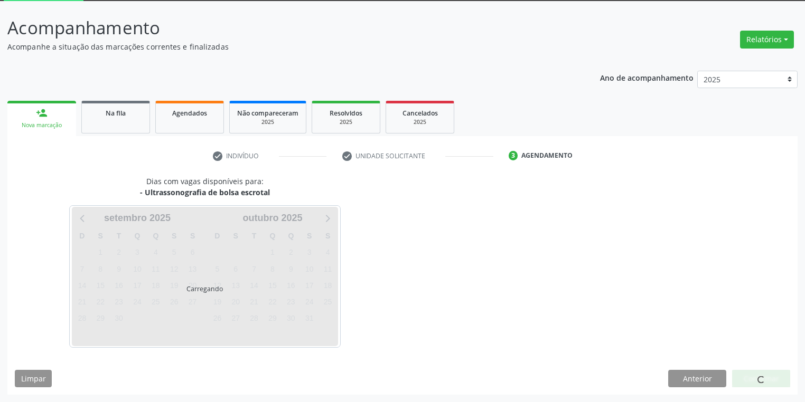
scroll to position [56, 0]
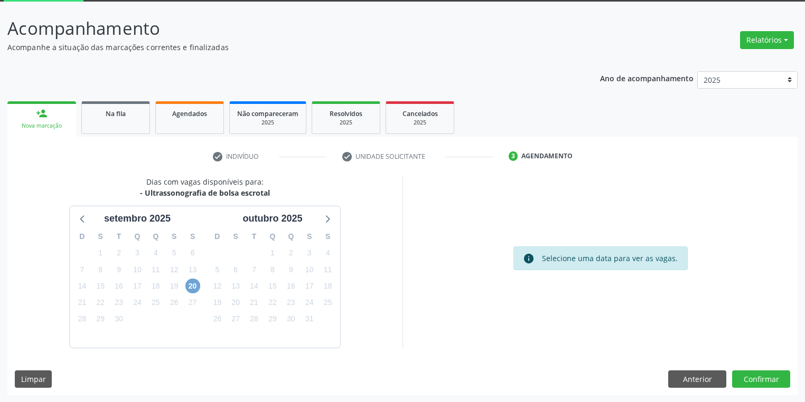
click at [197, 288] on span "20" at bounding box center [192, 286] width 15 height 15
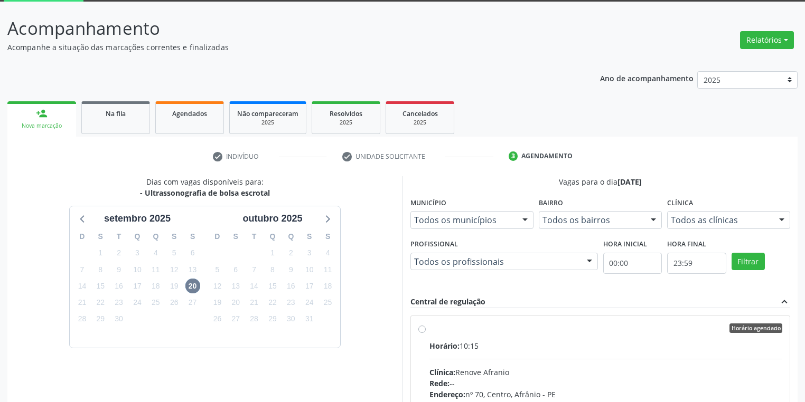
click at [426, 333] on input "Horário agendado Horário: 10:15 Clínica: Renove Afranio Rede: -- Endereço: nº 7…" at bounding box center [421, 329] width 7 height 10
radio input "true"
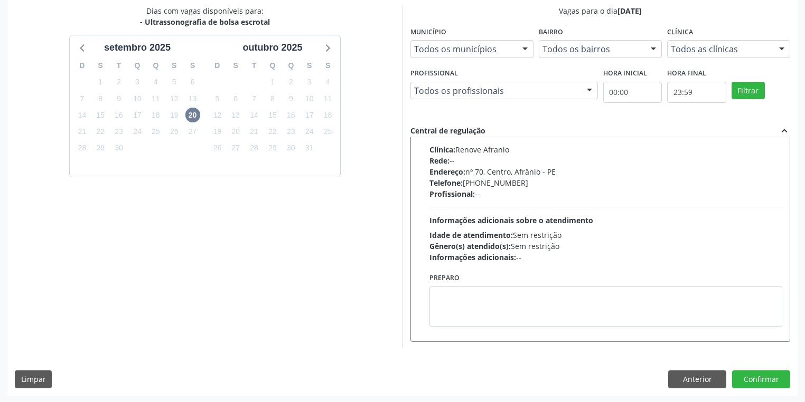
scroll to position [228, 0]
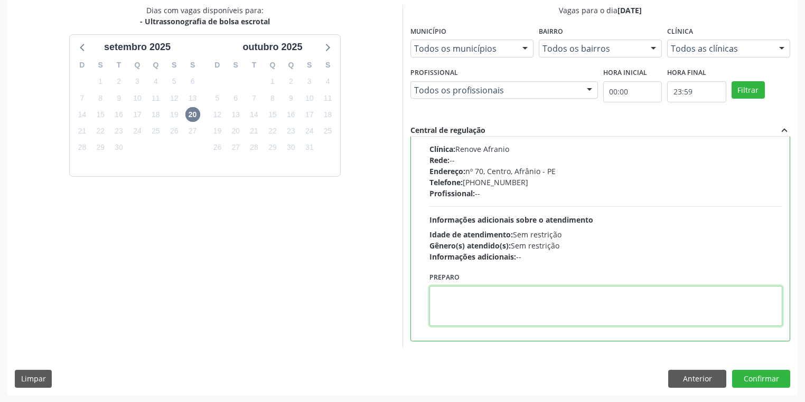
click at [501, 298] on textarea at bounding box center [605, 306] width 353 height 40
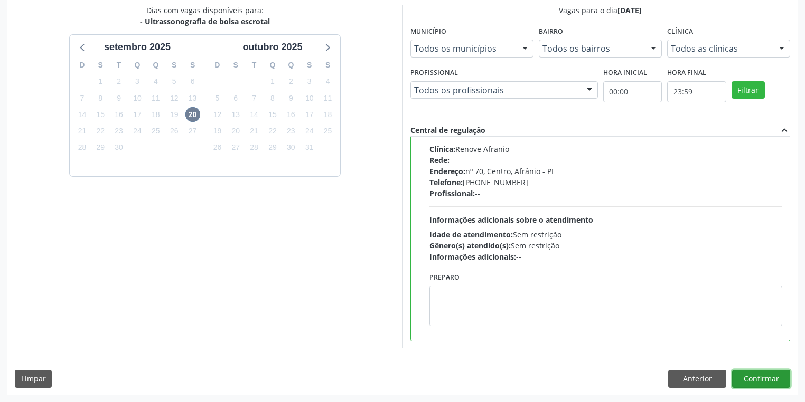
click at [741, 373] on button "Confirmar" at bounding box center [761, 379] width 58 height 18
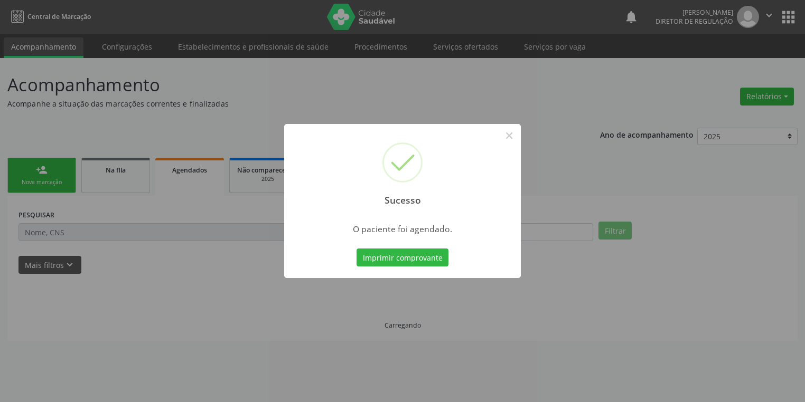
scroll to position [0, 0]
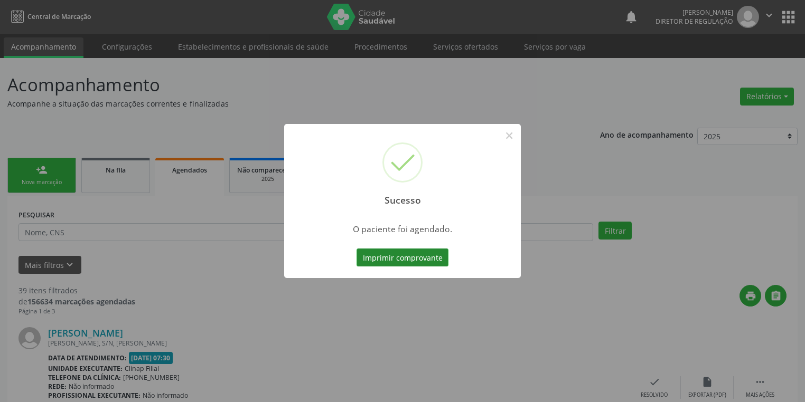
click at [395, 261] on button "Imprimir comprovante" at bounding box center [402, 258] width 92 height 18
